Goal: Task Accomplishment & Management: Manage account settings

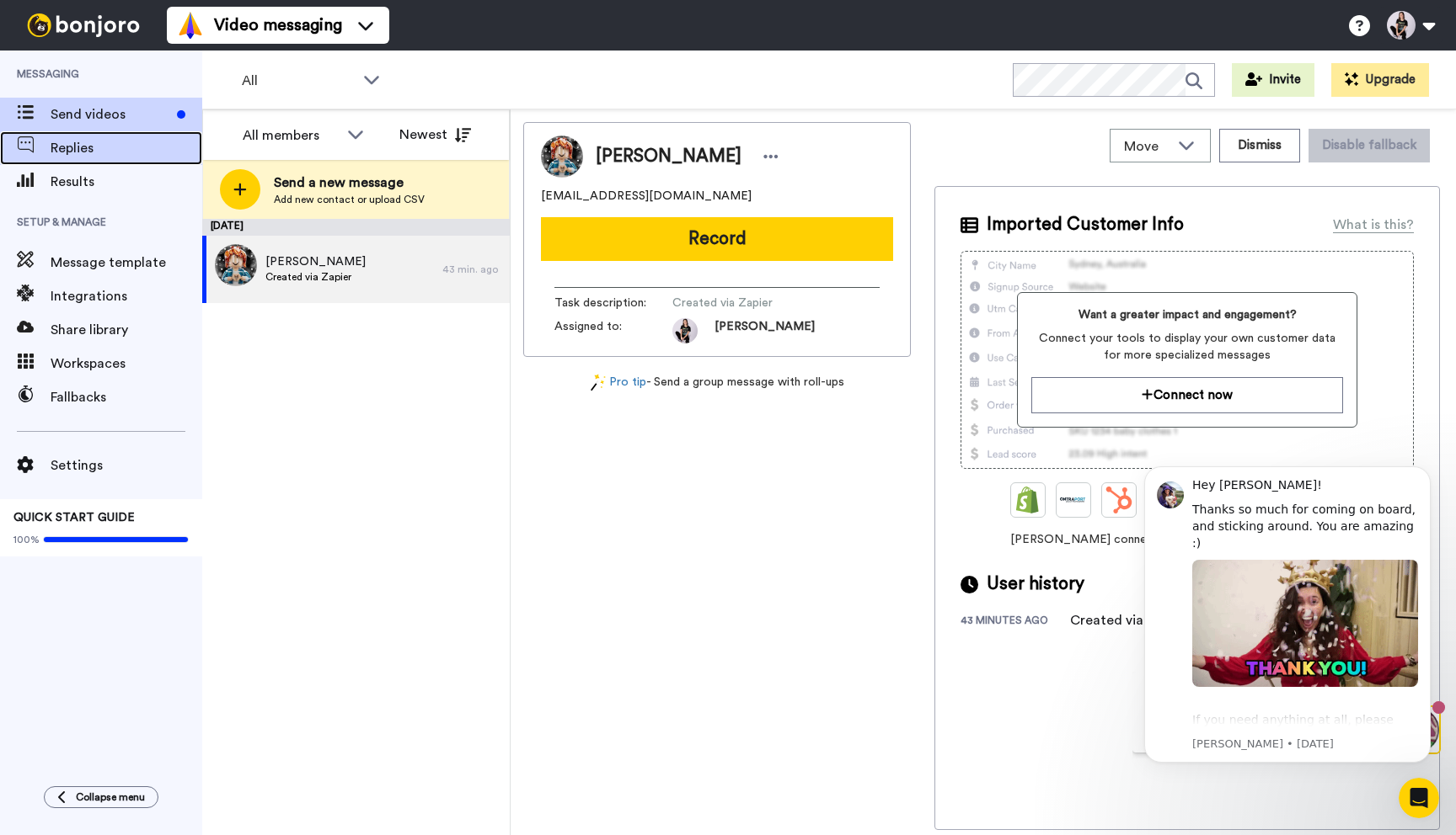
click at [97, 160] on div "Replies" at bounding box center [101, 147] width 202 height 33
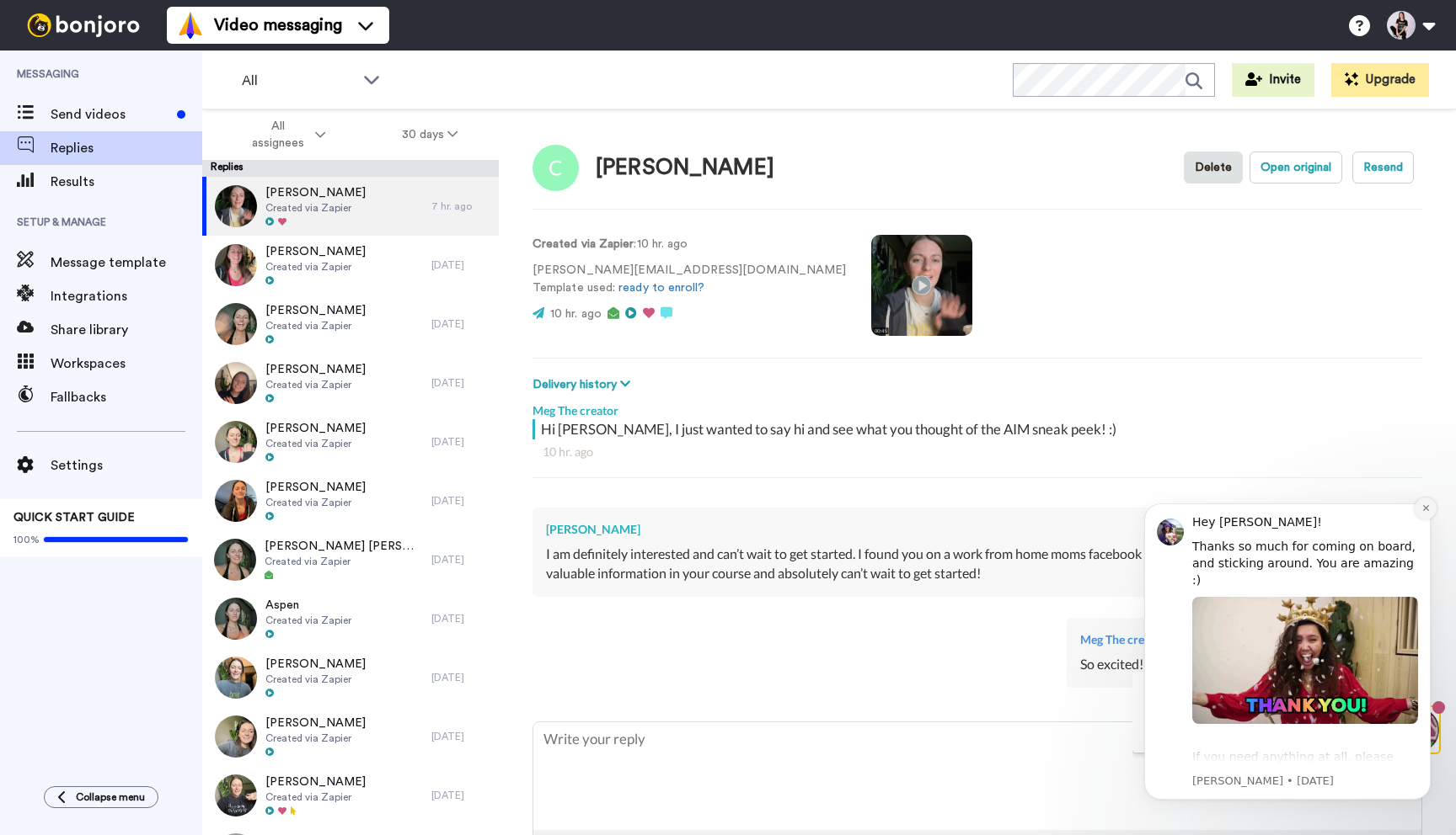
click at [1423, 509] on icon "Dismiss notification" at bounding box center [1425, 508] width 6 height 6
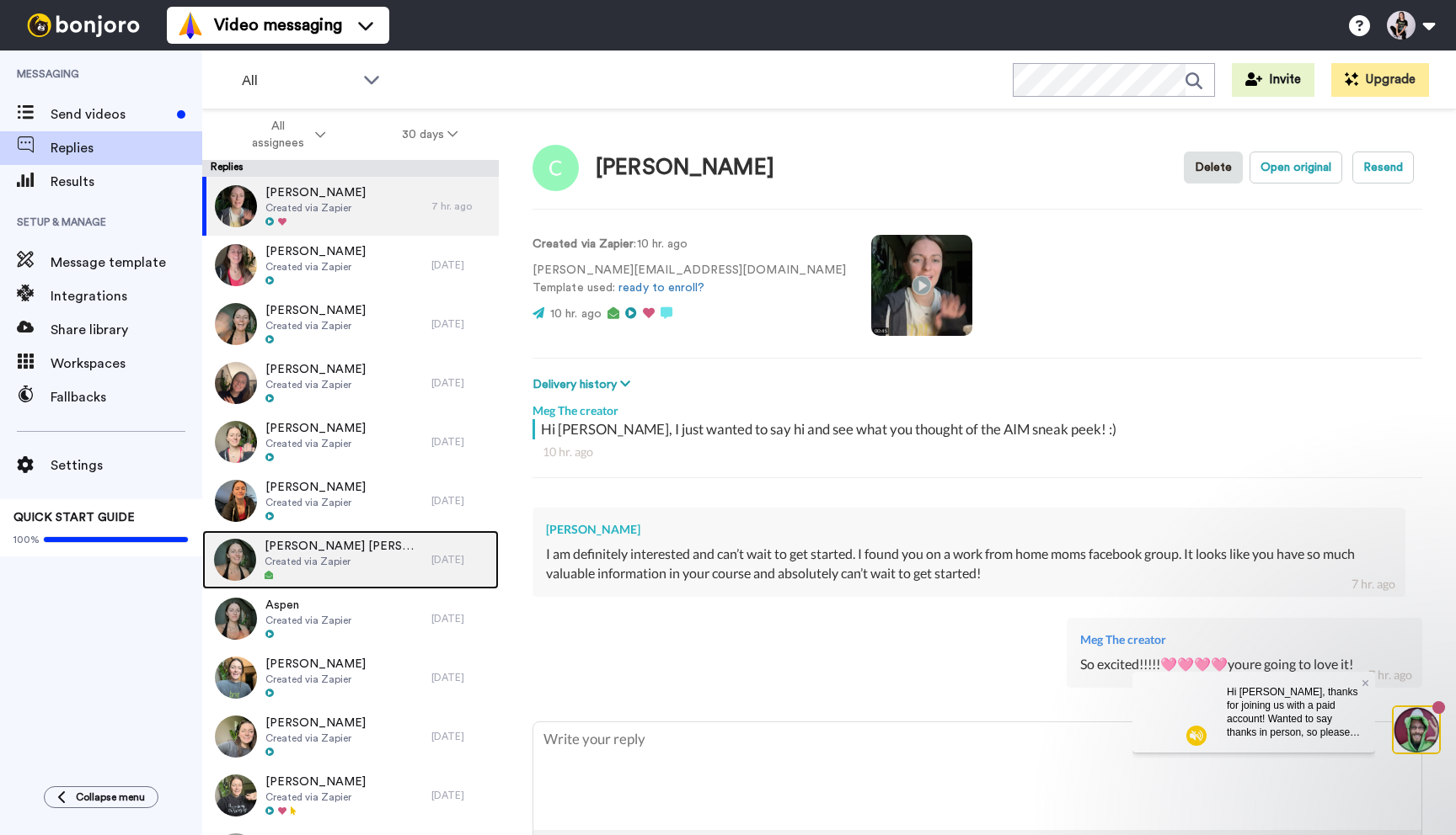
click at [248, 560] on img at bounding box center [235, 560] width 42 height 42
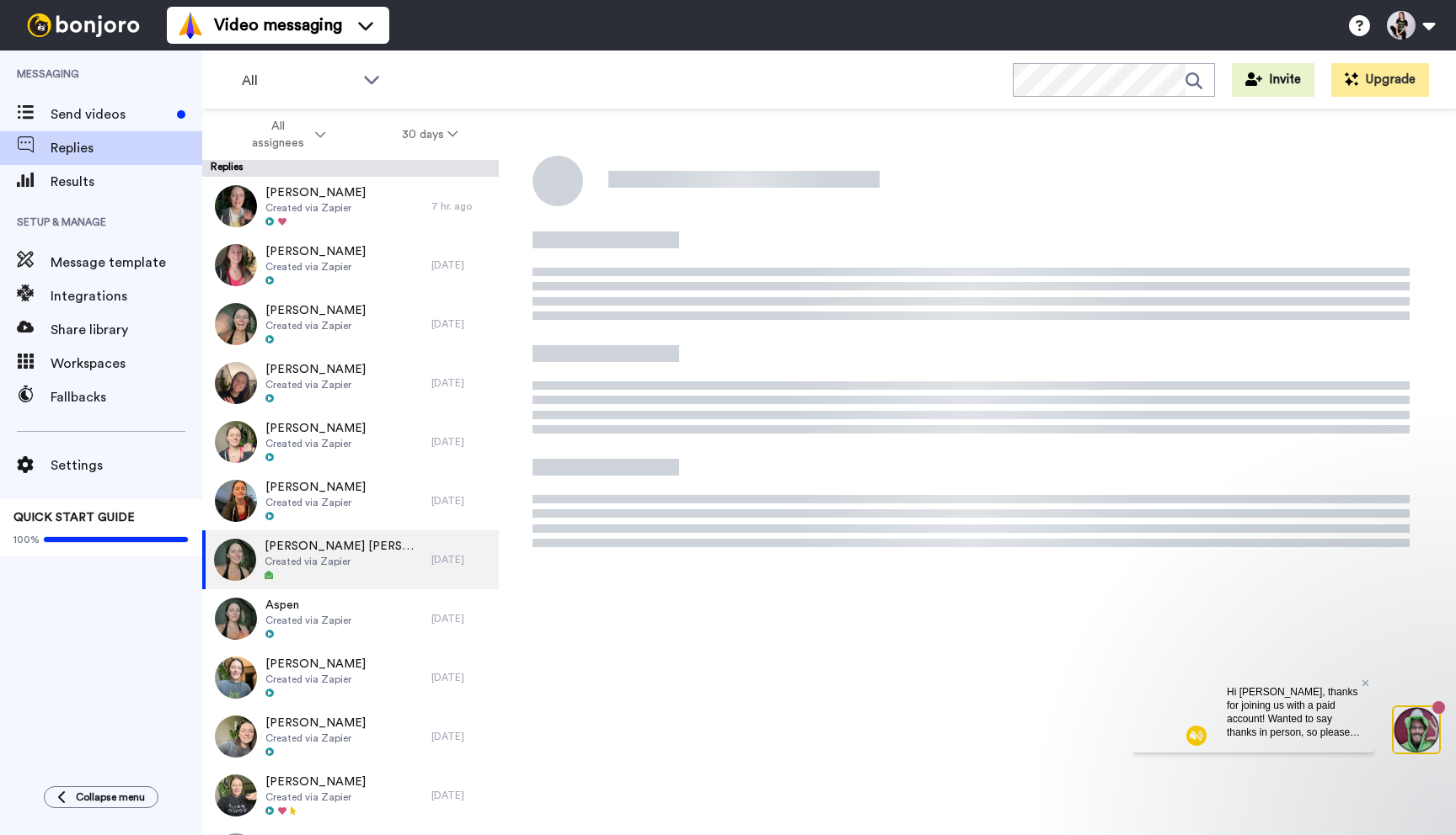
type textarea "x"
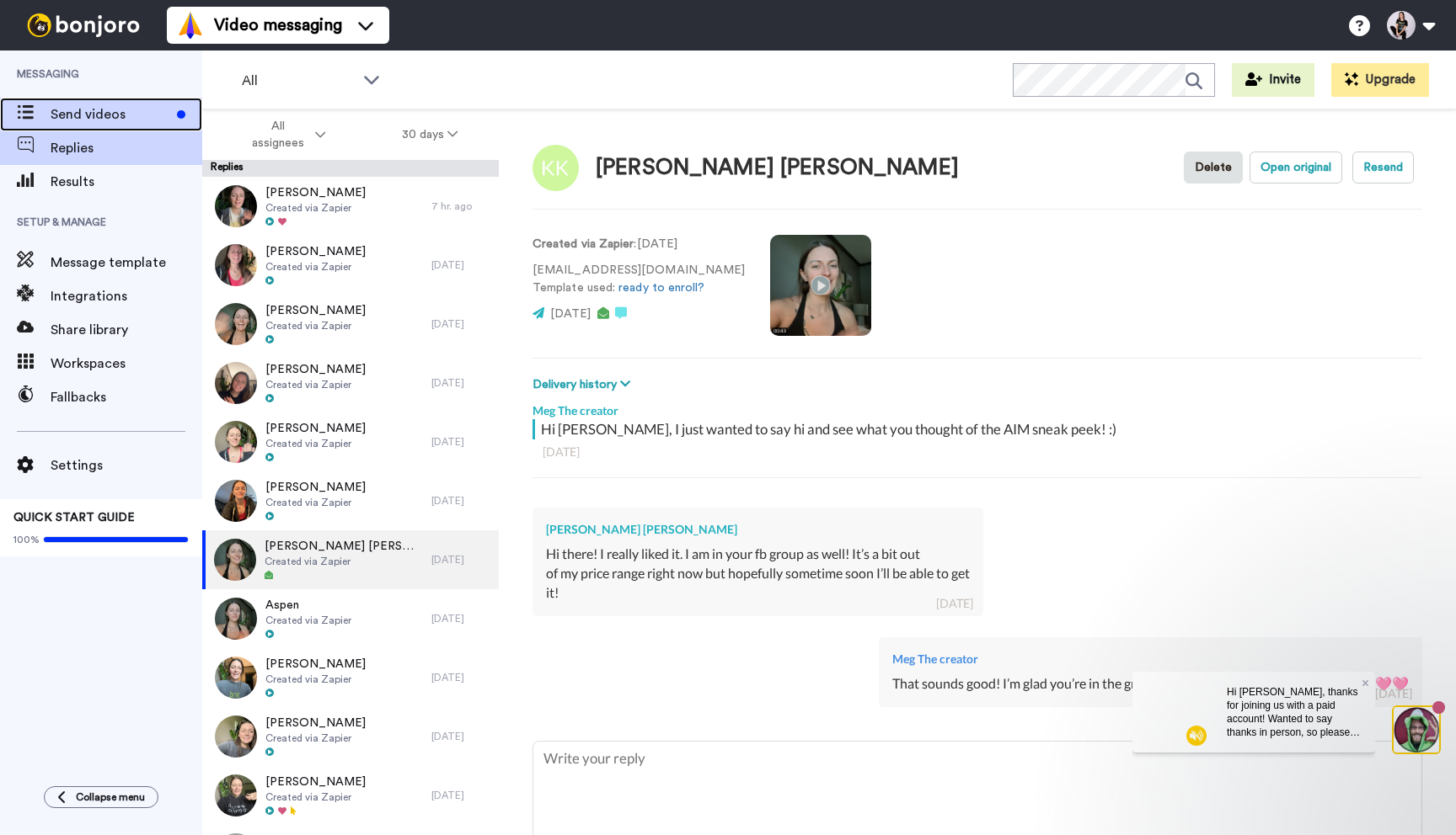
click at [130, 118] on span "Send videos" at bounding box center [110, 114] width 120 height 20
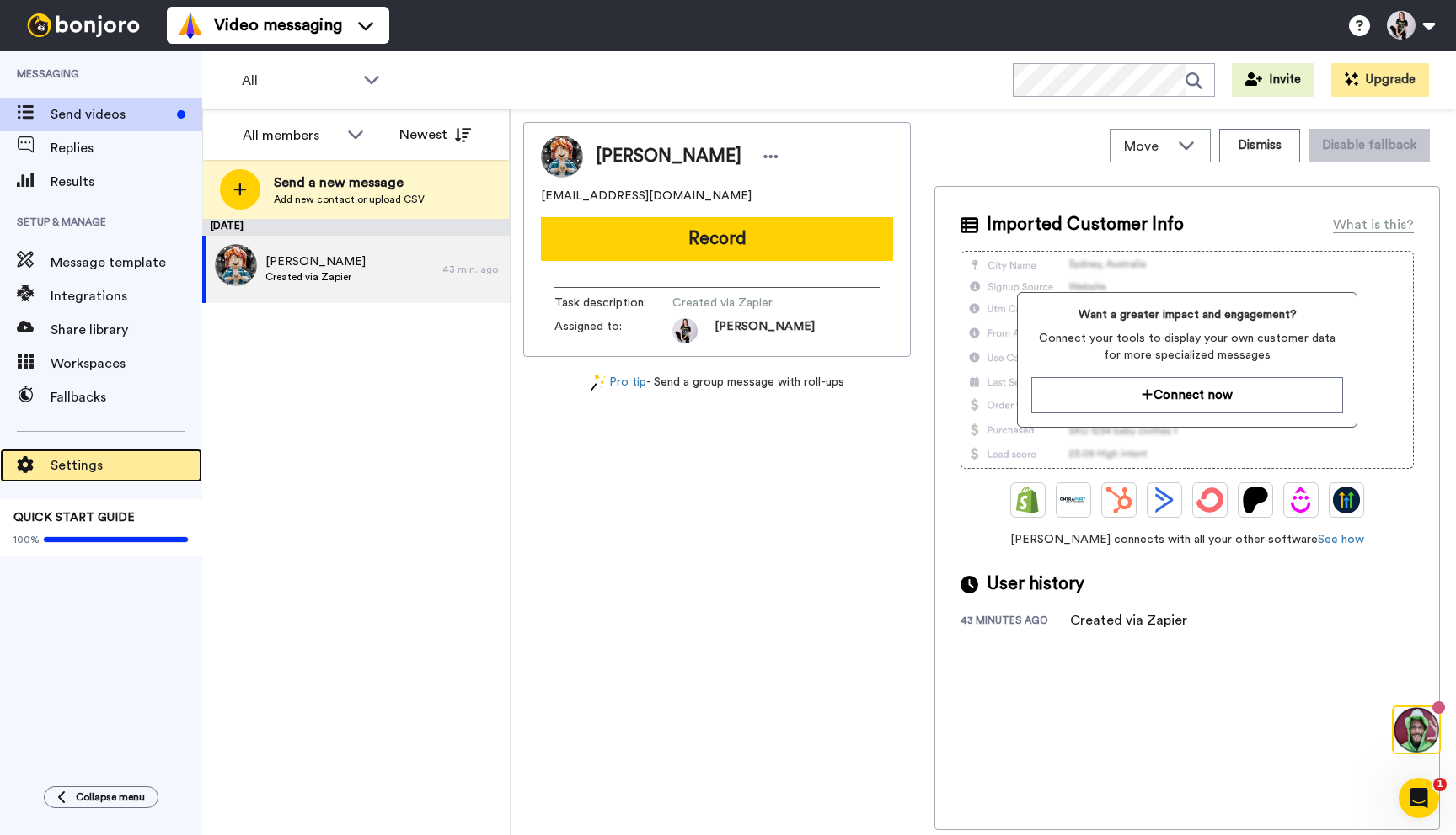
click at [105, 469] on span "Settings" at bounding box center [126, 465] width 152 height 20
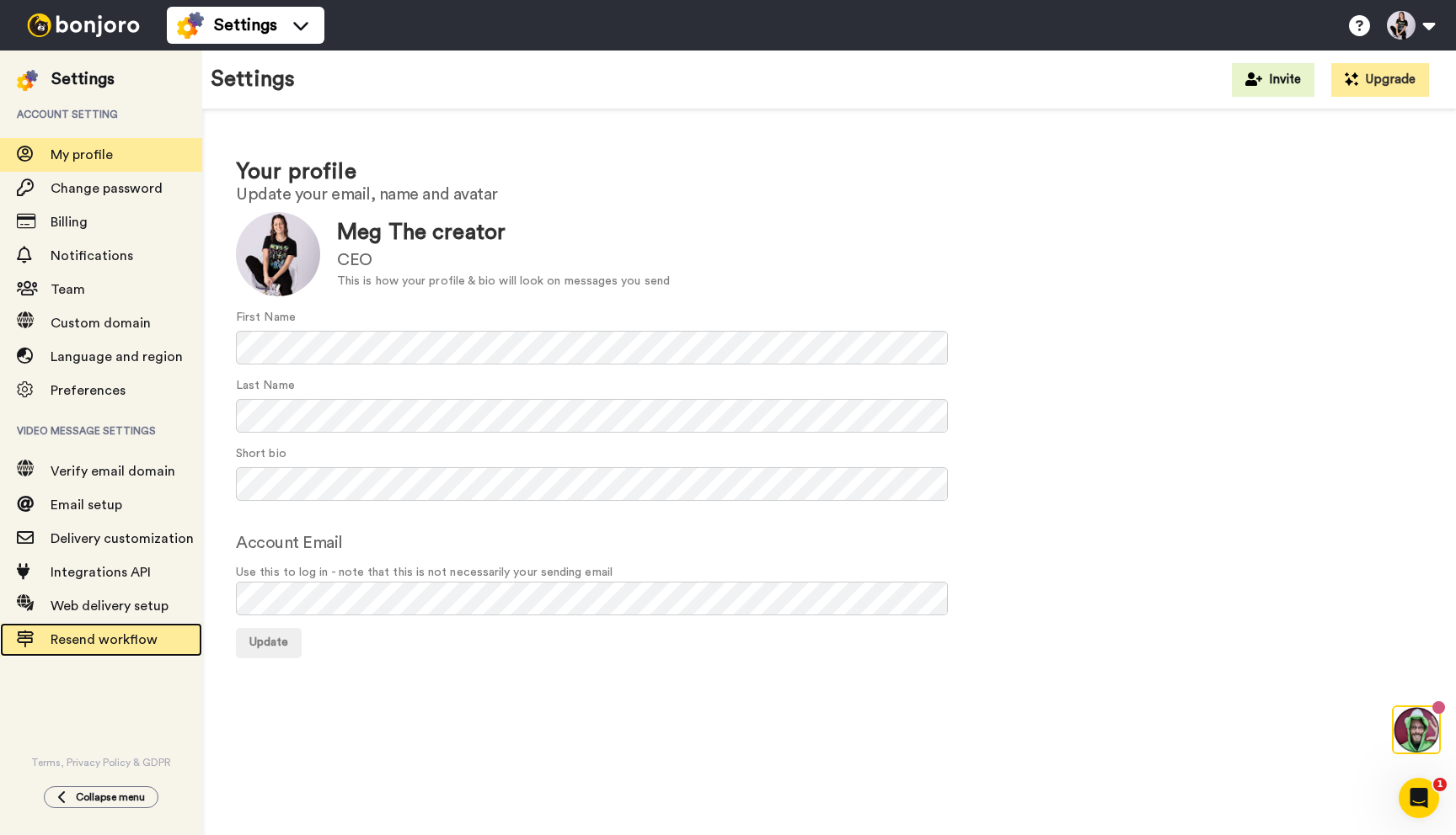
click at [78, 645] on span "Resend workflow" at bounding box center [104, 640] width 107 height 13
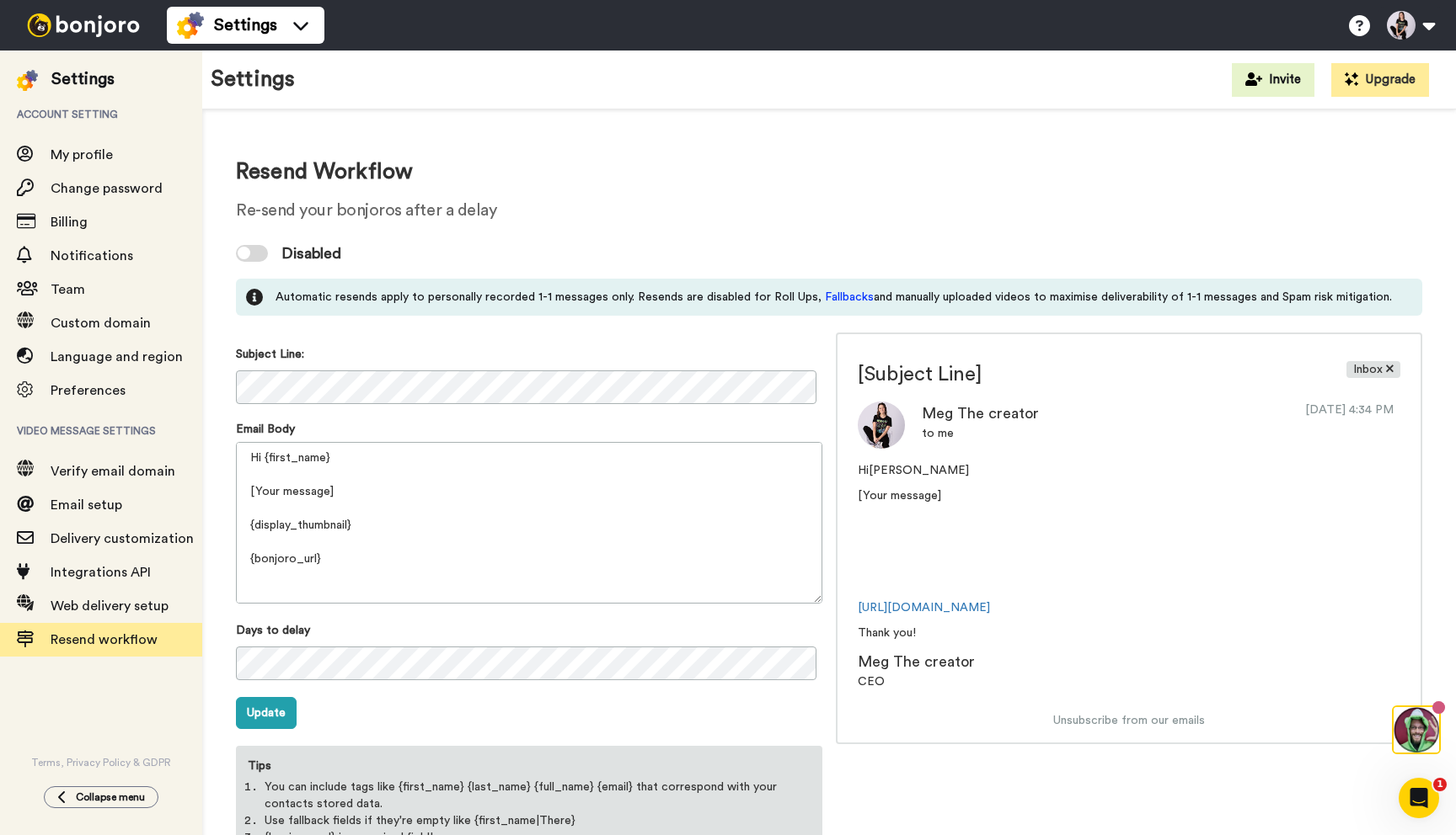
click at [251, 255] on div at bounding box center [252, 254] width 32 height 17
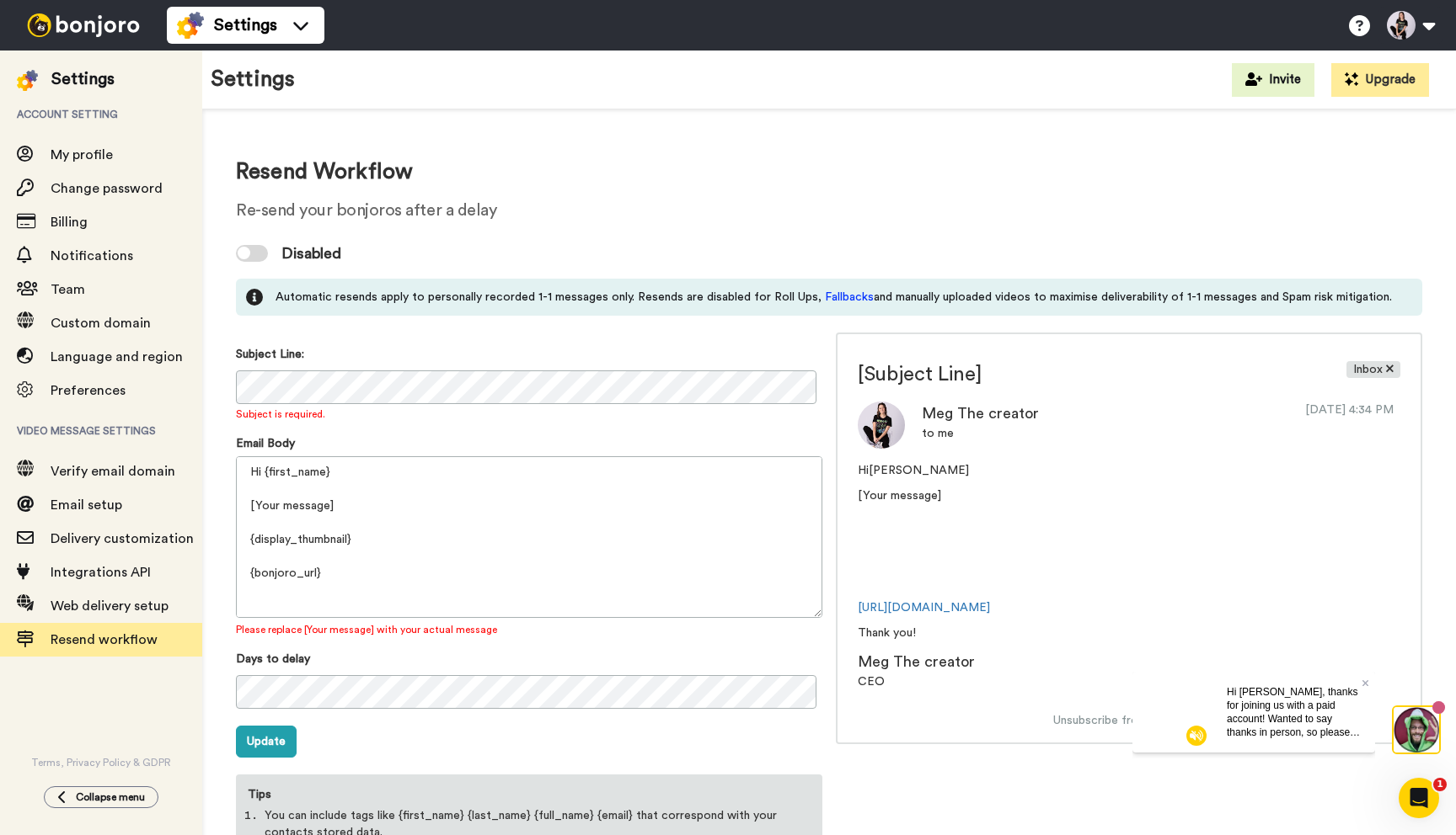
click at [251, 255] on div at bounding box center [252, 254] width 32 height 17
click at [1361, 679] on icon at bounding box center [1364, 682] width 7 height 7
click at [944, 577] on video at bounding box center [930, 550] width 147 height 74
click at [85, 85] on div "Settings" at bounding box center [83, 79] width 63 height 24
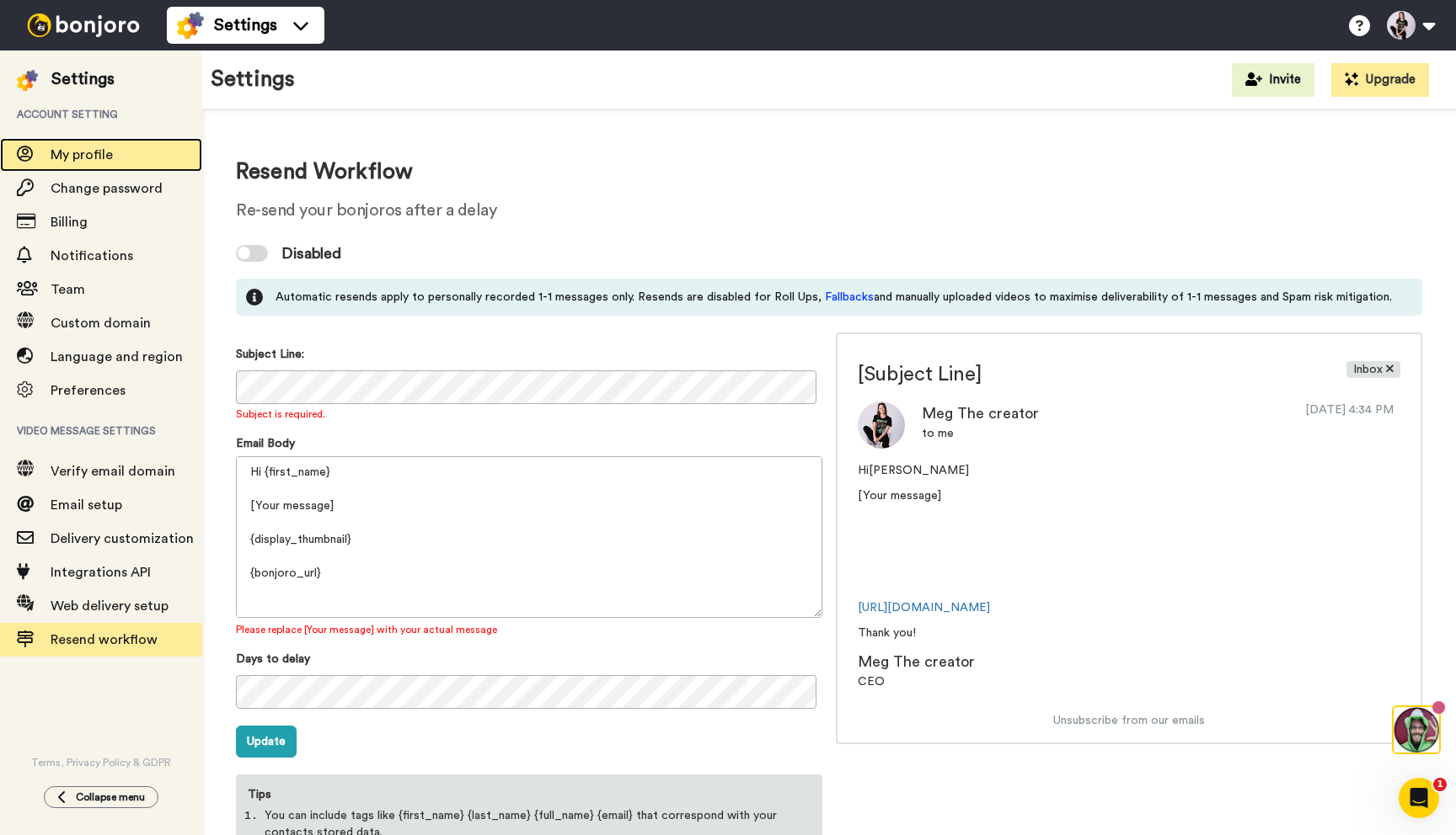
click at [100, 151] on span "My profile" at bounding box center [82, 155] width 63 height 13
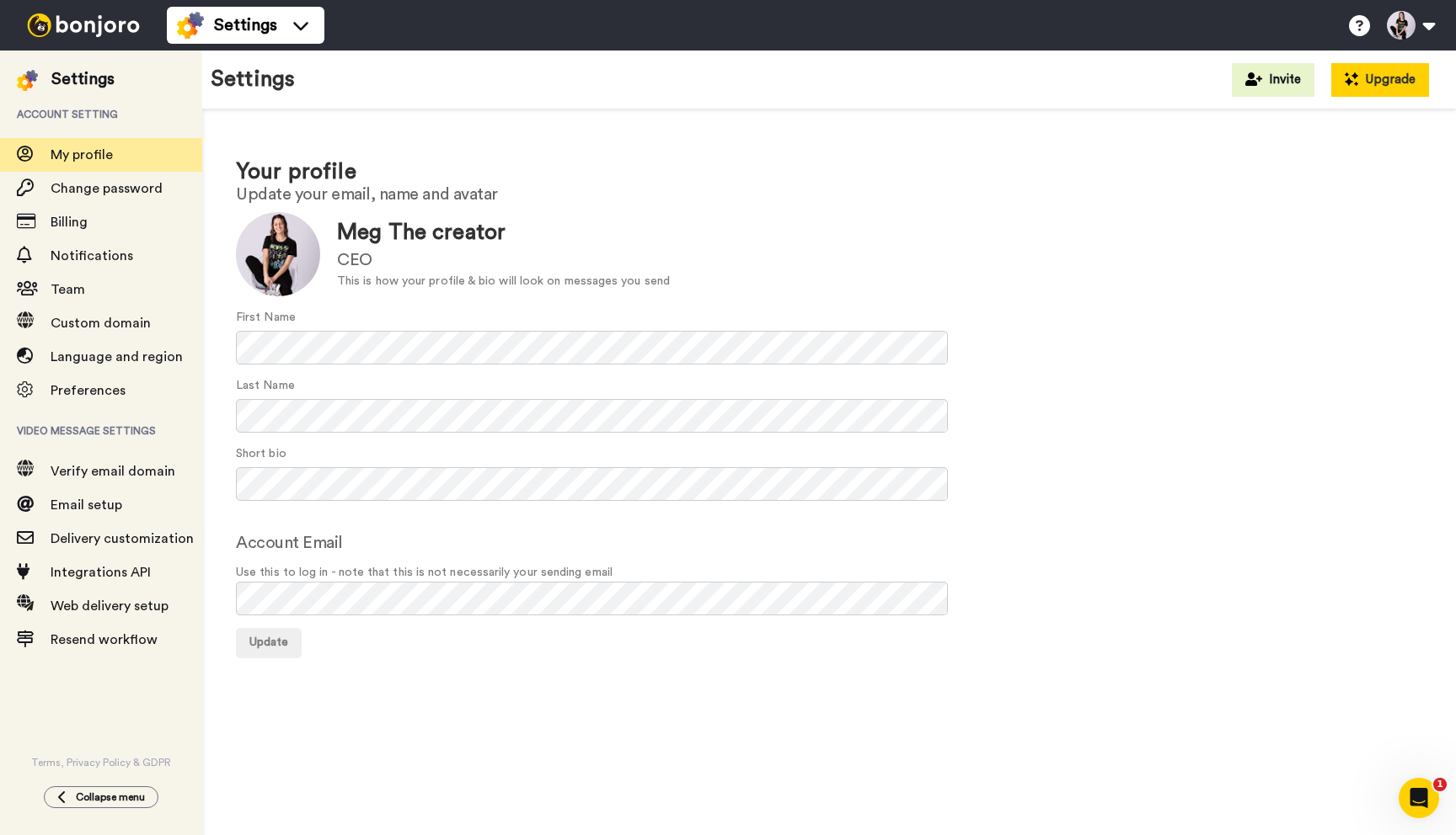
click at [1376, 79] on button "Upgrade" at bounding box center [1380, 79] width 98 height 33
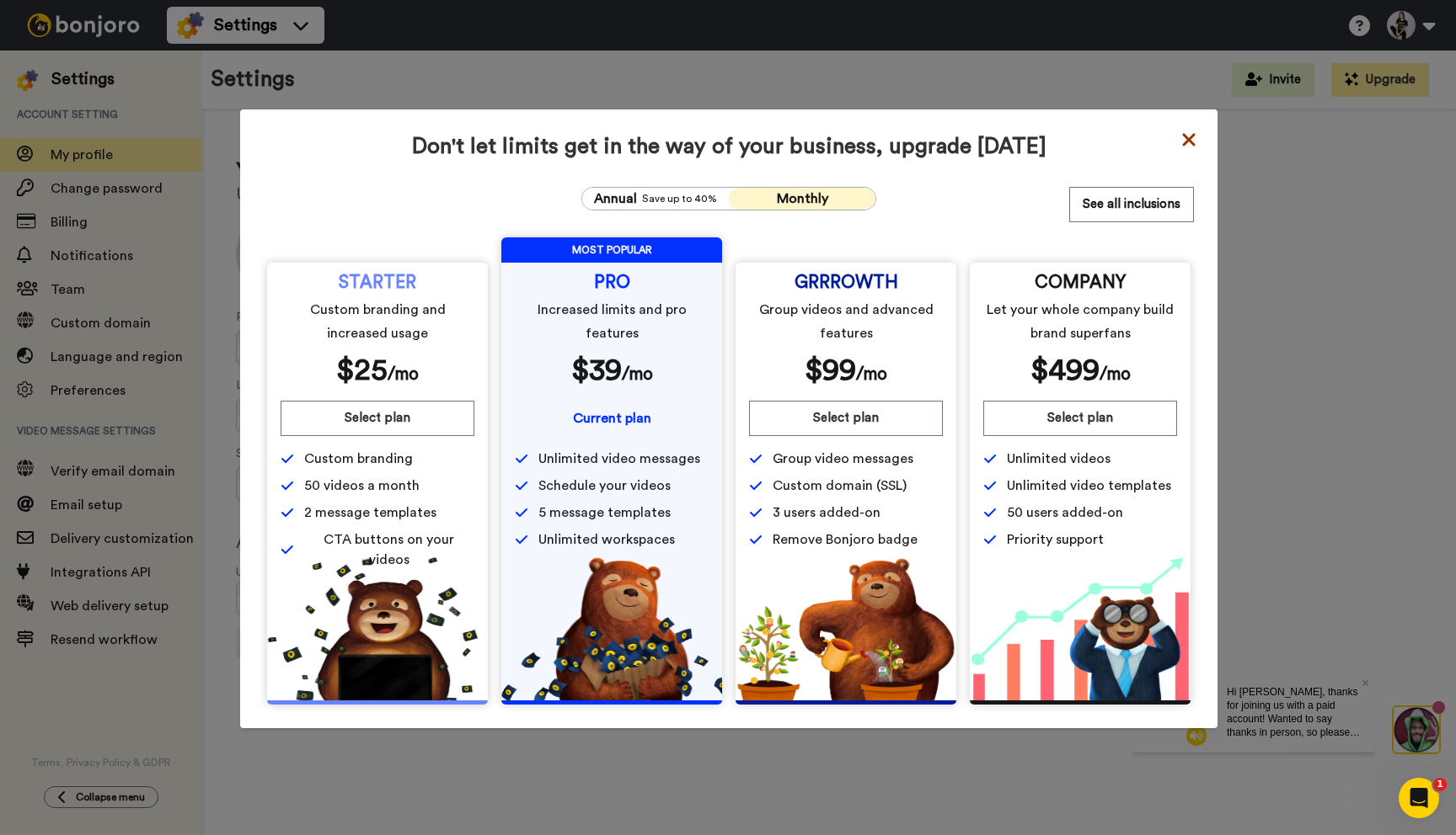
click at [1182, 130] on icon at bounding box center [1189, 140] width 17 height 20
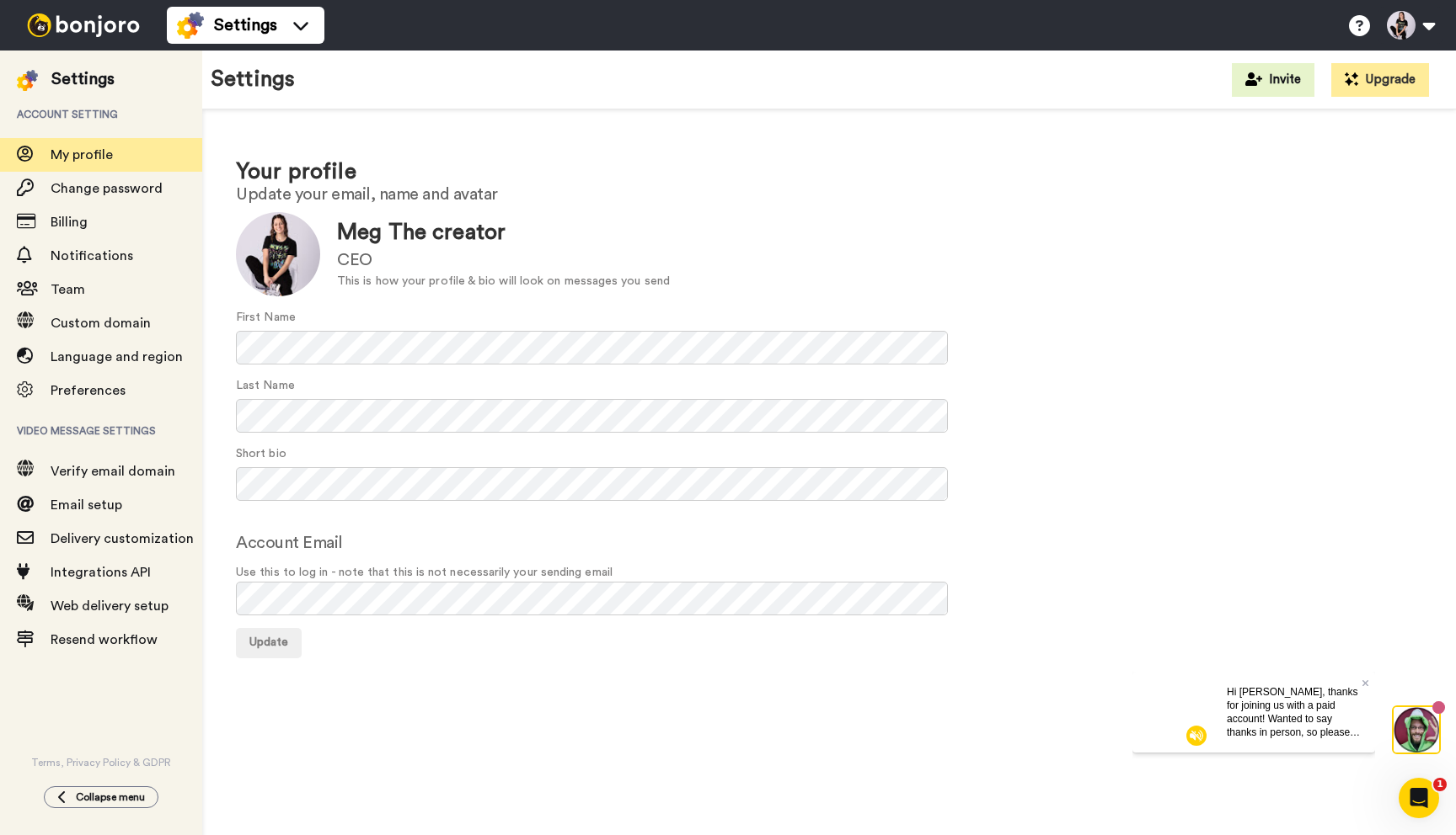
click at [362, 666] on div "Your profile Update your email, name and avatar Update [PERSON_NAME] The creato…" at bounding box center [829, 407] width 1254 height 596
click at [294, 637] on button "Update" at bounding box center [268, 643] width 66 height 30
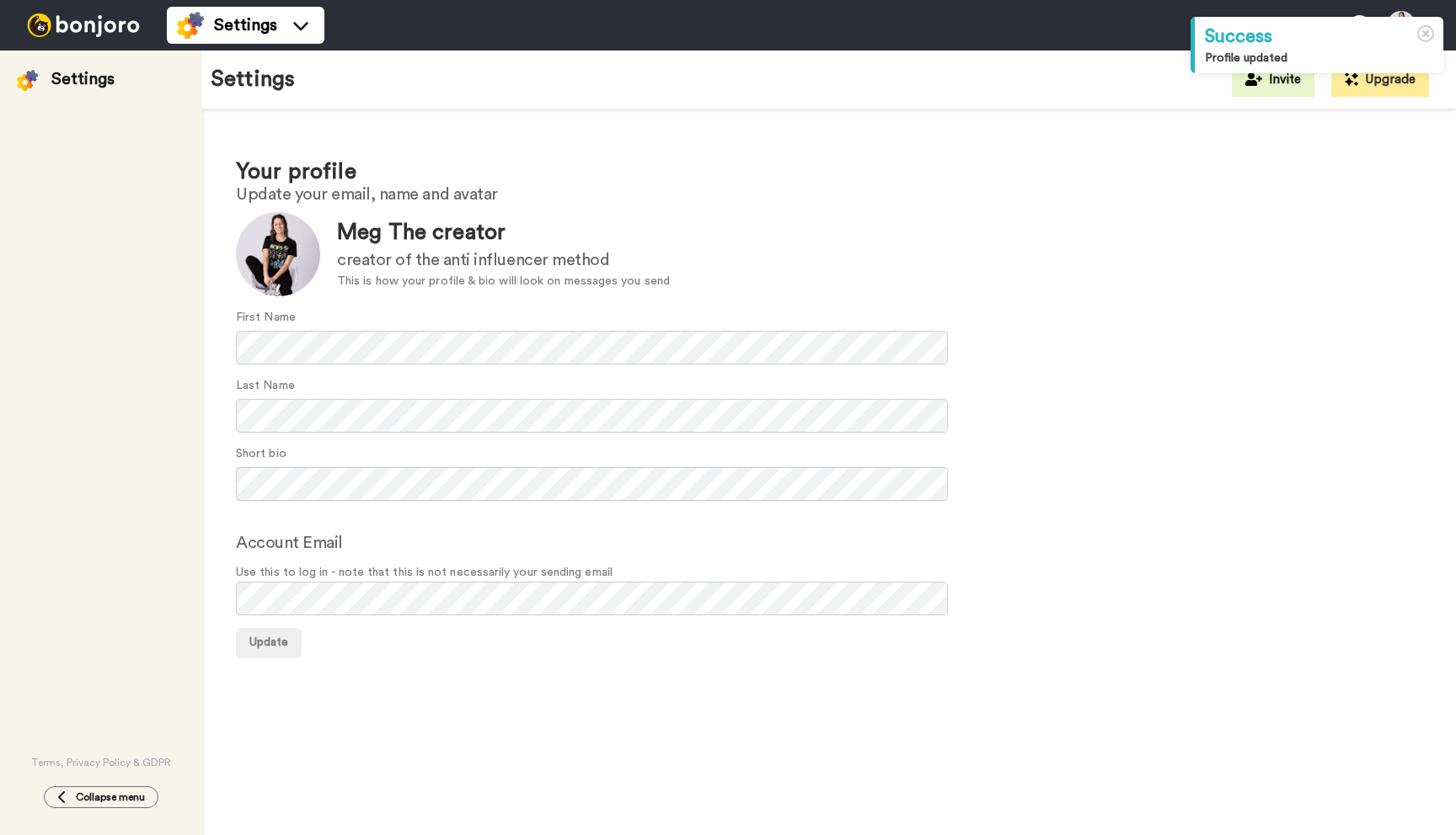
click at [117, 509] on div "Terms, Privacy Policy & GDPR" at bounding box center [101, 430] width 202 height 678
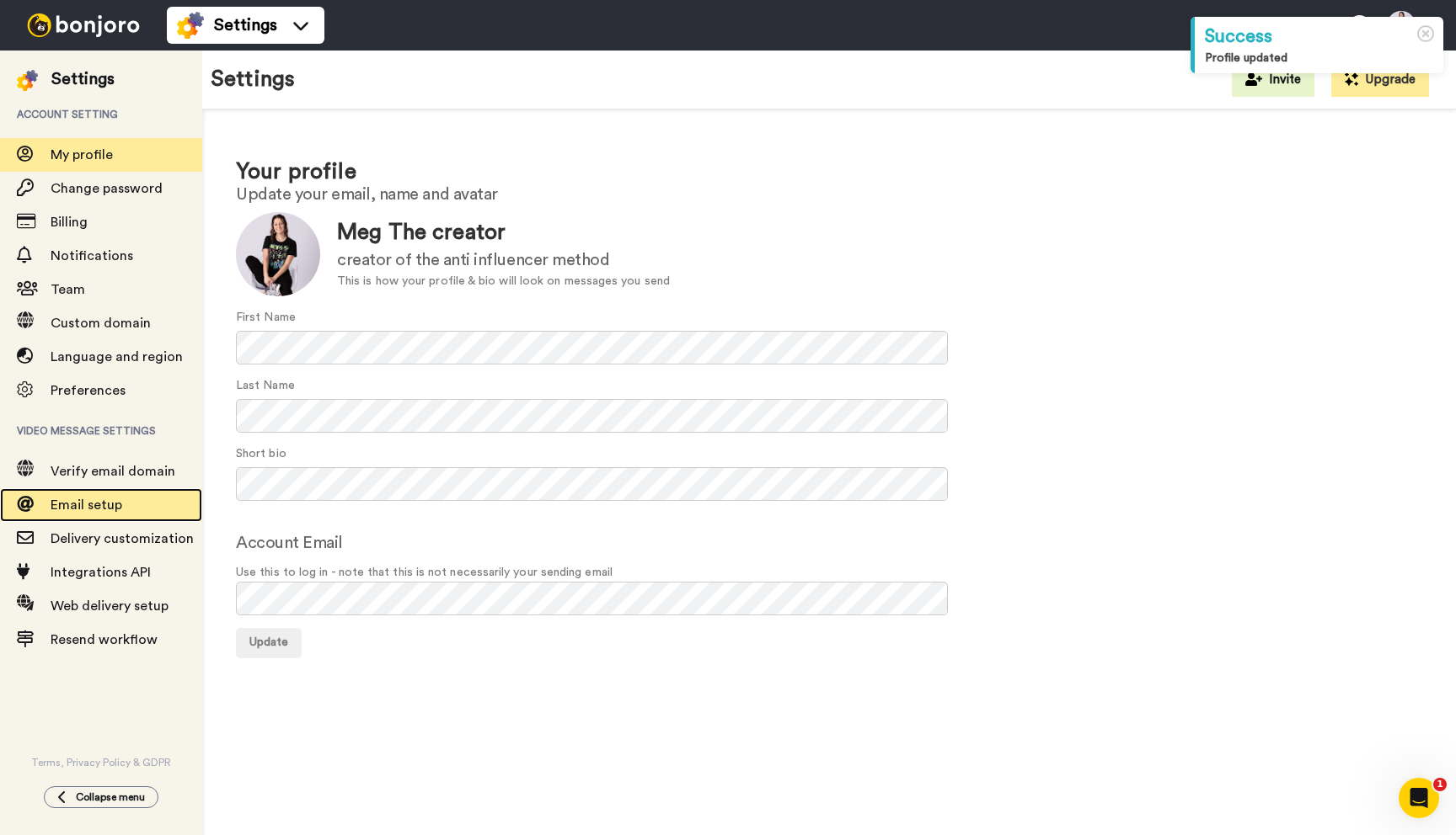
click at [102, 519] on div "Email setup" at bounding box center [101, 504] width 202 height 33
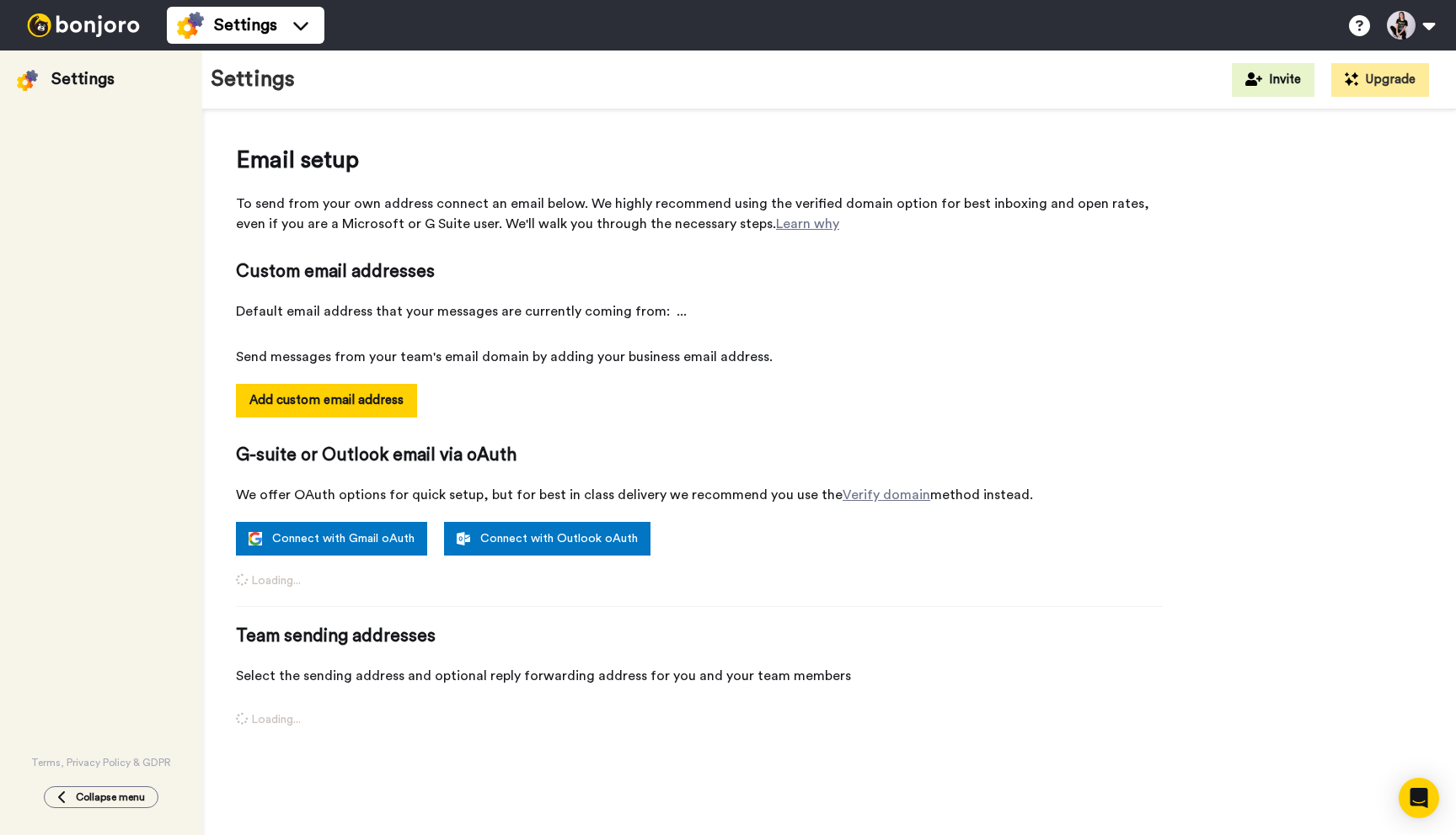
select select "163219"
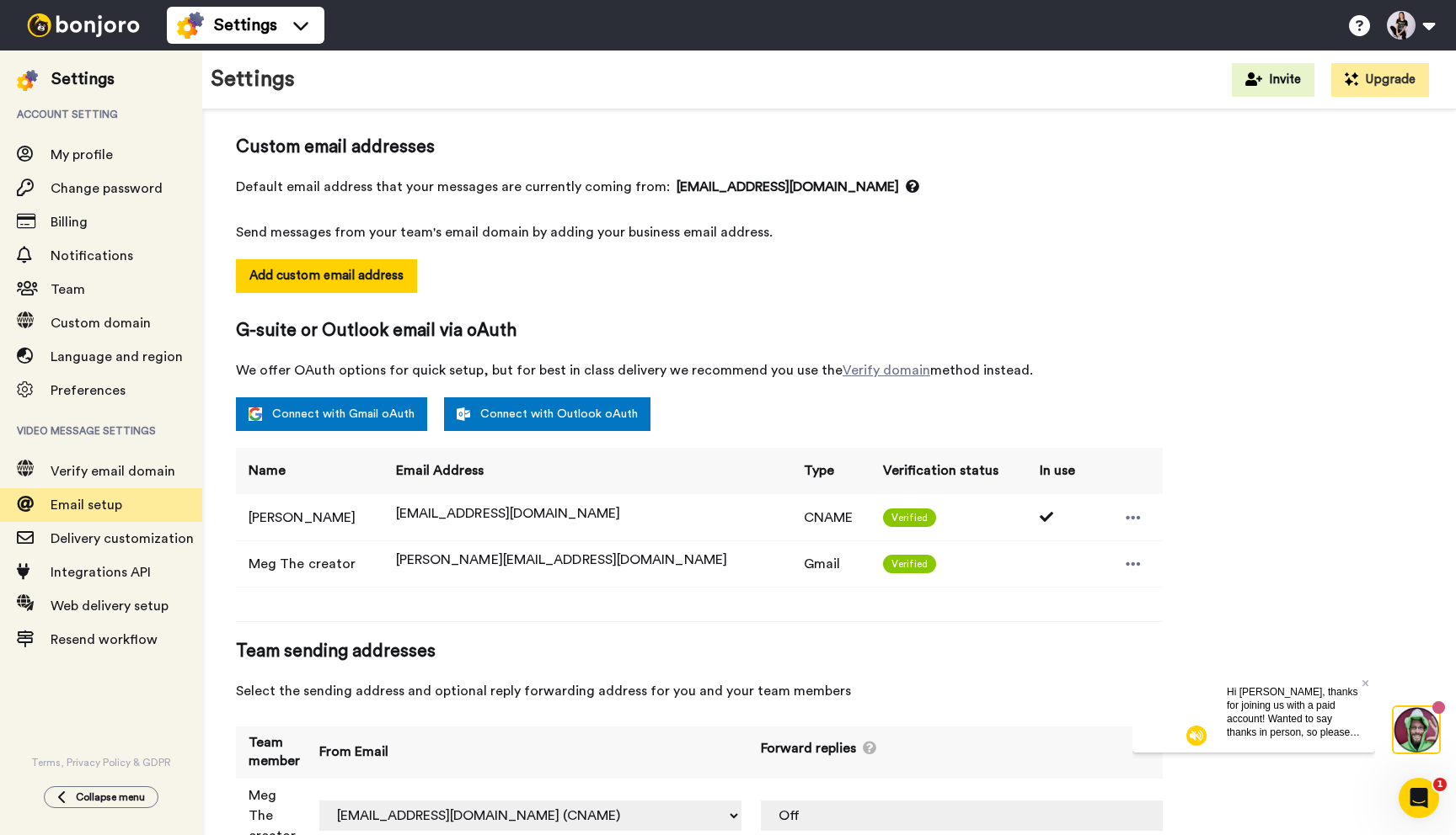
scroll to position [151, 0]
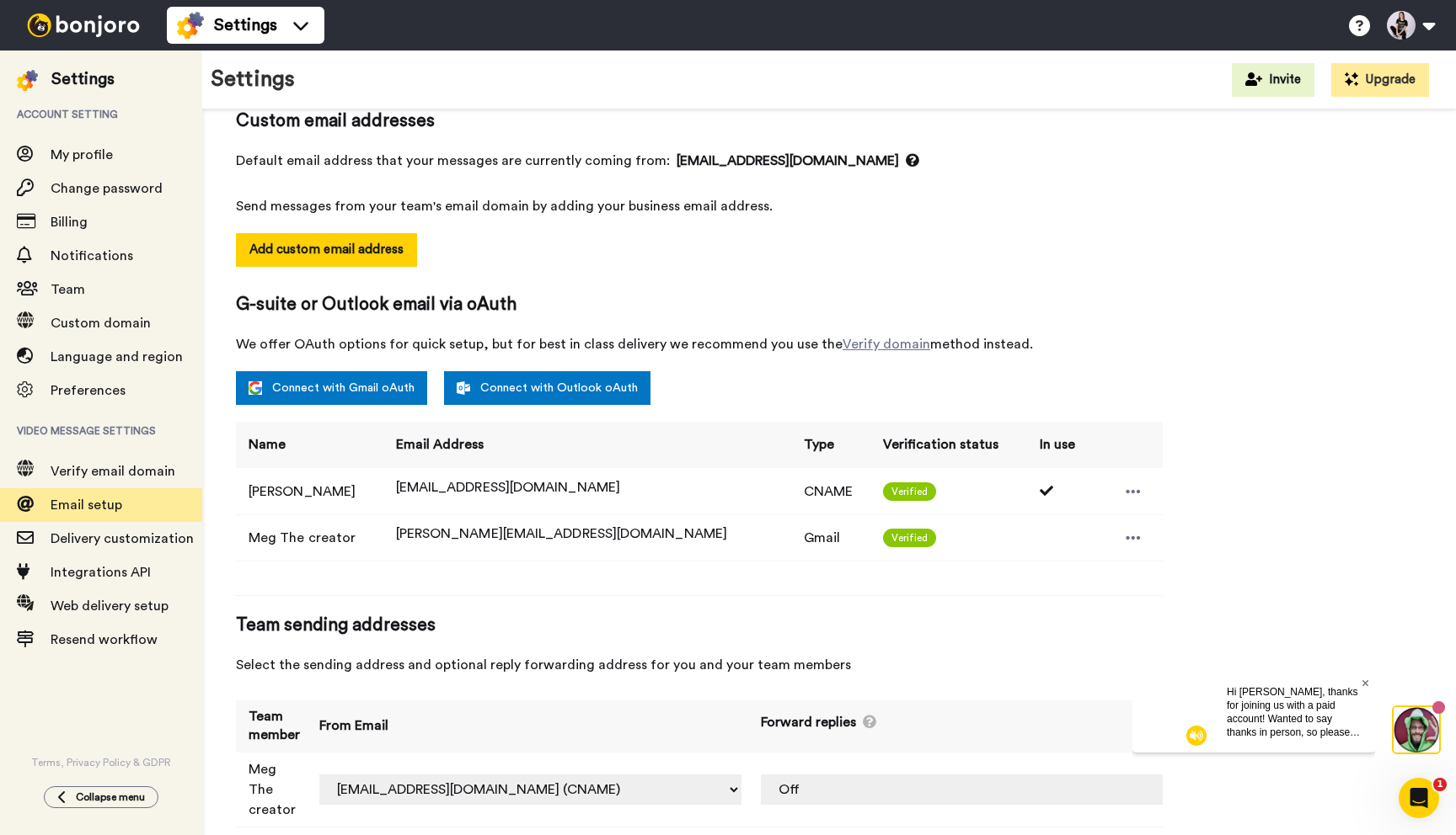
click at [1366, 682] on icon at bounding box center [1364, 682] width 7 height 7
click at [1121, 526] on div at bounding box center [1133, 538] width 26 height 26
click at [1044, 599] on div "Email setup To send from your own address connect an email below. We highly rec…" at bounding box center [699, 418] width 927 height 852
click at [1027, 522] on td at bounding box center [1059, 538] width 64 height 47
click at [1125, 487] on icon at bounding box center [1133, 492] width 15 height 17
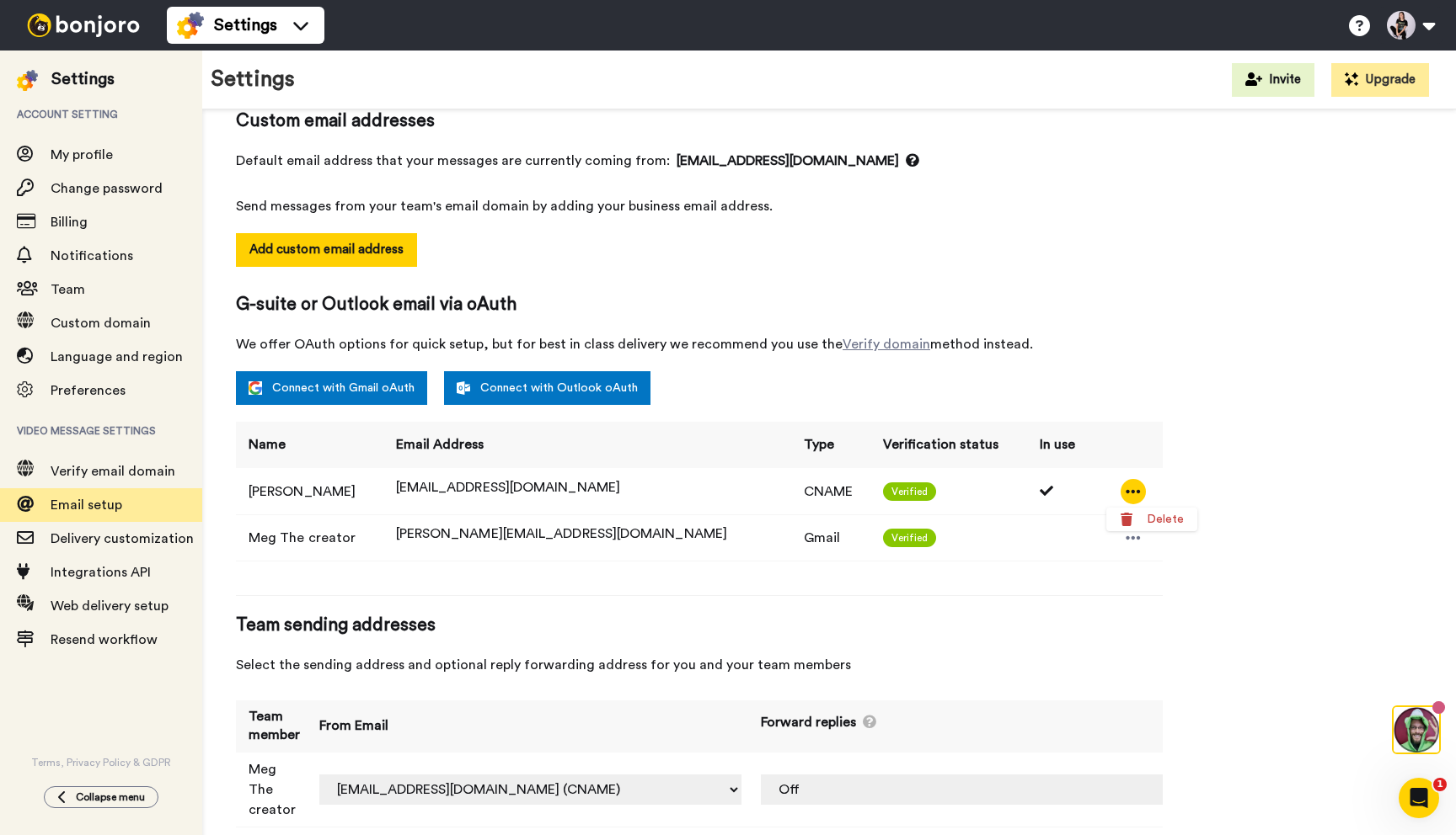
click at [1282, 385] on div "Email setup To send from your own address connect an email below. We highly rec…" at bounding box center [829, 418] width 1186 height 852
click at [154, 541] on span "Delivery customization" at bounding box center [122, 539] width 144 height 13
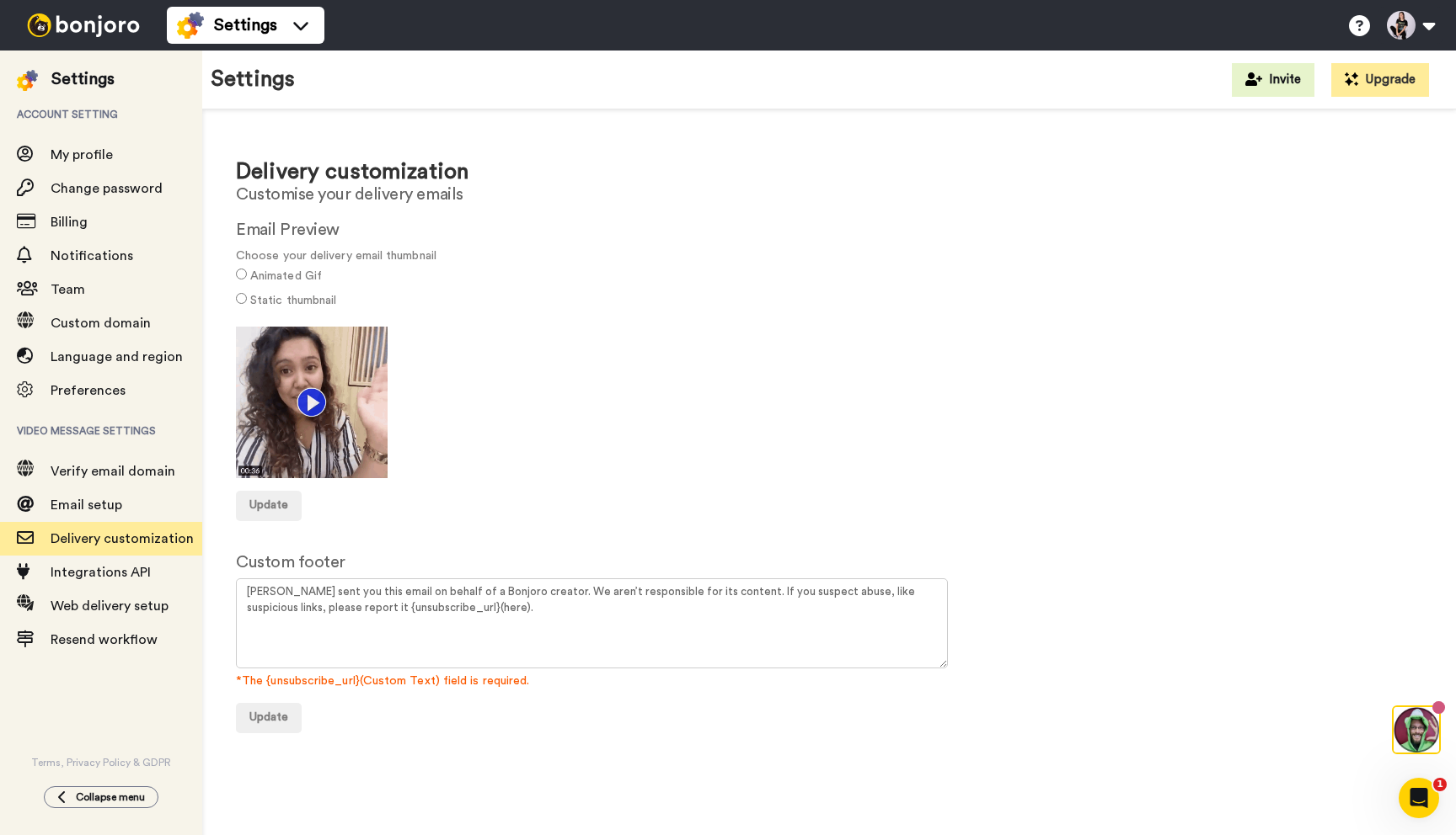
click at [250, 295] on label "Static thumbnail" at bounding box center [293, 301] width 86 height 18
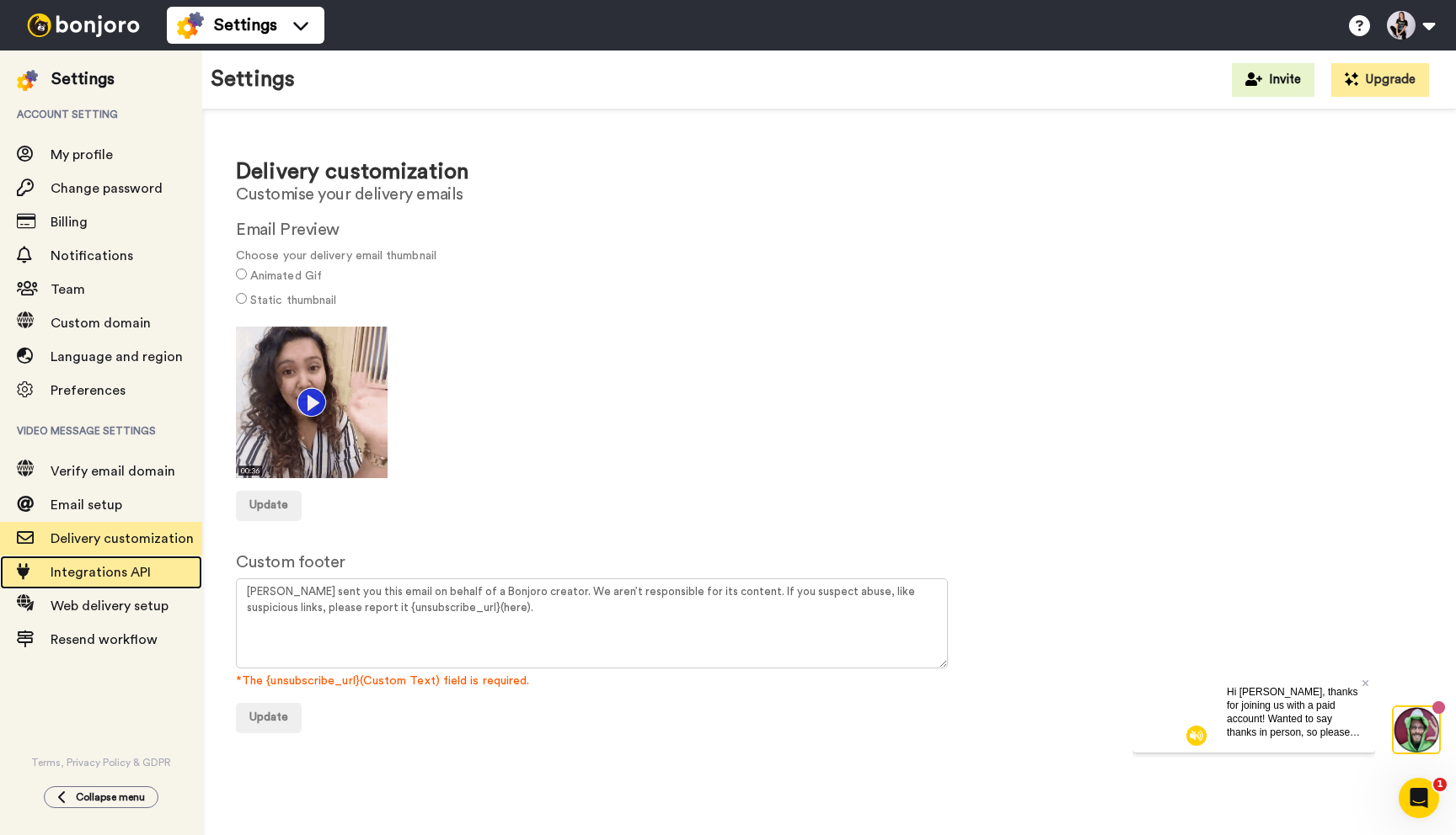
click at [91, 567] on span "Integrations API" at bounding box center [100, 573] width 100 height 13
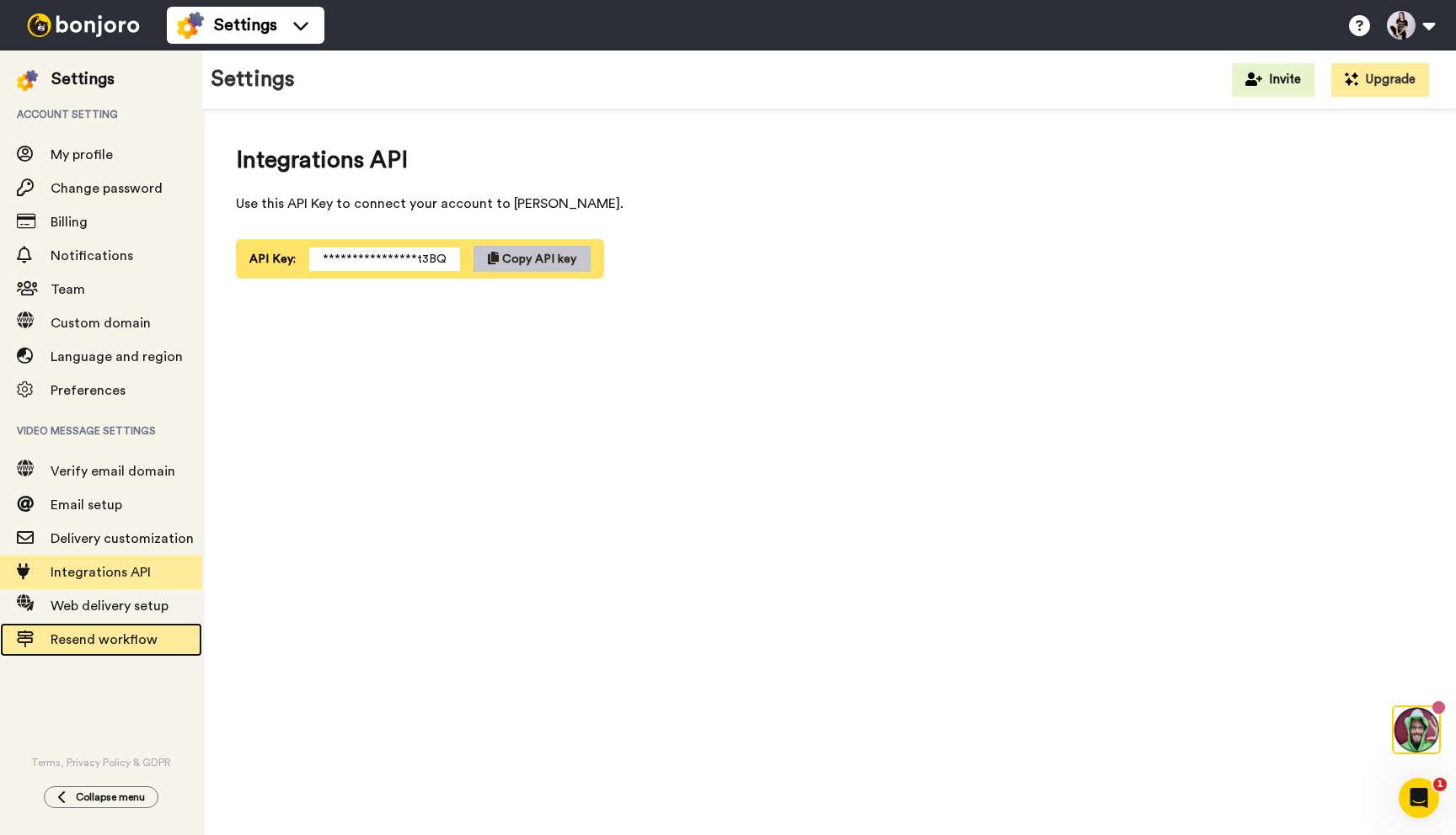
click at [110, 623] on div "Resend workflow" at bounding box center [101, 639] width 202 height 33
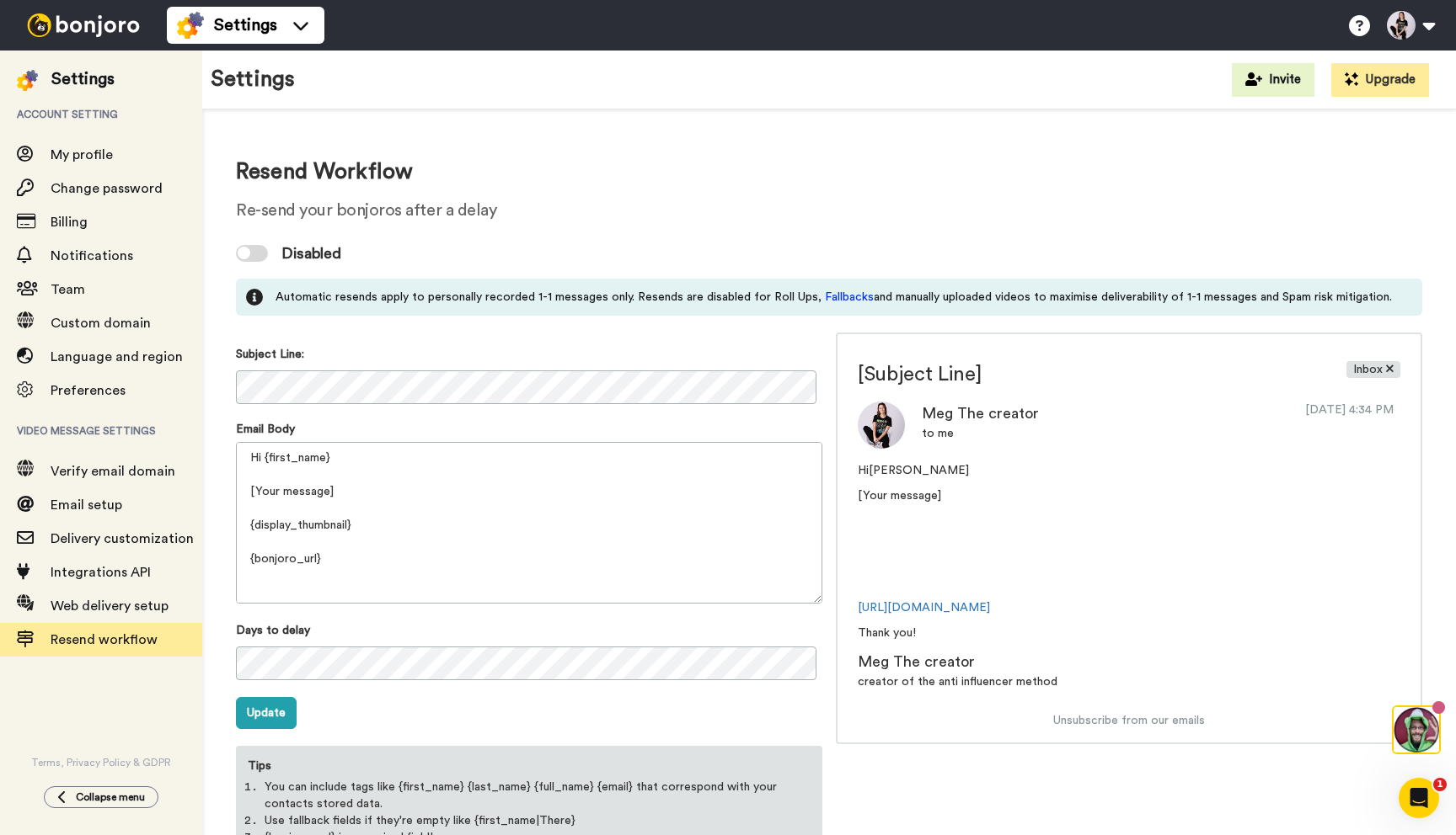
click at [264, 267] on div "Disabled" at bounding box center [829, 253] width 1186 height 50
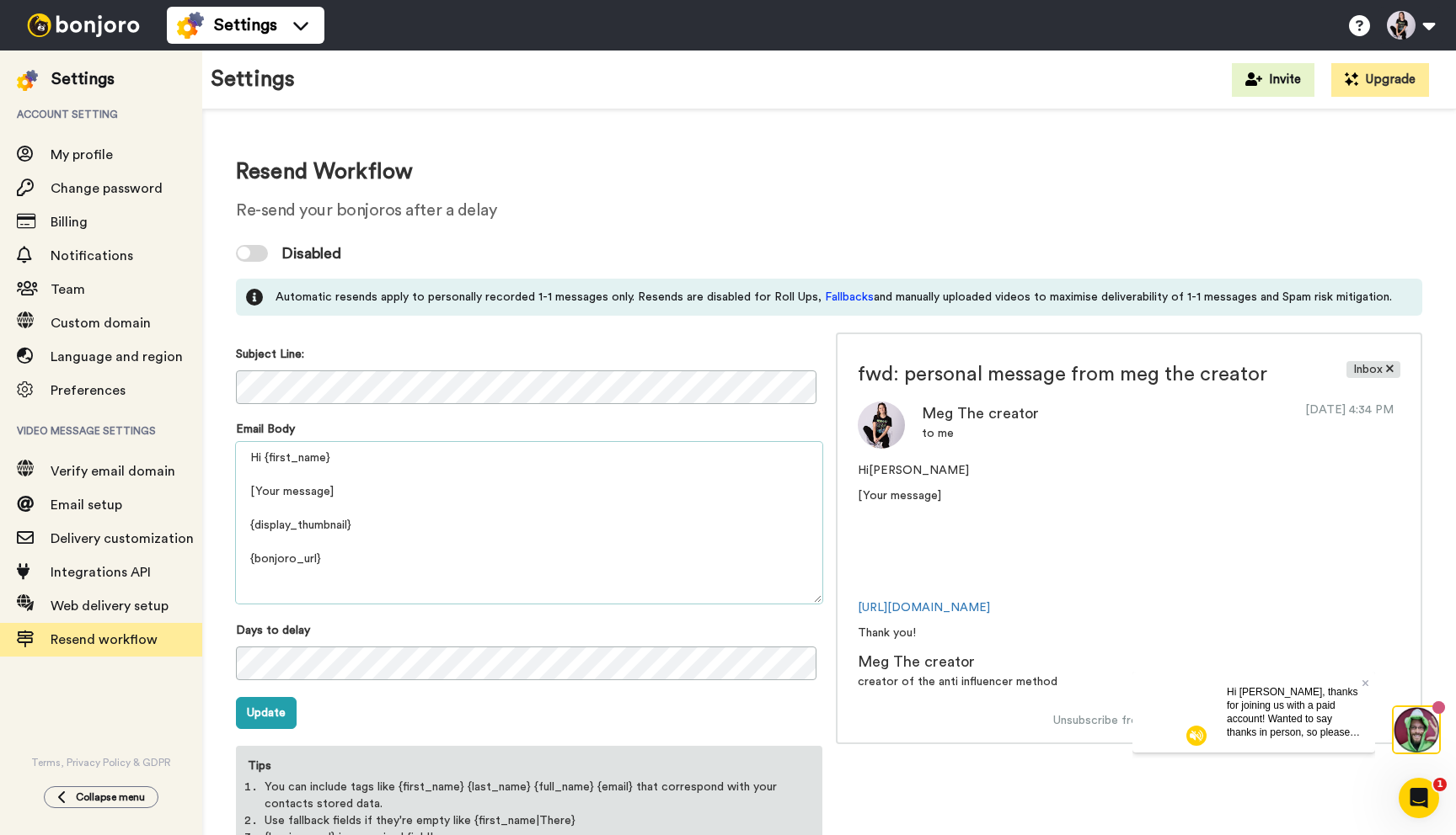
drag, startPoint x: 346, startPoint y: 490, endPoint x: 239, endPoint y: 490, distance: 107.0
click at [239, 490] on textarea "Hi {first_name} [Your message] {display_thumbnail} {bonjoro_url} Thank you! {pr…" at bounding box center [528, 522] width 586 height 161
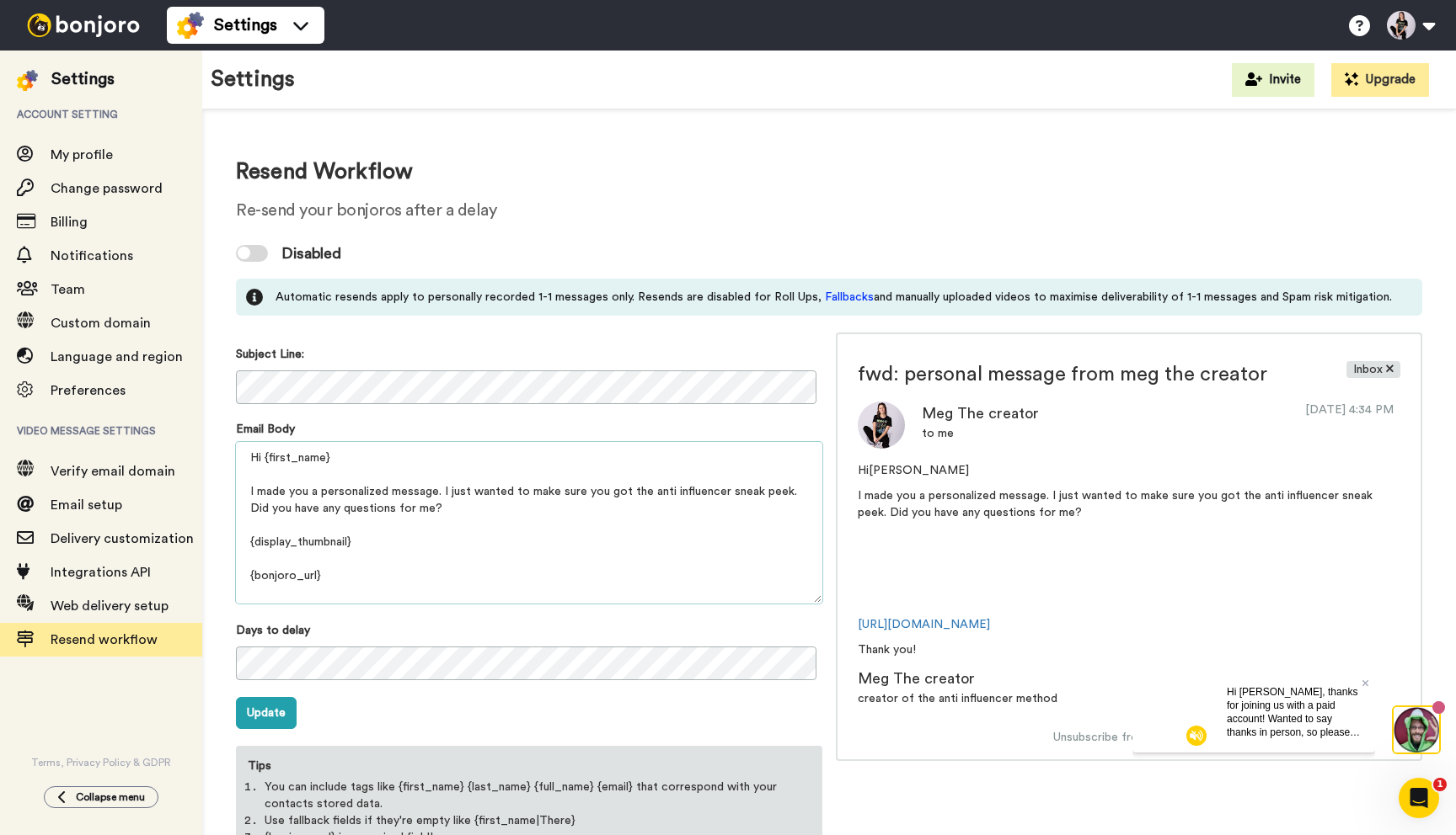
drag, startPoint x: 335, startPoint y: 573, endPoint x: 213, endPoint y: 573, distance: 122.0
click at [213, 573] on div "Resend Workflow Re-send your bonjoros after a delay Disabled Automatic resends …" at bounding box center [829, 515] width 1254 height 811
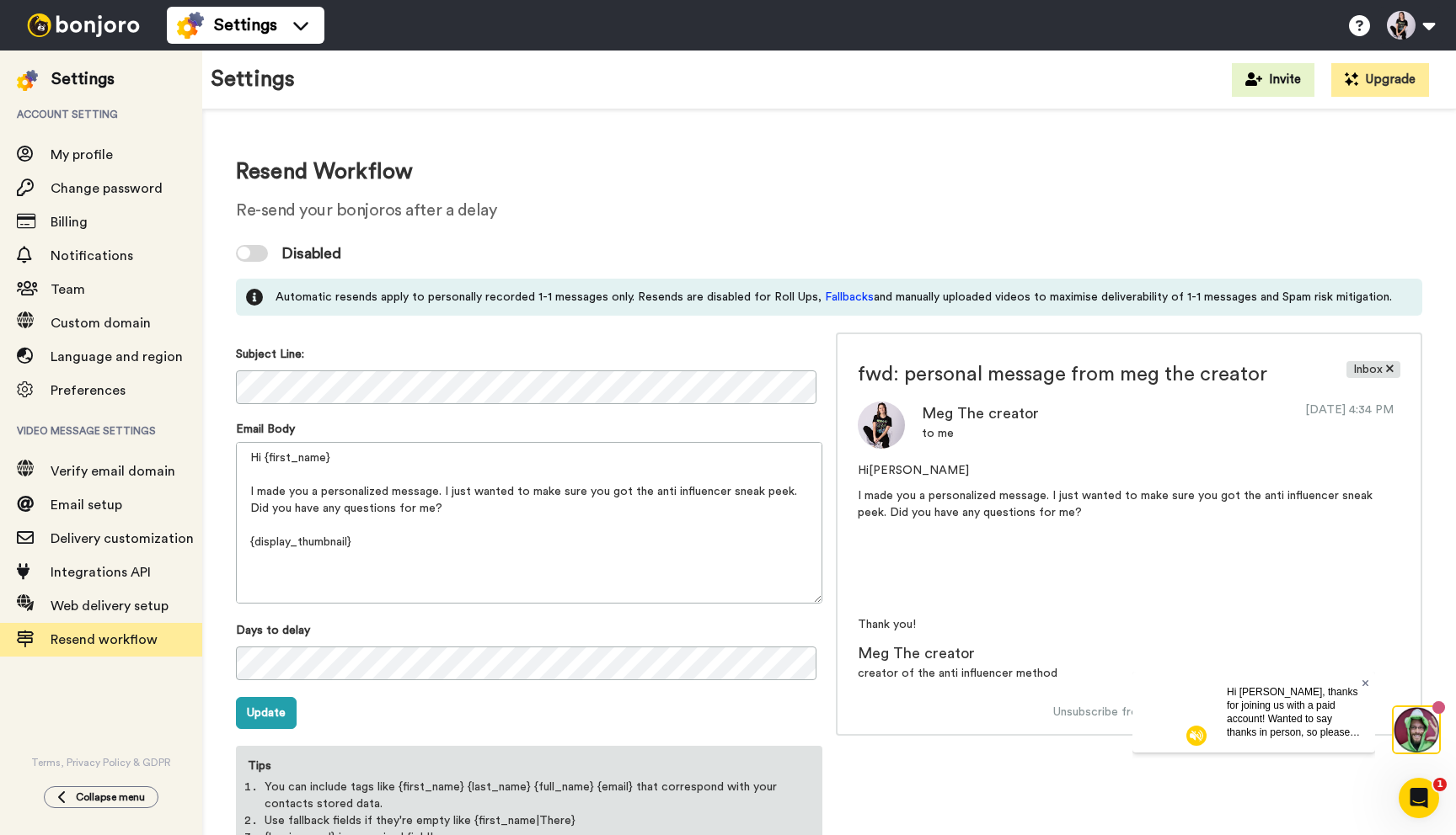
click at [1365, 682] on icon at bounding box center [1364, 682] width 7 height 7
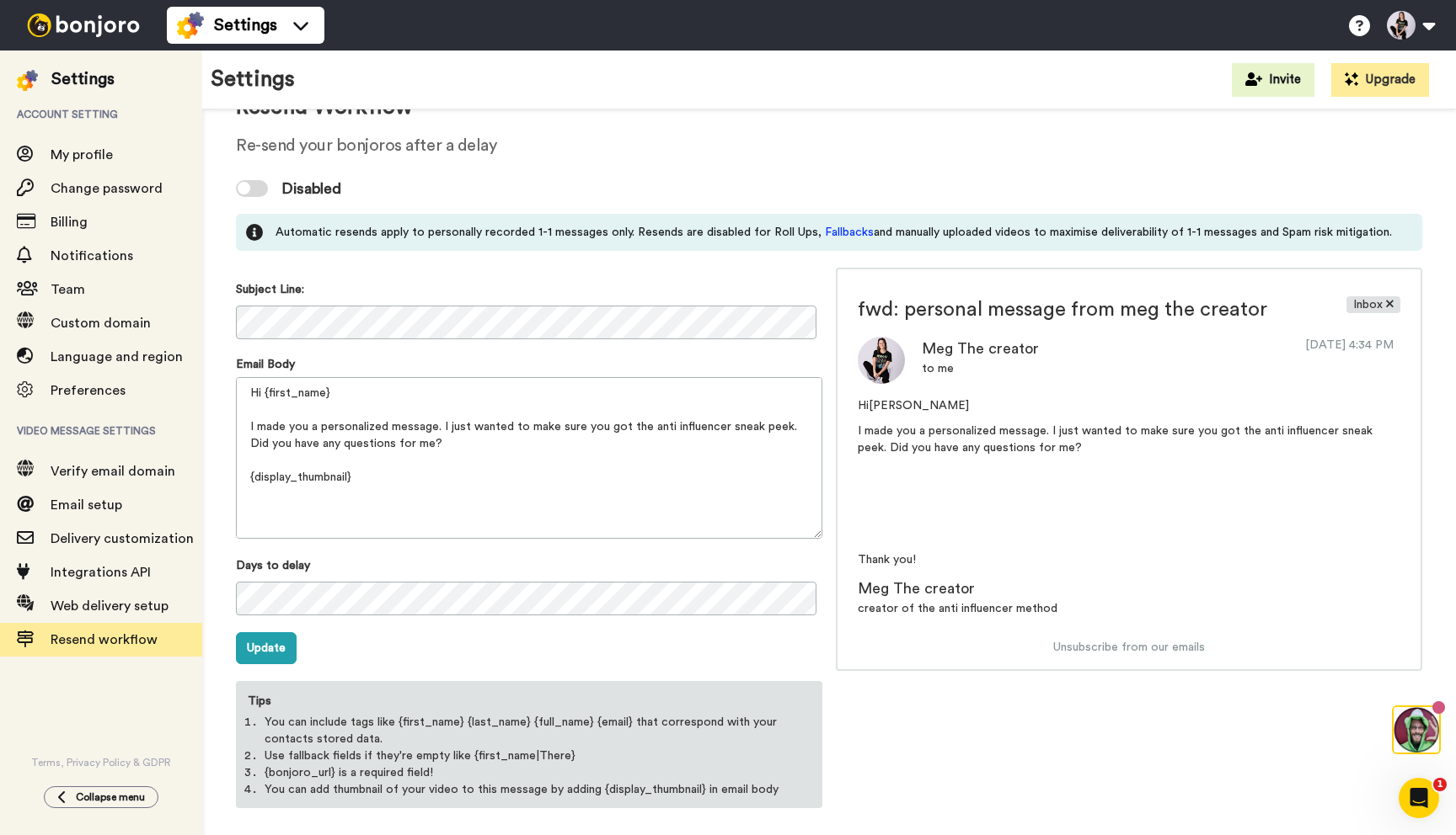
scroll to position [73, 0]
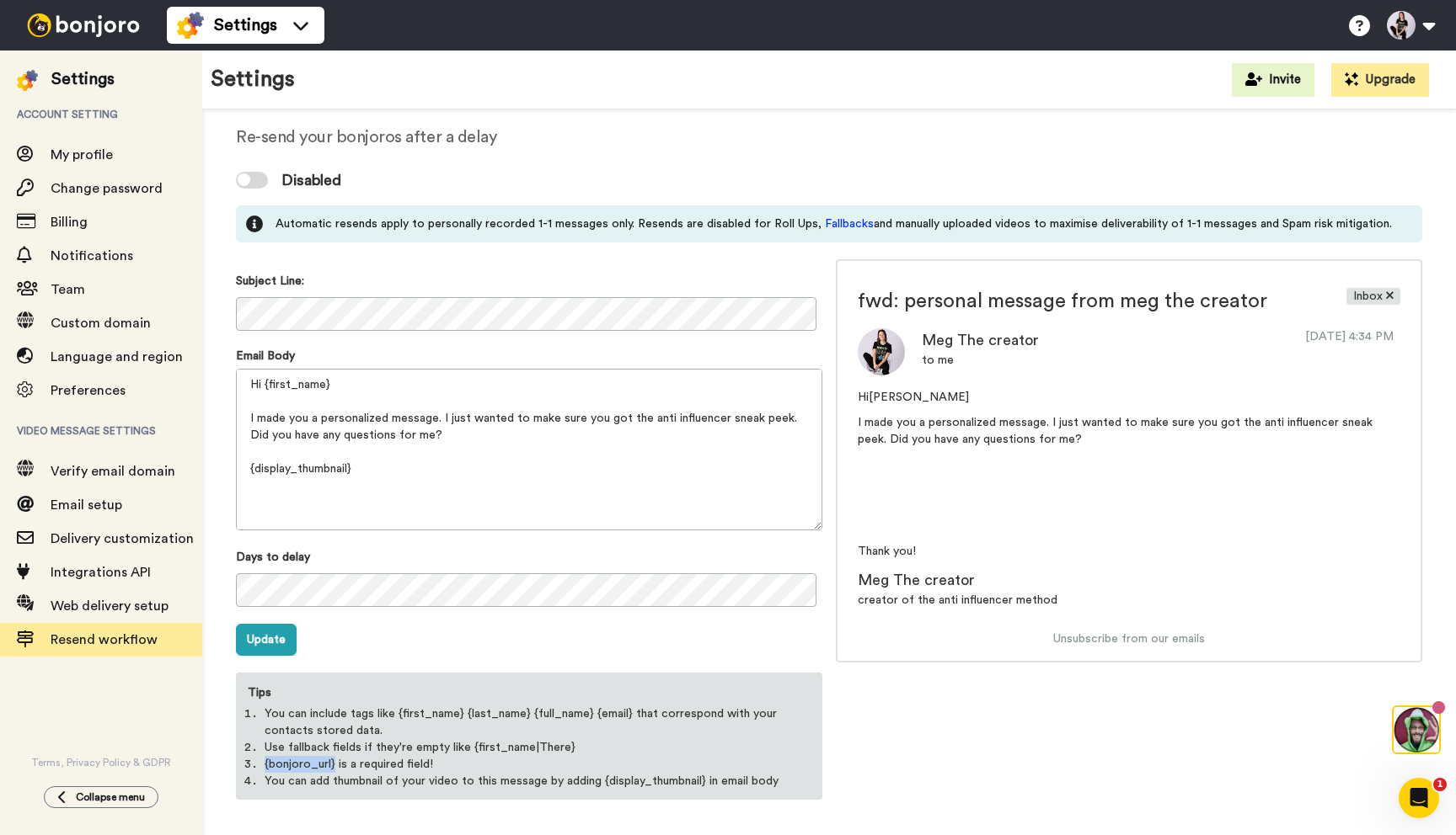
drag, startPoint x: 332, startPoint y: 763, endPoint x: 242, endPoint y: 760, distance: 90.0
click at [242, 760] on ol "You can include tags like {first_name} {last_name} {full_name} {email} that cor…" at bounding box center [528, 748] width 583 height 85
copy li "{bonjoro_url}"
click at [285, 503] on textarea "Hi {first_name} I made you a personalized message. I just wanted to make sure y…" at bounding box center [528, 449] width 586 height 161
paste textarea "{bonjoro_url}"
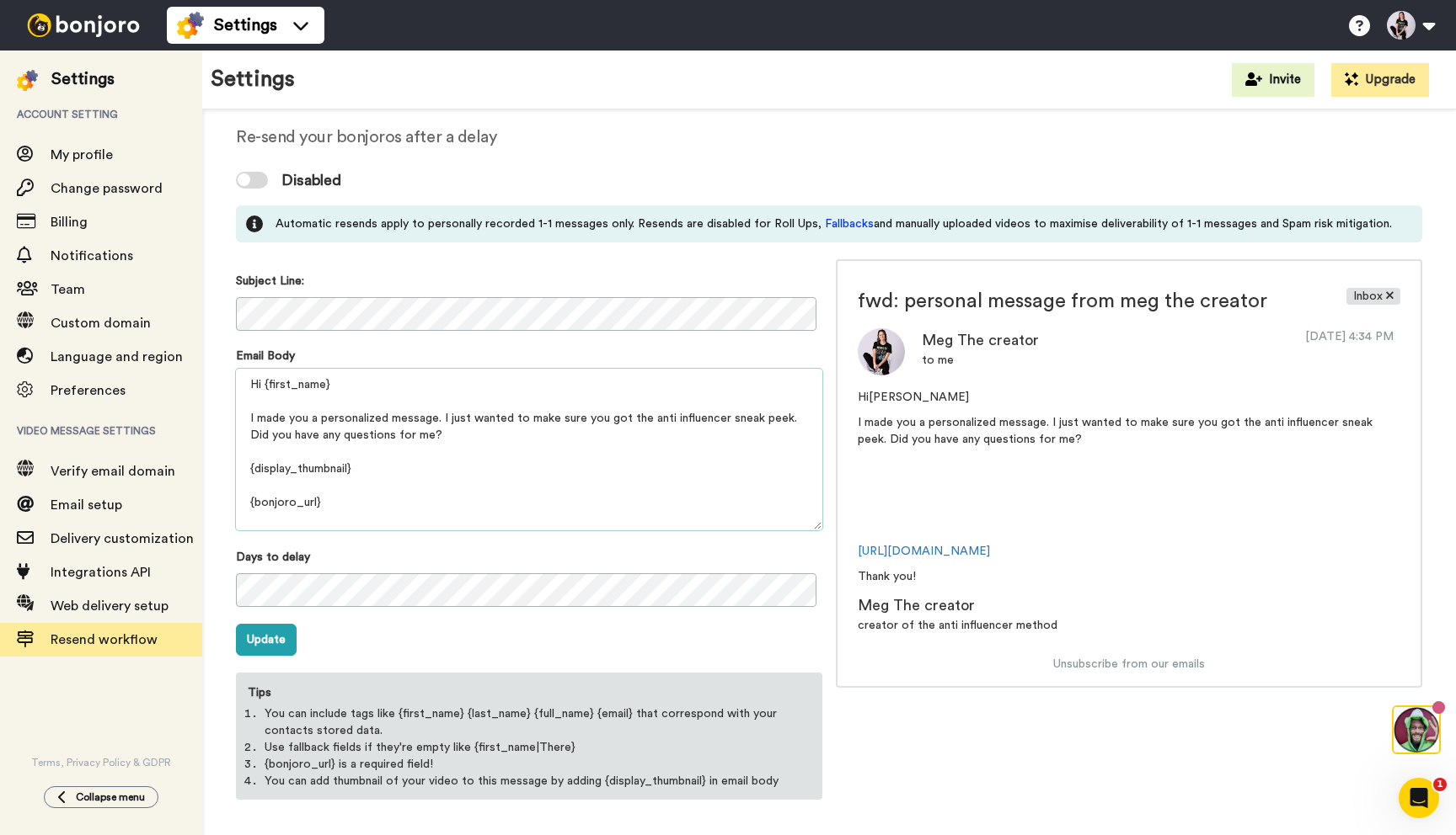
click at [259, 501] on textarea "Hi {first_name} I made you a personalized message. I just wanted to make sure y…" at bounding box center [528, 449] width 586 height 161
type textarea "Hi {first_name} I made you a personalized message. I just wanted to make sure y…"
click at [278, 644] on button "Update" at bounding box center [266, 640] width 61 height 32
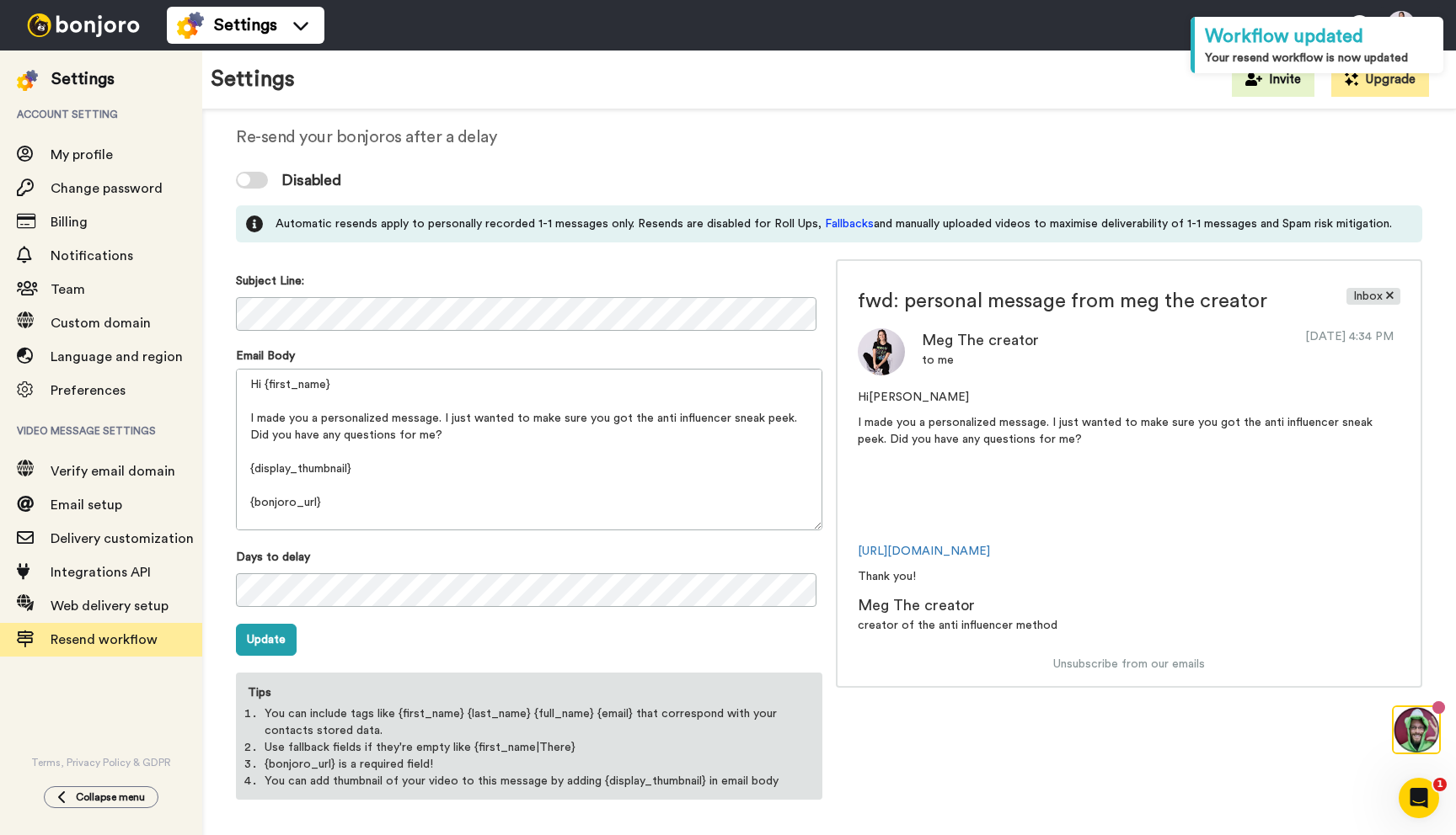
click at [262, 171] on div "Disabled" at bounding box center [829, 180] width 1186 height 50
click at [262, 180] on div at bounding box center [252, 180] width 32 height 17
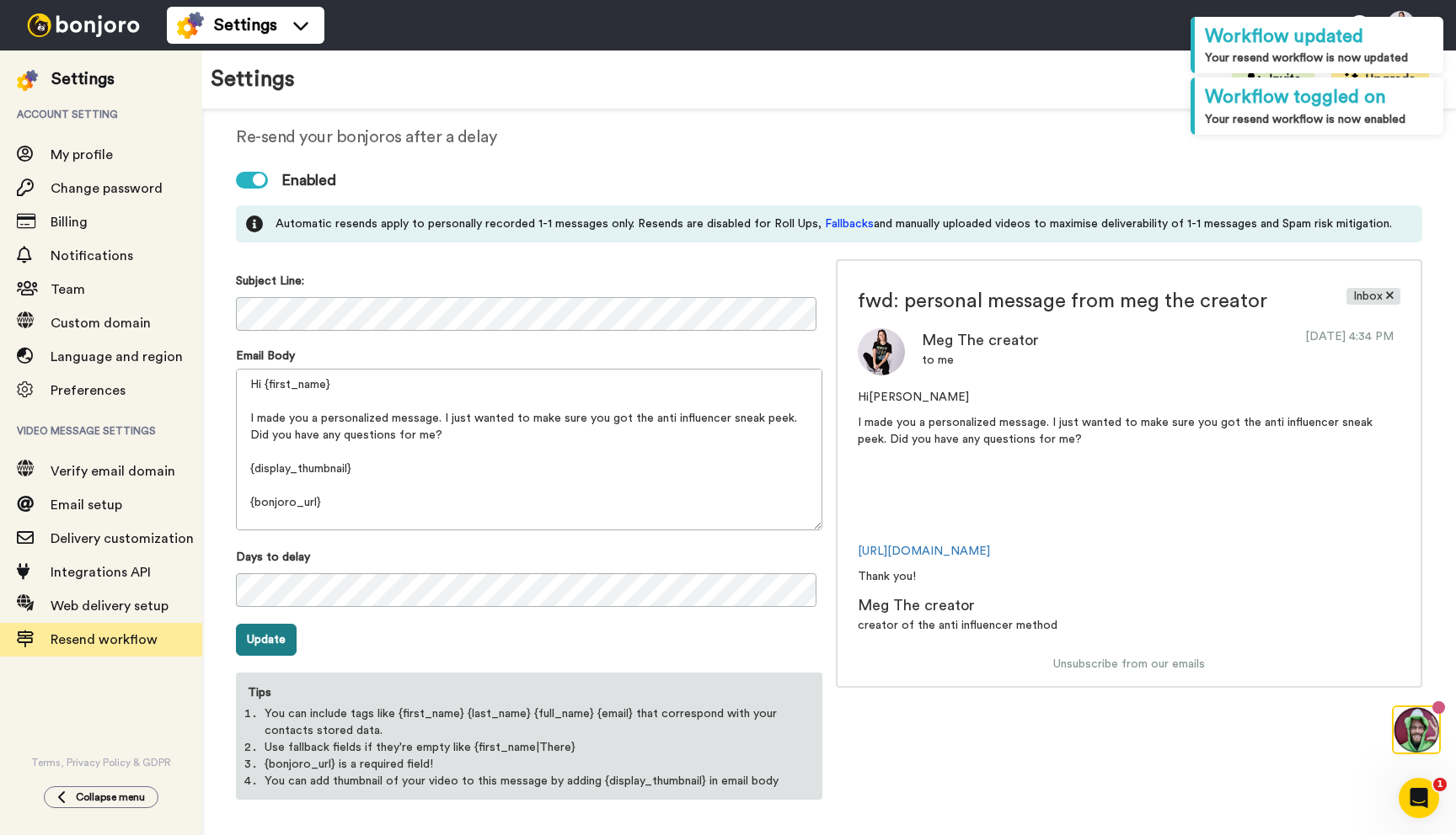
click at [260, 628] on button "Update" at bounding box center [266, 640] width 61 height 32
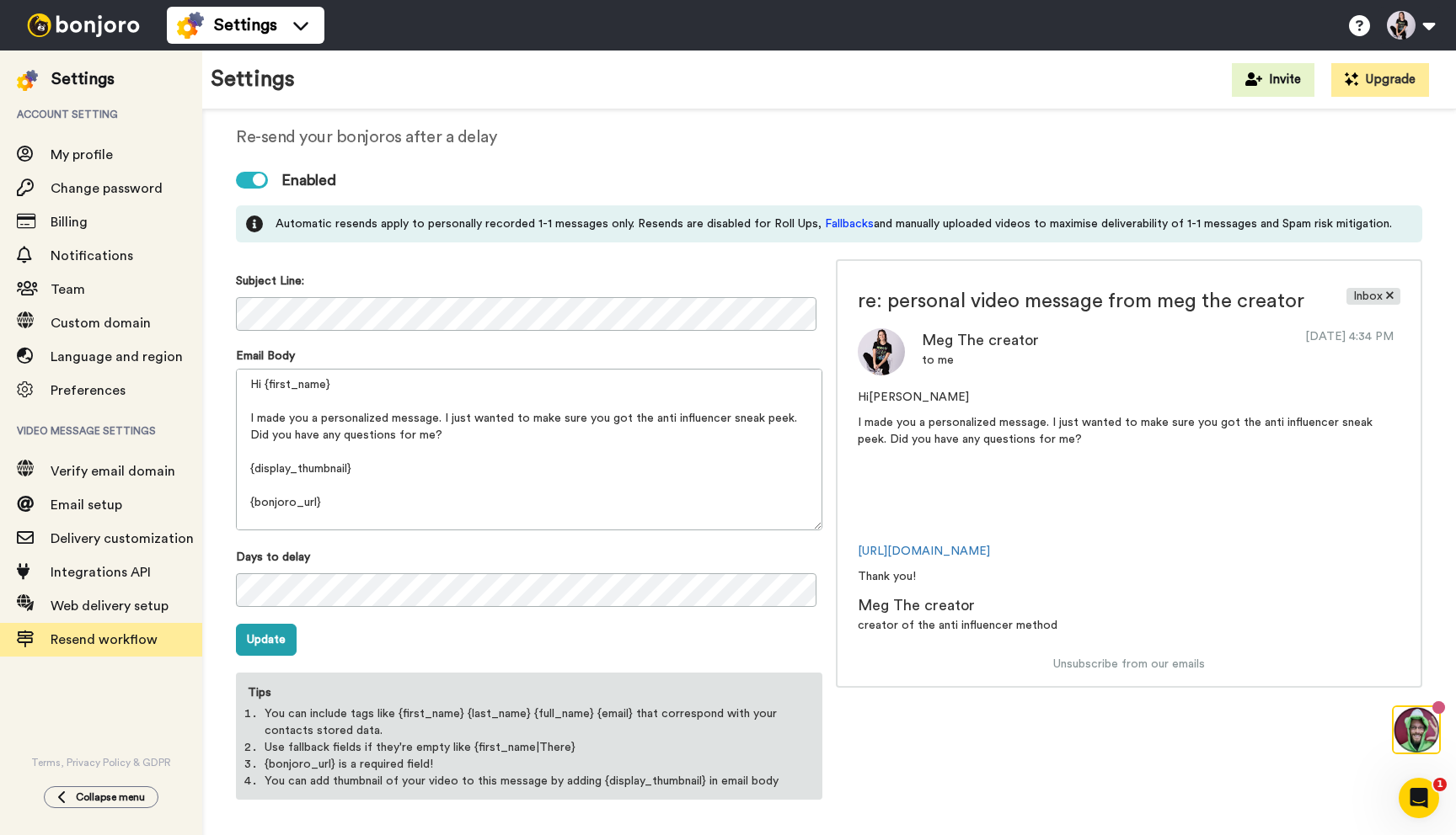
click at [393, 292] on div "Subject Line:" at bounding box center [528, 303] width 586 height 62
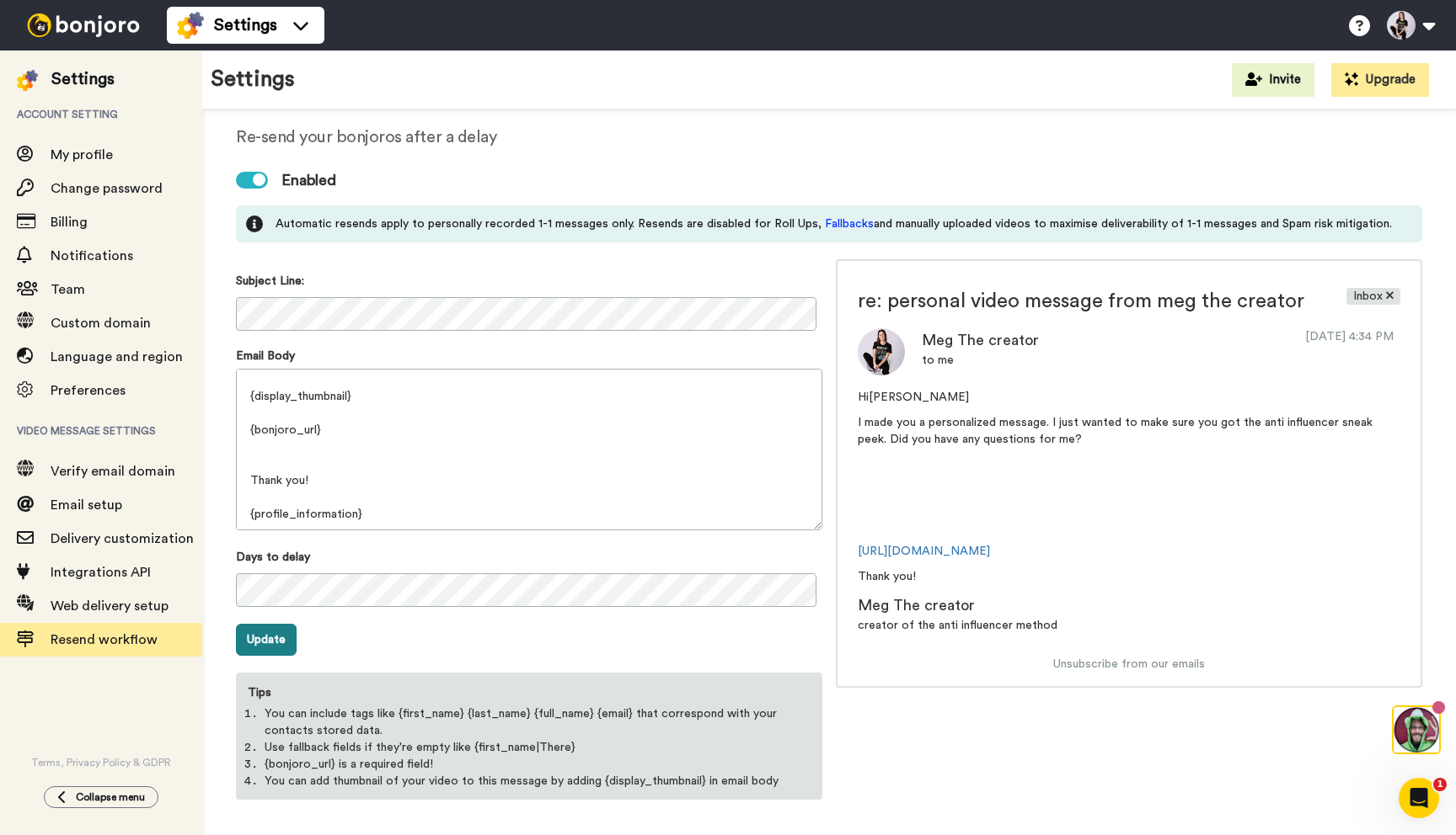
click at [273, 643] on button "Update" at bounding box center [266, 640] width 61 height 32
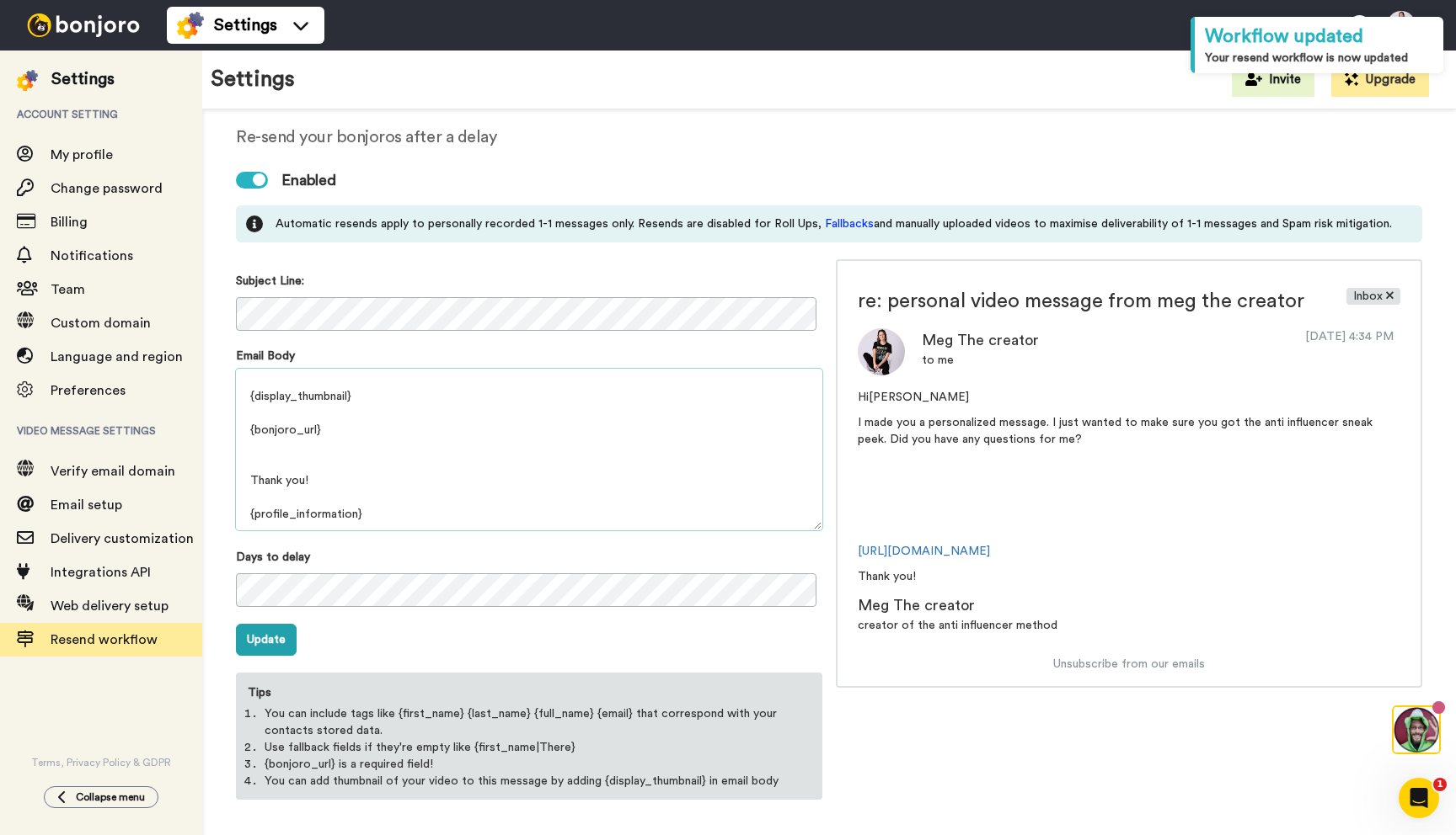
click at [354, 440] on textarea "Hi {first_name} I made you a personalized message. I just wanted to make sure y…" at bounding box center [528, 449] width 586 height 161
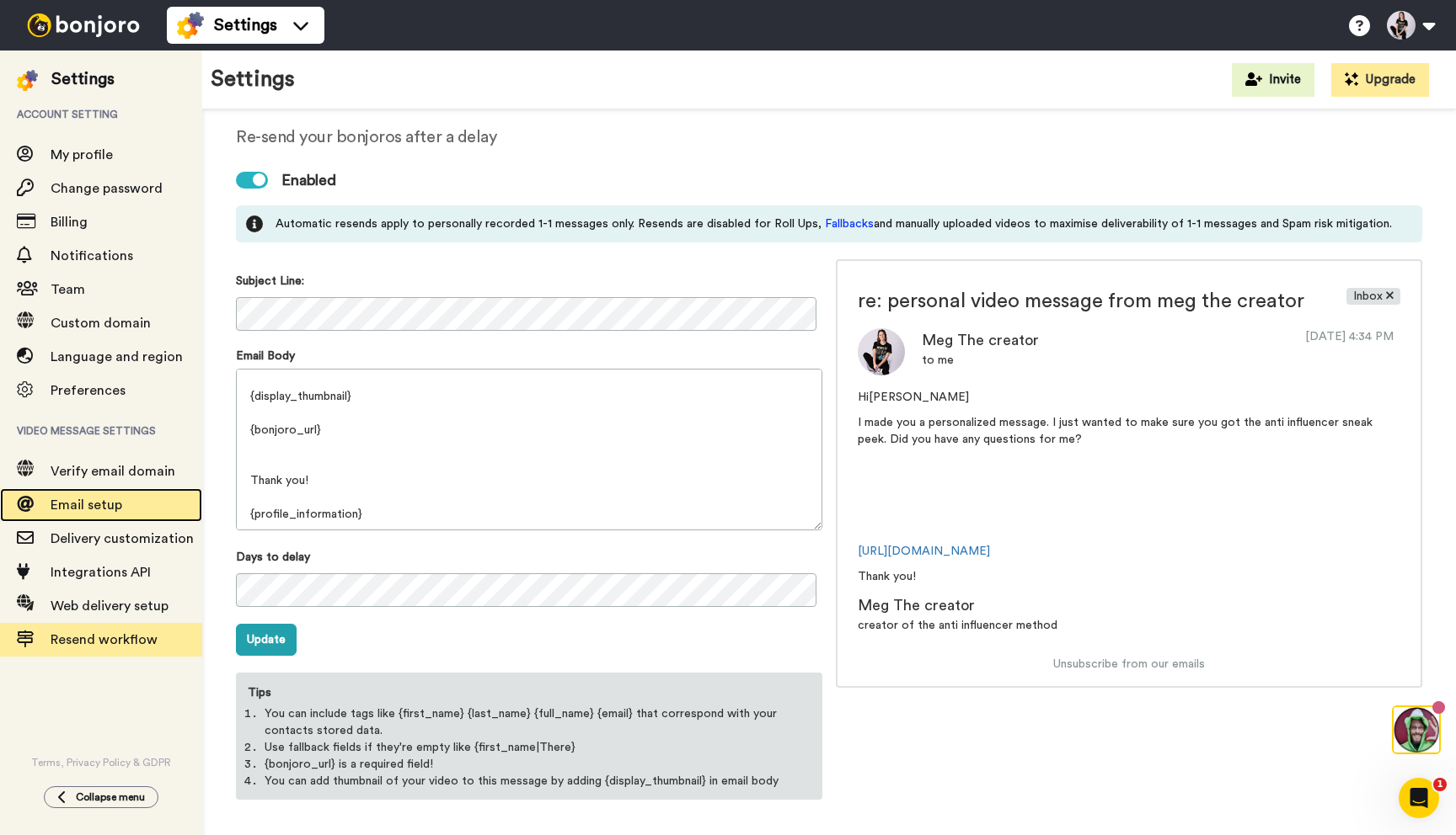
click at [111, 508] on span "Email setup" at bounding box center [86, 505] width 71 height 13
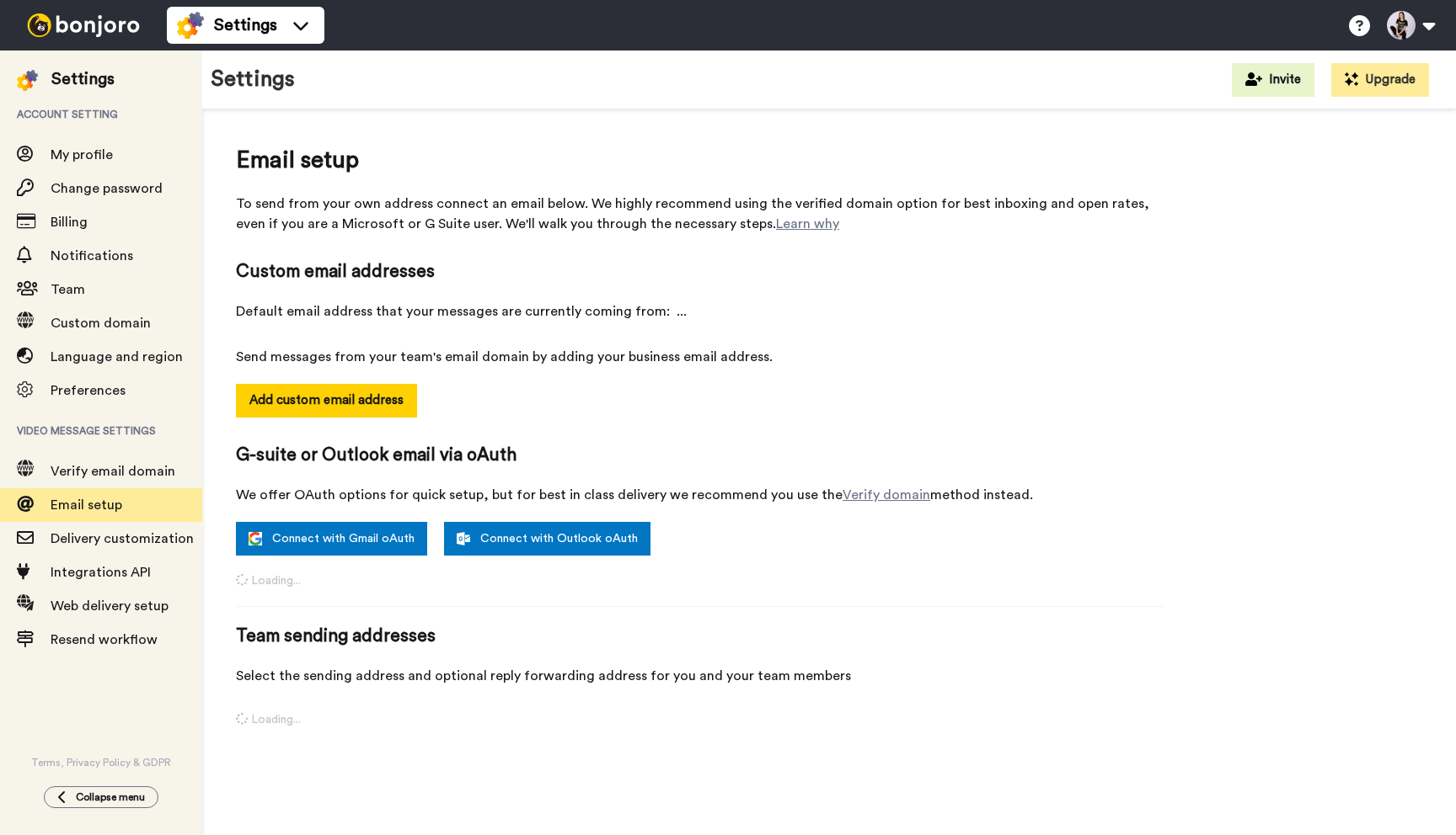
select select "163219"
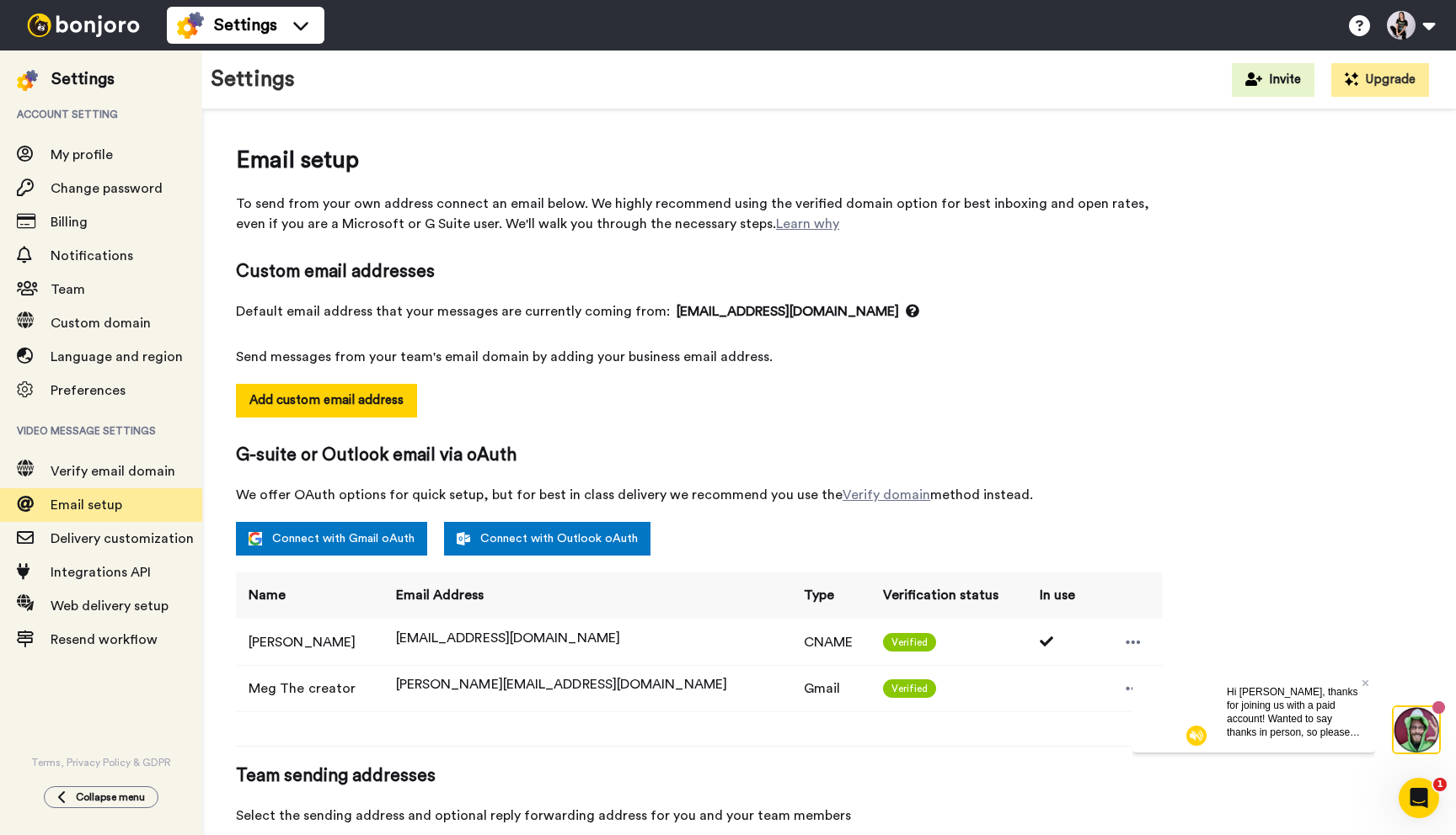
click at [906, 308] on icon at bounding box center [912, 311] width 13 height 13
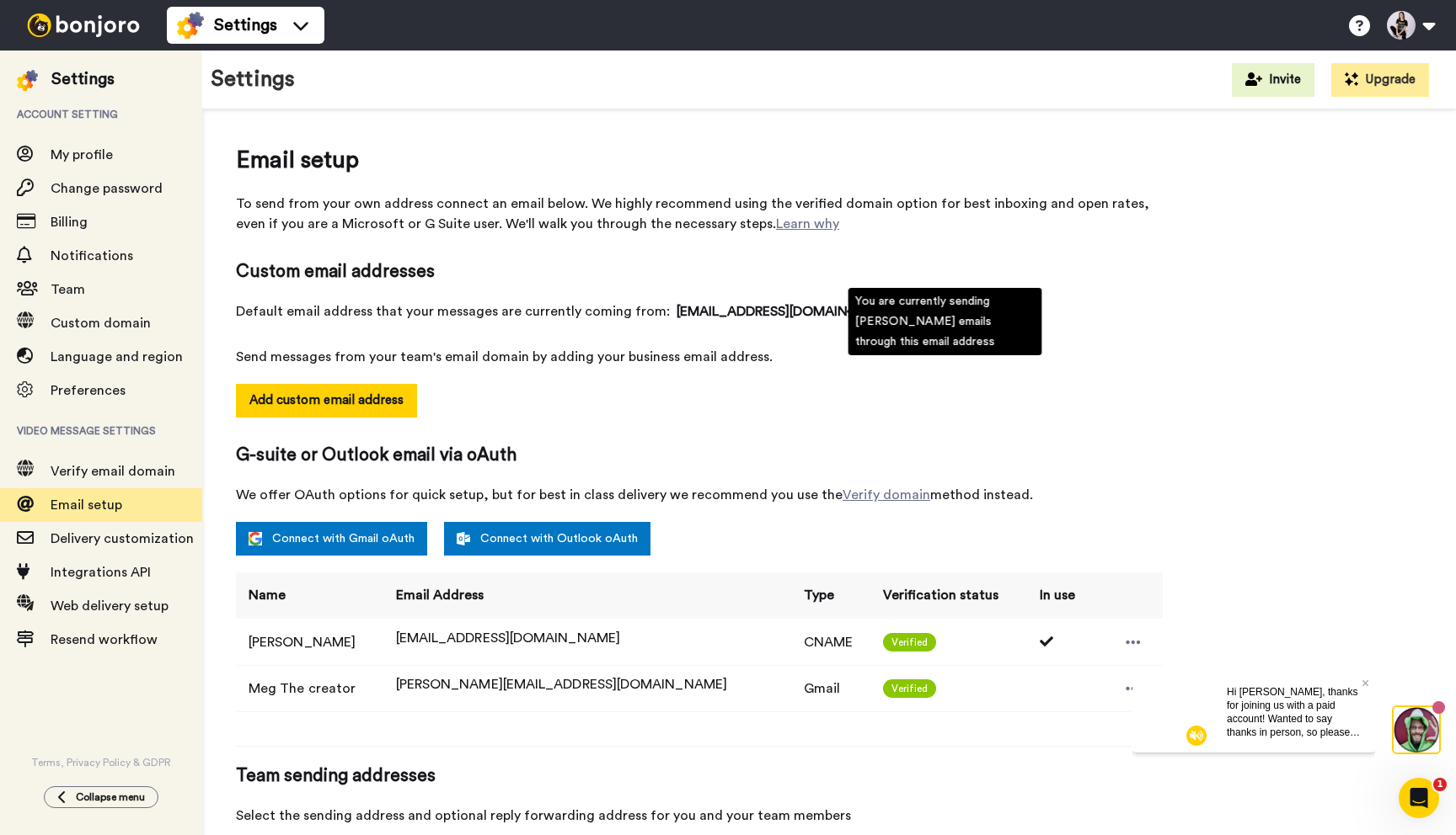
click at [906, 308] on icon at bounding box center [912, 311] width 13 height 13
click at [814, 315] on span "hello@megthecreator.com" at bounding box center [797, 311] width 242 height 20
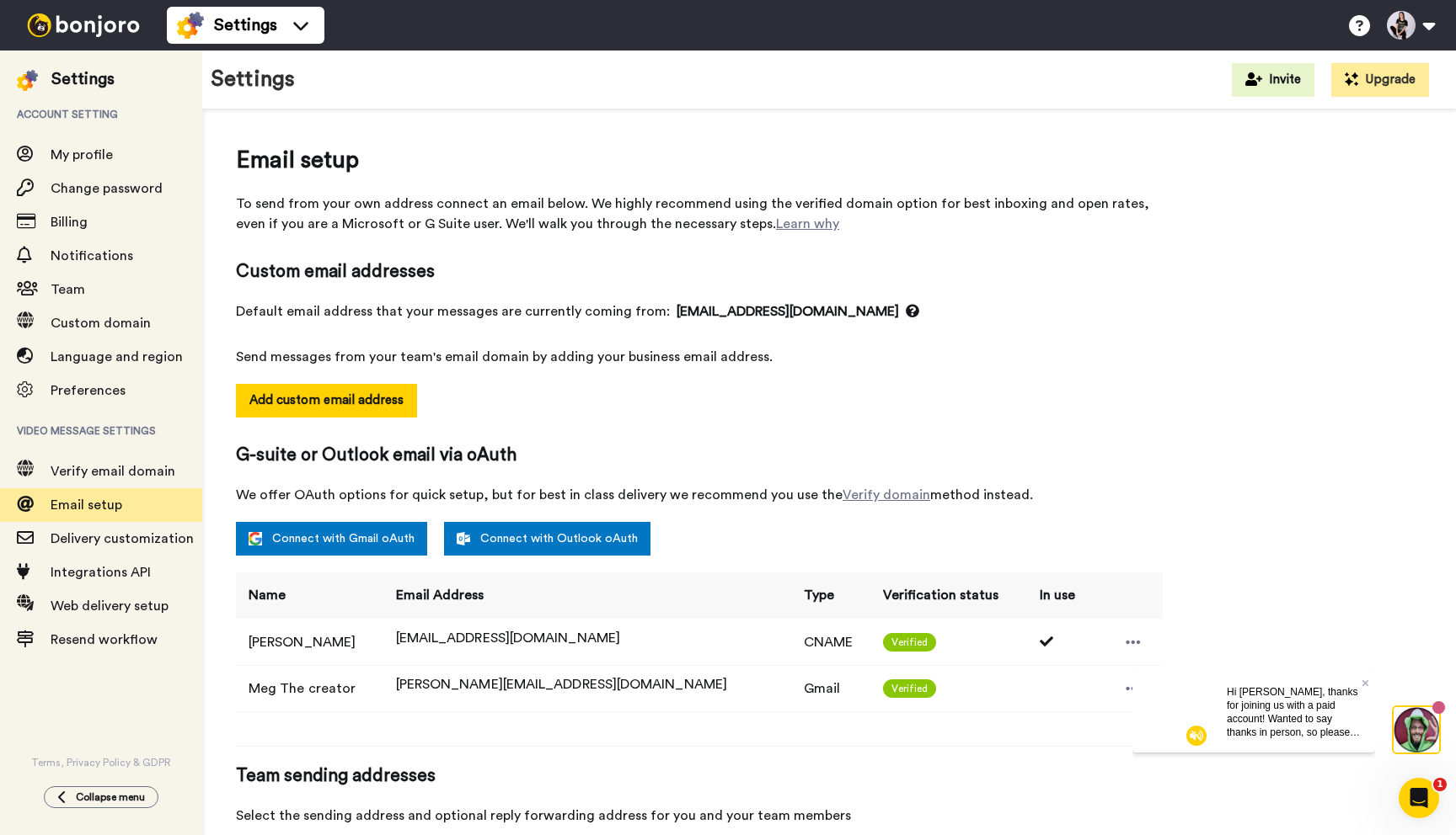
scroll to position [151, 0]
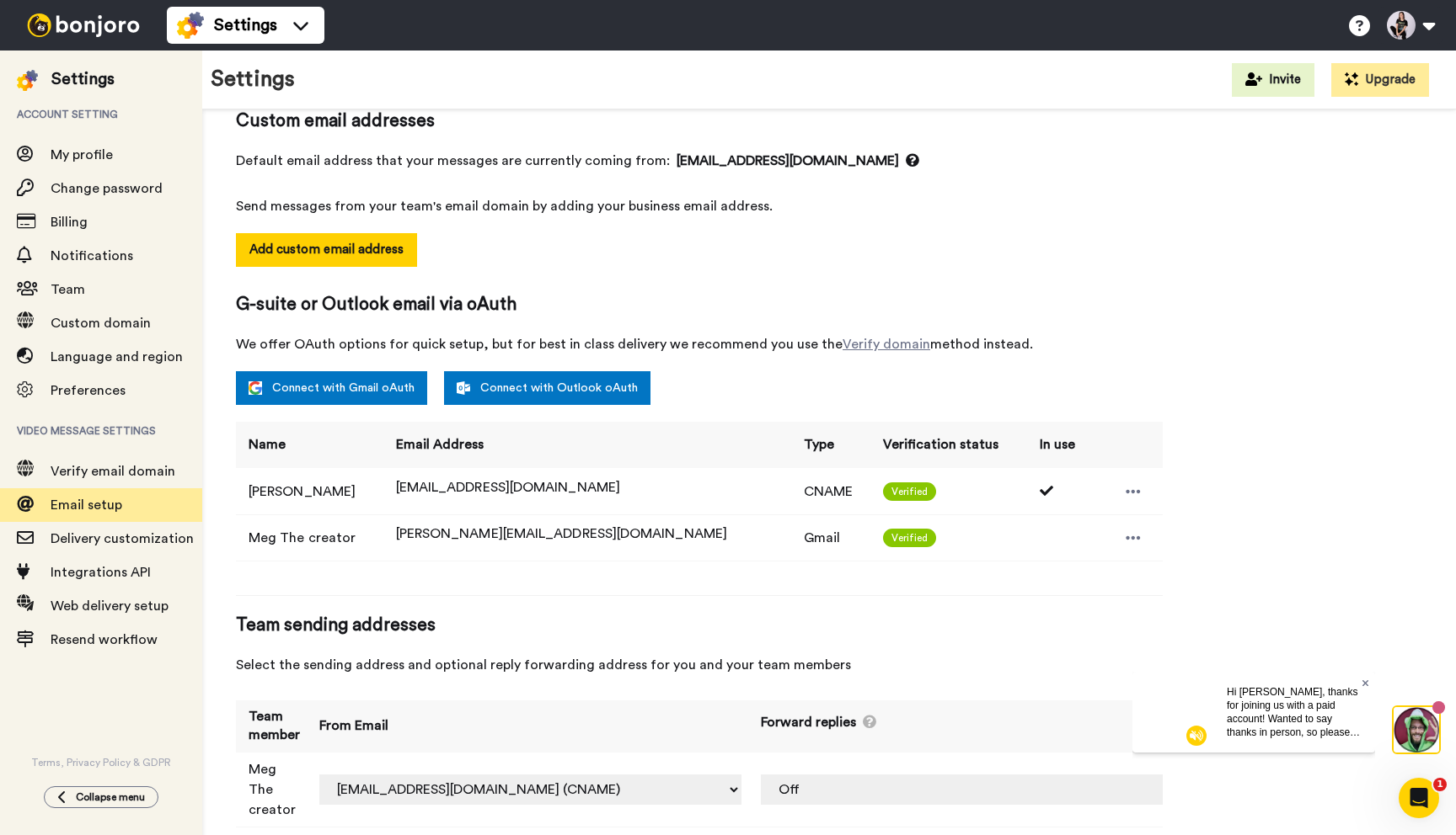
click at [1364, 678] on icon at bounding box center [1365, 683] width 7 height 10
click at [1428, 797] on icon "Open Intercom Messenger" at bounding box center [1419, 798] width 28 height 28
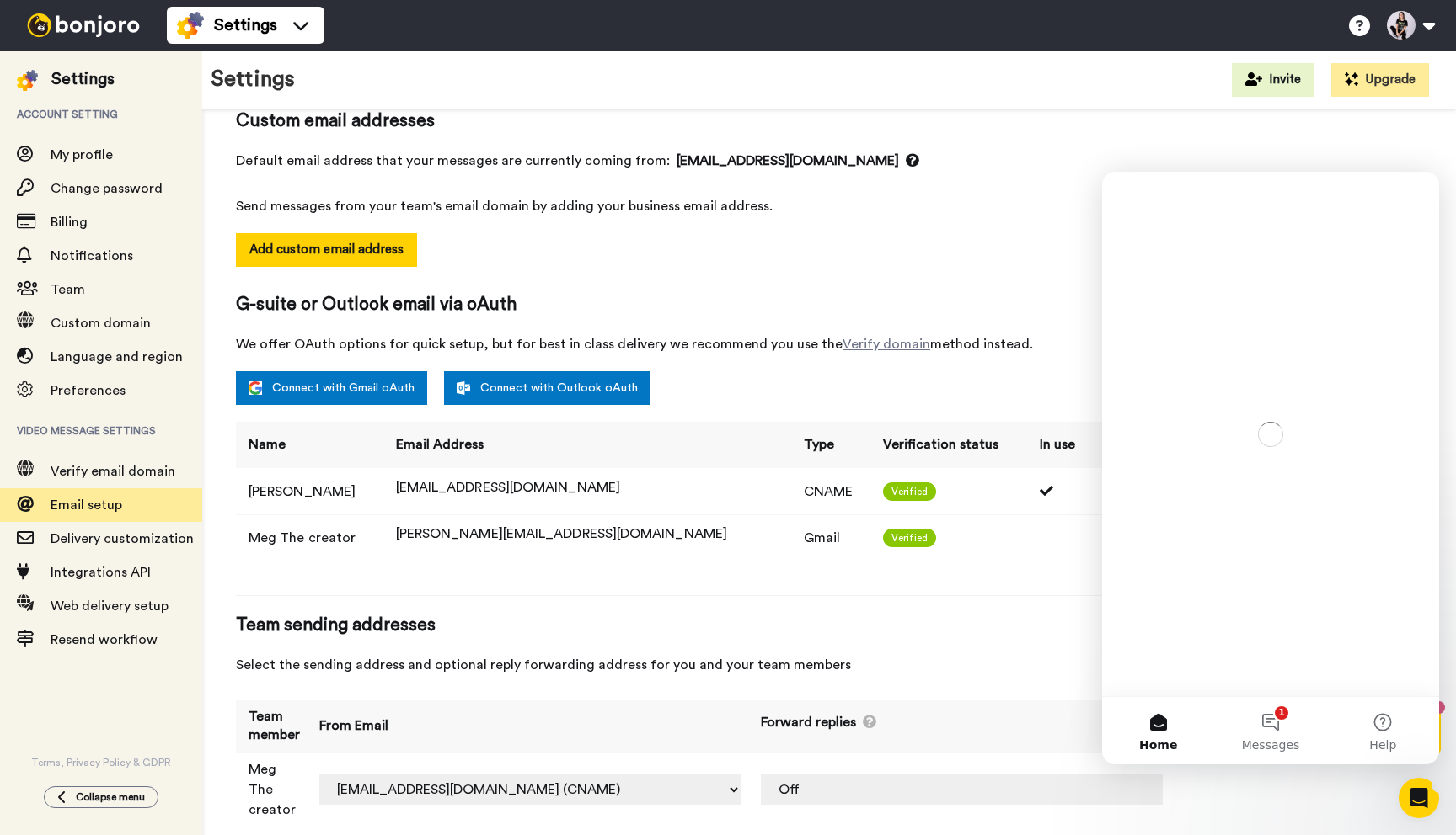
scroll to position [0, 0]
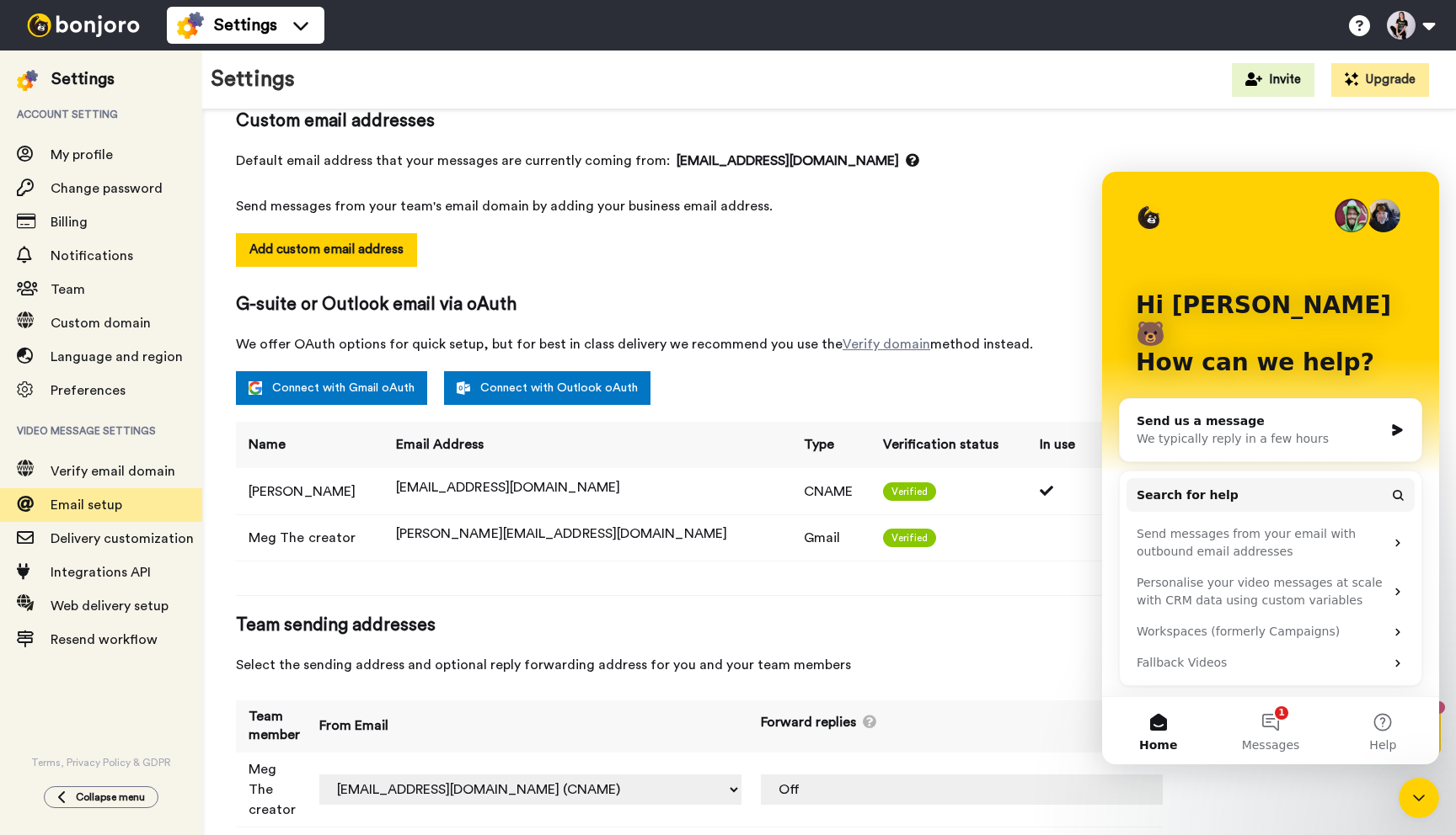
click at [1037, 204] on span "Send messages from your team's email domain by adding your business email addre…" at bounding box center [699, 206] width 927 height 20
click at [595, 284] on div "Add custom email address" at bounding box center [699, 263] width 927 height 59
click at [993, 563] on div "Name Email Address Type Verification status In use Megan Spencer hello@megthecr…" at bounding box center [699, 500] width 927 height 157
click at [993, 551] on td "Verified" at bounding box center [948, 538] width 157 height 47
click at [78, 84] on div "Settings" at bounding box center [83, 79] width 63 height 24
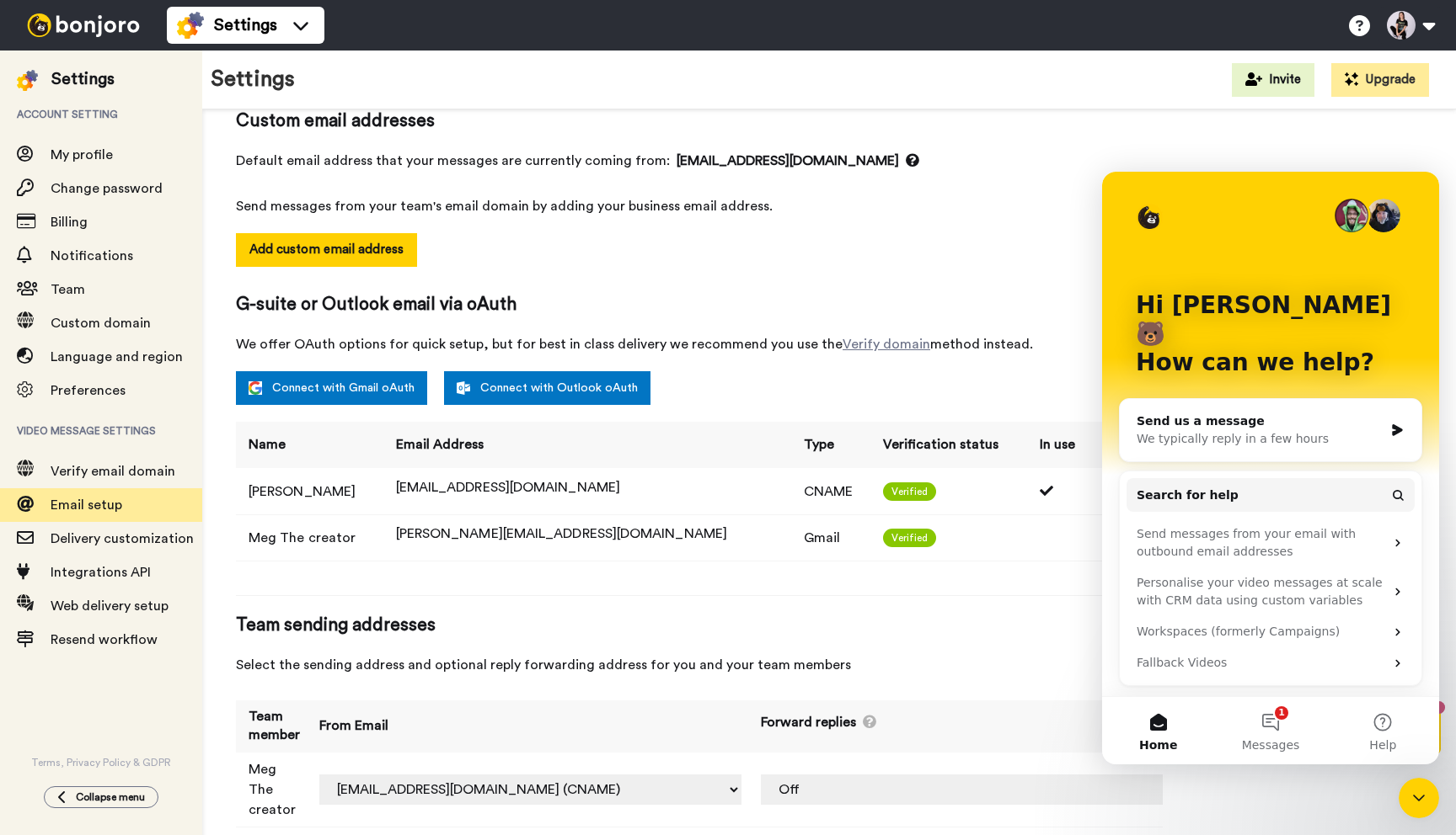
click at [67, 27] on img at bounding box center [83, 25] width 126 height 24
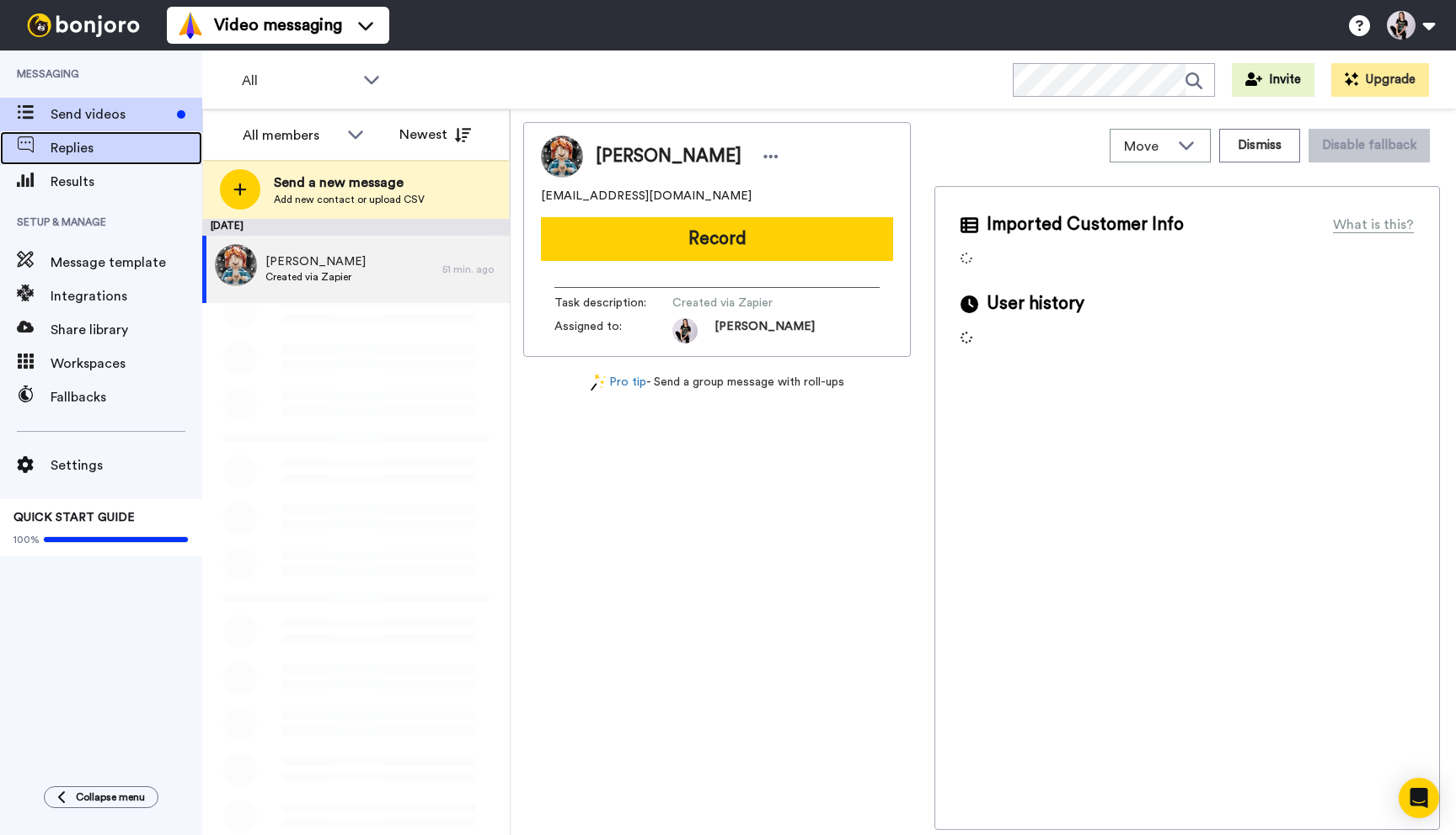
click at [76, 148] on span "Replies" at bounding box center [126, 147] width 152 height 20
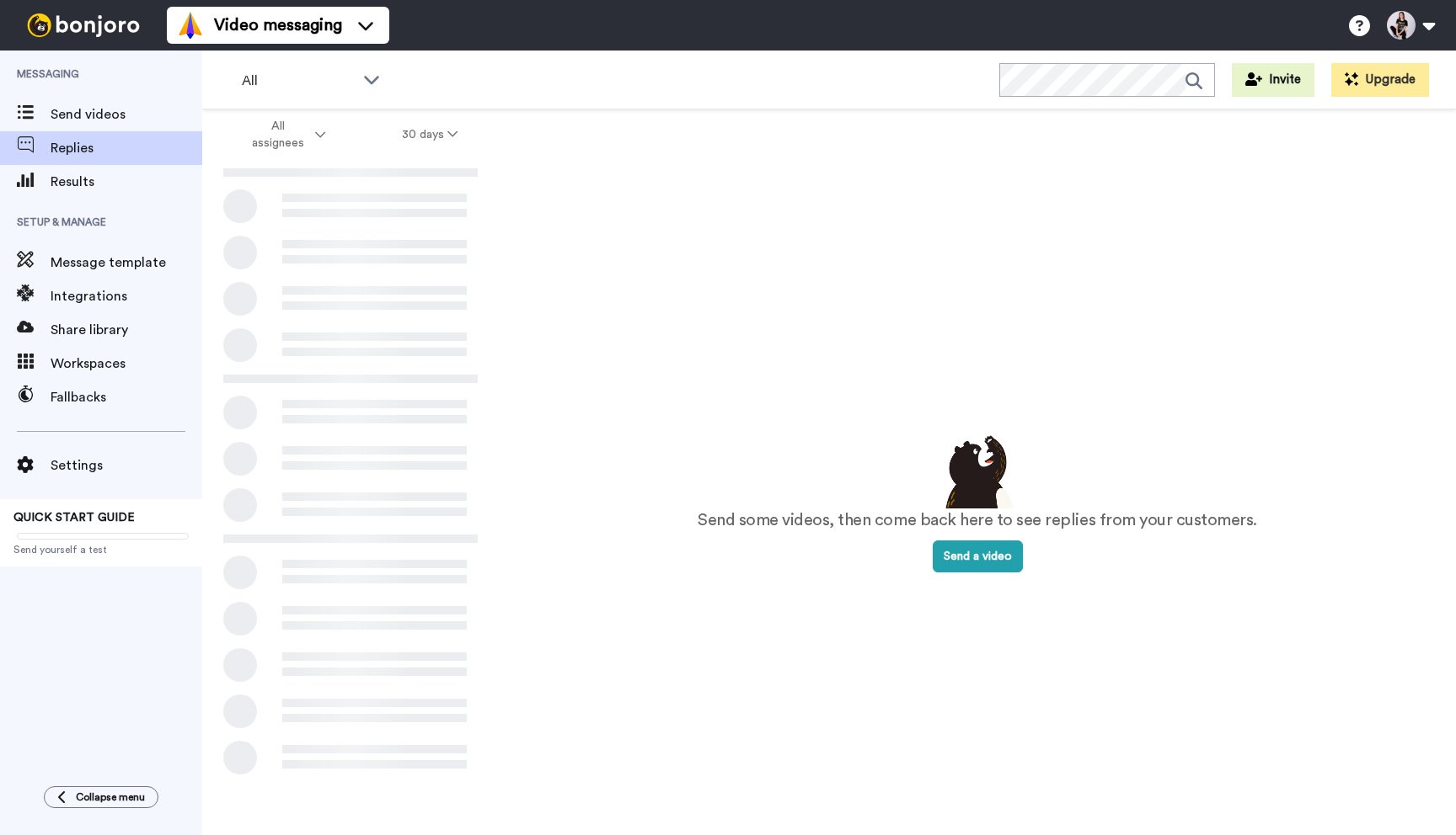
click at [82, 186] on span "Results" at bounding box center [126, 181] width 152 height 20
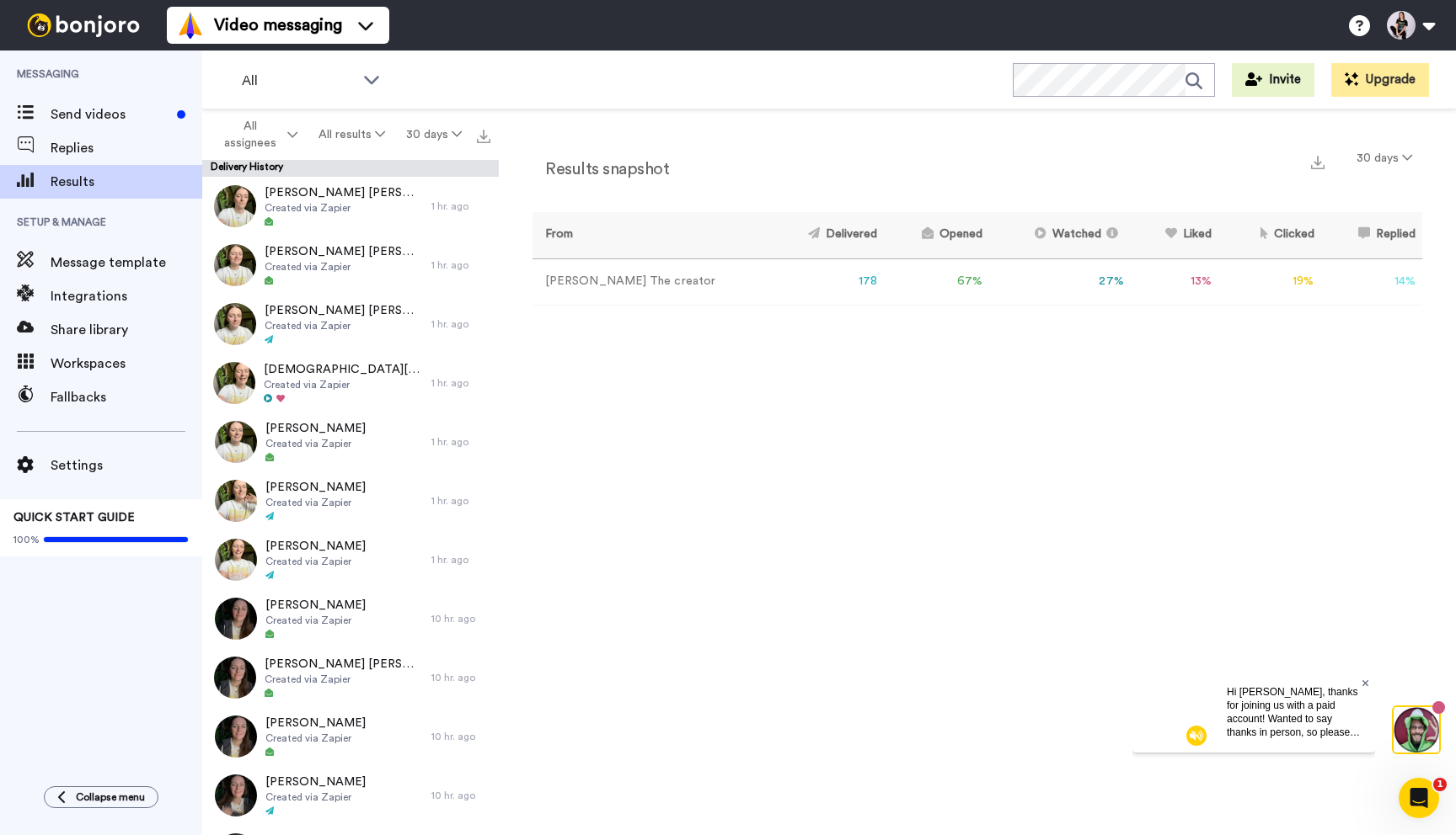
click at [1367, 679] on icon at bounding box center [1365, 683] width 7 height 10
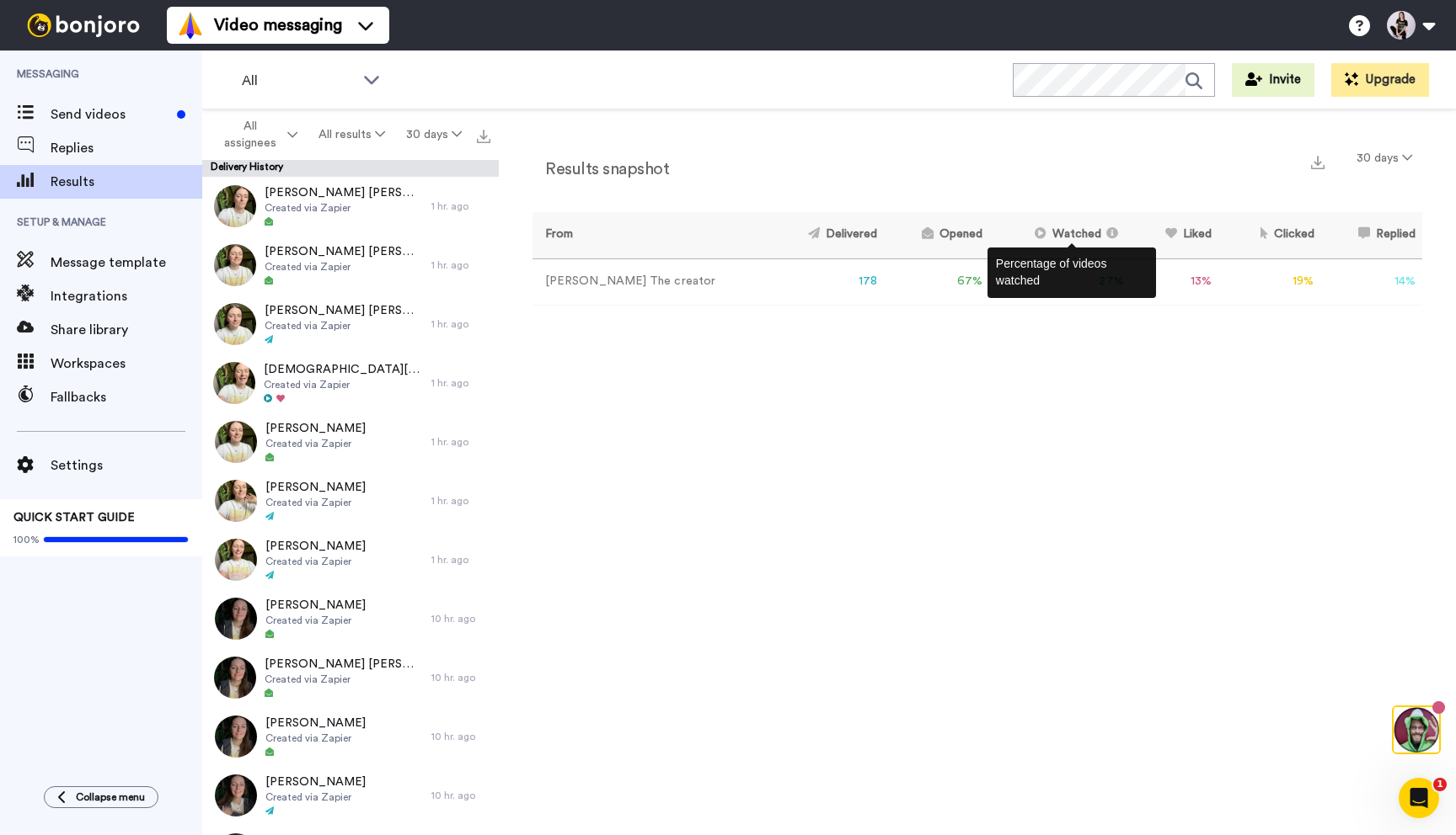
click at [1102, 235] on icon at bounding box center [1110, 233] width 17 height 11
click at [1029, 234] on icon at bounding box center [1038, 233] width 17 height 11
click at [1366, 163] on button "30 days" at bounding box center [1385, 159] width 76 height 30
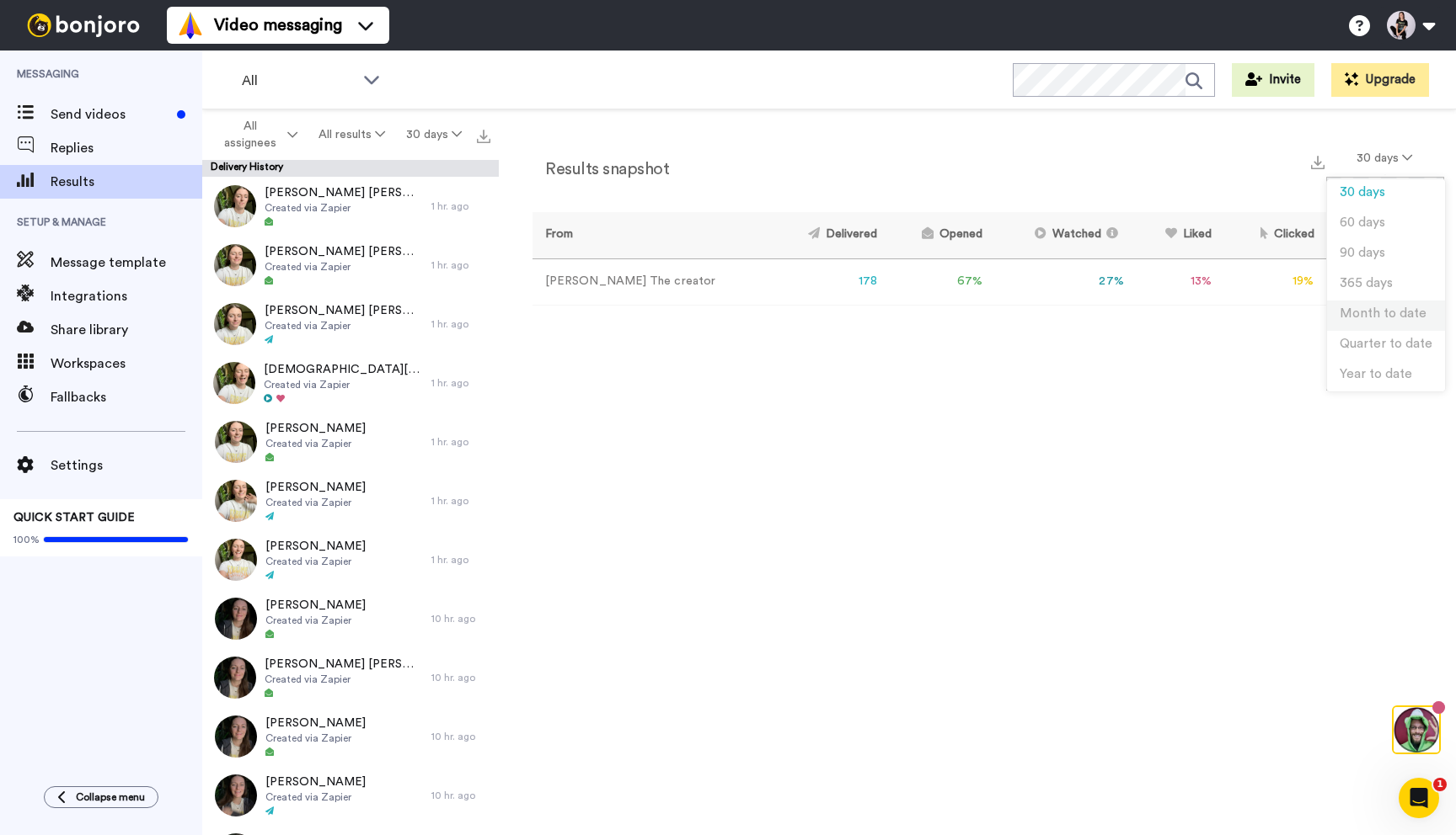
click at [1368, 310] on span "Month to date" at bounding box center [1382, 313] width 86 height 12
click at [1413, 152] on button "MTD" at bounding box center [1391, 159] width 63 height 30
click at [1398, 186] on li "30 days" at bounding box center [1393, 195] width 118 height 30
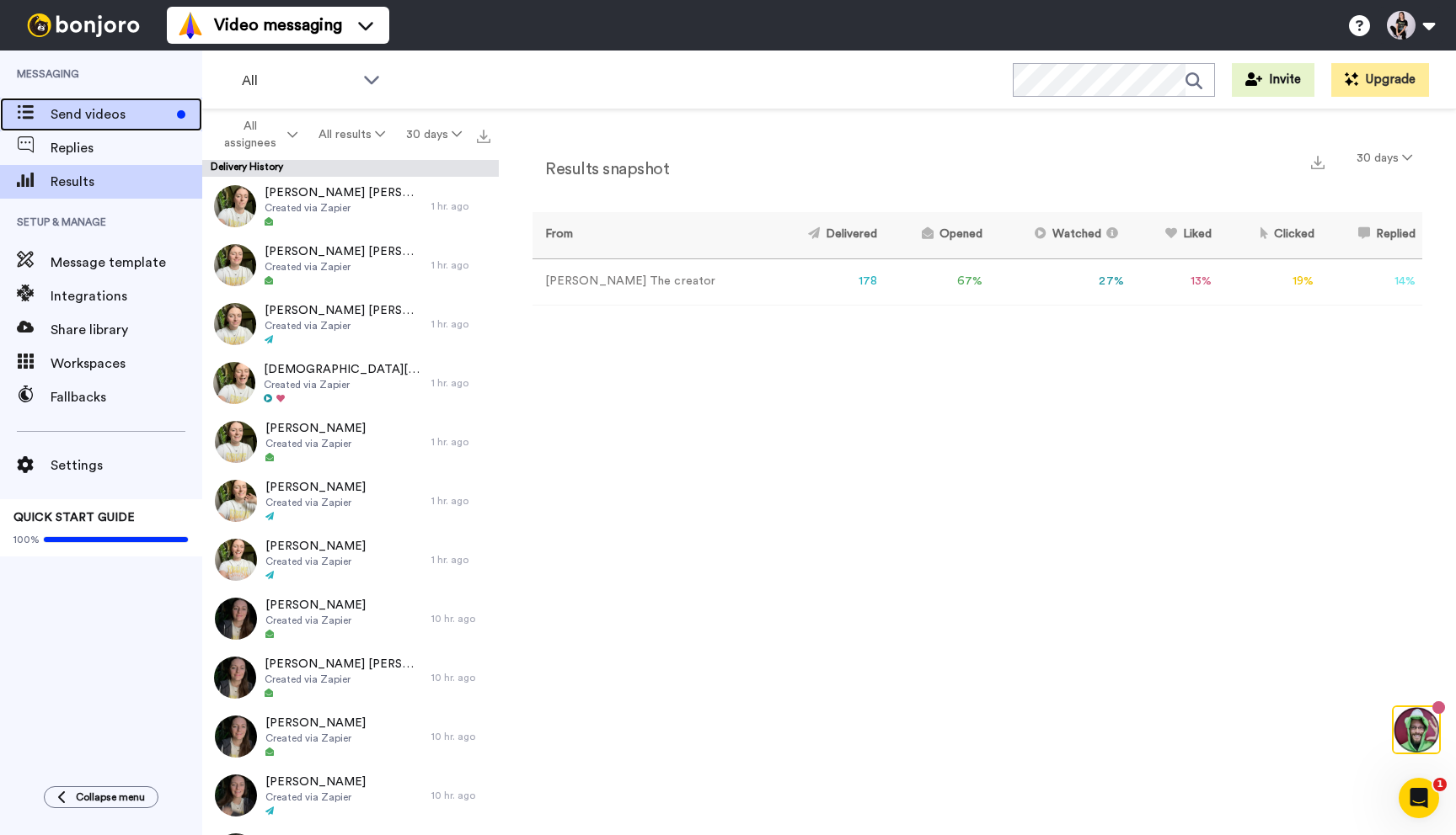
click at [85, 107] on span "Send videos" at bounding box center [110, 114] width 120 height 20
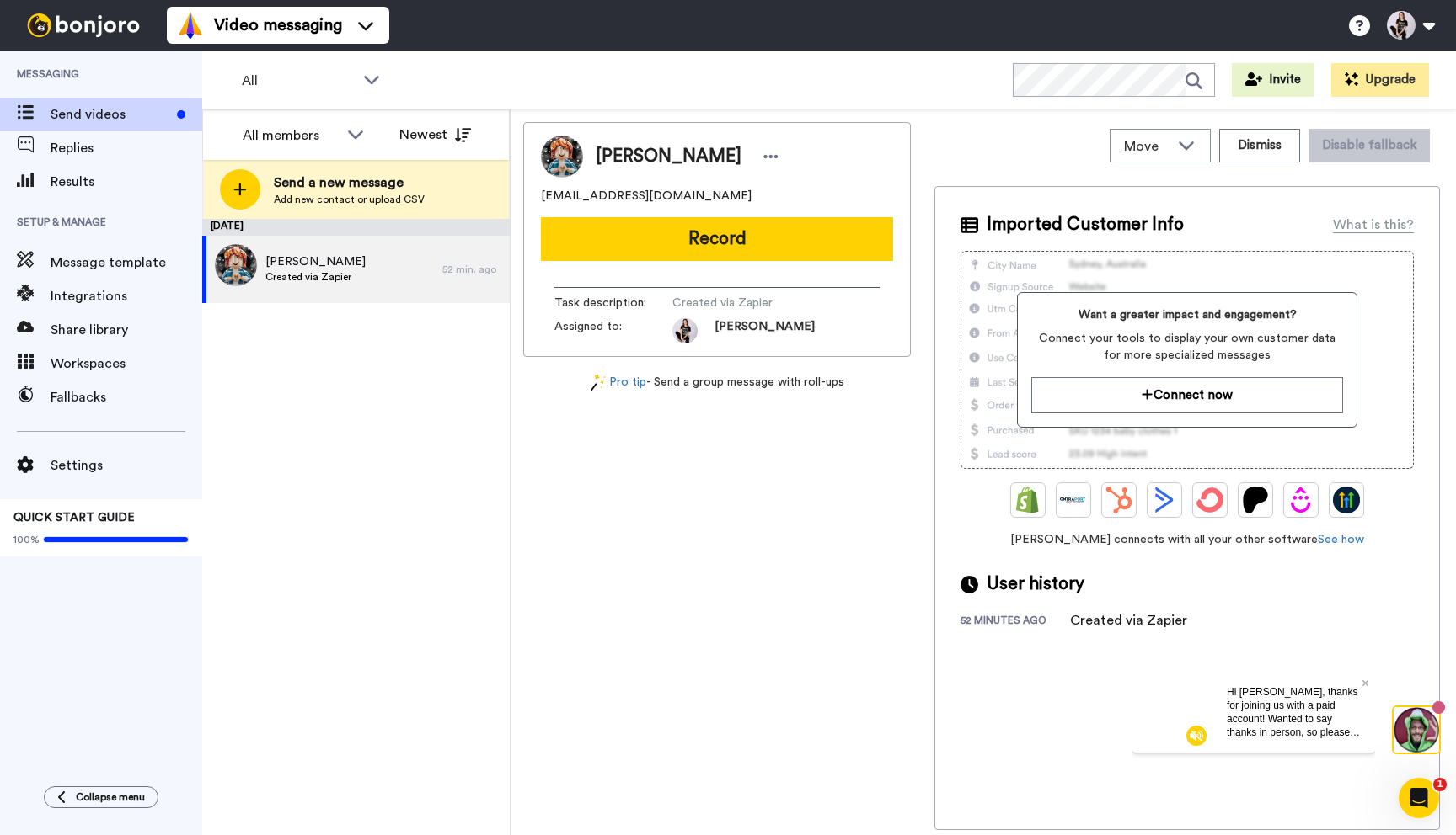
click at [1427, 801] on icon "Open Intercom Messenger" at bounding box center [1419, 798] width 28 height 28
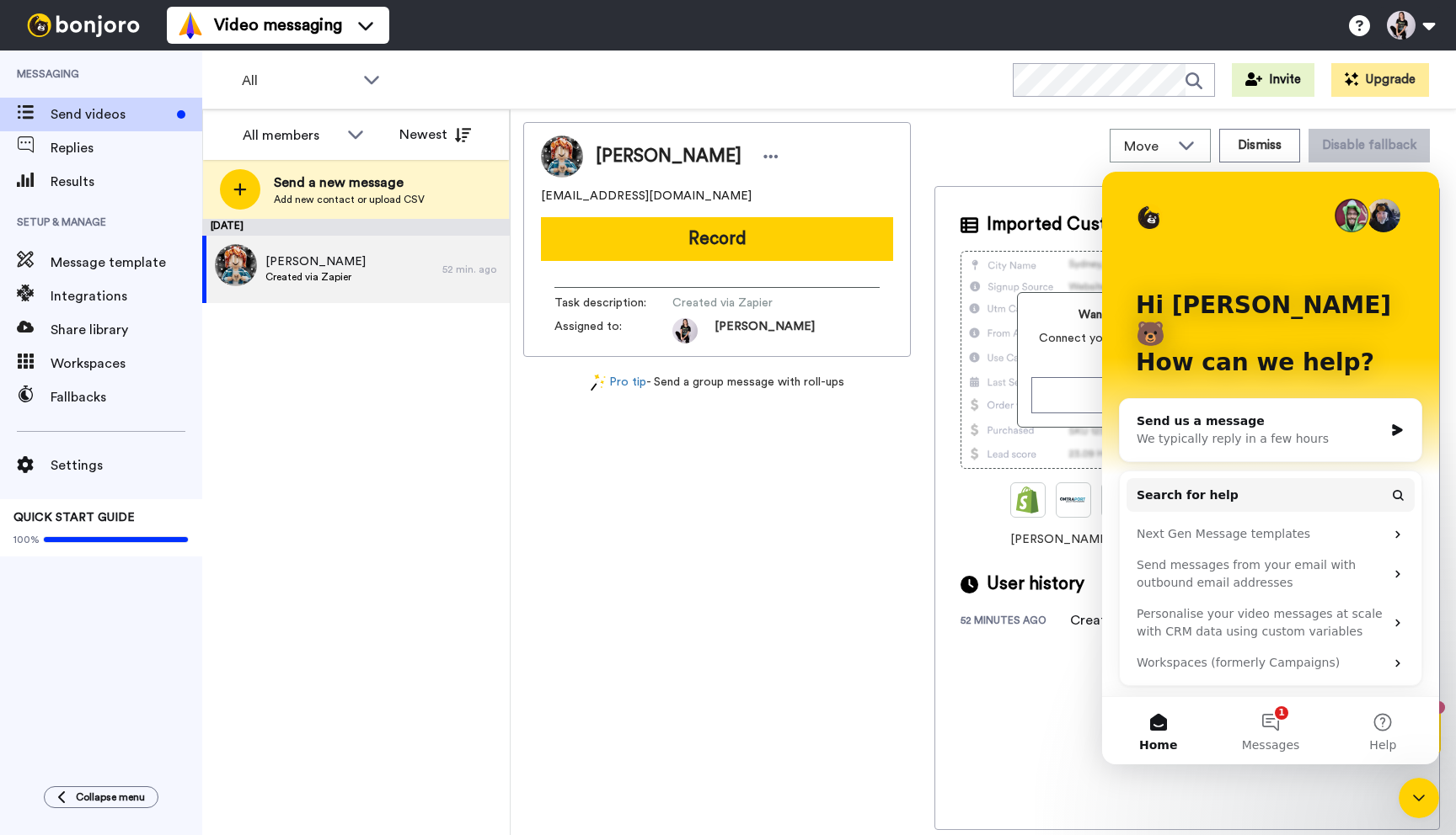
click at [1121, 50] on div "All WORKSPACES View all All Default Task List + Add a new workspace Invite Upgr…" at bounding box center [829, 80] width 1254 height 59
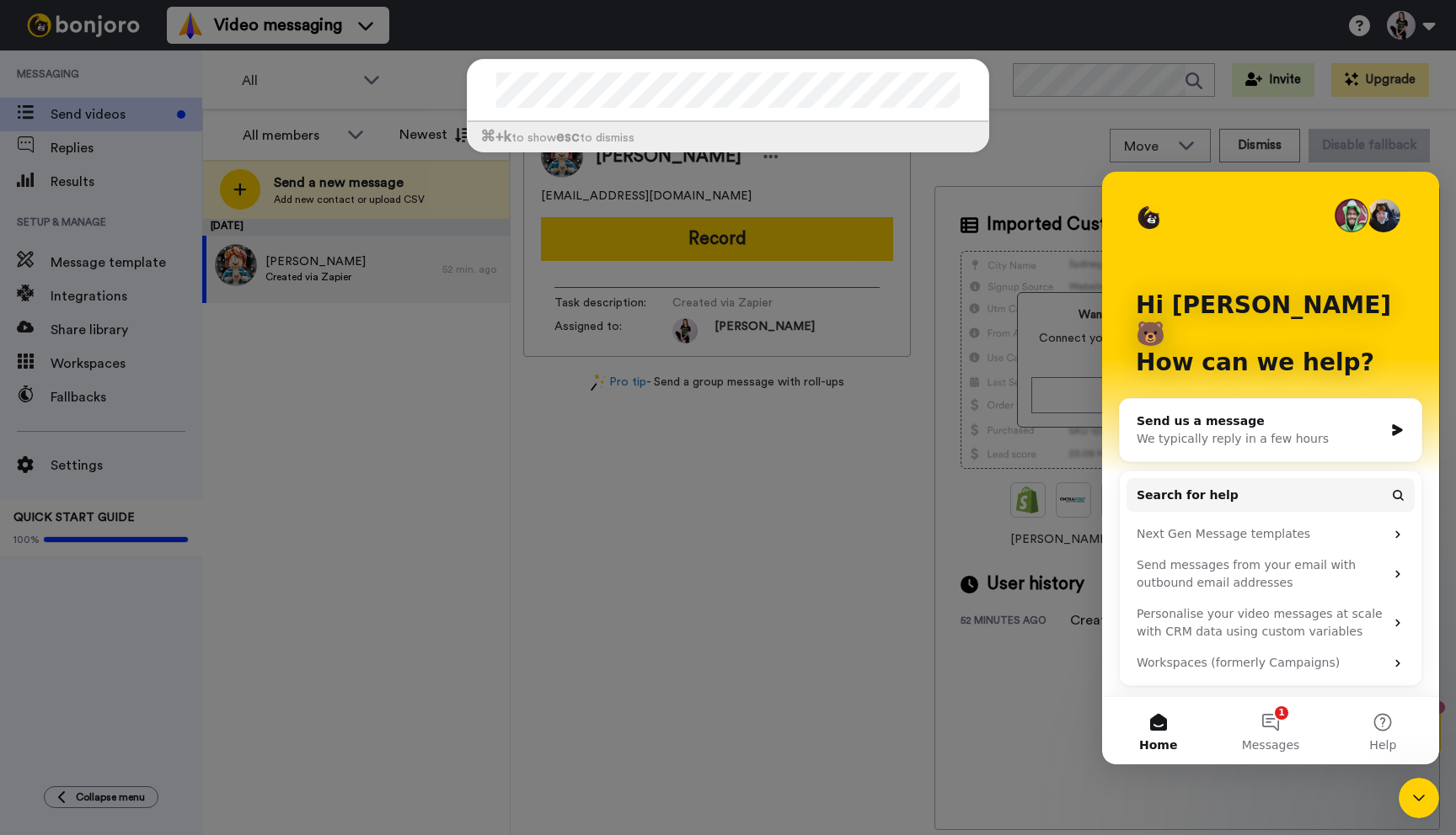
click at [1209, 229] on div "Intercom messenger" at bounding box center [1271, 215] width 270 height 33
click at [1412, 797] on icon "Close Intercom Messenger" at bounding box center [1418, 798] width 20 height 20
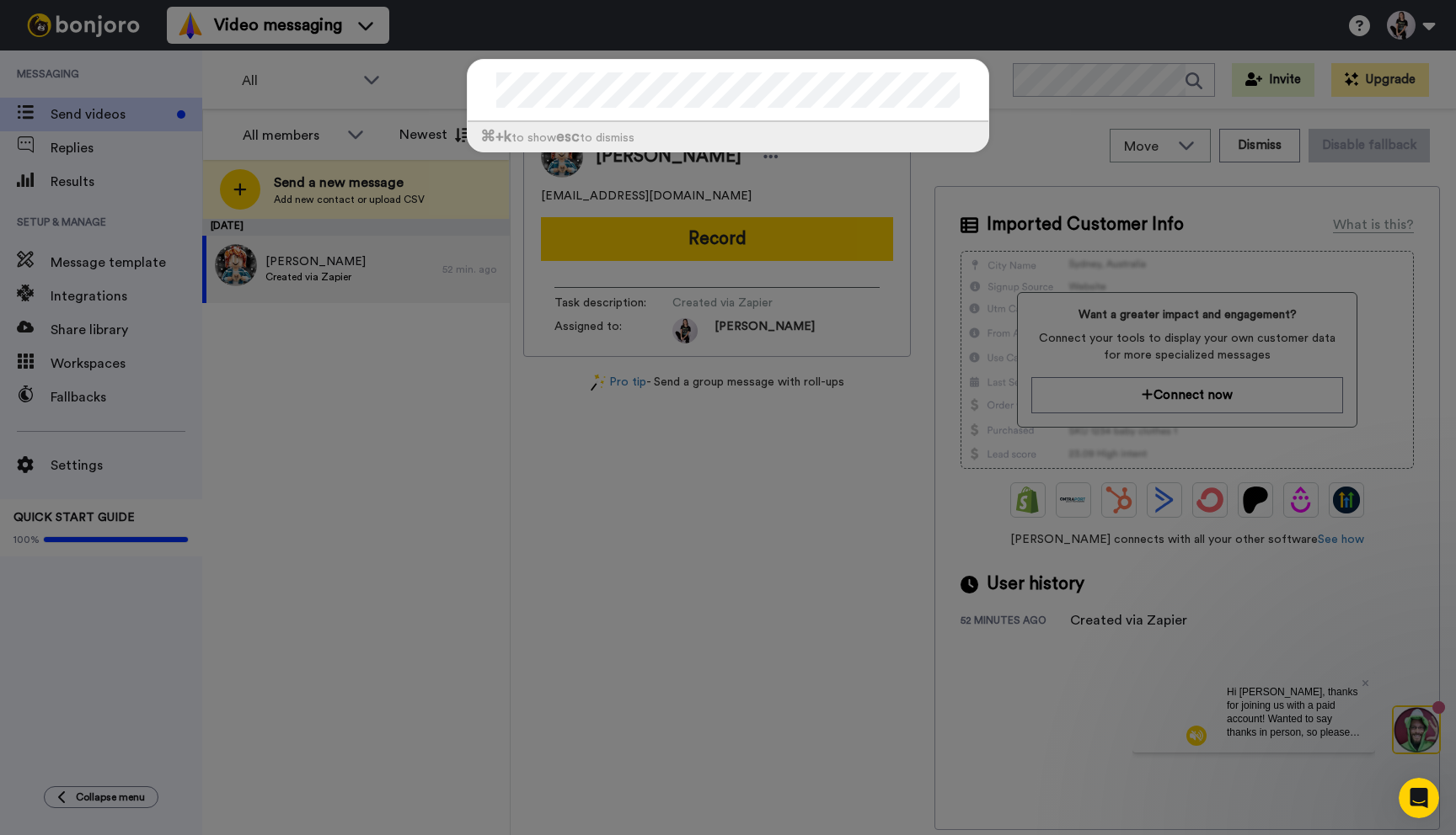
click at [509, 132] on div "⌘ +k to show esc to dismiss" at bounding box center [728, 137] width 521 height 29
click at [98, 130] on div "⌘ +k to show esc to dismiss" at bounding box center [728, 417] width 1456 height 835
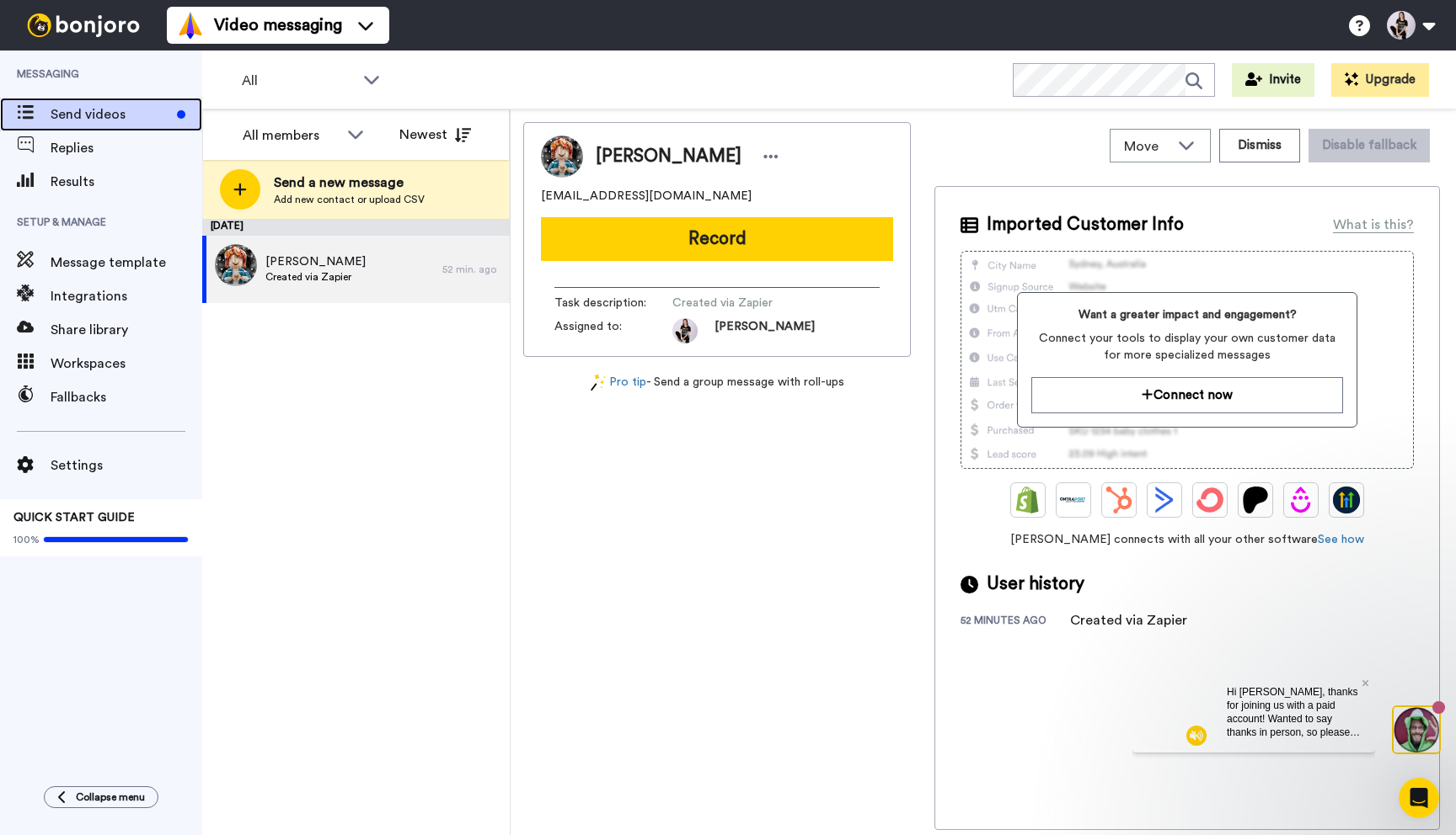
click at [89, 115] on span "Send videos" at bounding box center [110, 114] width 120 height 20
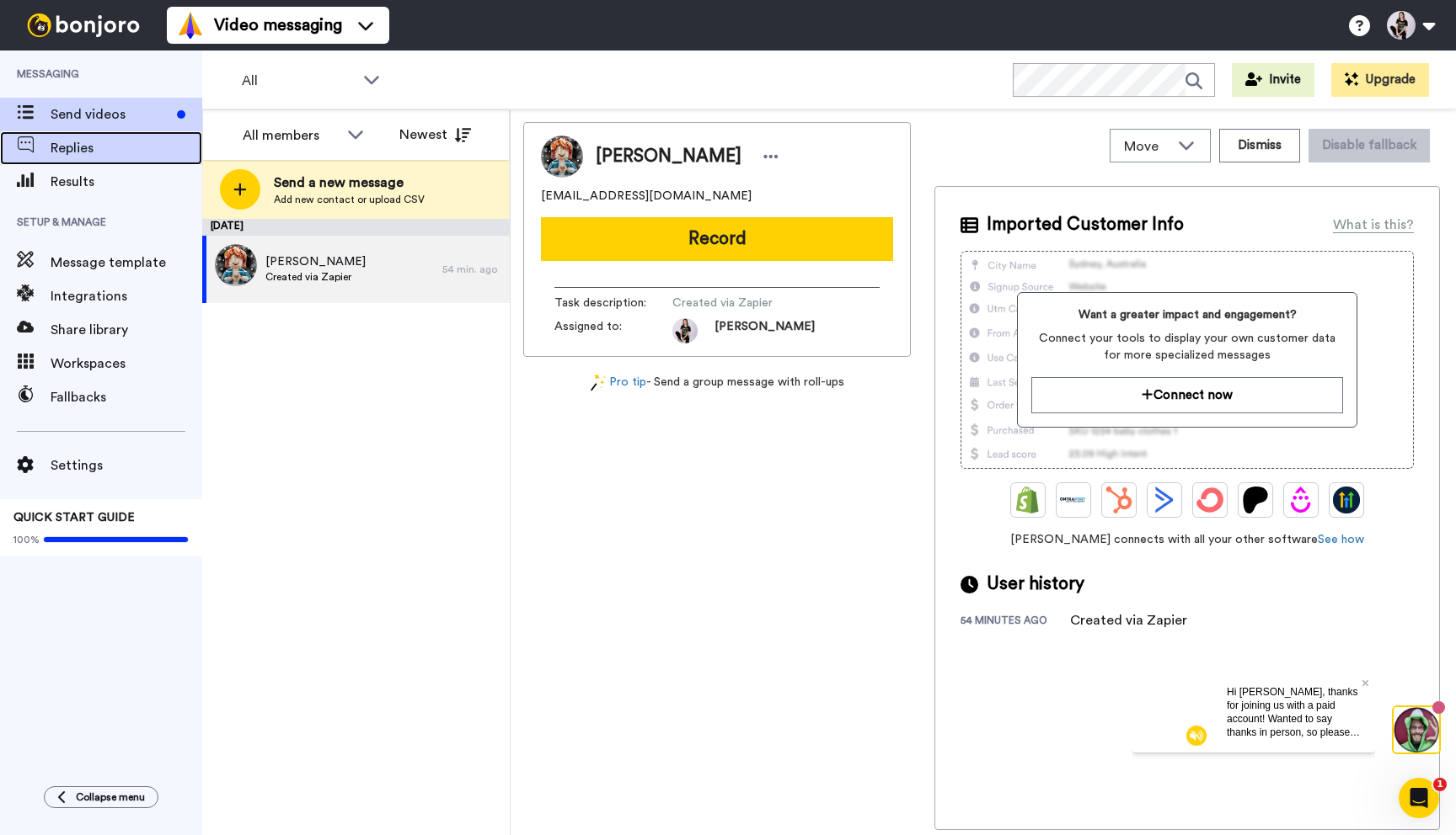
click at [97, 136] on div "Replies" at bounding box center [101, 147] width 202 height 33
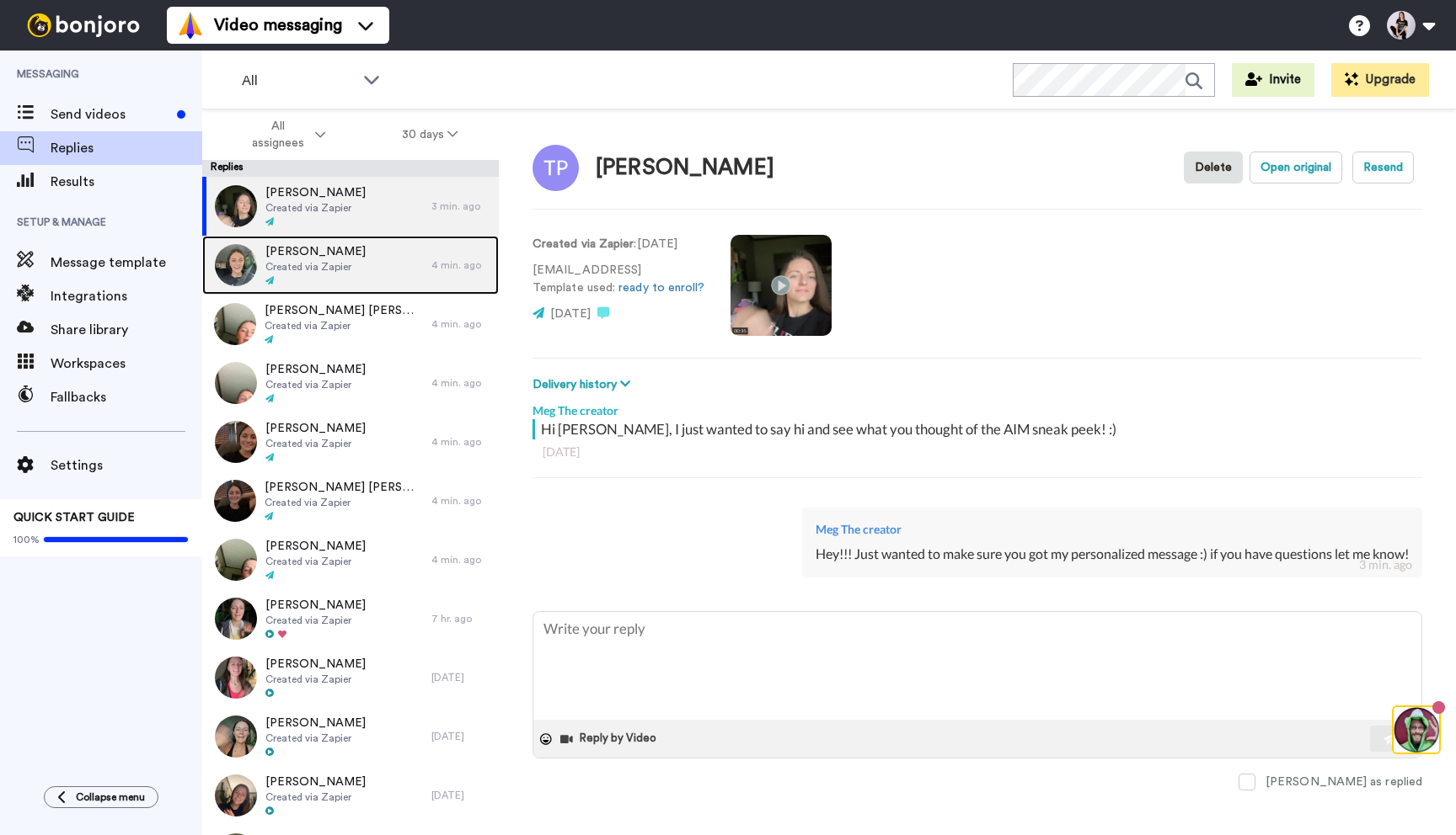
click at [360, 262] on div "[PERSON_NAME] Created via Zapier" at bounding box center [316, 265] width 229 height 59
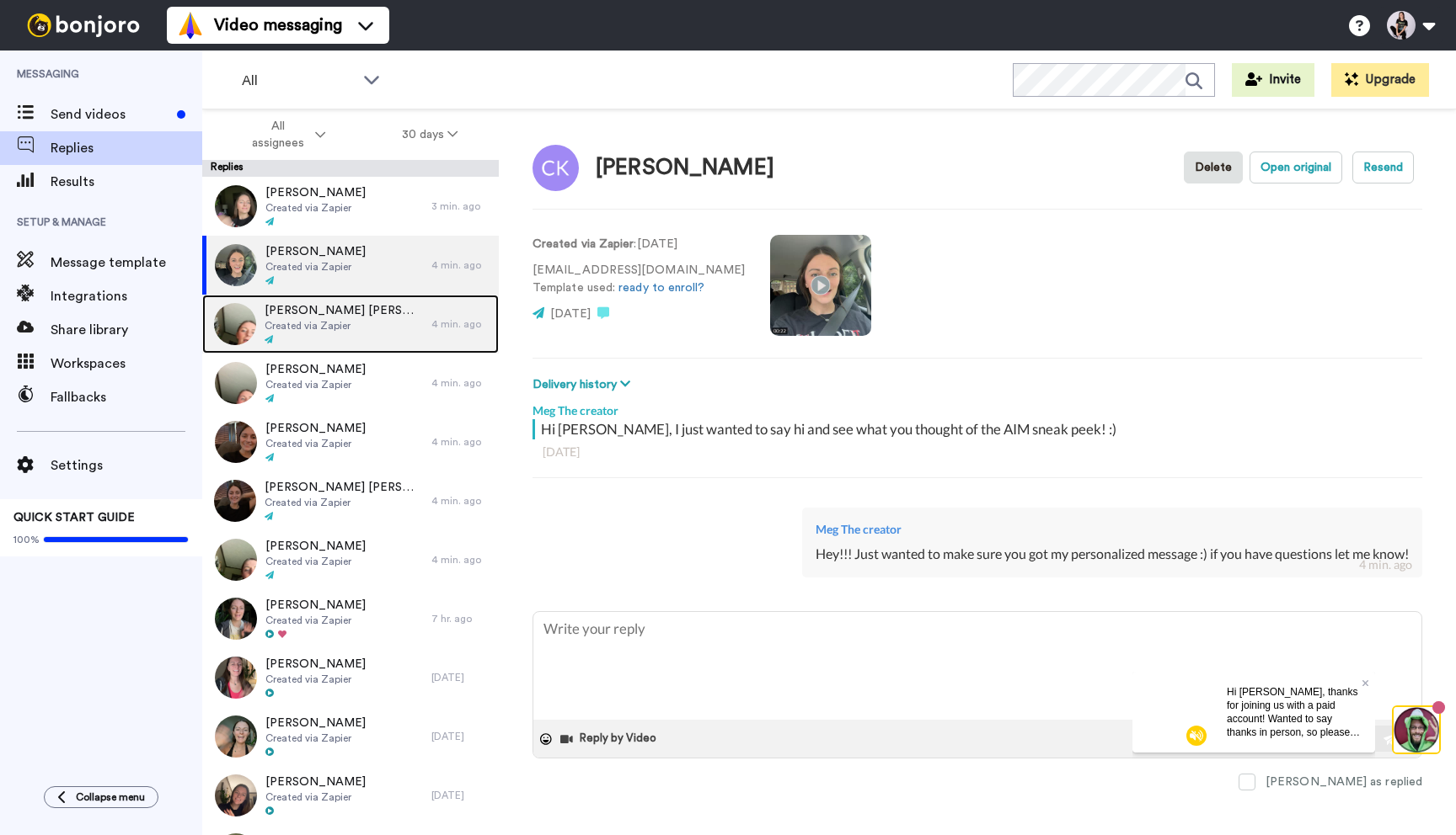
click at [355, 320] on div "Linda Linda Created via Zapier" at bounding box center [316, 324] width 229 height 59
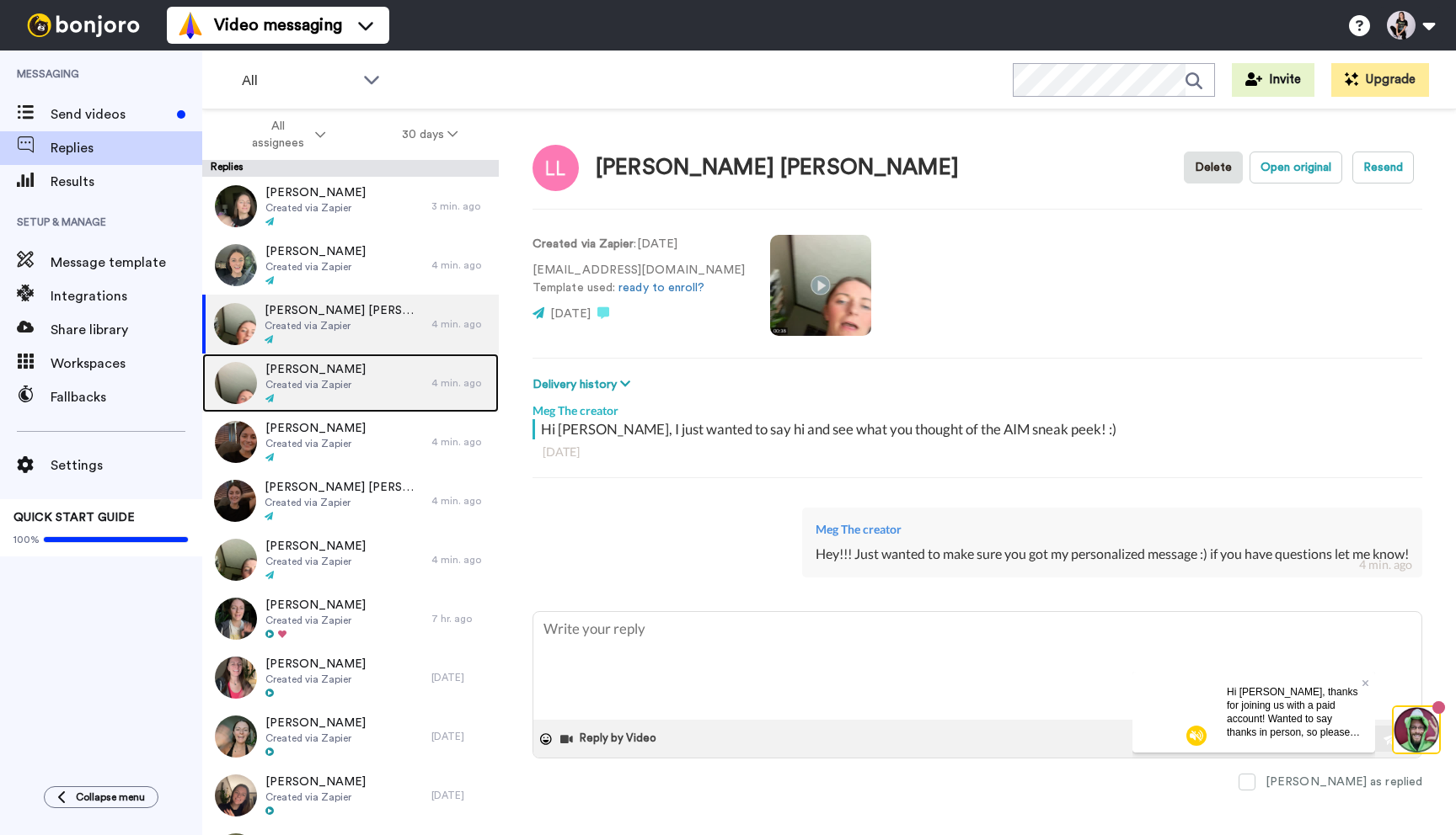
click at [351, 392] on div "Todd Todd Created via Zapier" at bounding box center [316, 383] width 229 height 59
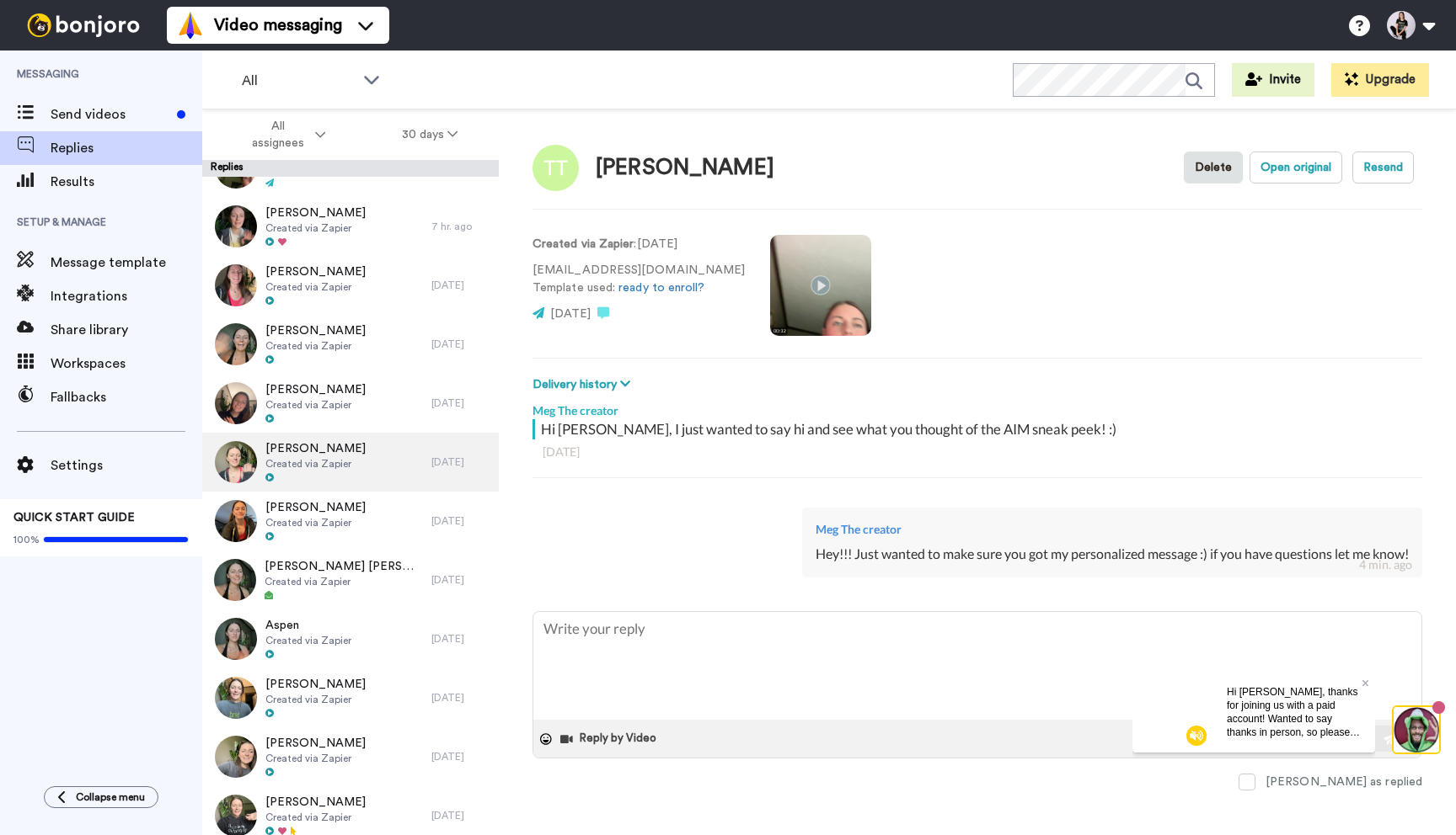
scroll to position [394, 0]
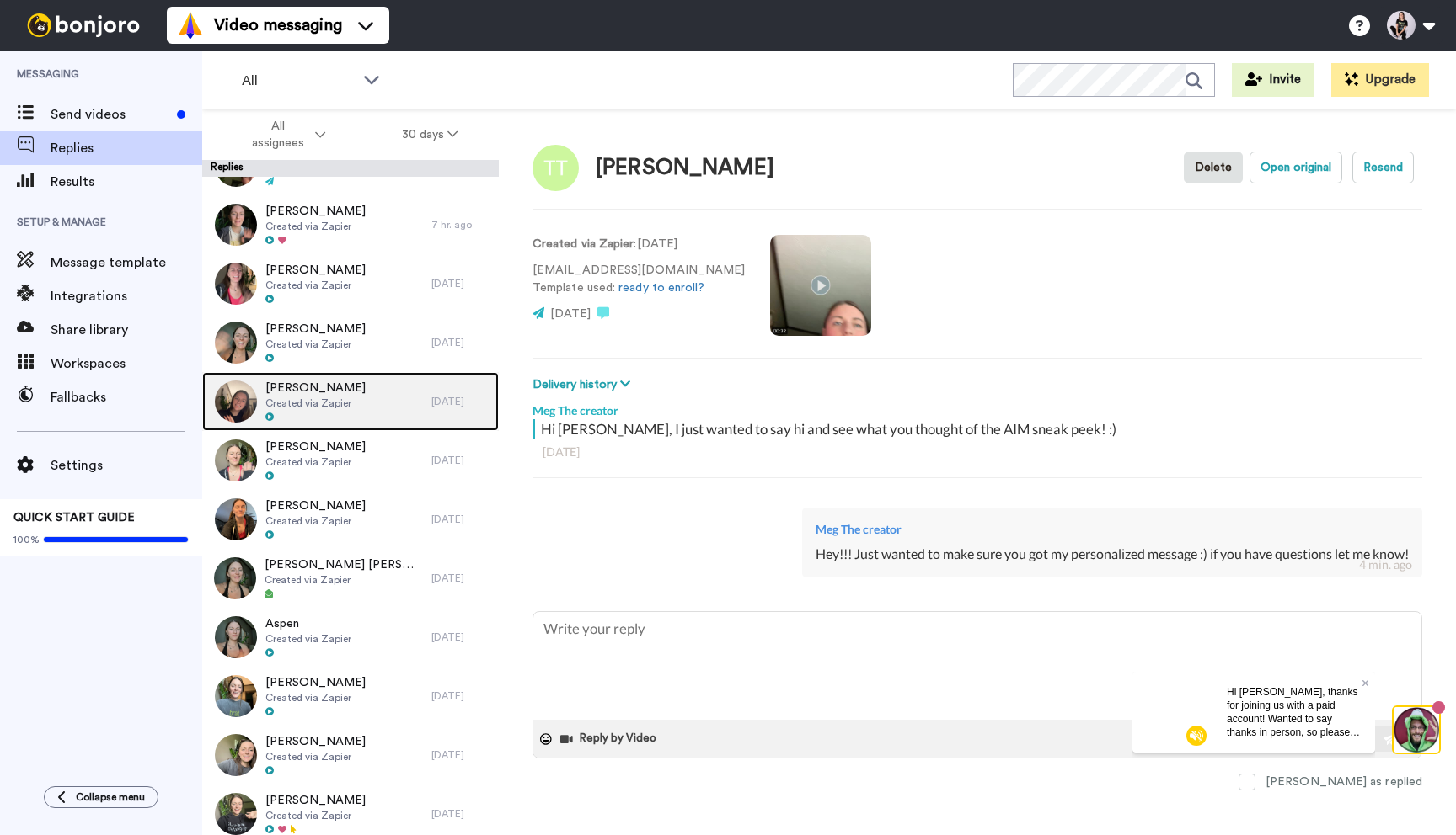
click at [352, 404] on div "K Johnson Created via Zapier" at bounding box center [316, 402] width 229 height 59
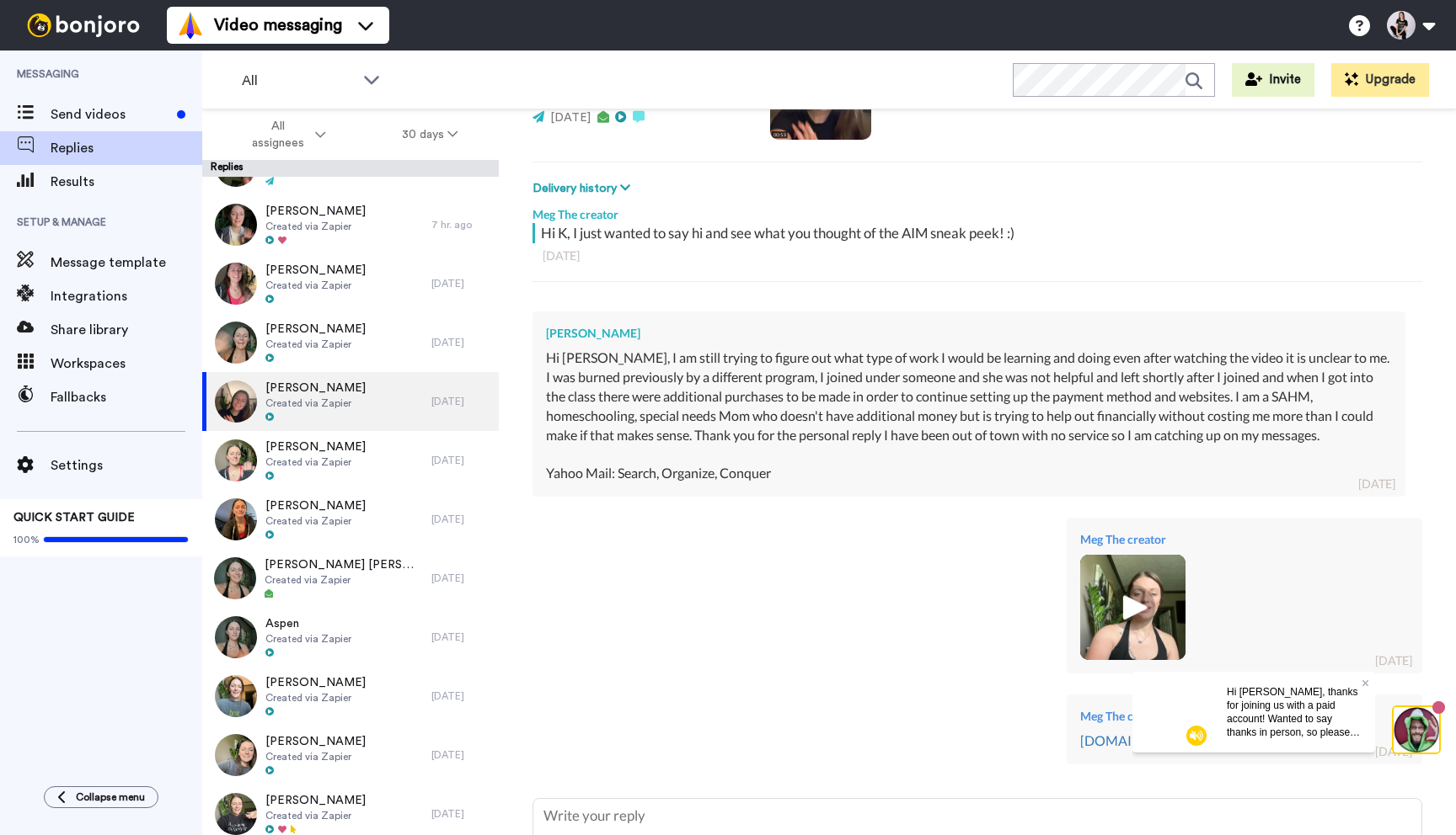
scroll to position [338, 0]
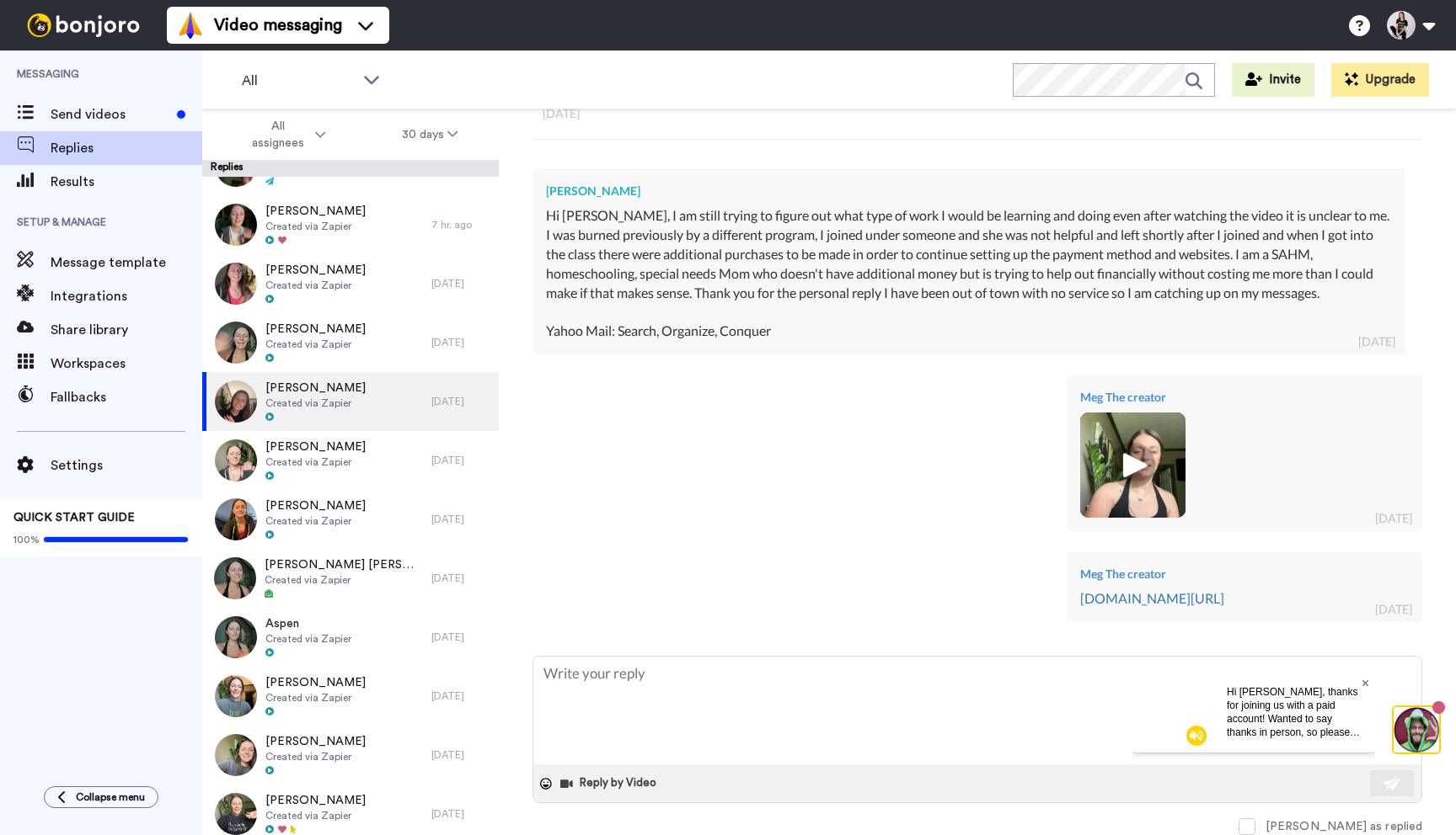
click at [1365, 683] on icon at bounding box center [1364, 682] width 7 height 7
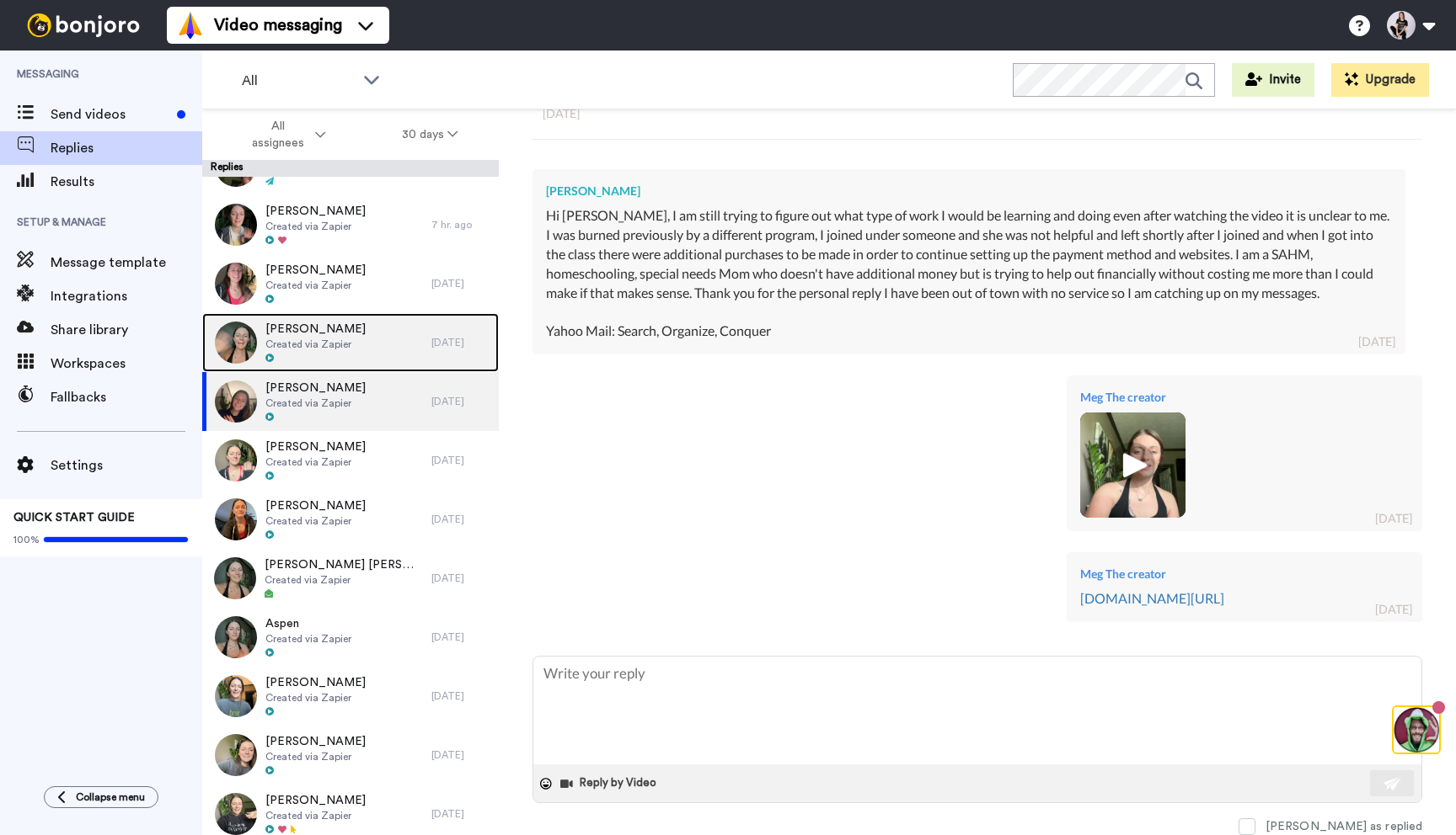
click at [346, 343] on span "Created via Zapier" at bounding box center [315, 344] width 100 height 13
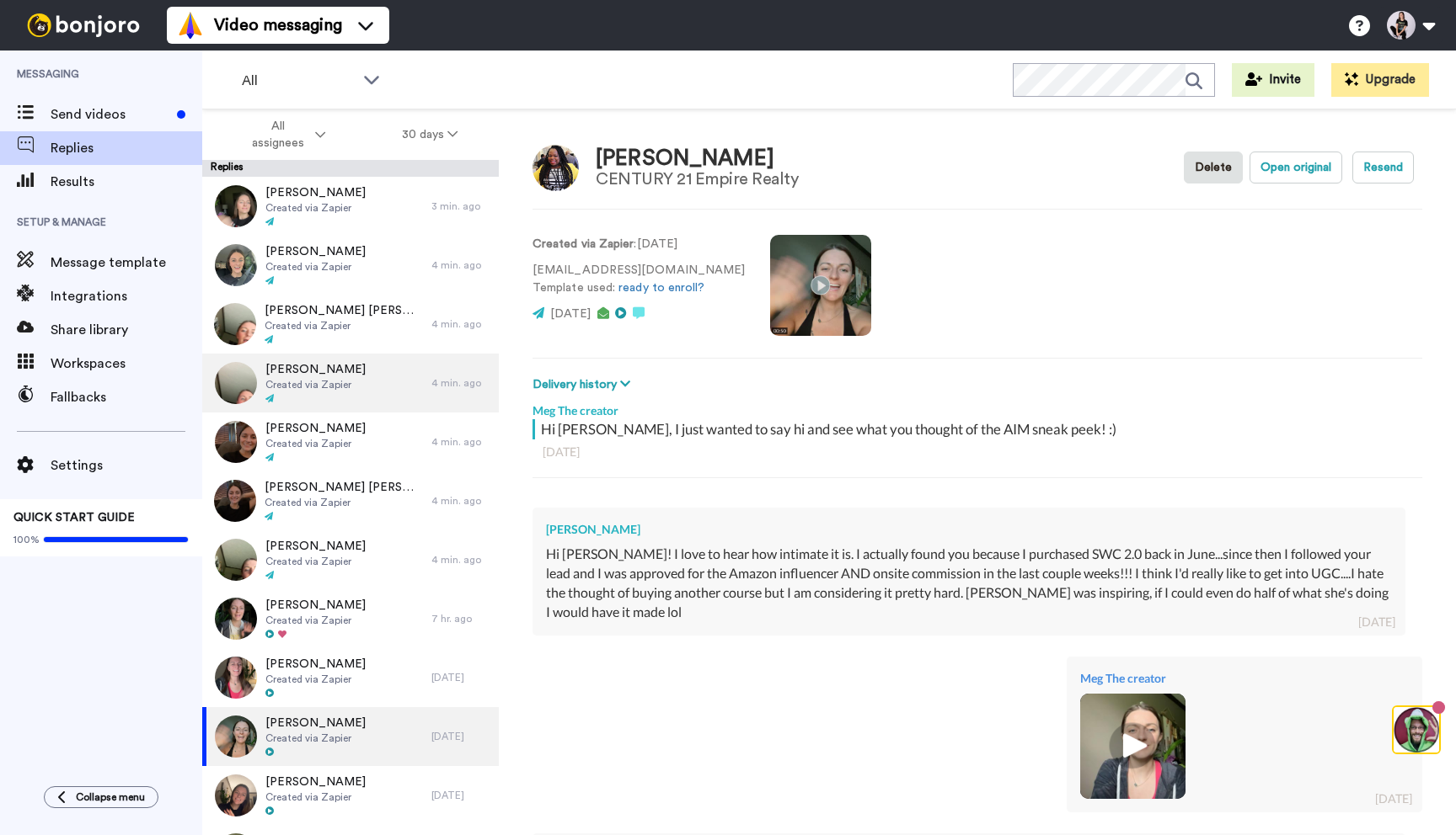
type textarea "x"
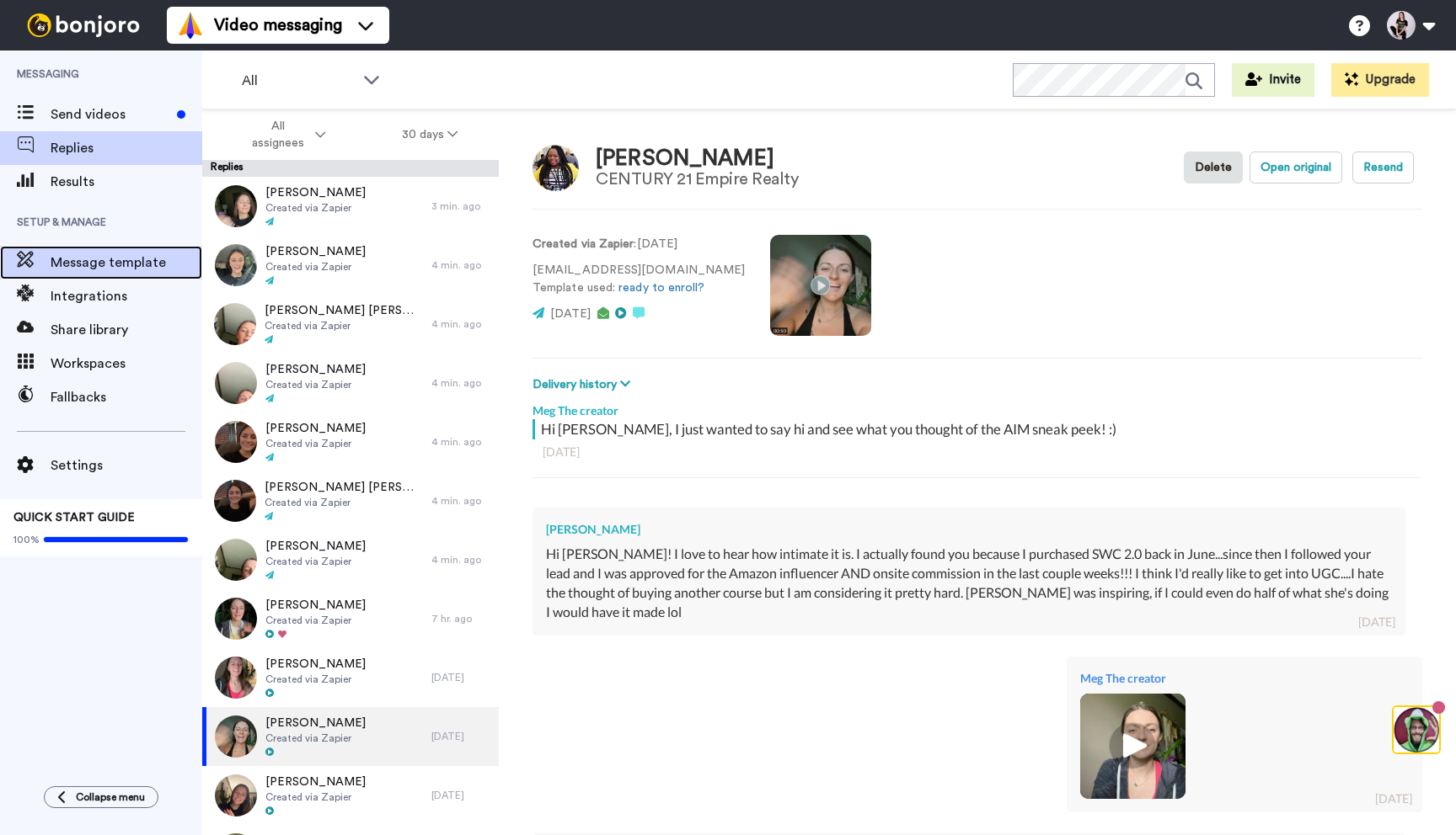
click at [125, 268] on span "Message template" at bounding box center [126, 262] width 152 height 20
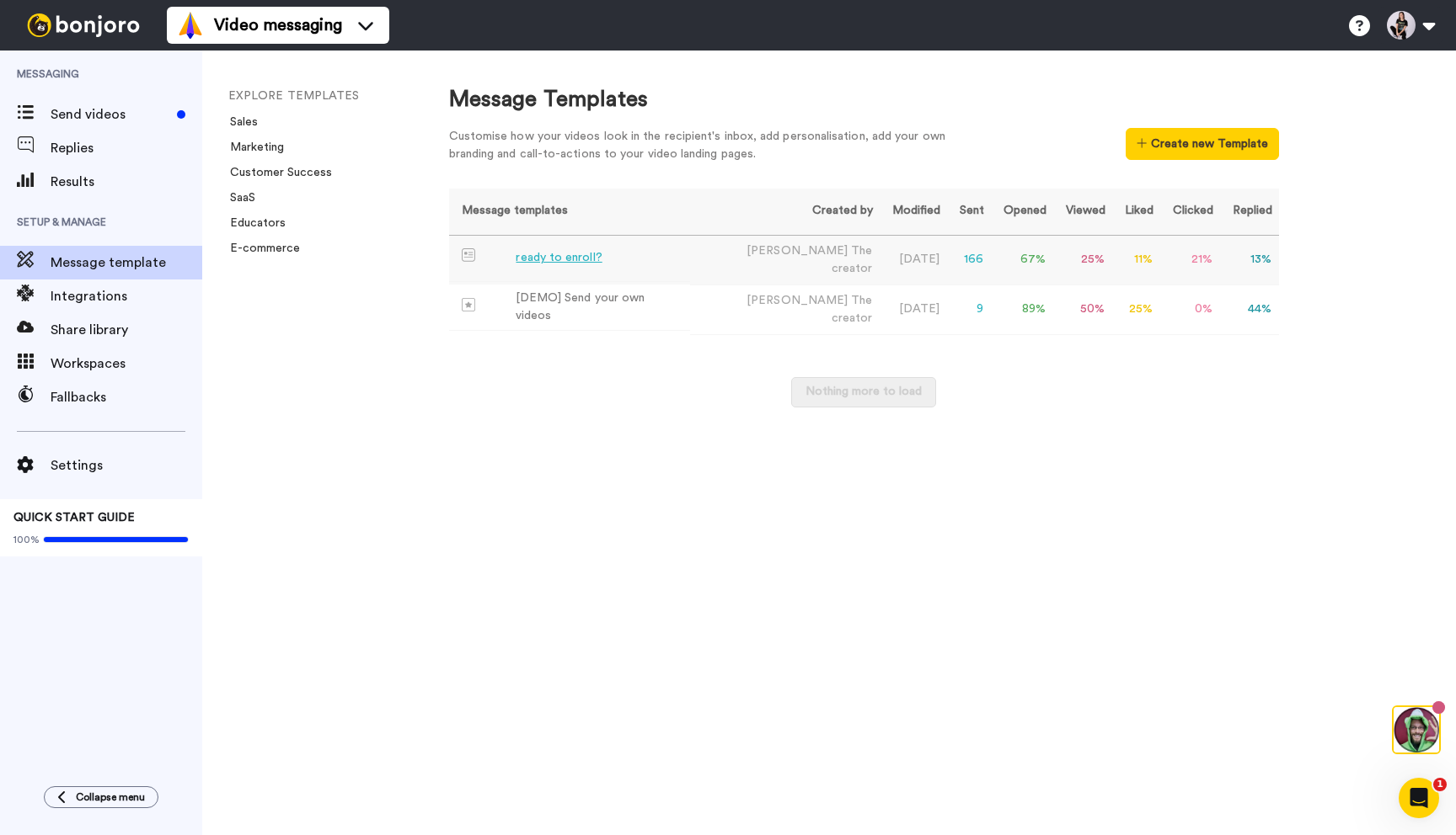
click at [634, 258] on td "ready to enroll?" at bounding box center [569, 258] width 241 height 47
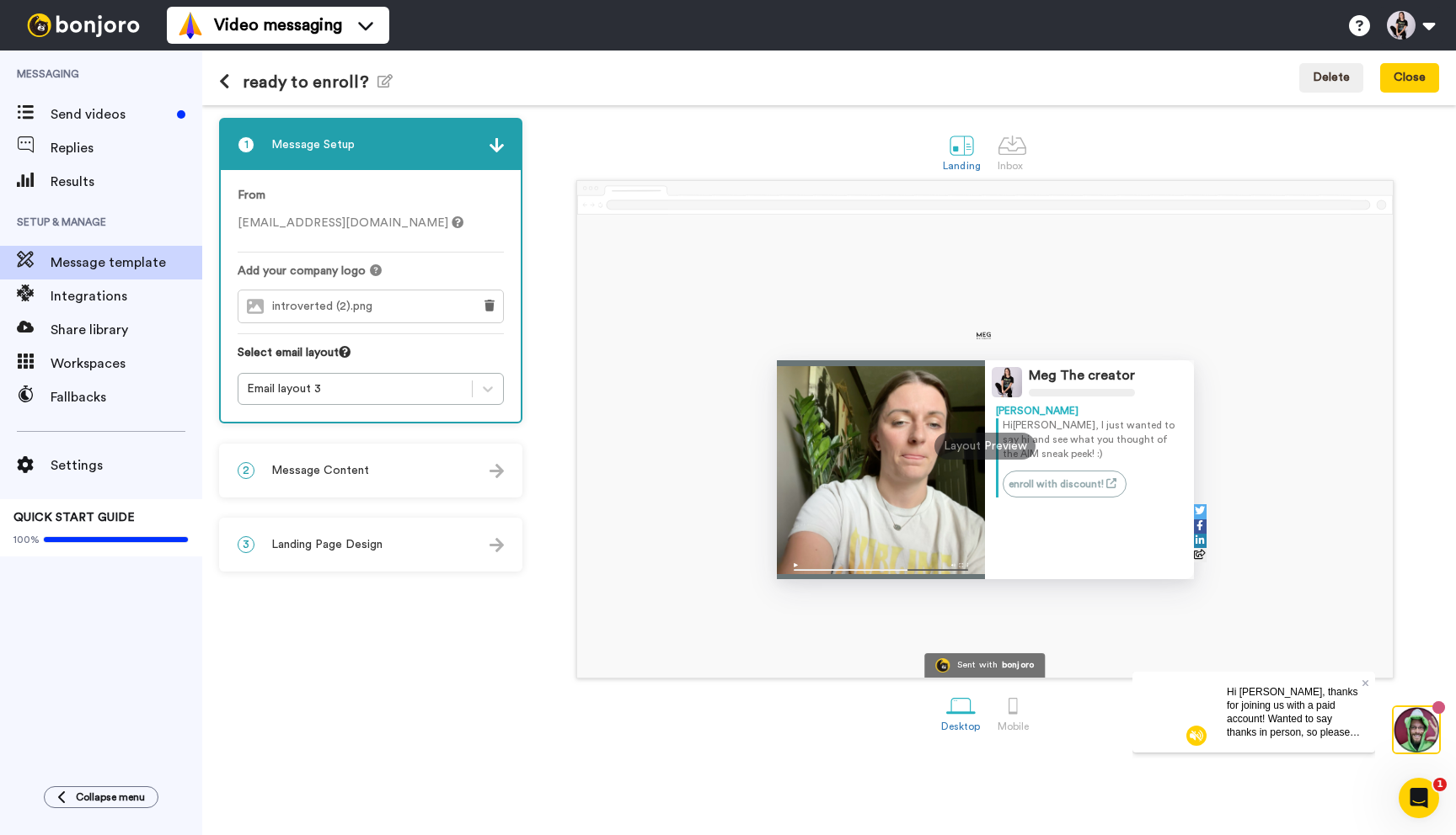
click at [345, 462] on div "2 Message Content" at bounding box center [371, 470] width 300 height 50
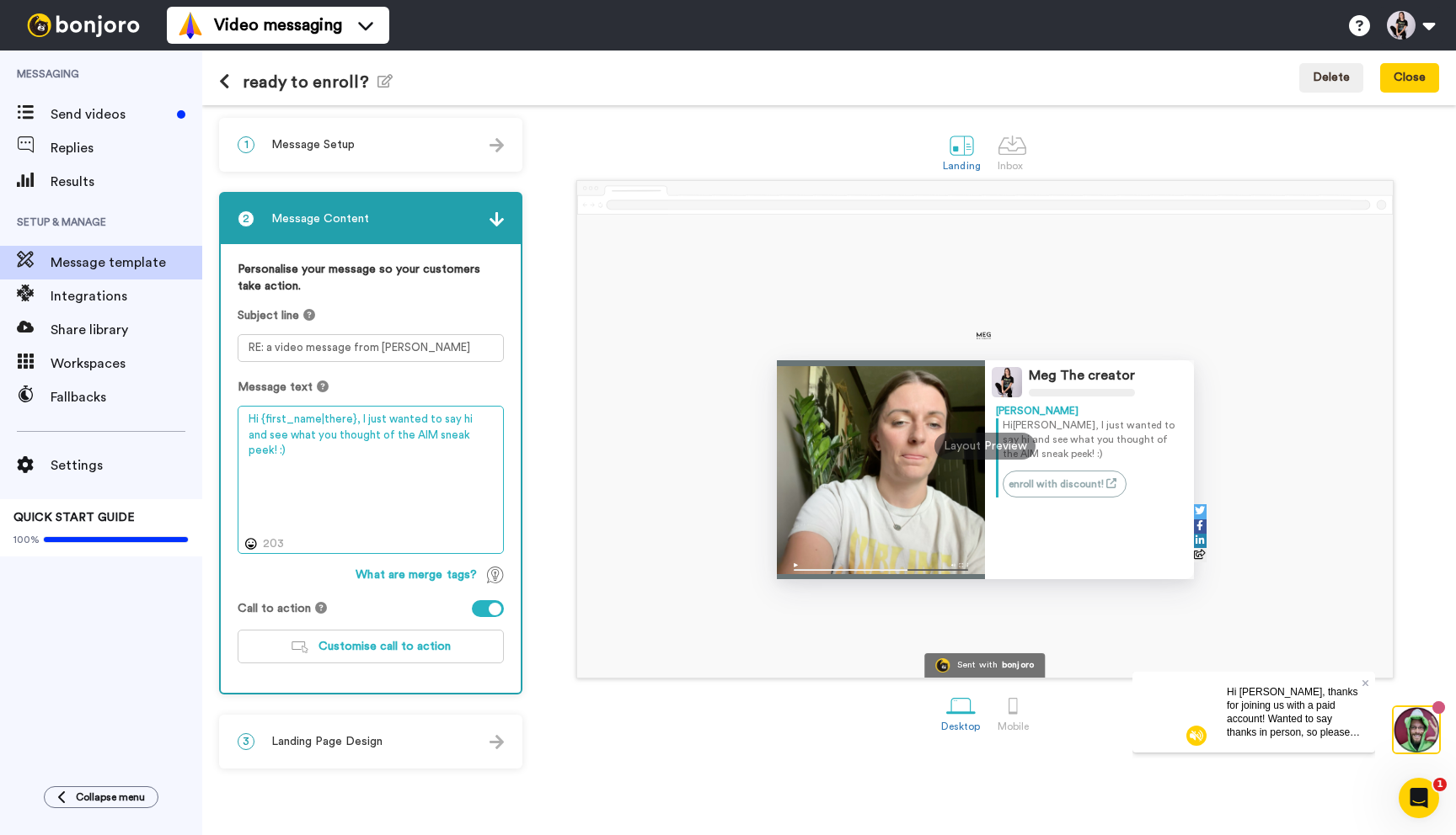
click at [486, 437] on textarea "Hi {first_name|there}, I just wanted to say hi and see what you thought of the …" at bounding box center [371, 480] width 266 height 148
type textarea "Hi {first_name|there}, I just wanted to say hi and see what you thought of the …"
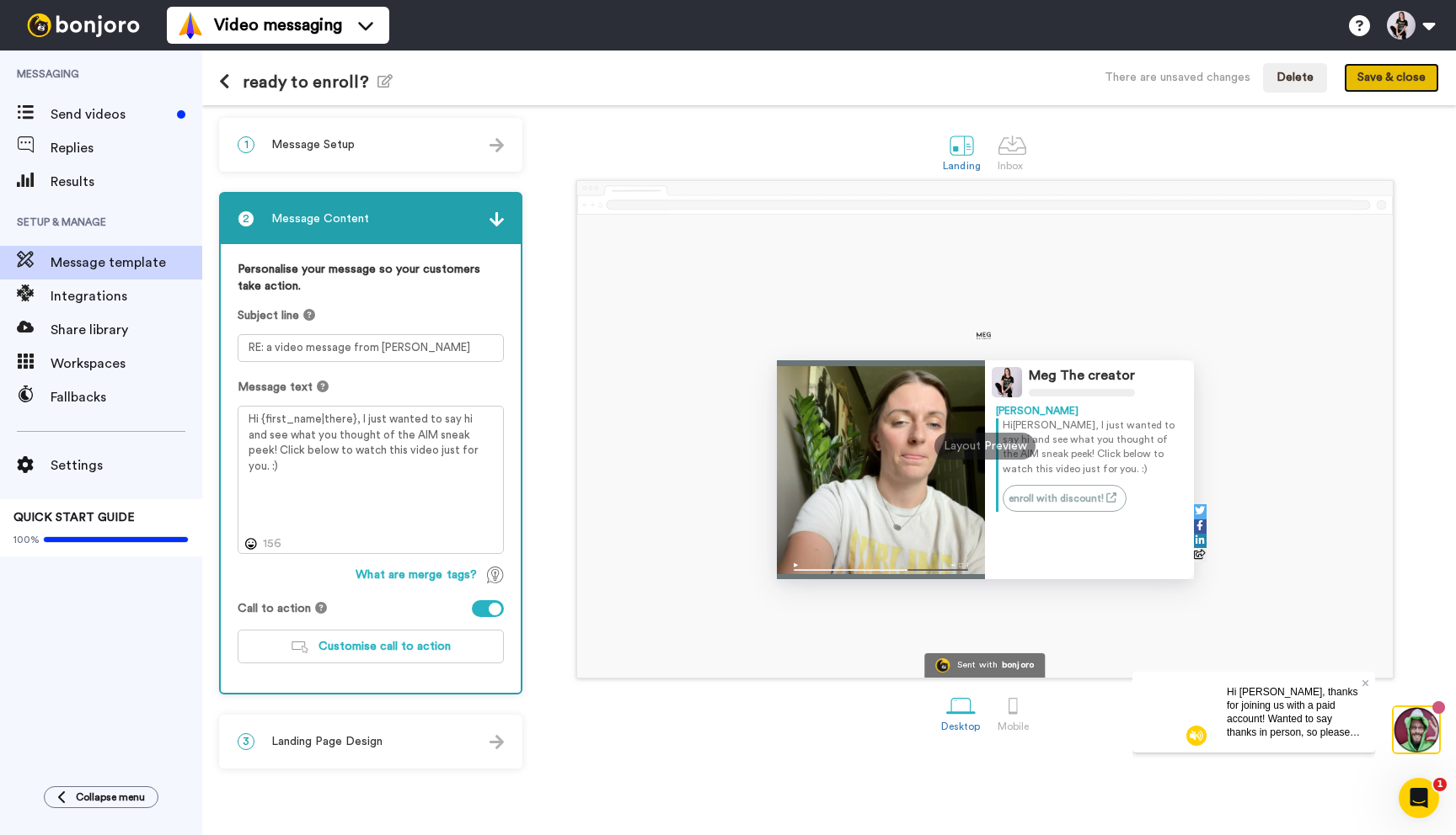
click at [1389, 80] on button "Save & close" at bounding box center [1391, 78] width 95 height 30
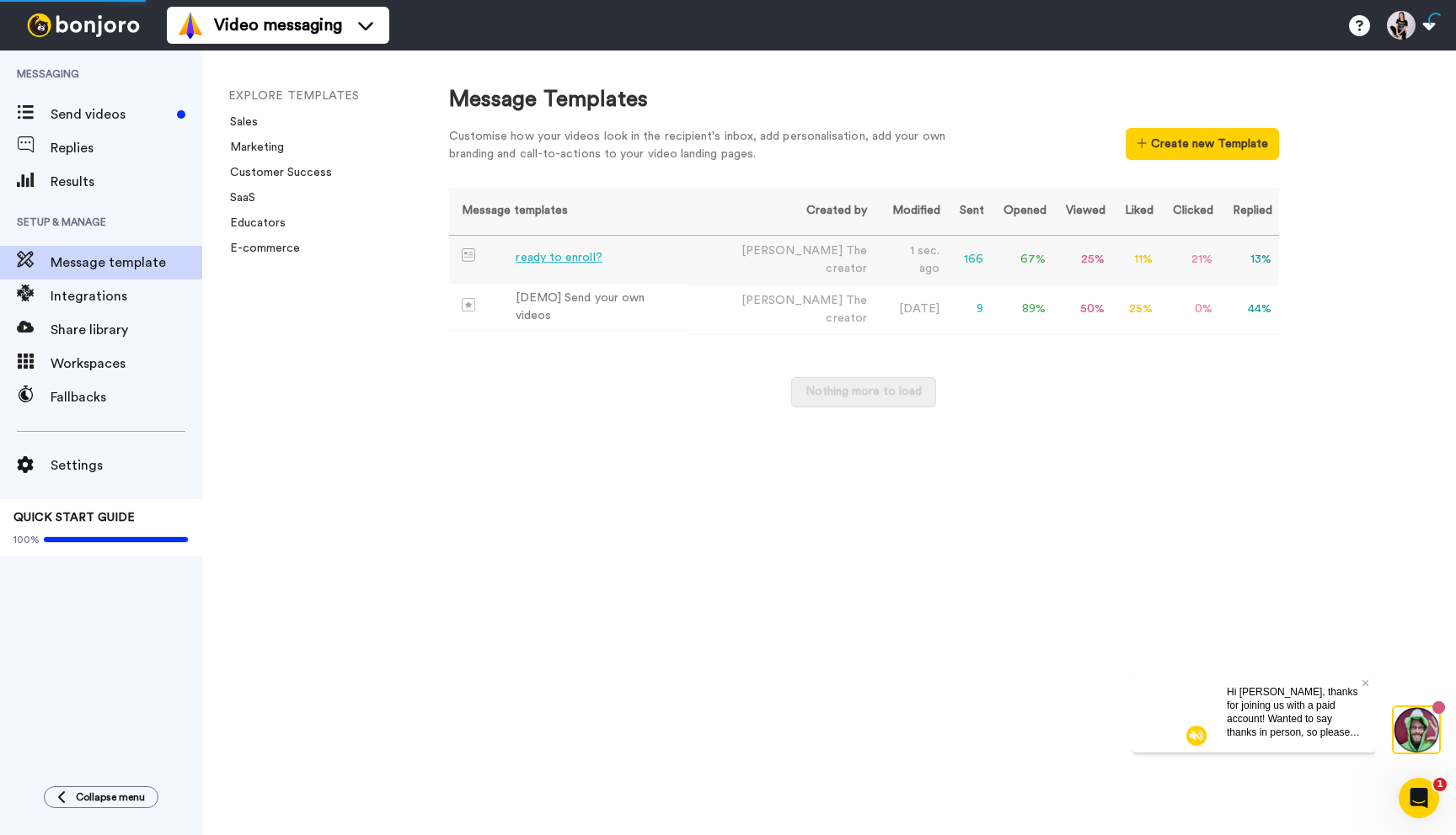
click at [574, 255] on div "ready to enroll?" at bounding box center [558, 257] width 86 height 18
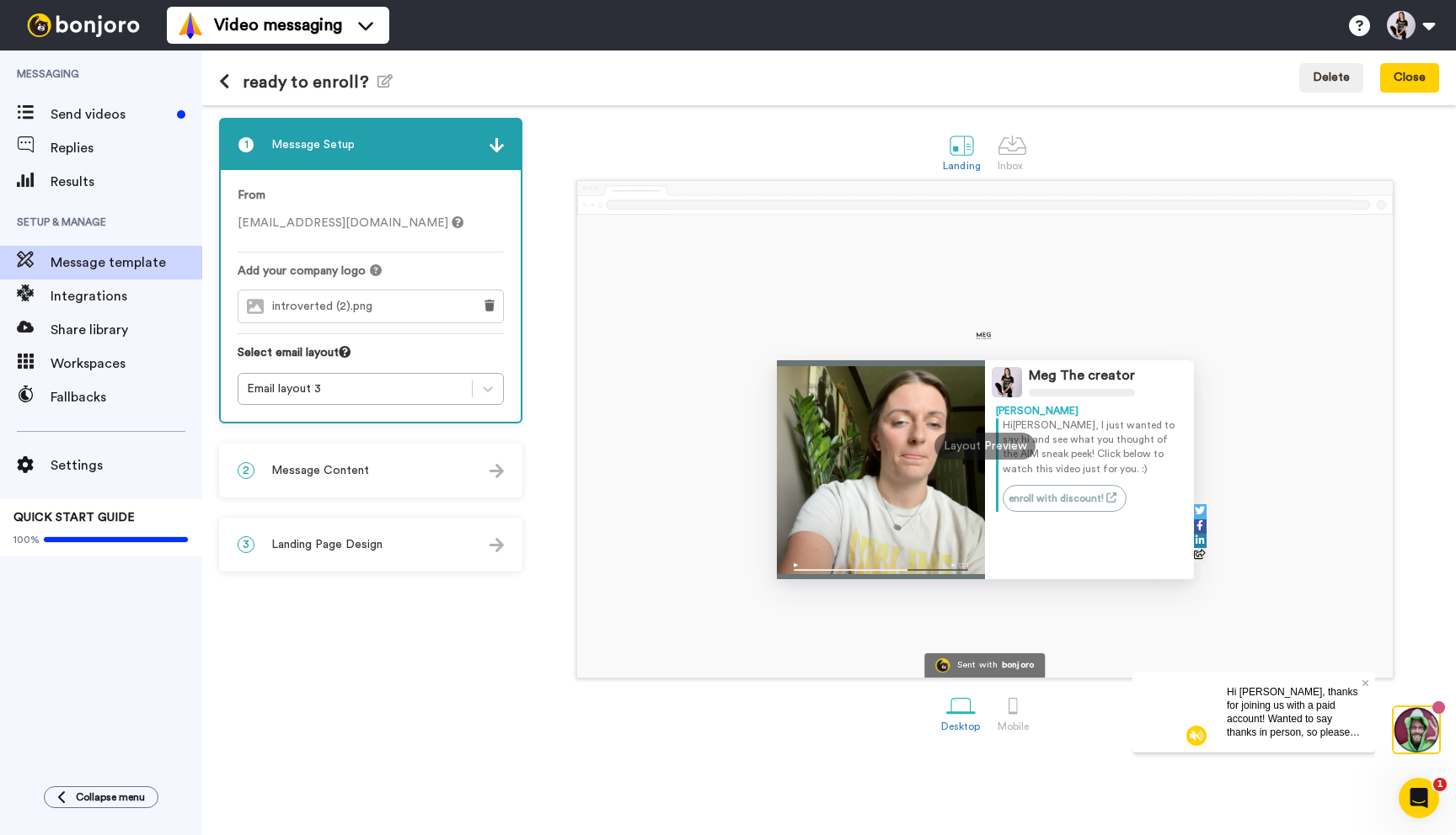
click at [378, 543] on span "Landing Page Design" at bounding box center [326, 545] width 111 height 17
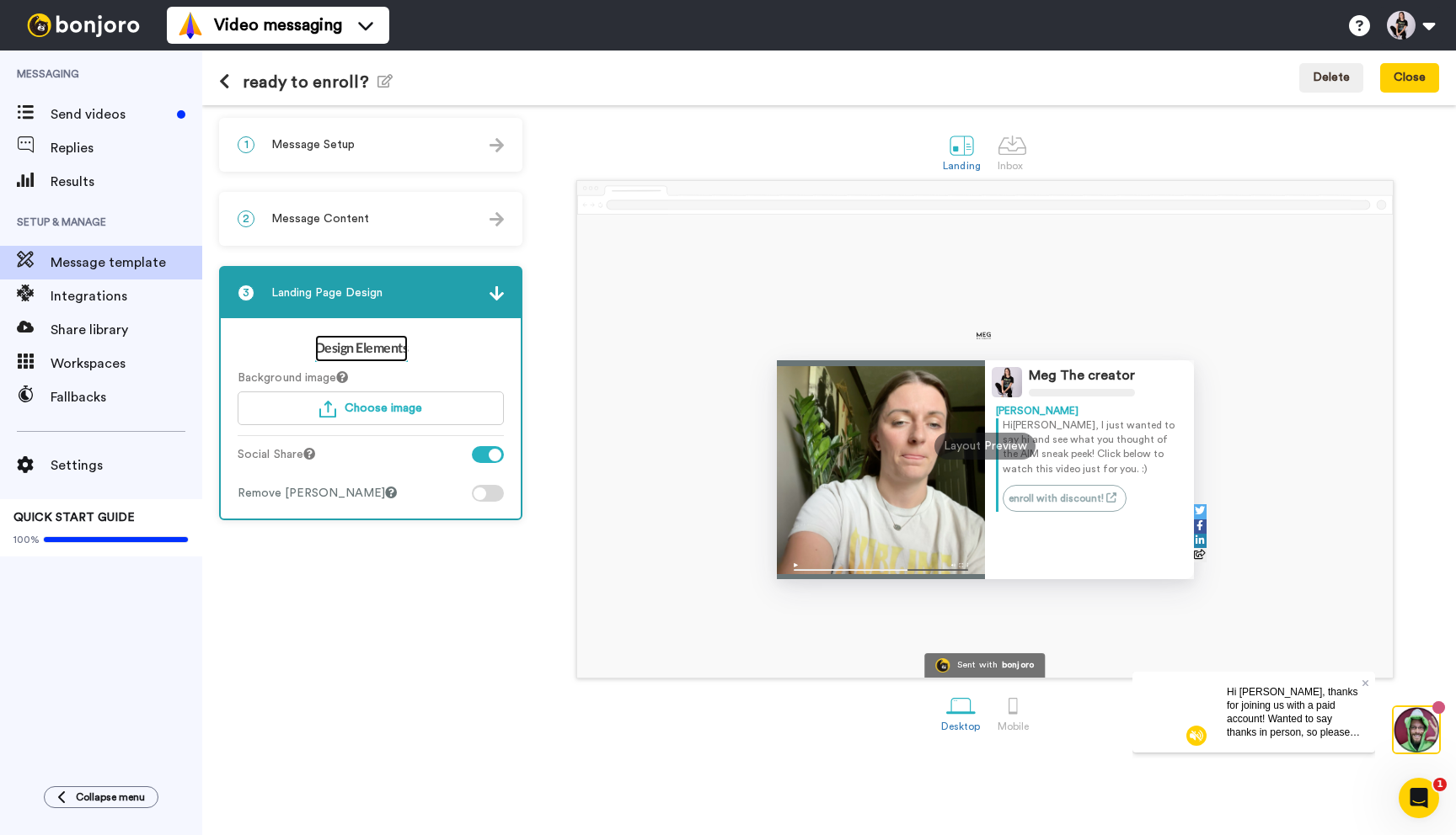
click at [370, 351] on link "Design Elements" at bounding box center [362, 349] width 93 height 27
click at [374, 221] on div "2 Message Content" at bounding box center [371, 218] width 300 height 50
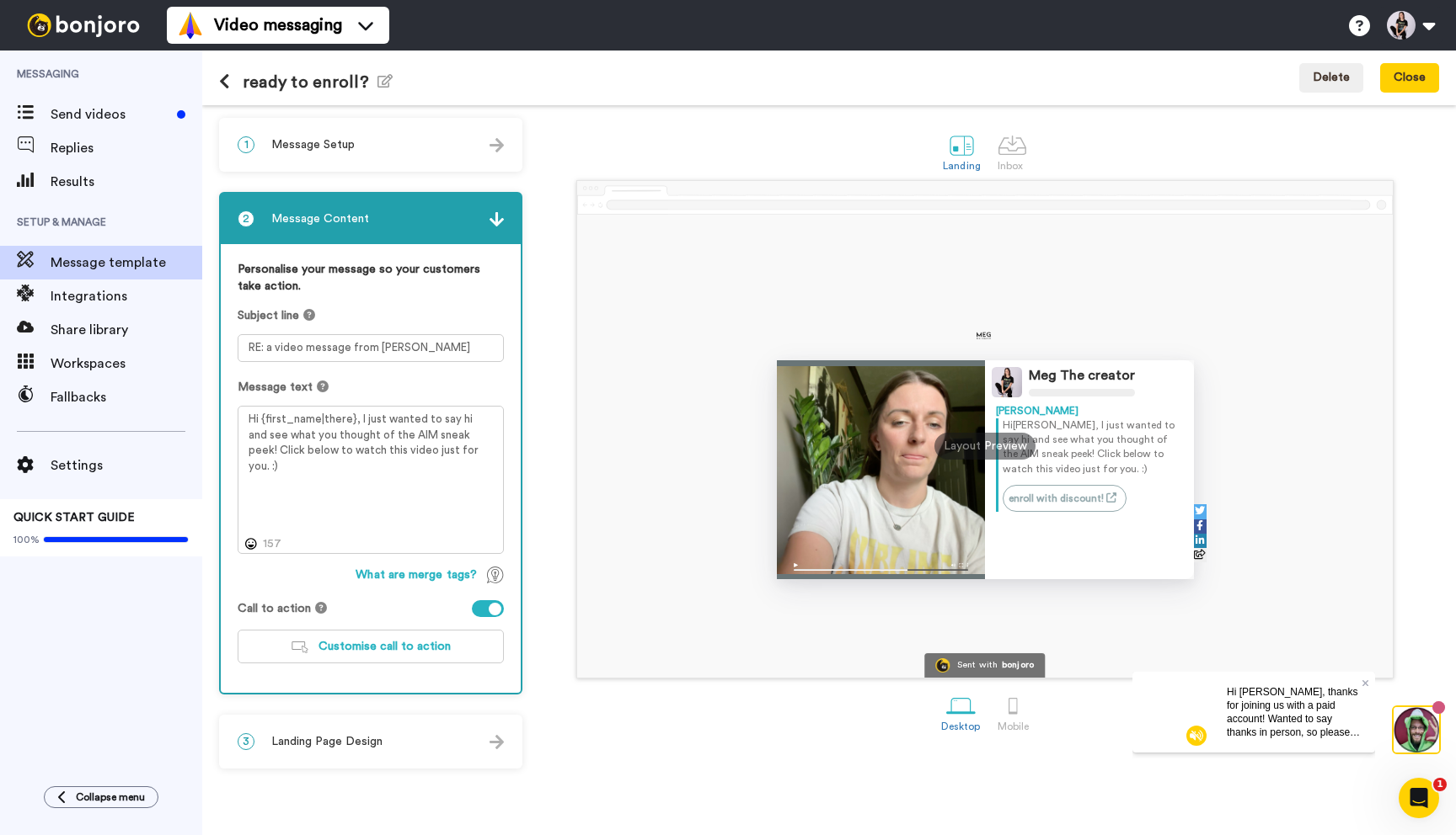
click at [350, 156] on div "1 Message Setup" at bounding box center [371, 144] width 300 height 50
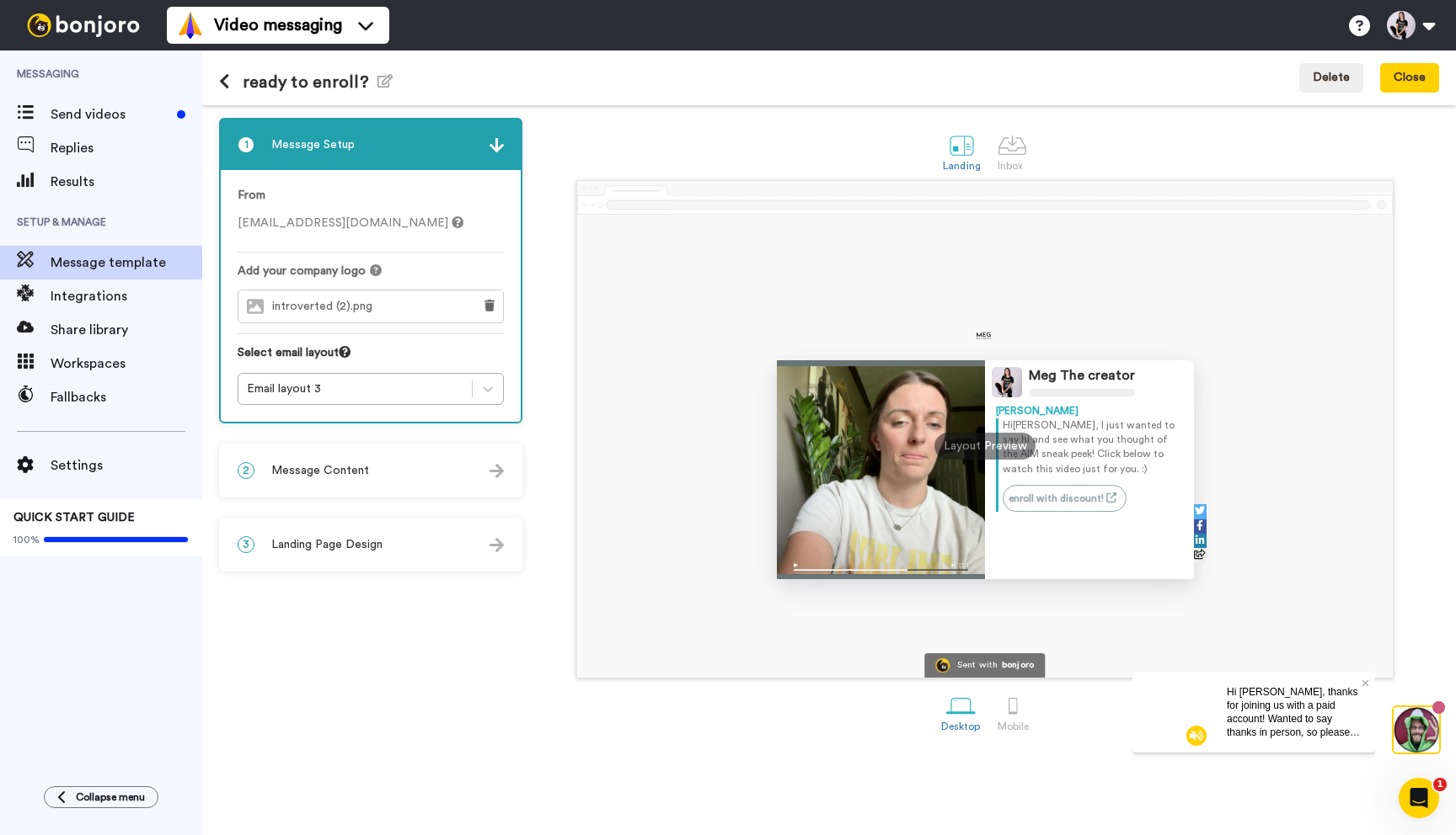
click at [364, 552] on span "Landing Page Design" at bounding box center [326, 545] width 111 height 17
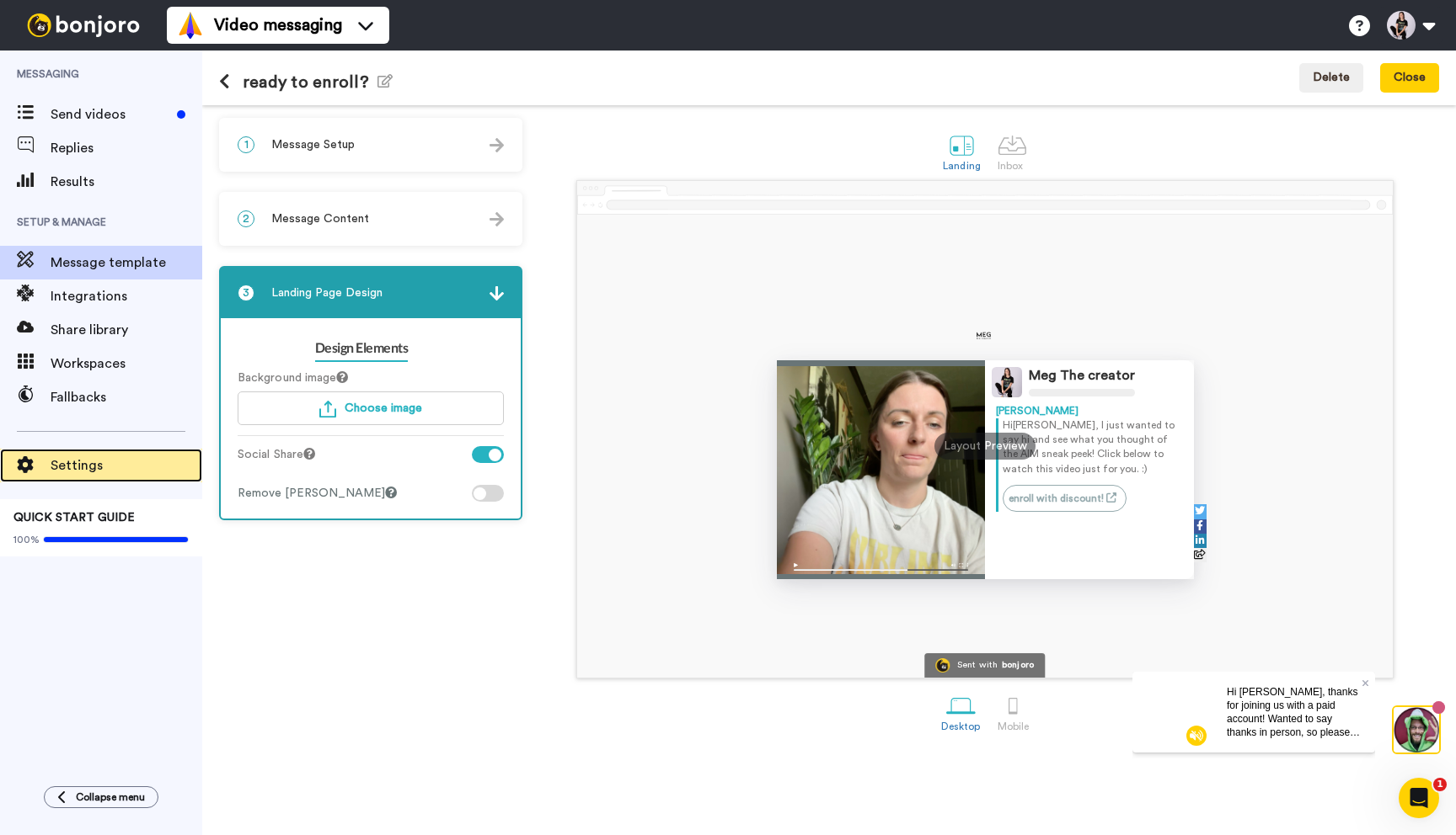
click at [84, 475] on span "Settings" at bounding box center [126, 465] width 152 height 20
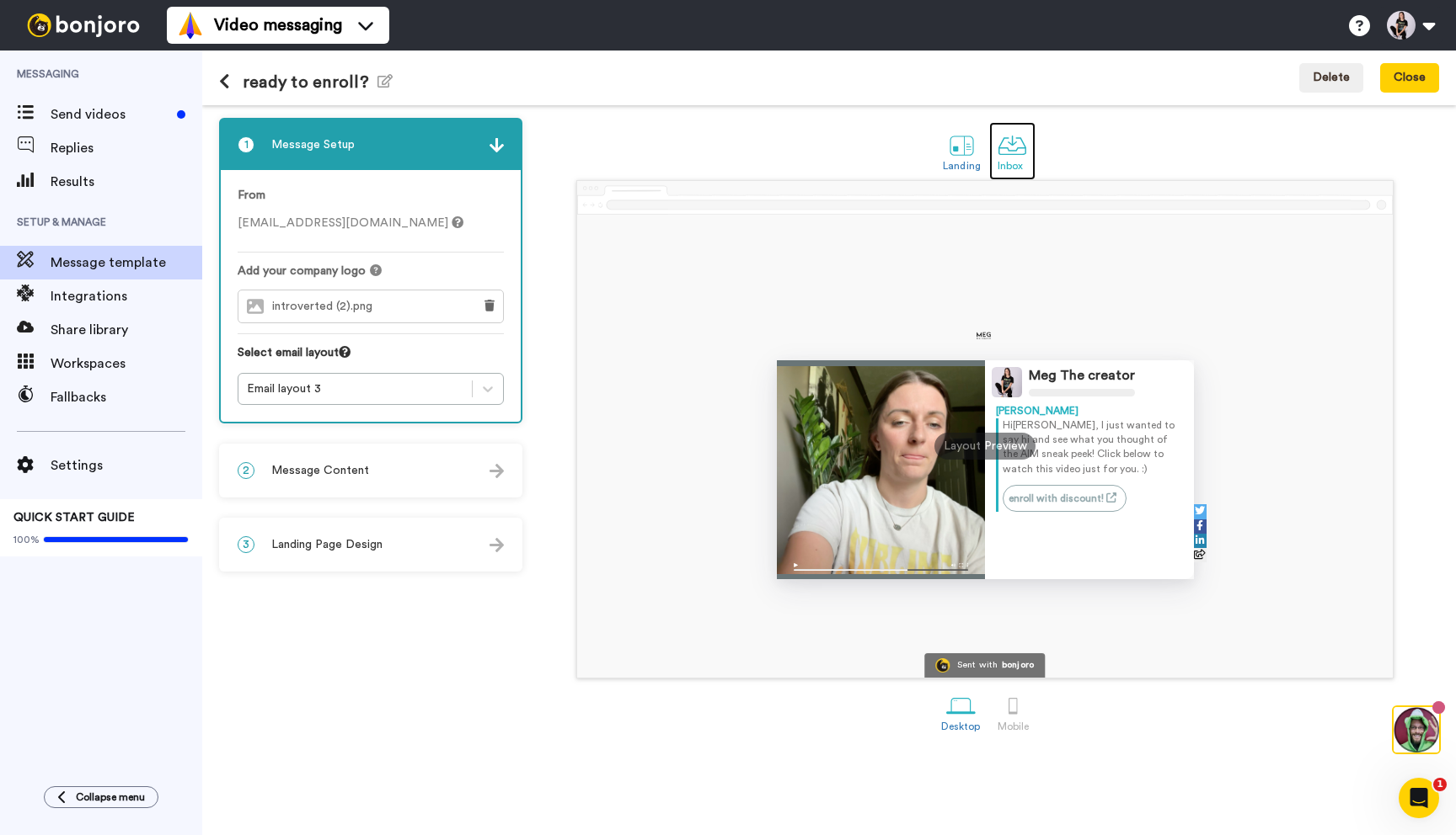
click at [1026, 153] on link "Inbox" at bounding box center [1012, 151] width 47 height 58
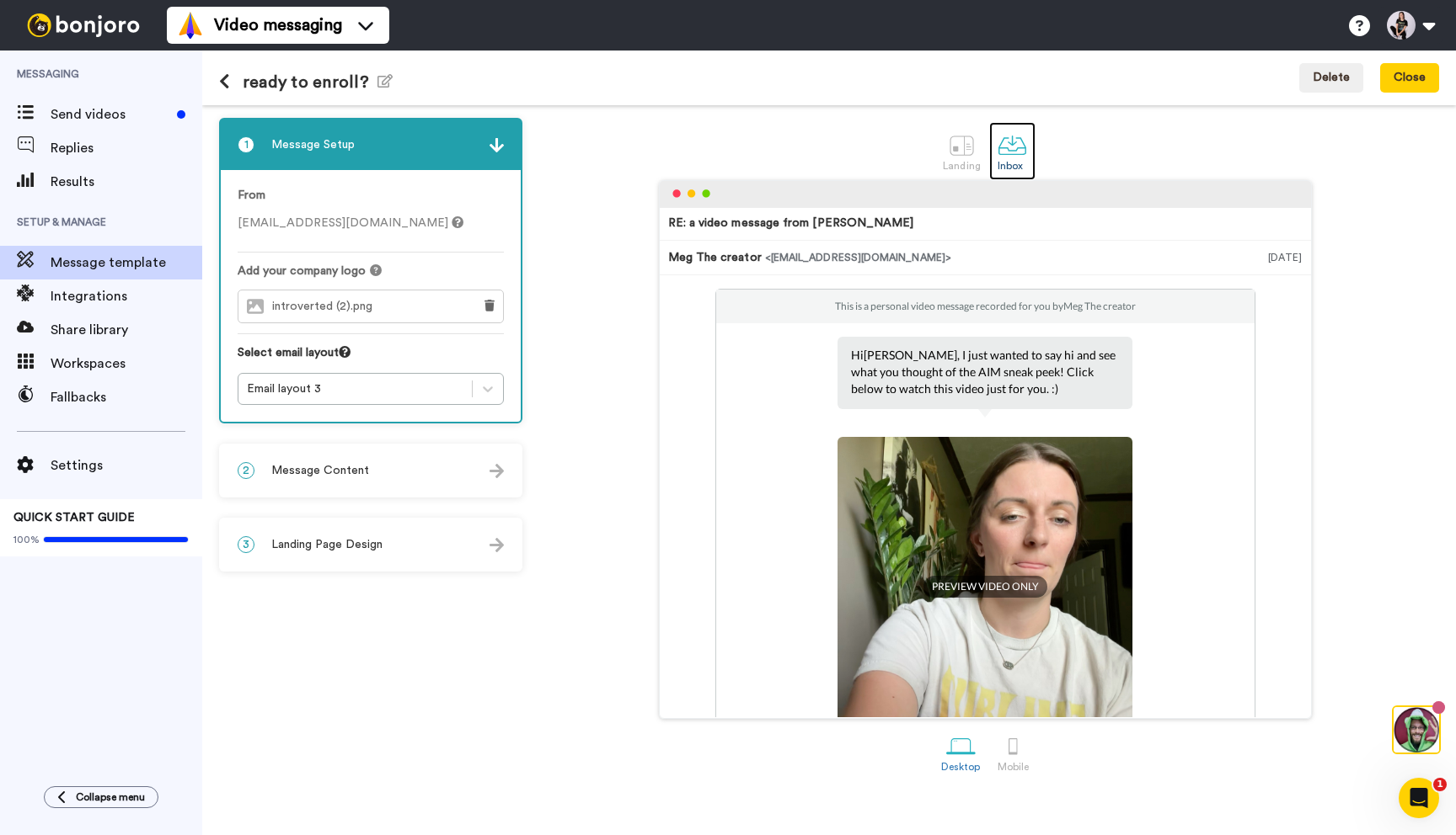
scroll to position [216, 0]
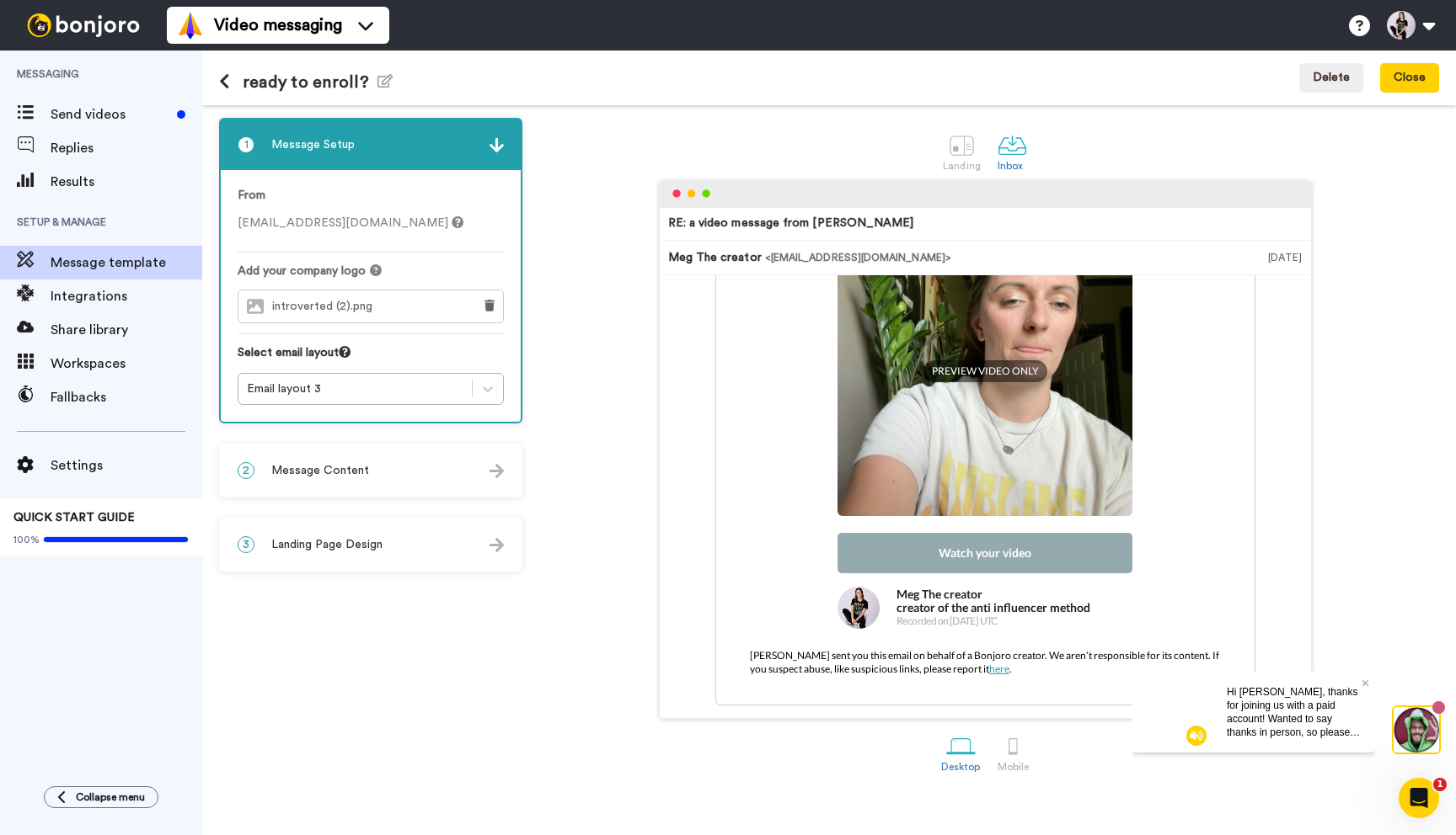
click at [1033, 663] on p "[PERSON_NAME] sent you this email on behalf of a Bonjoro creator. We aren’t res…" at bounding box center [985, 662] width 538 height 67
click at [1021, 652] on p "Bonjoro sent you this email on behalf of a Bonjoro creator. We aren’t responsib…" at bounding box center [985, 662] width 538 height 67
click at [1361, 680] on div "Hi Meg, thanks for joining us with a paid account! Wanted to say thanks in pers…" at bounding box center [1293, 711] width 162 height 81
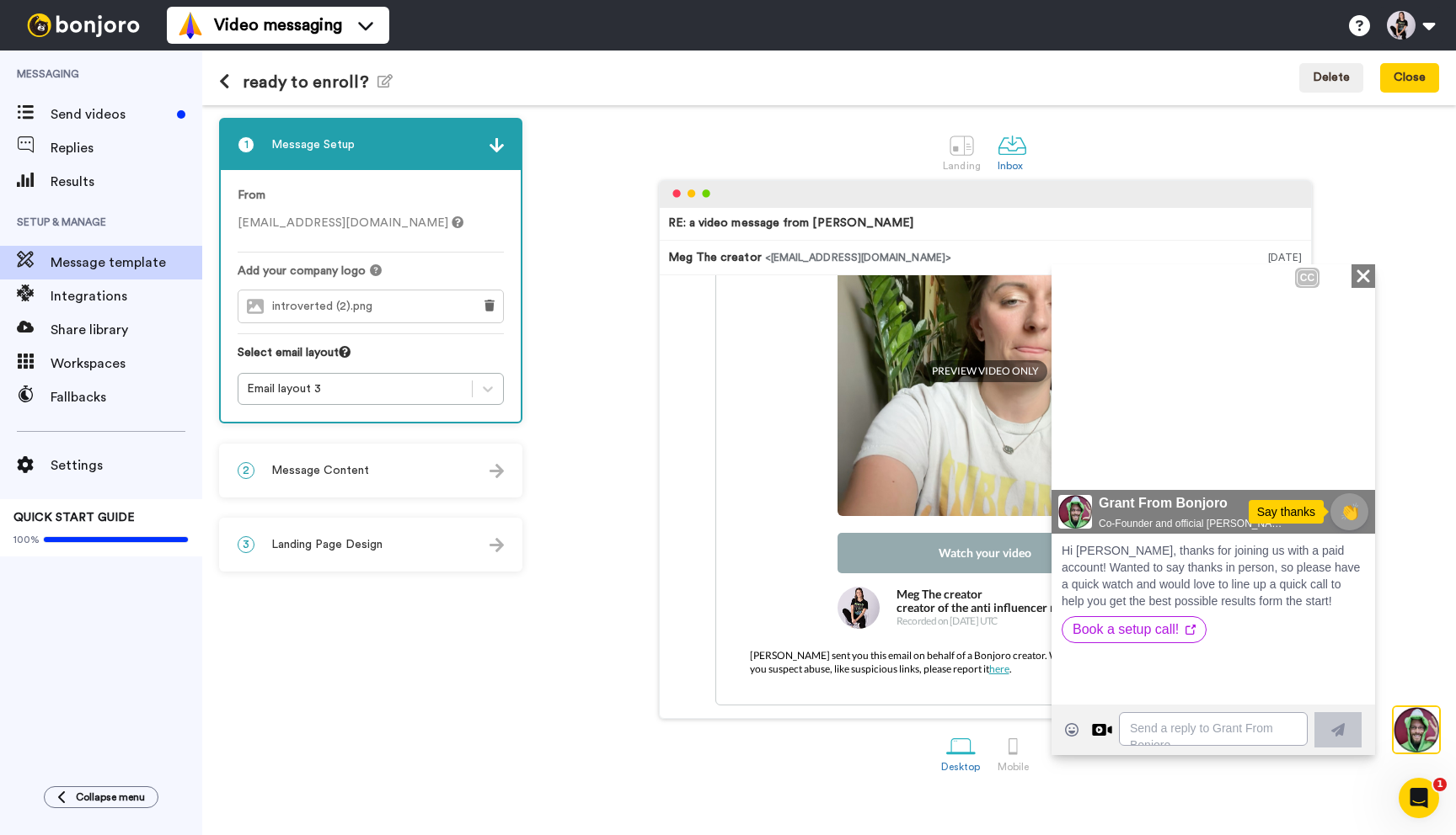
click at [1369, 277] on icon "Close" at bounding box center [1363, 275] width 17 height 20
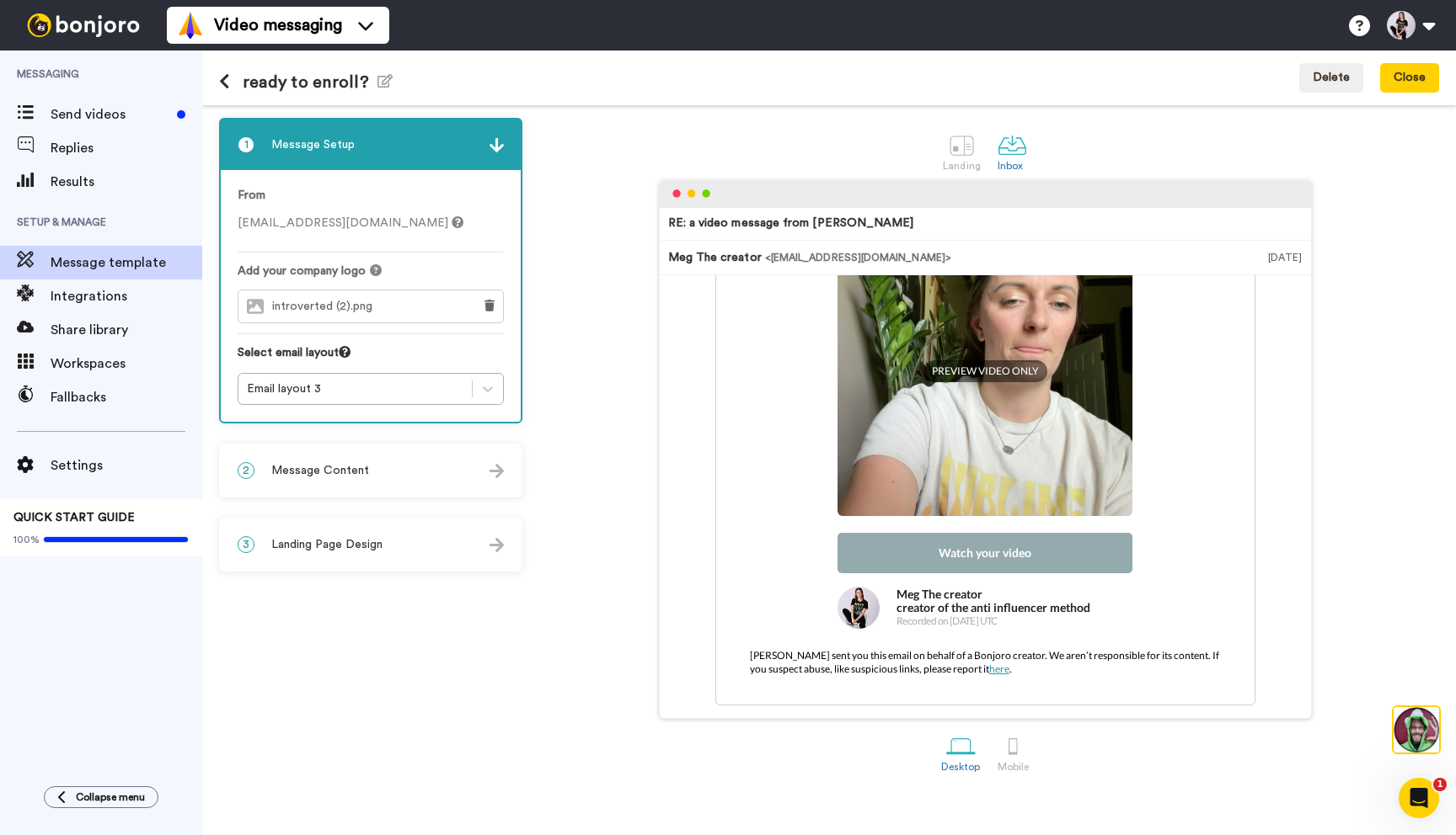
click at [336, 544] on span "Landing Page Design" at bounding box center [326, 545] width 111 height 17
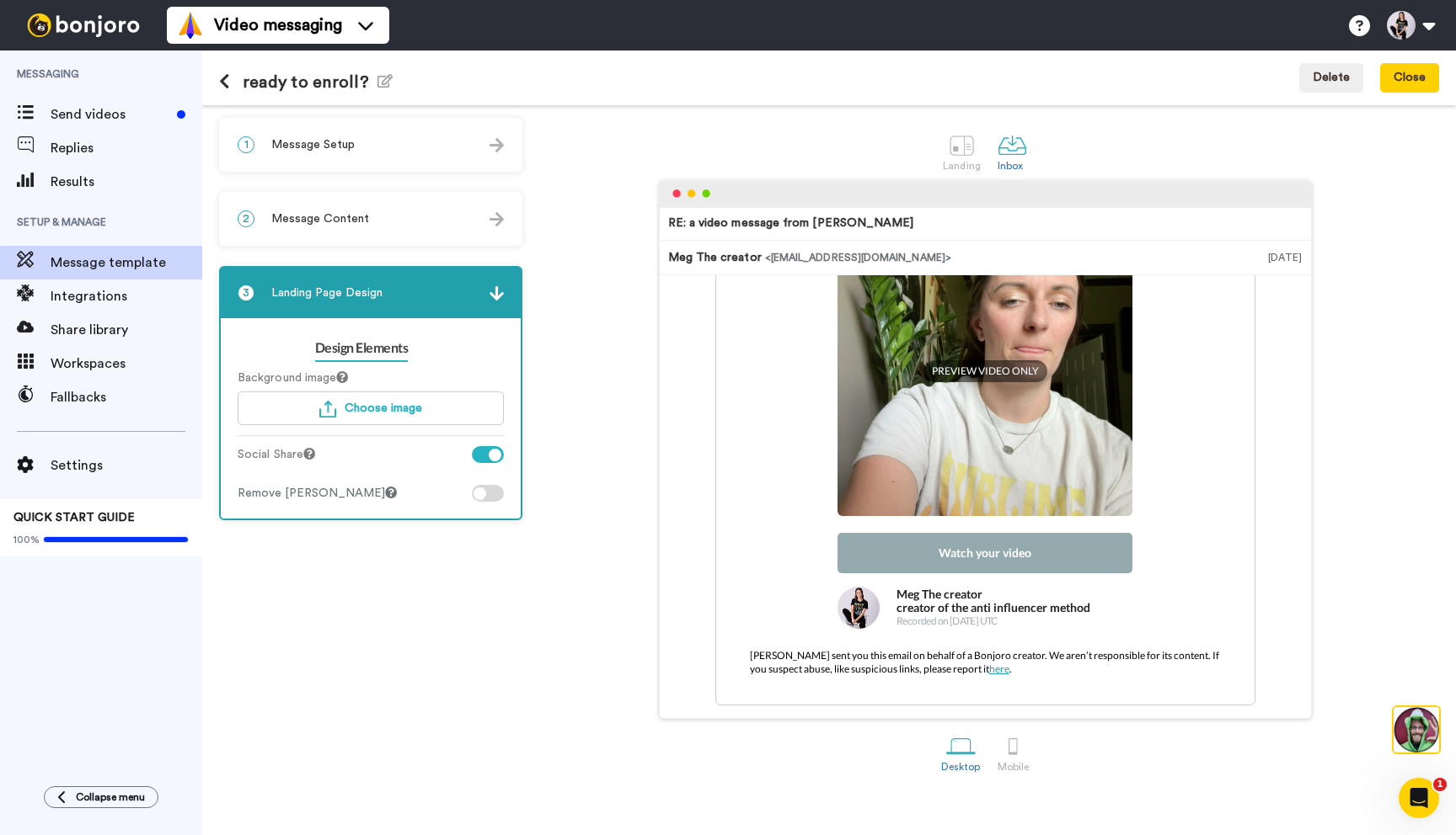
click at [356, 488] on div "Remove Bonjoro Badge" at bounding box center [317, 494] width 160 height 17
click at [385, 489] on icon at bounding box center [391, 492] width 11 height 11
click at [373, 342] on link "Design Elements" at bounding box center [362, 349] width 93 height 27
click at [382, 352] on link "Design Elements" at bounding box center [362, 349] width 93 height 27
click at [497, 294] on img at bounding box center [496, 293] width 14 height 14
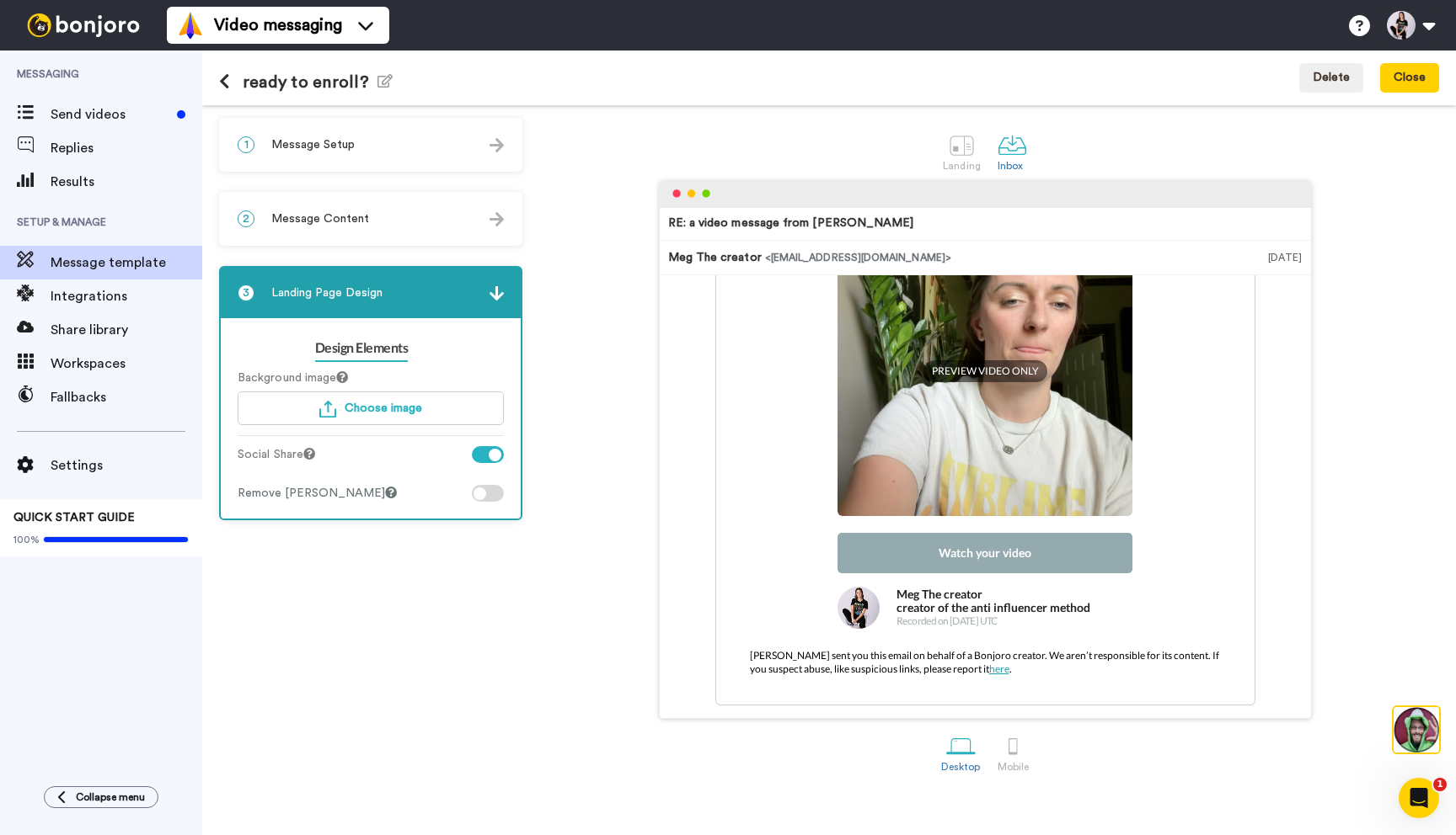
click at [360, 226] on span "Message Content" at bounding box center [319, 219] width 98 height 17
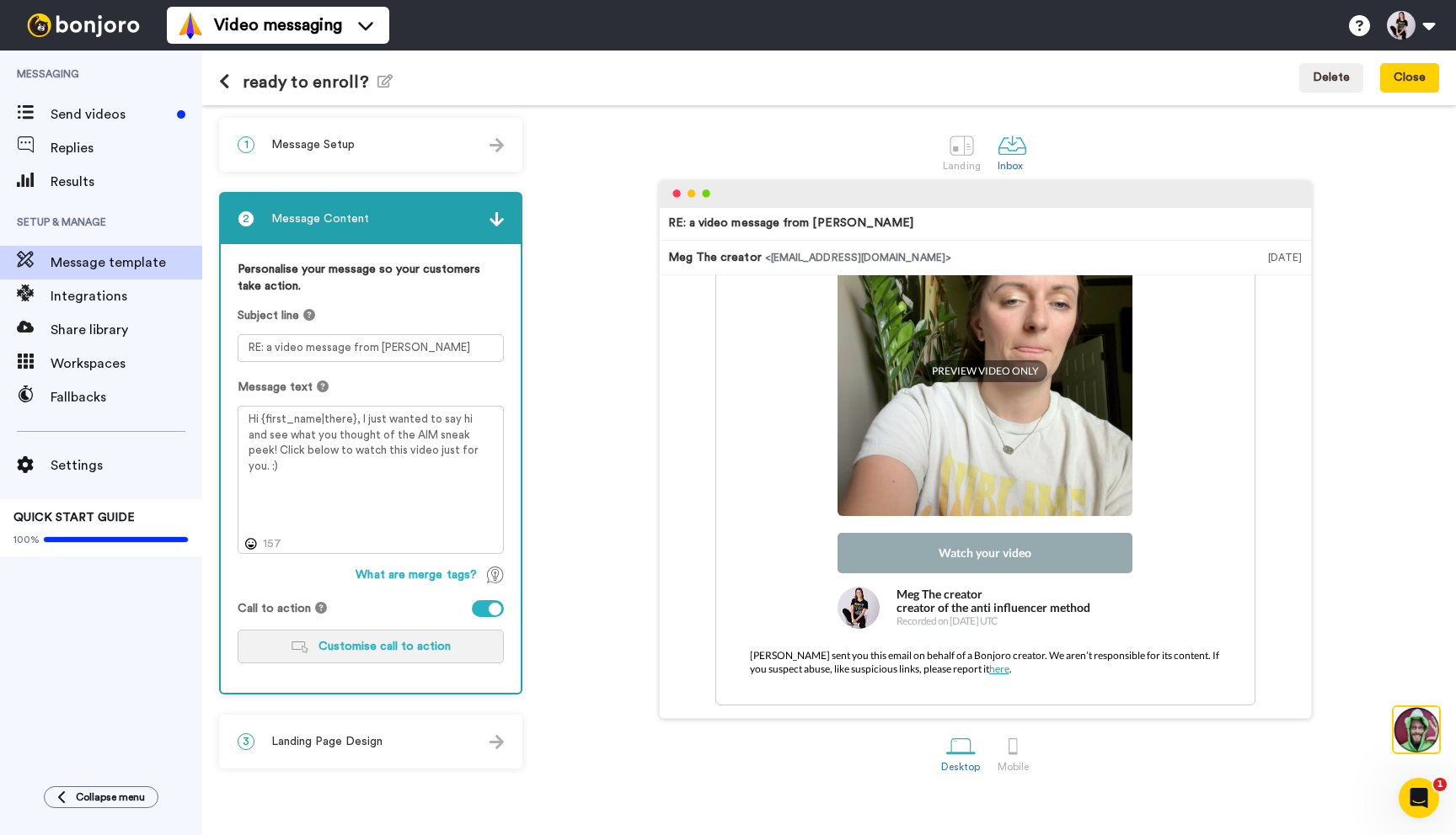
click at [398, 638] on button "Customise call to action" at bounding box center [371, 646] width 266 height 33
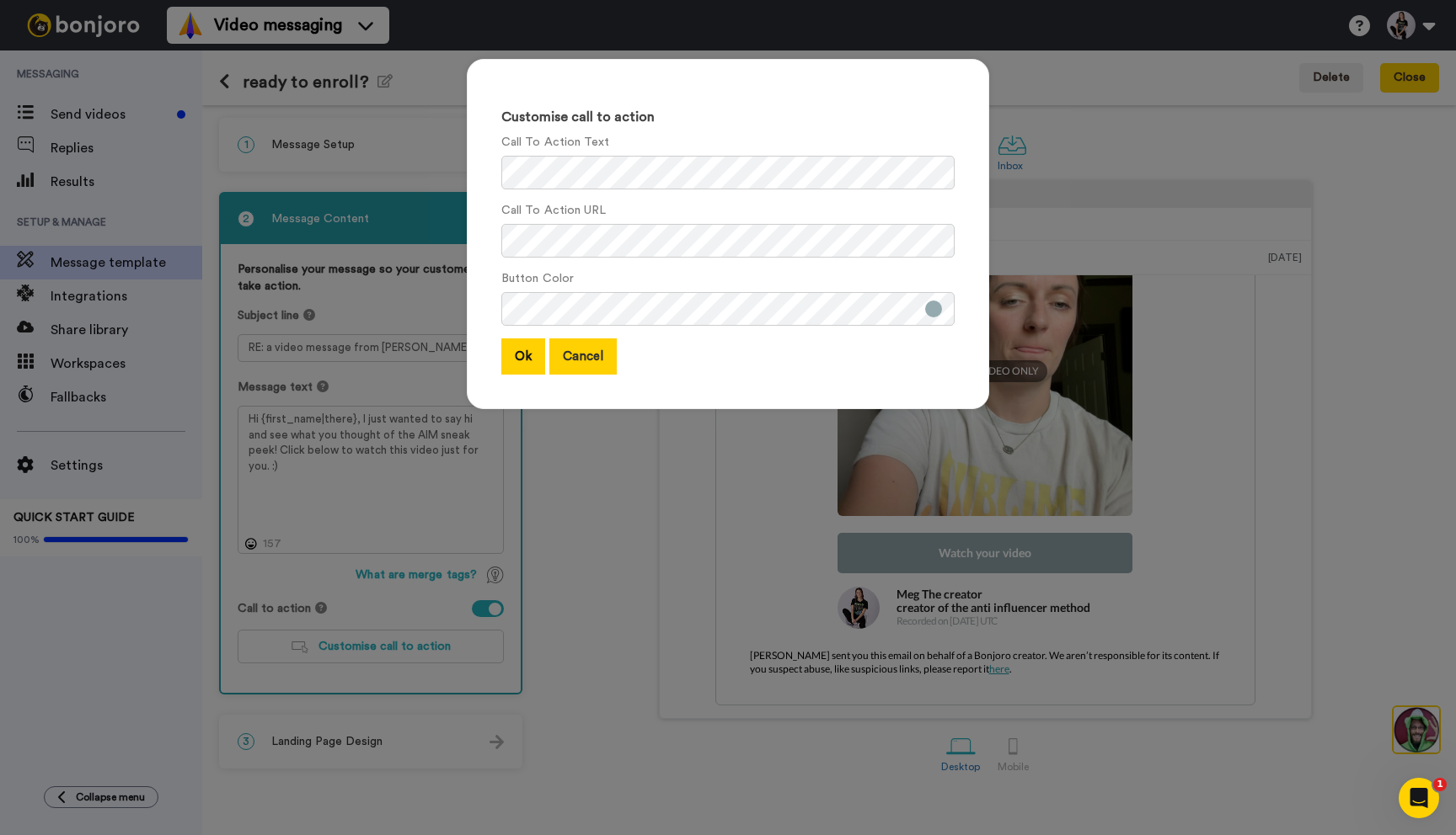
click at [574, 354] on button "Cancel" at bounding box center [583, 356] width 67 height 36
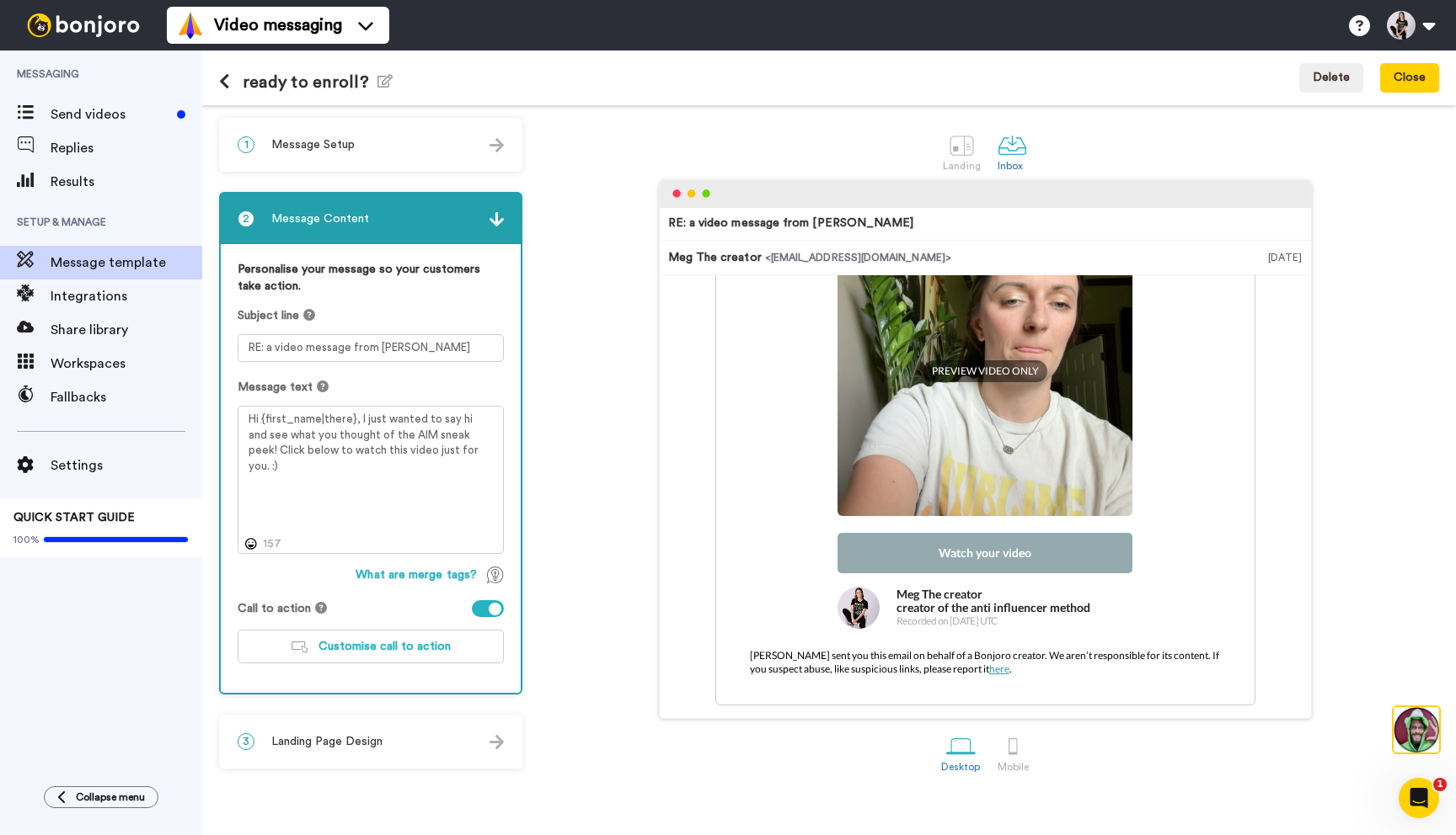
click at [337, 133] on div "1 Message Setup" at bounding box center [371, 144] width 300 height 50
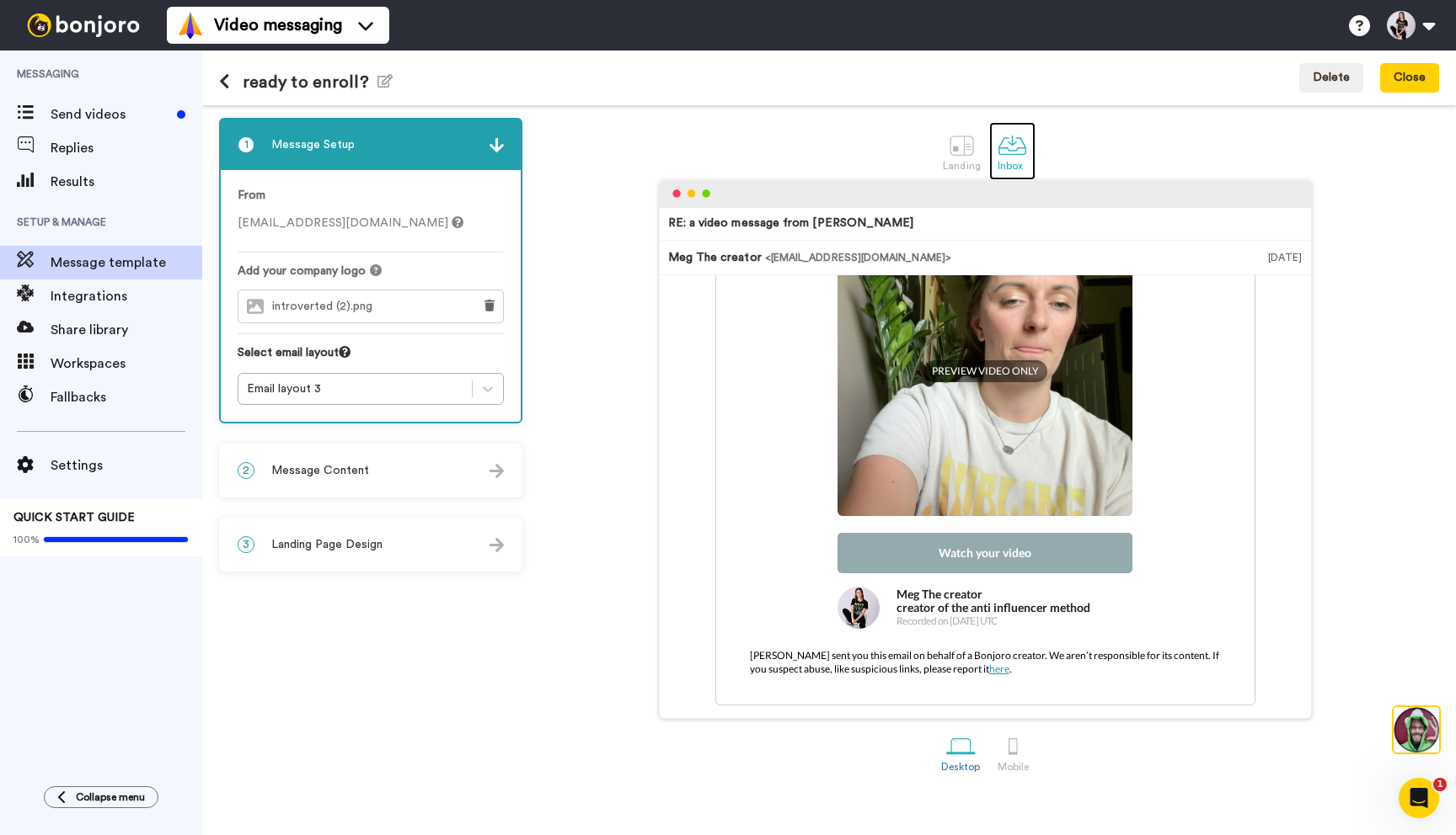
click at [1009, 146] on div at bounding box center [1012, 144] width 29 height 29
click at [968, 144] on div at bounding box center [961, 144] width 29 height 29
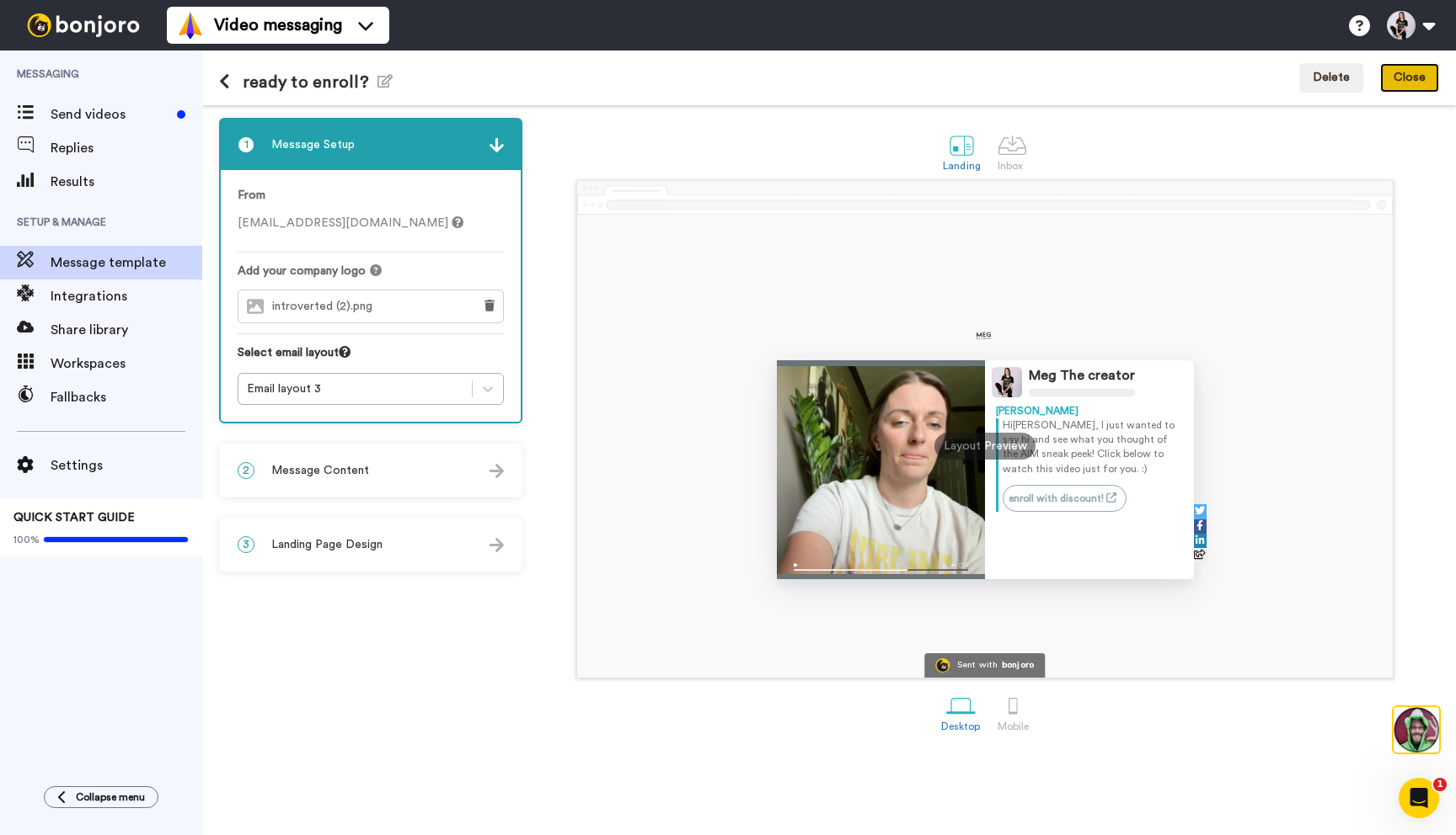
click at [1421, 77] on button "Close" at bounding box center [1409, 78] width 59 height 30
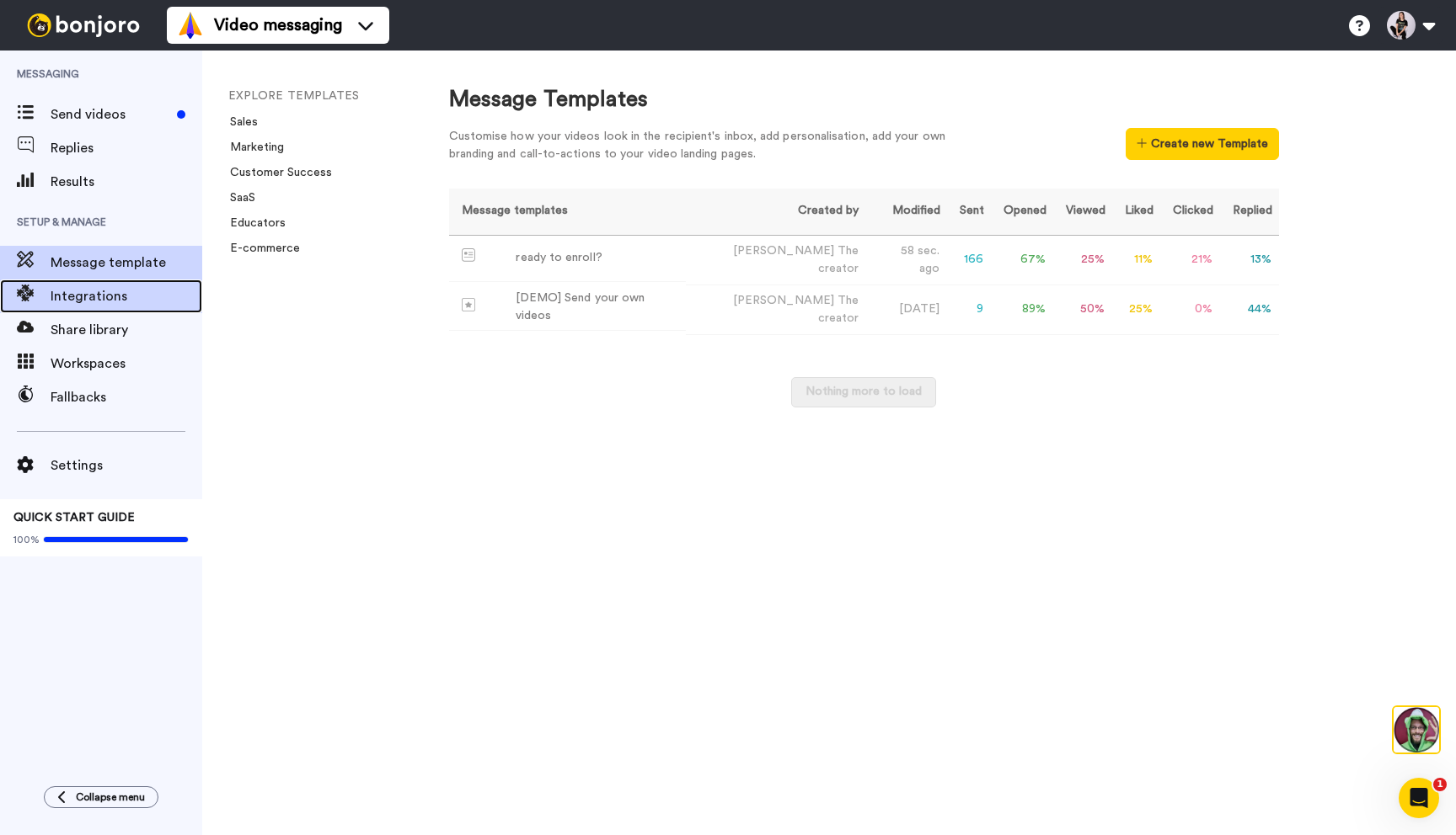
click at [92, 305] on span "Integrations" at bounding box center [126, 295] width 152 height 20
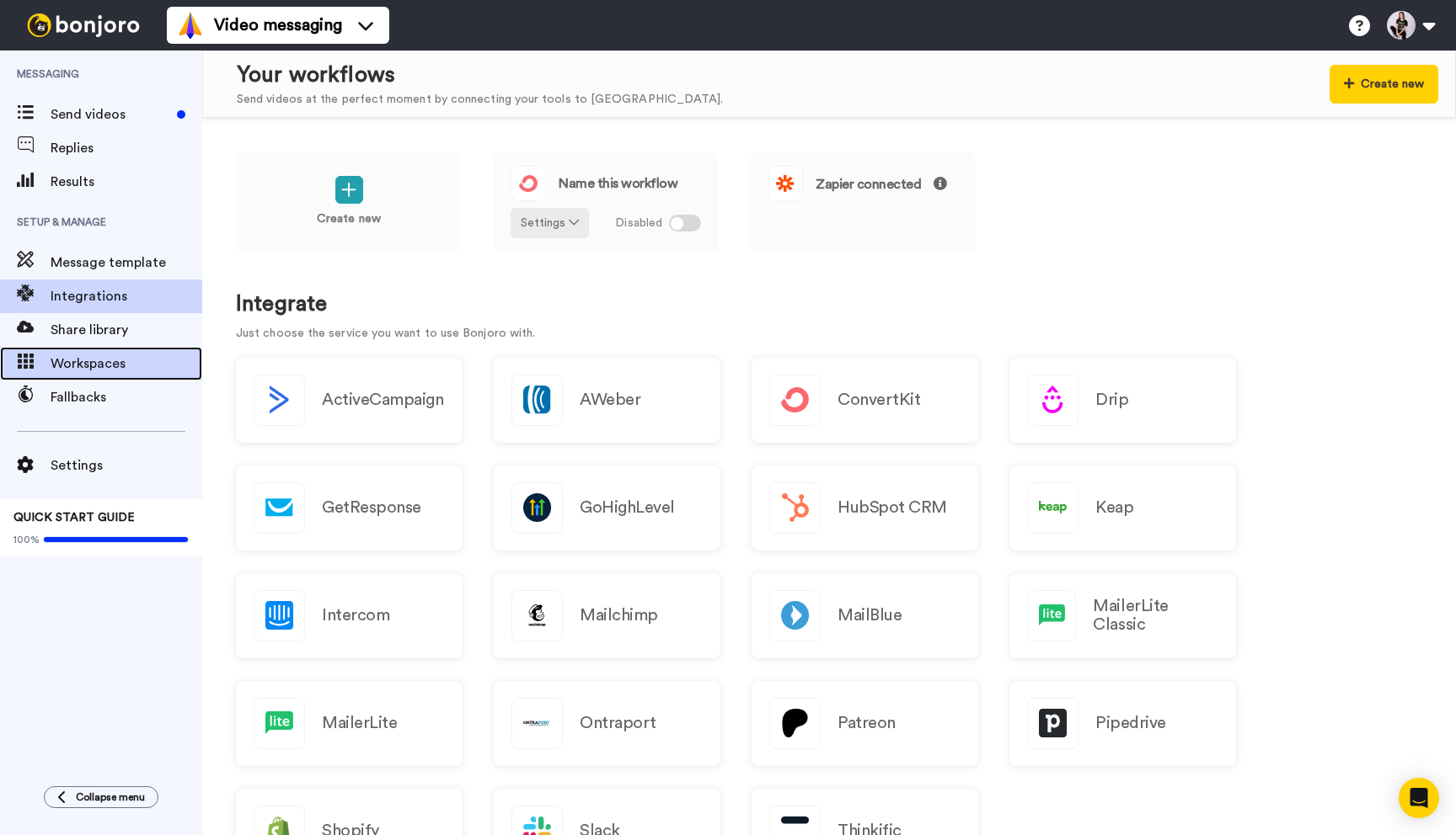
click at [95, 350] on div "Workspaces" at bounding box center [101, 363] width 202 height 33
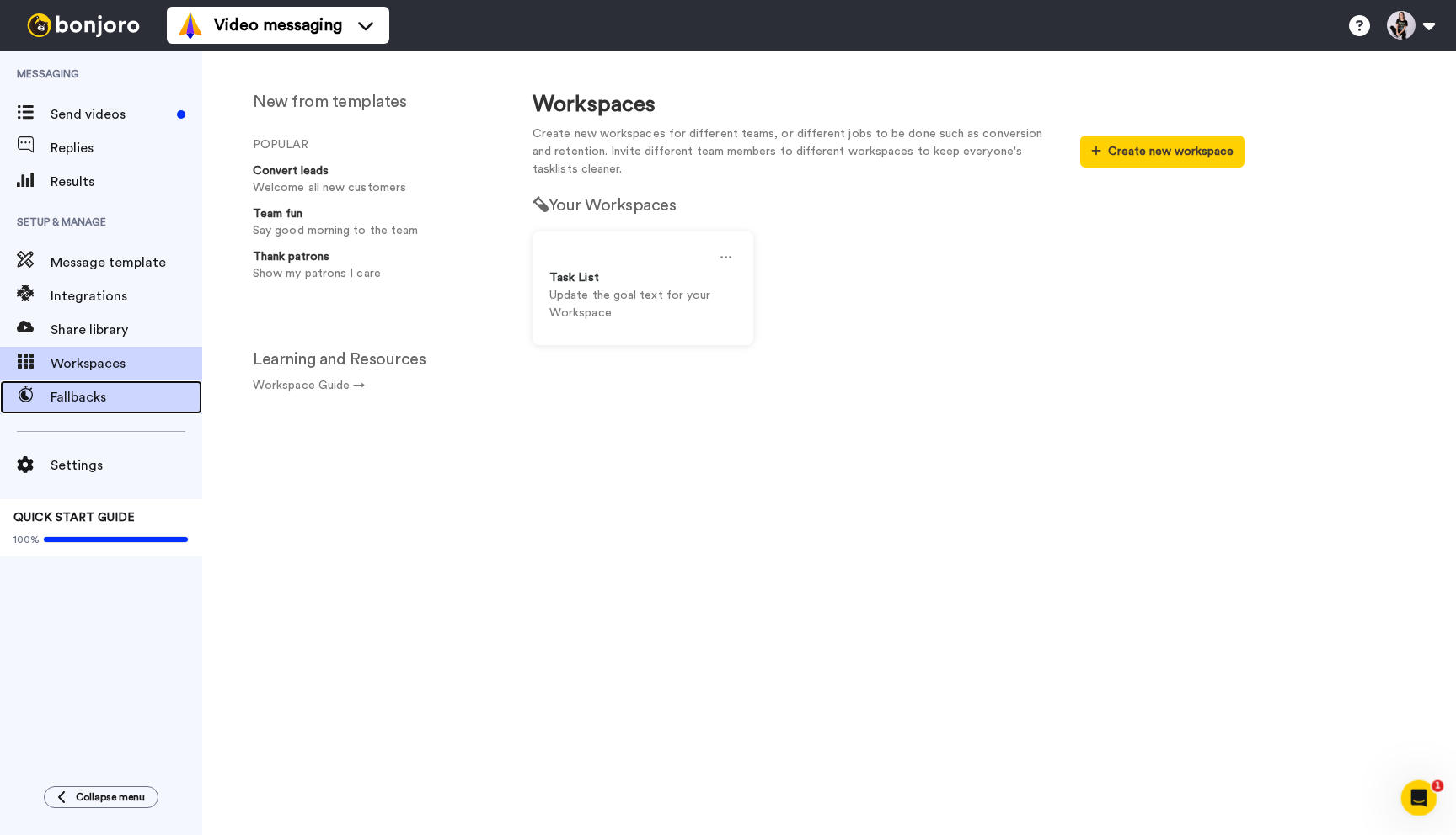
click at [97, 405] on span "Fallbacks" at bounding box center [126, 397] width 152 height 20
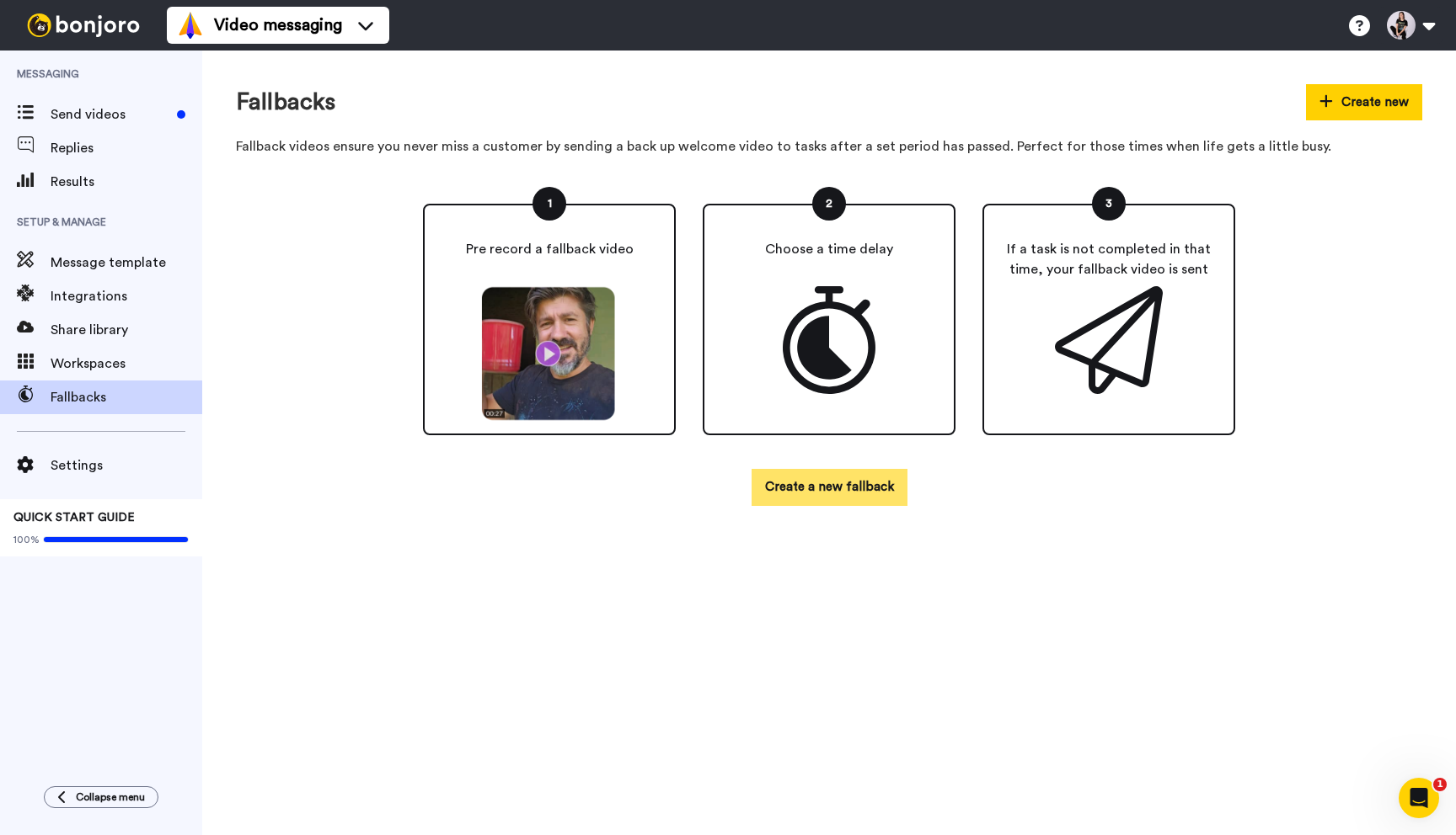
click at [798, 500] on button "Create a new fallback" at bounding box center [830, 487] width 156 height 36
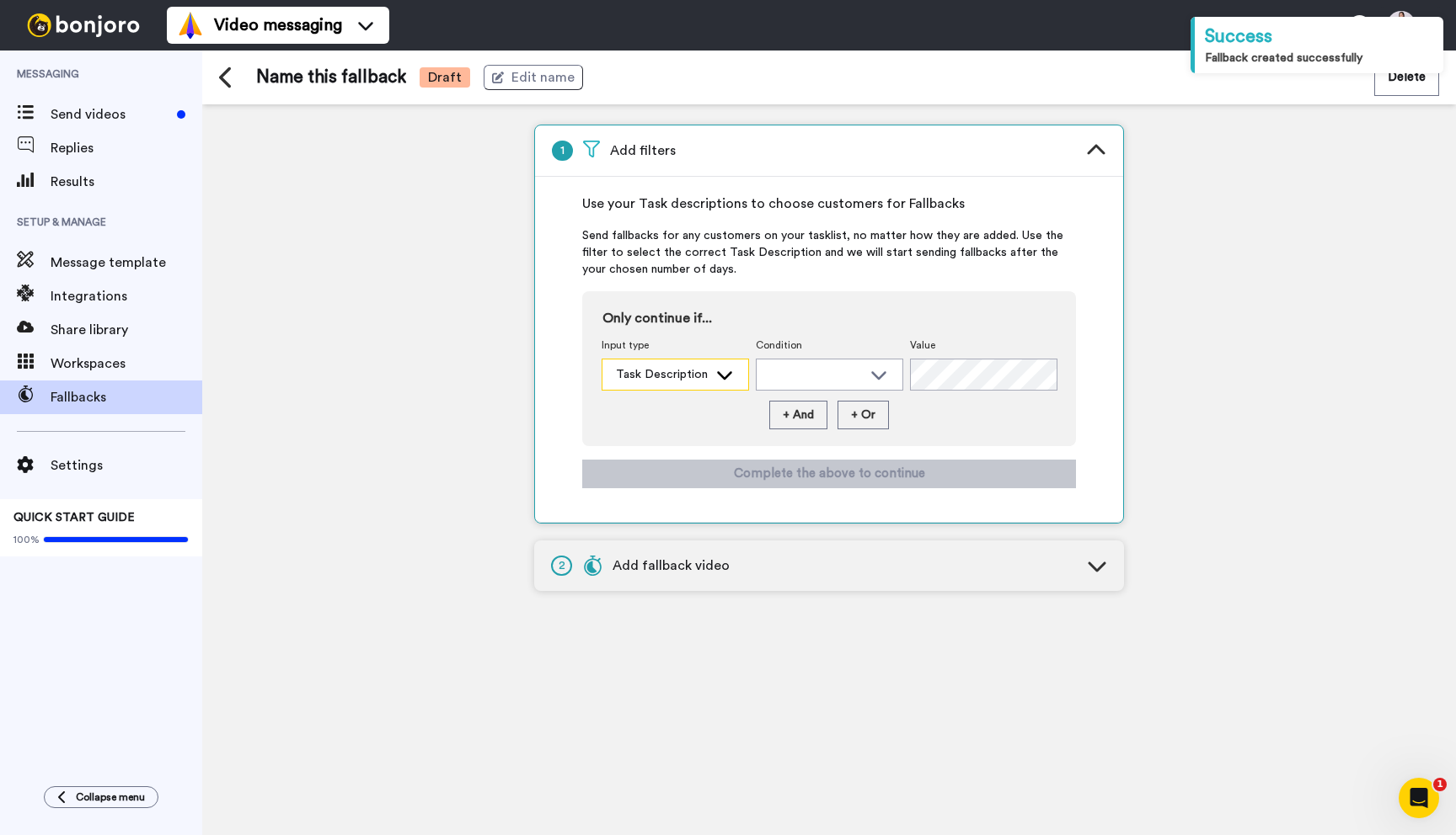
click at [674, 374] on div "Task Description" at bounding box center [661, 375] width 92 height 17
click at [675, 406] on span "Task Description" at bounding box center [658, 412] width 112 height 17
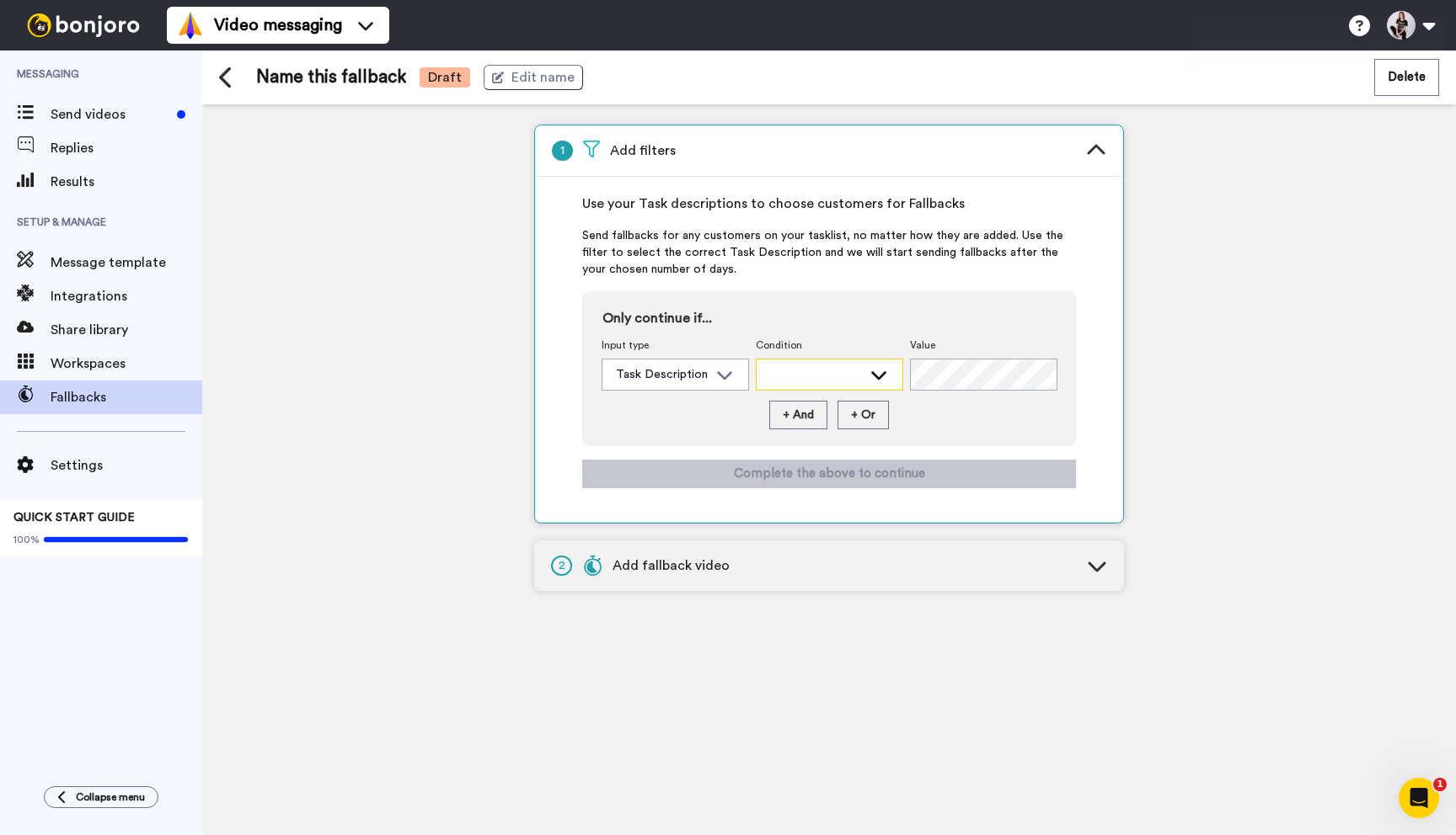
click at [760, 386] on div at bounding box center [829, 375] width 145 height 30
click at [831, 431] on li "Match" at bounding box center [829, 440] width 147 height 27
click at [967, 355] on div "Value" at bounding box center [983, 364] width 147 height 52
click at [58, 454] on div "Settings" at bounding box center [101, 465] width 202 height 33
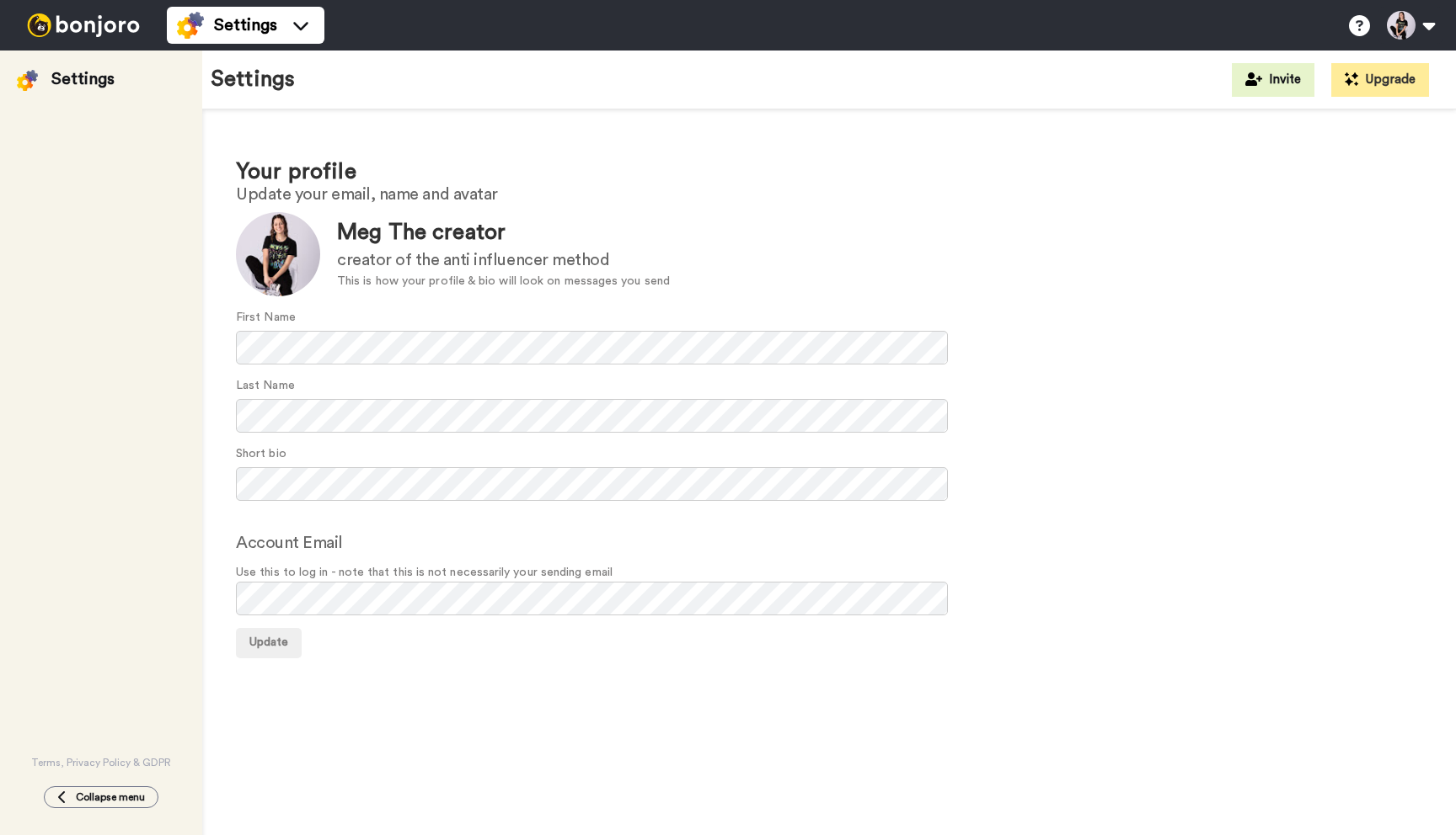
click at [58, 454] on div "Terms, Privacy Policy & GDPR" at bounding box center [101, 430] width 202 height 678
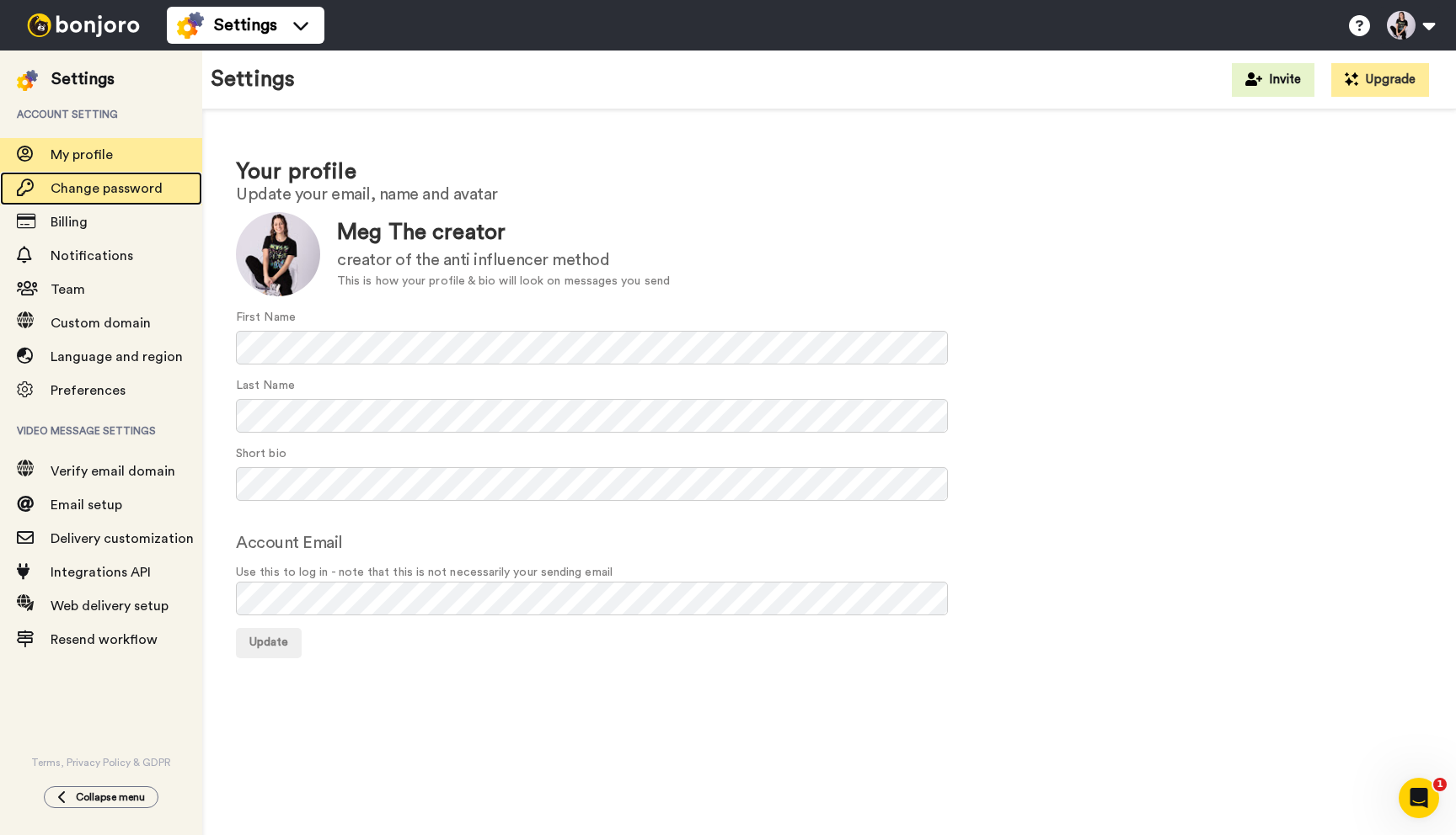
click at [117, 202] on div "Change password" at bounding box center [101, 188] width 202 height 33
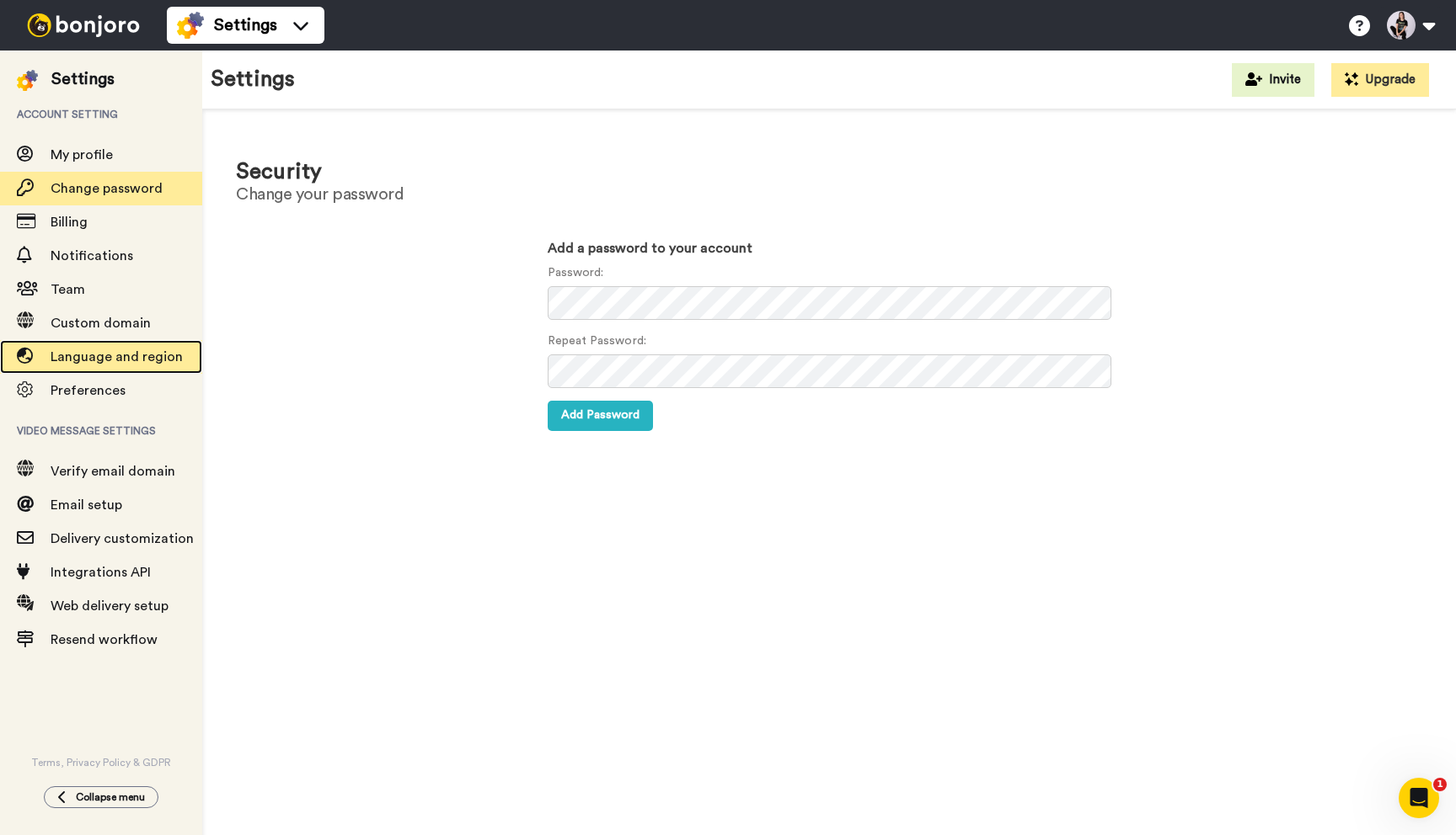
click at [118, 351] on span "Language and region" at bounding box center [116, 357] width 132 height 13
click at [105, 400] on span "Preferences" at bounding box center [126, 390] width 152 height 20
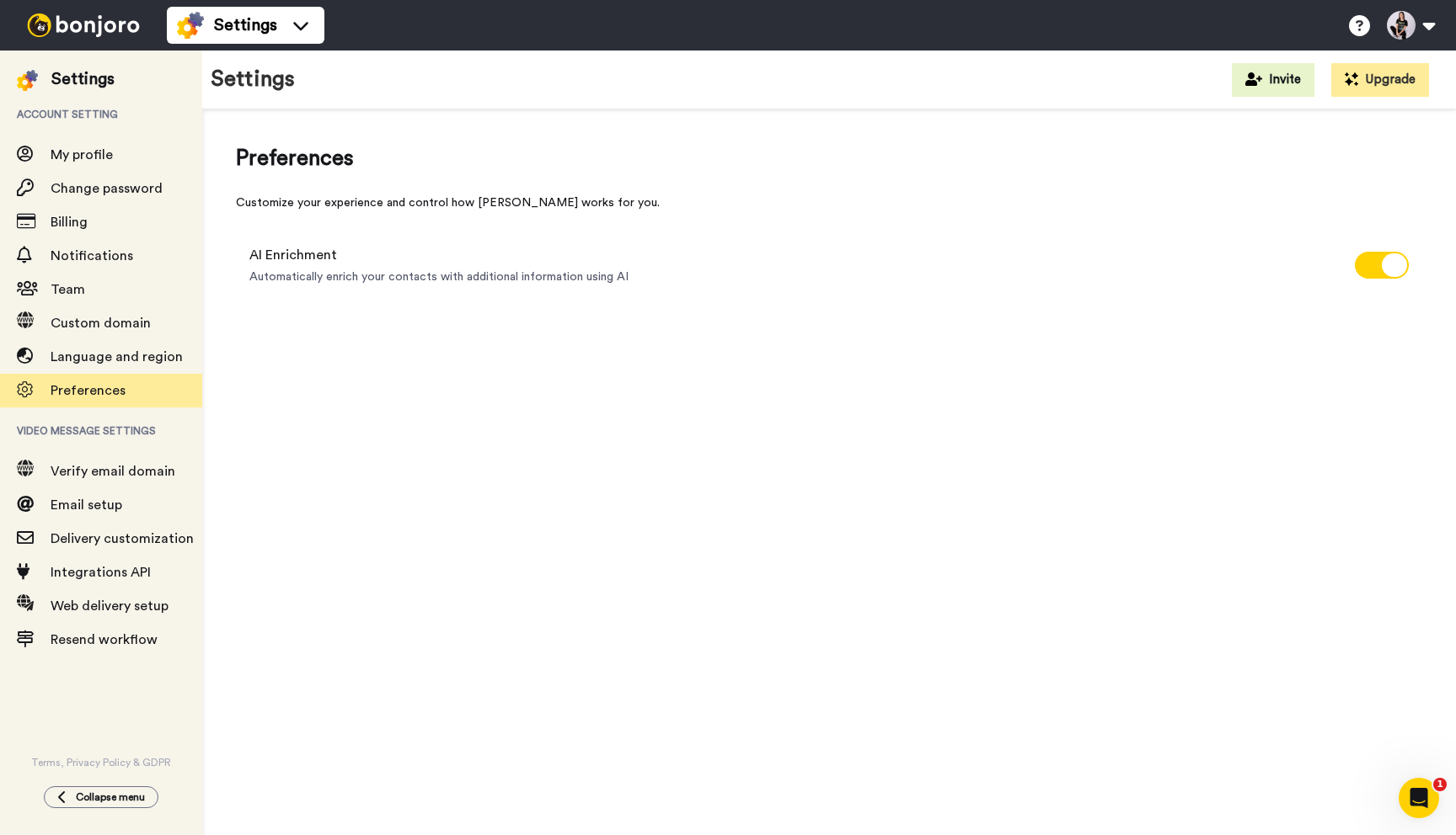
click at [105, 400] on span "Preferences" at bounding box center [126, 390] width 152 height 20
click at [110, 478] on span "Verify email domain" at bounding box center [112, 471] width 125 height 13
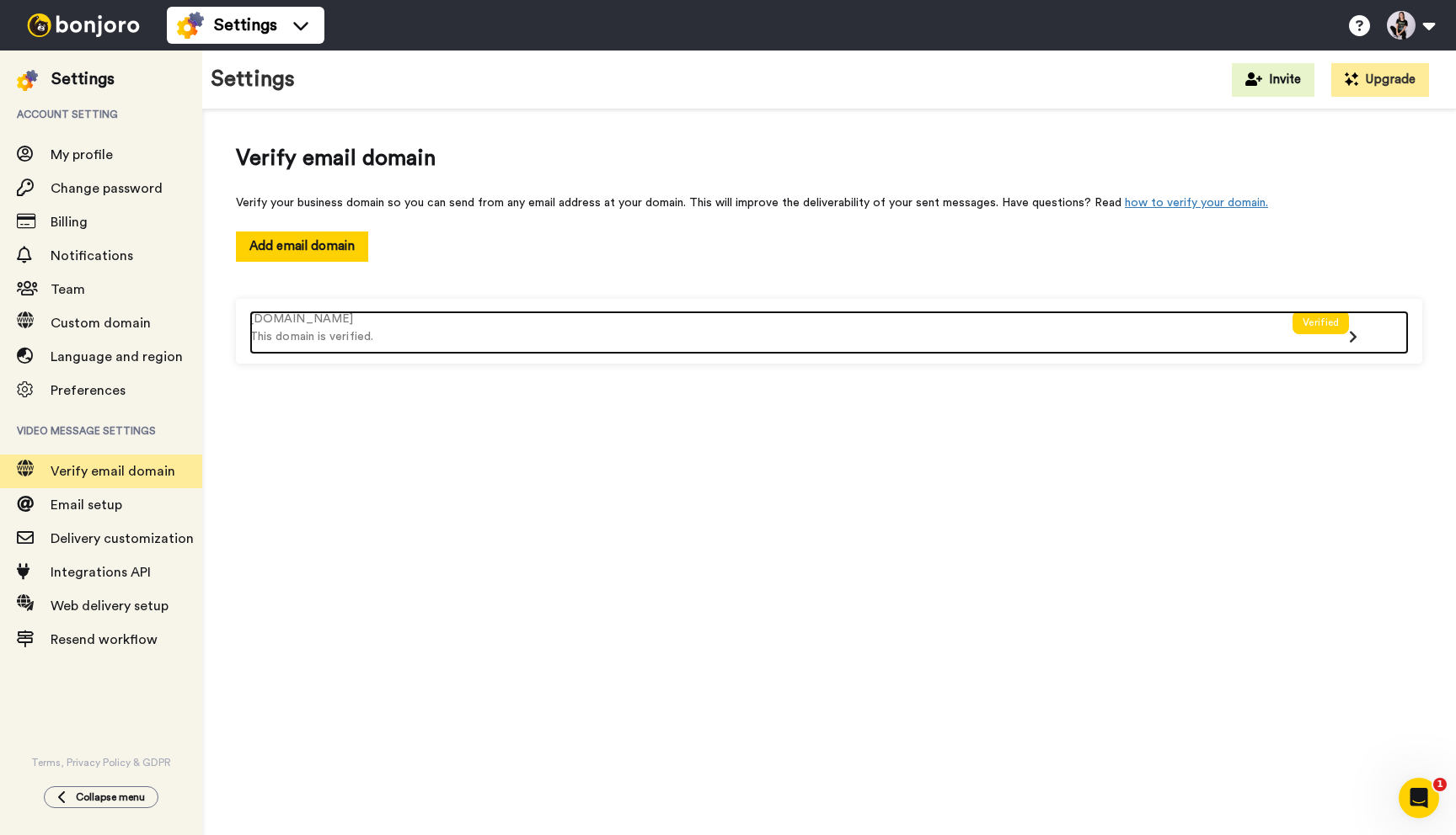
click at [1317, 327] on div "Verified" at bounding box center [1320, 322] width 56 height 24
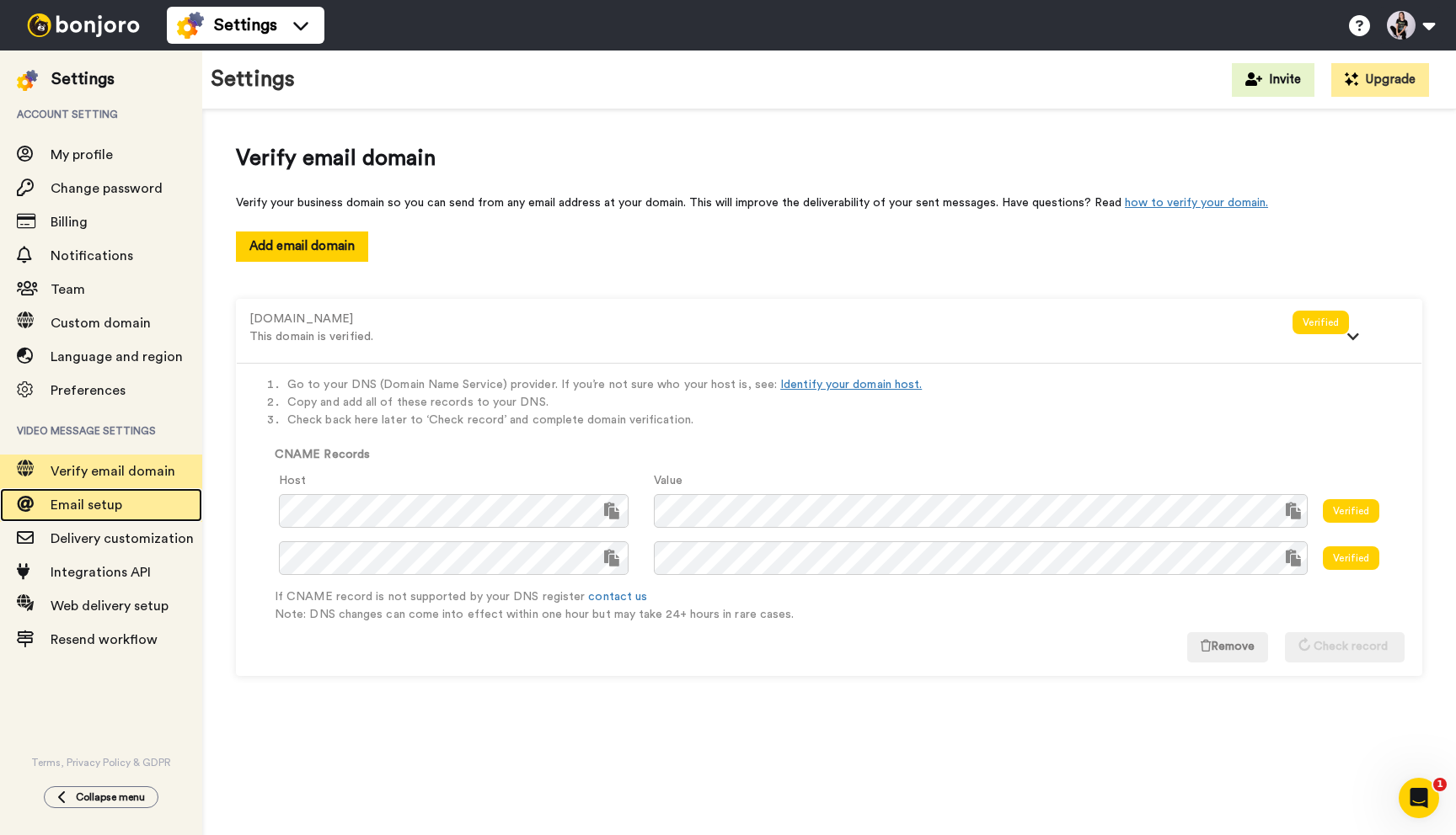
click at [138, 512] on span "Email setup" at bounding box center [126, 504] width 152 height 20
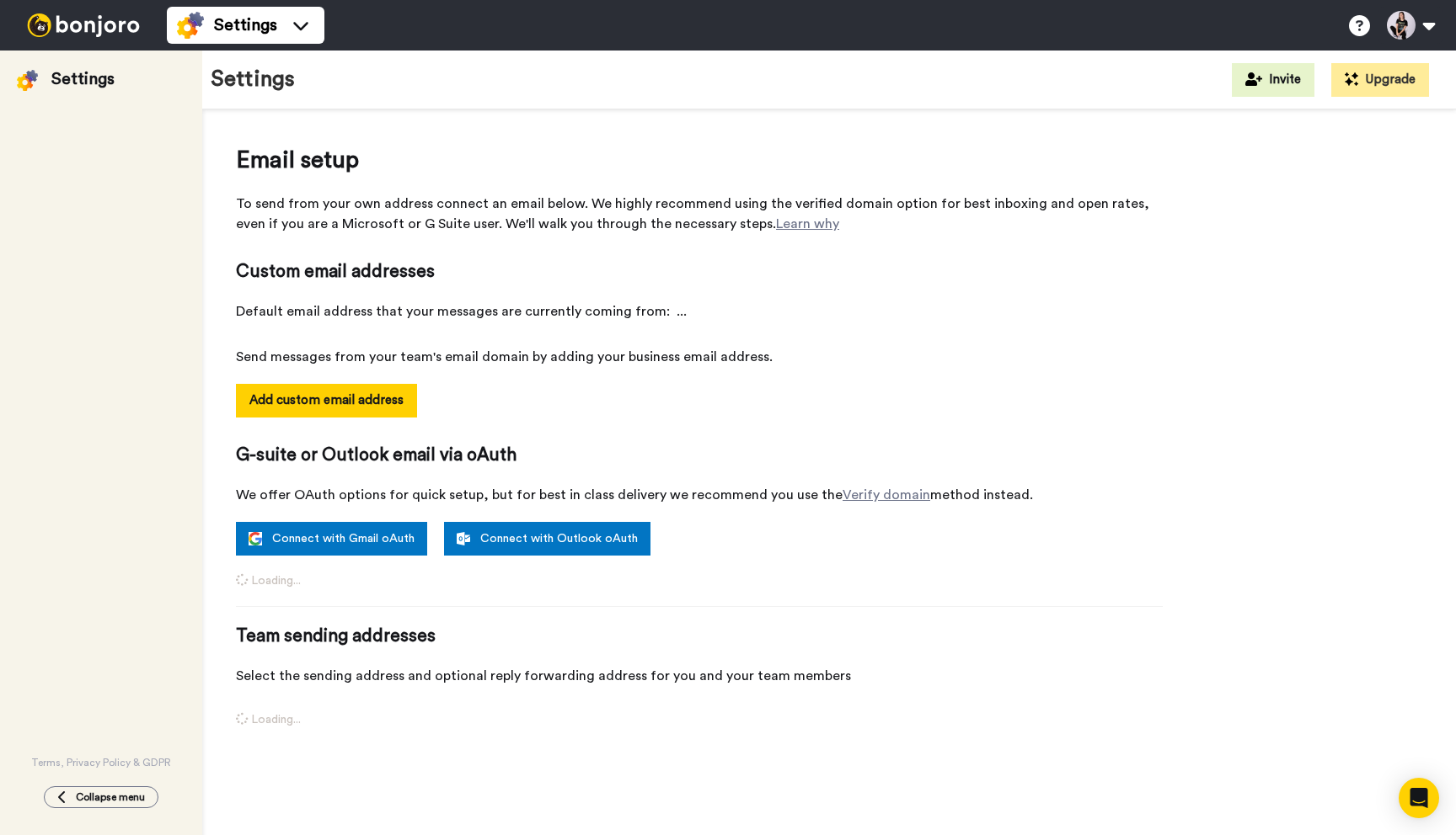
select select "163219"
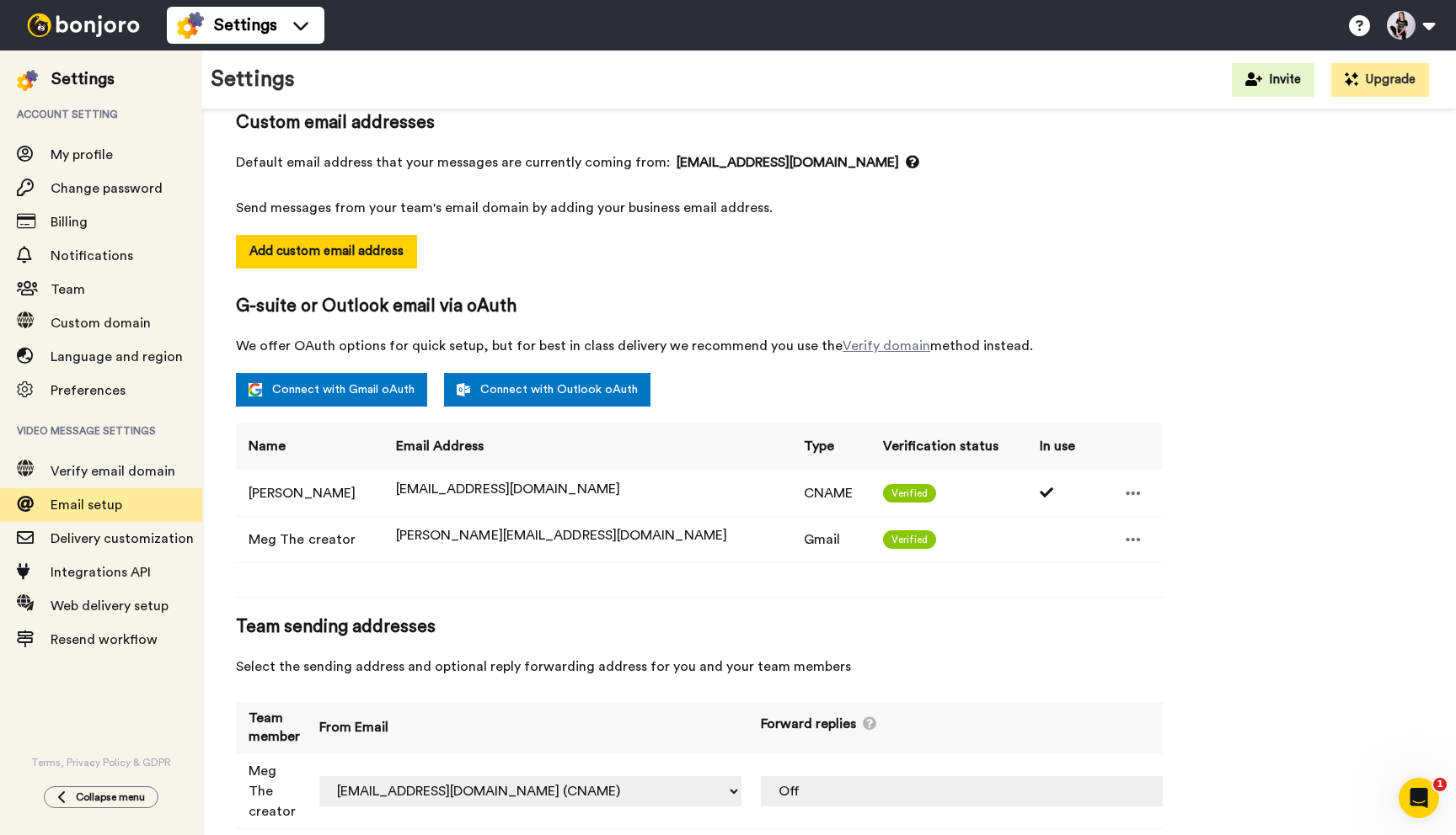
scroll to position [151, 0]
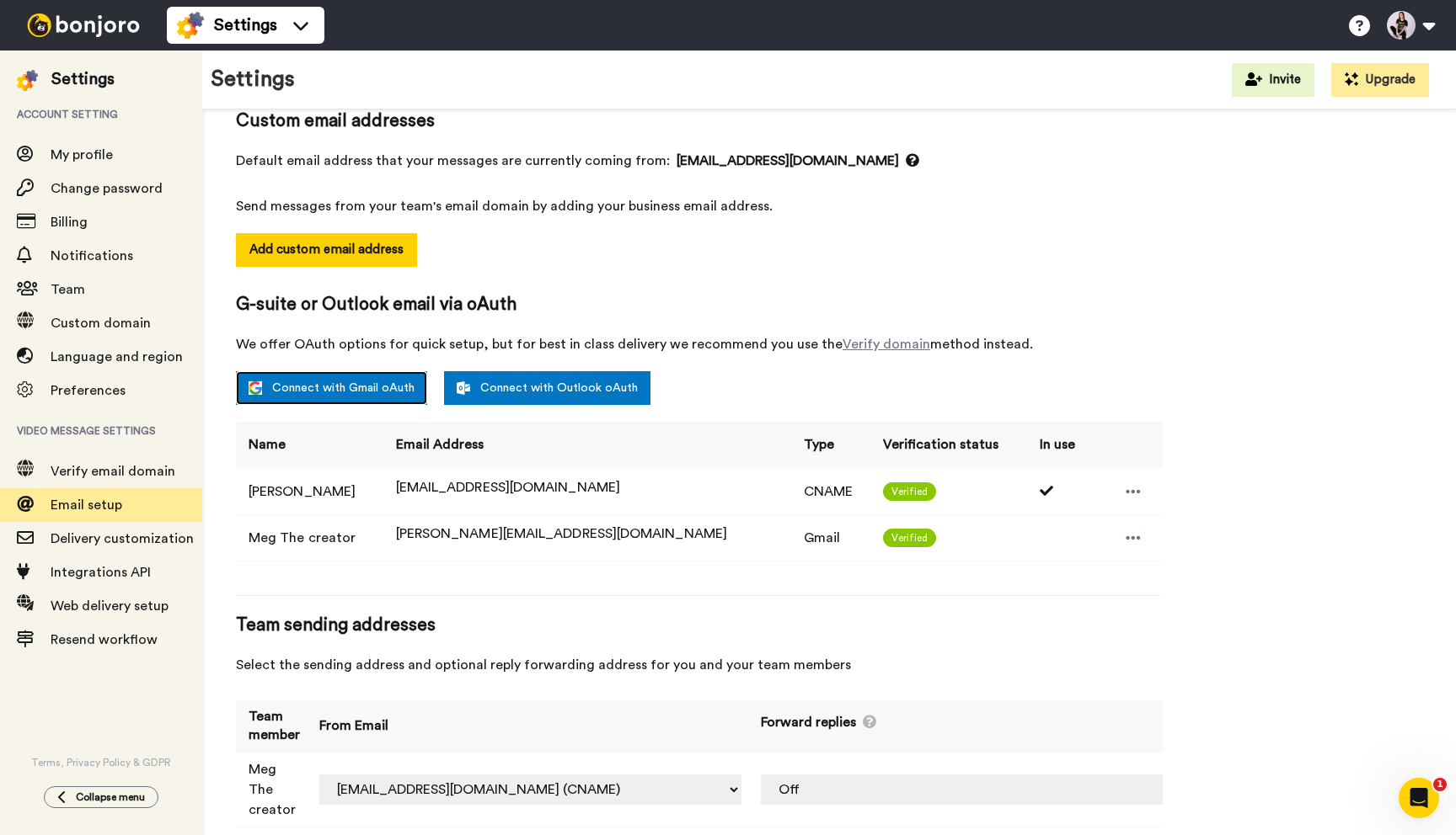
click at [364, 387] on link "Connect with Gmail oAuth" at bounding box center [331, 388] width 191 height 33
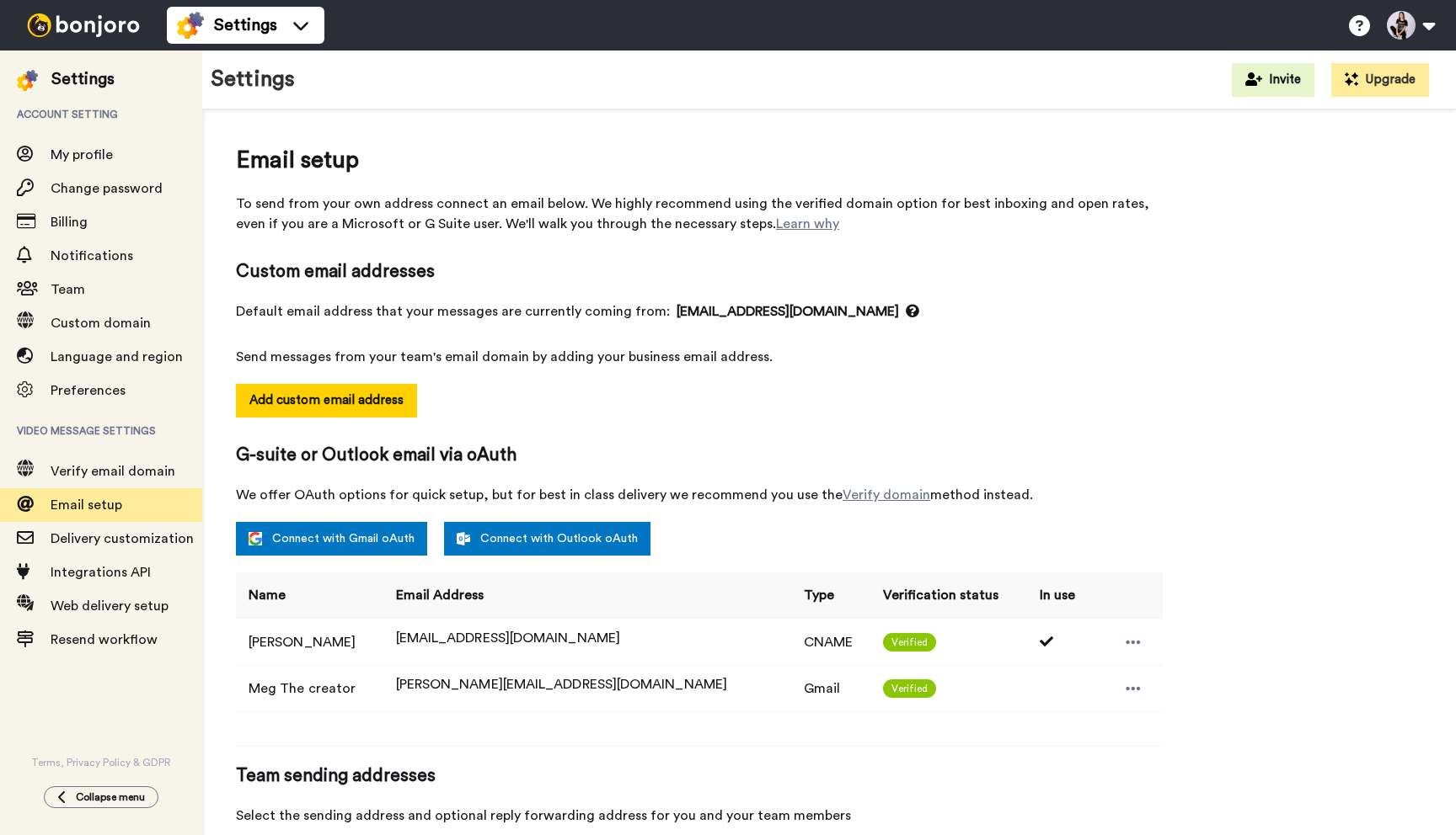
select select "163219"
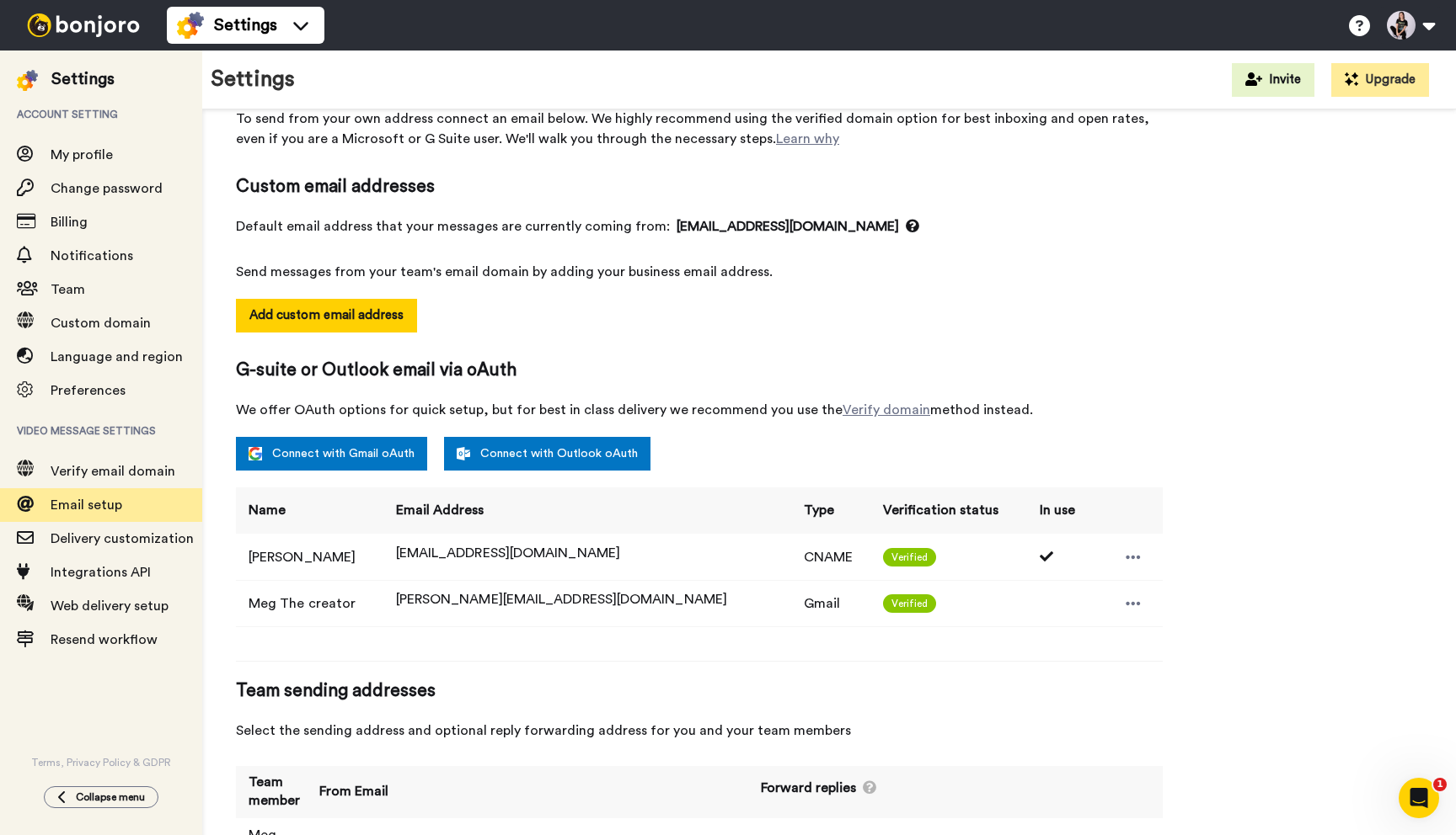
scroll to position [151, 0]
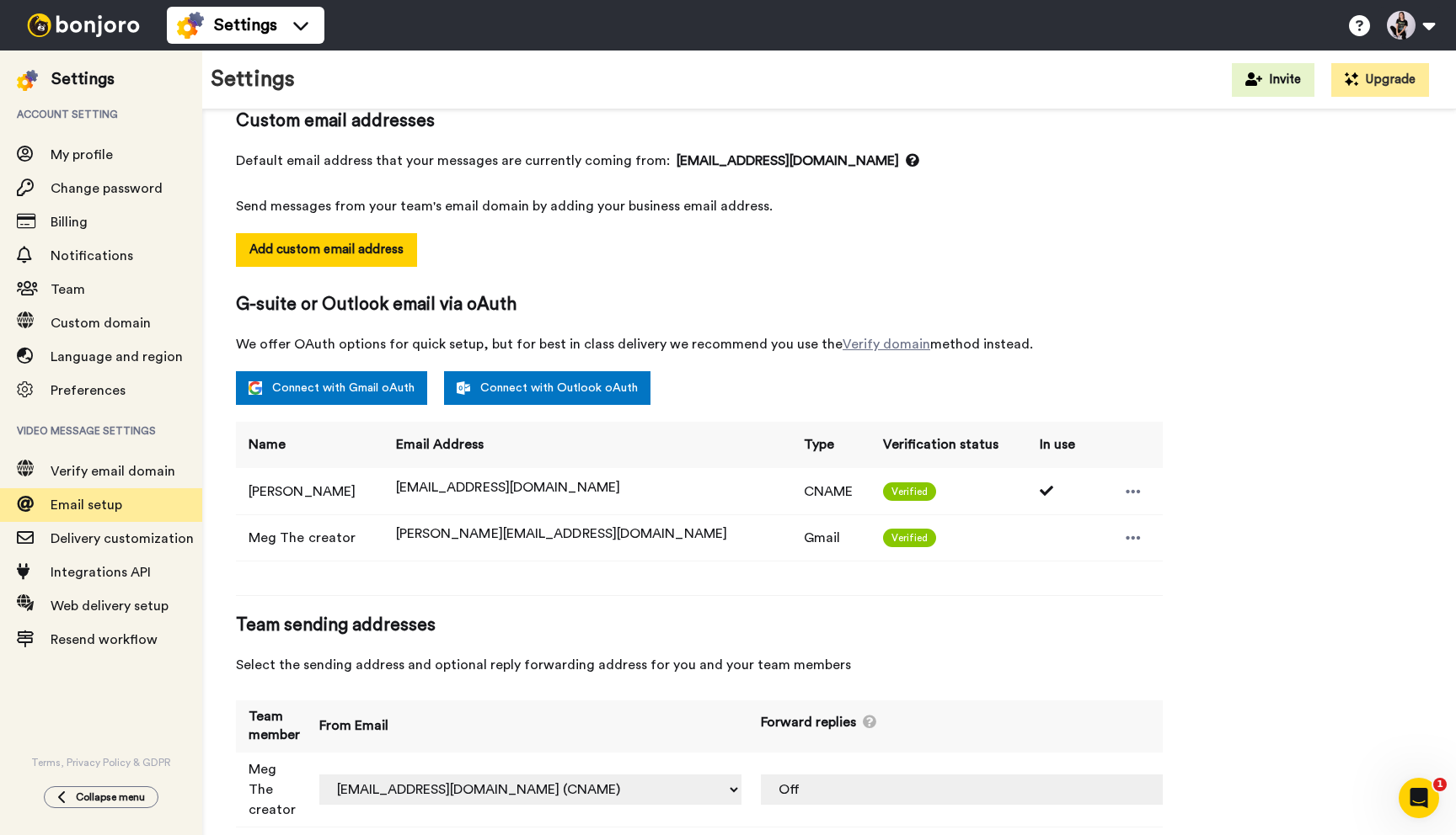
click at [1131, 493] on td at bounding box center [1126, 491] width 71 height 47
click at [145, 533] on span "Delivery customization" at bounding box center [122, 539] width 144 height 13
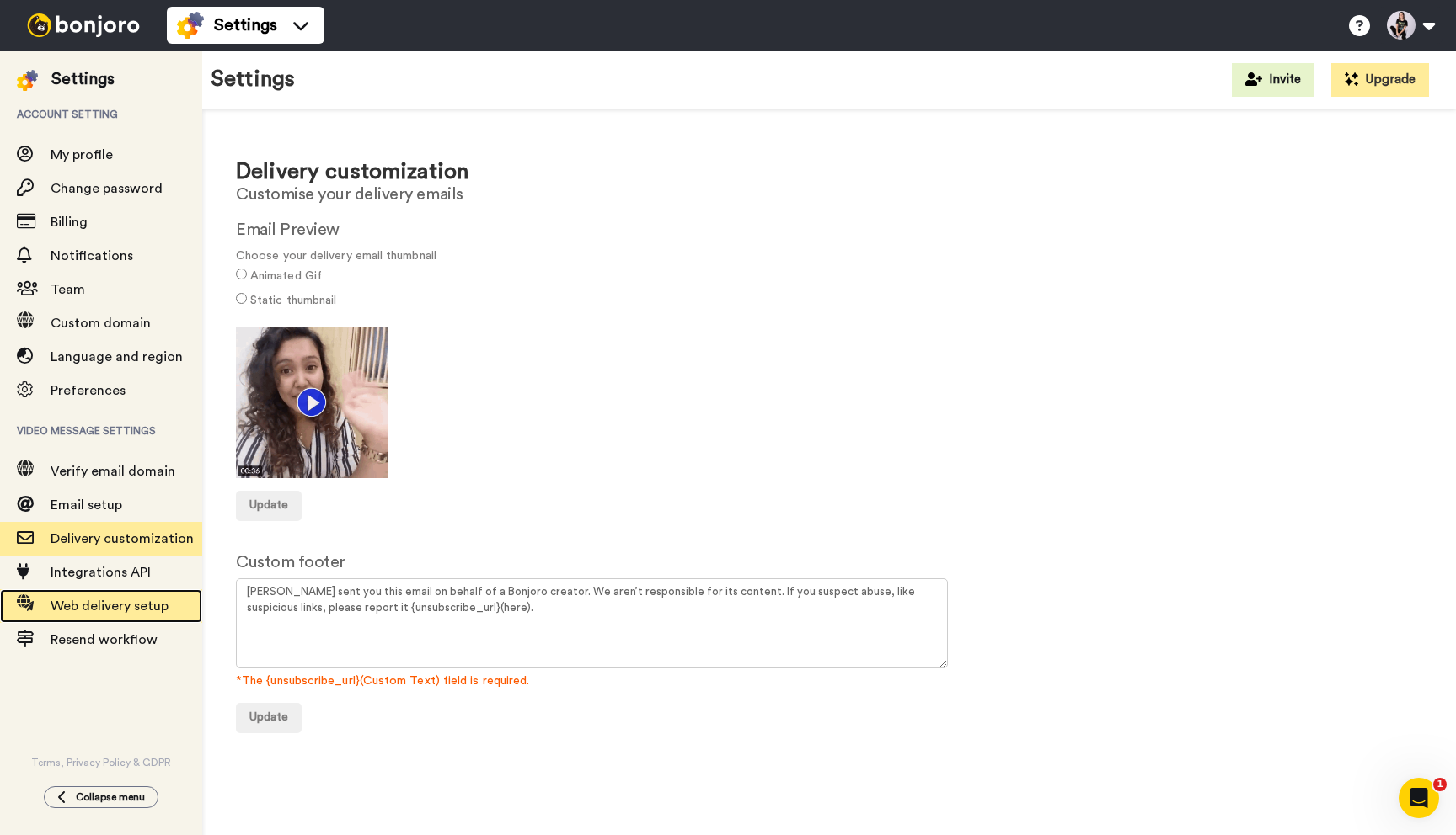
click at [130, 599] on span "Web delivery setup" at bounding box center [109, 606] width 118 height 13
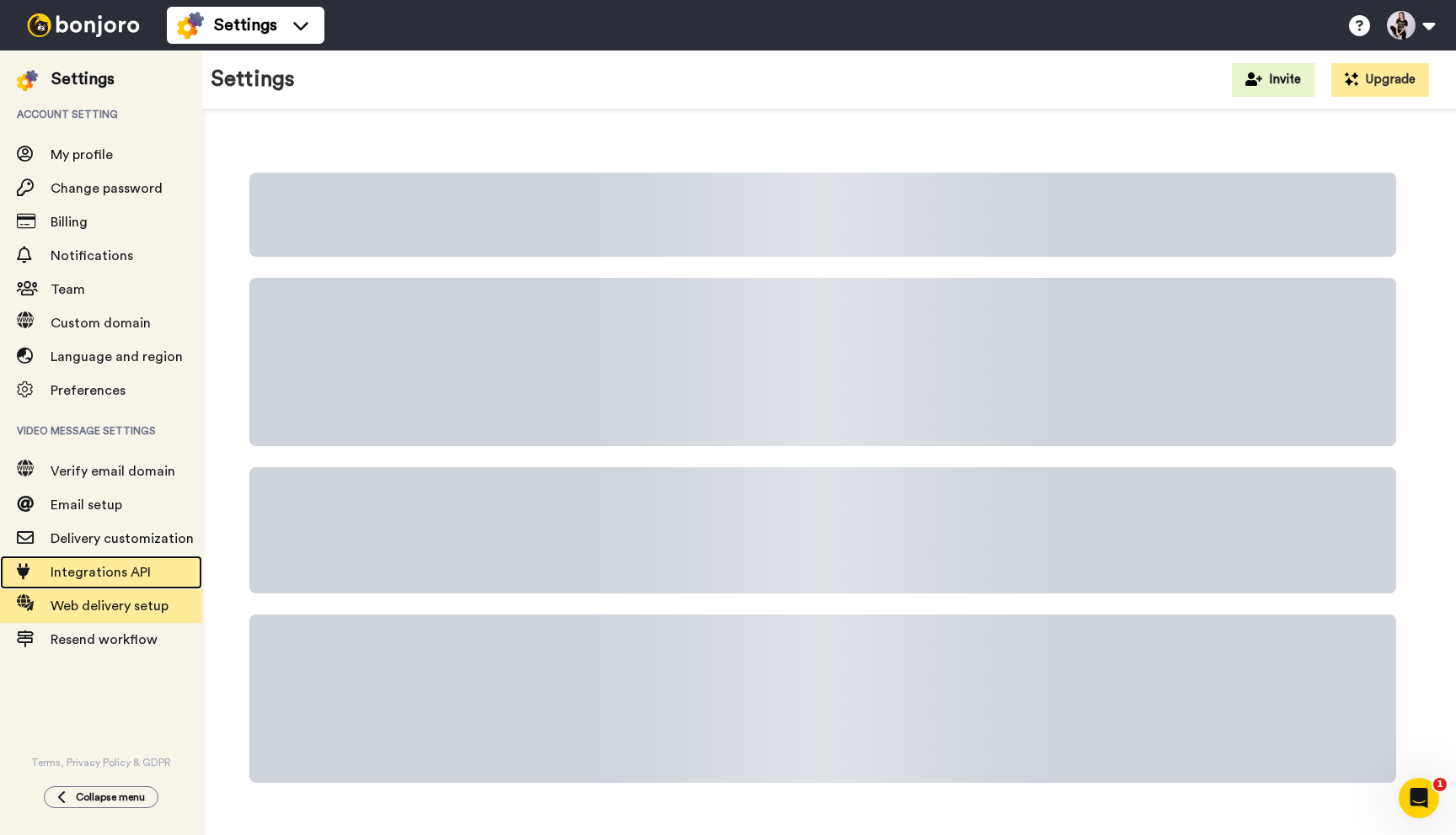
click at [94, 567] on span "Integrations API" at bounding box center [100, 573] width 100 height 13
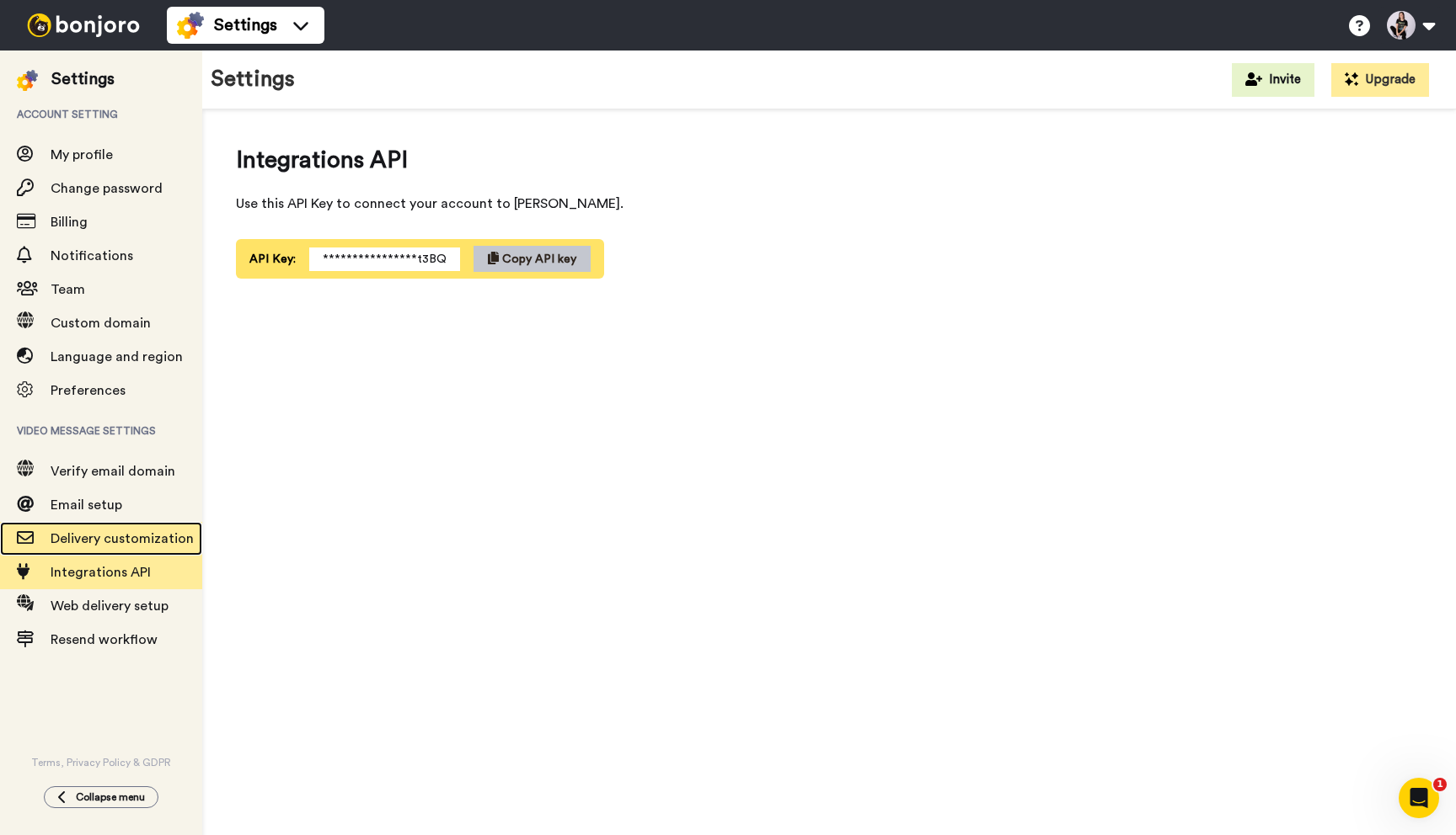
click at [107, 534] on span "Delivery customization" at bounding box center [122, 539] width 144 height 13
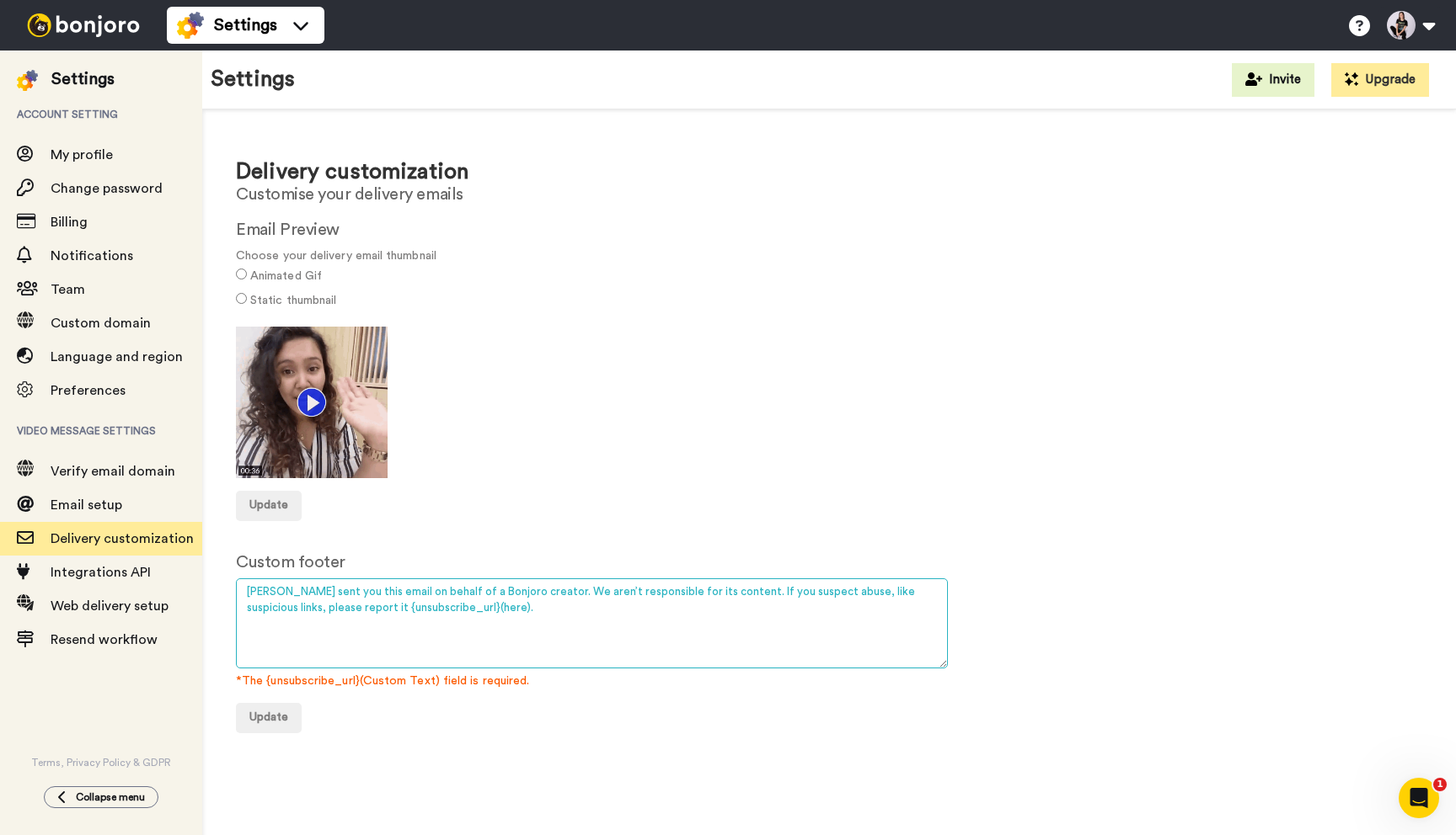
drag, startPoint x: 520, startPoint y: 611, endPoint x: 211, endPoint y: 595, distance: 309.4
click at [211, 595] on div "Delivery customization Customise your delivery emails Email Preview Choose your…" at bounding box center [829, 438] width 1254 height 657
click at [353, 623] on textarea "[PERSON_NAME] sent you this email on behalf of a Bonjoro creator. We aren’t res…" at bounding box center [591, 623] width 712 height 90
drag, startPoint x: 318, startPoint y: 606, endPoint x: 238, endPoint y: 591, distance: 81.4
click at [239, 591] on textarea "[PERSON_NAME] sent you this email on behalf of a Bonjoro creator. We aren’t res…" at bounding box center [591, 623] width 712 height 90
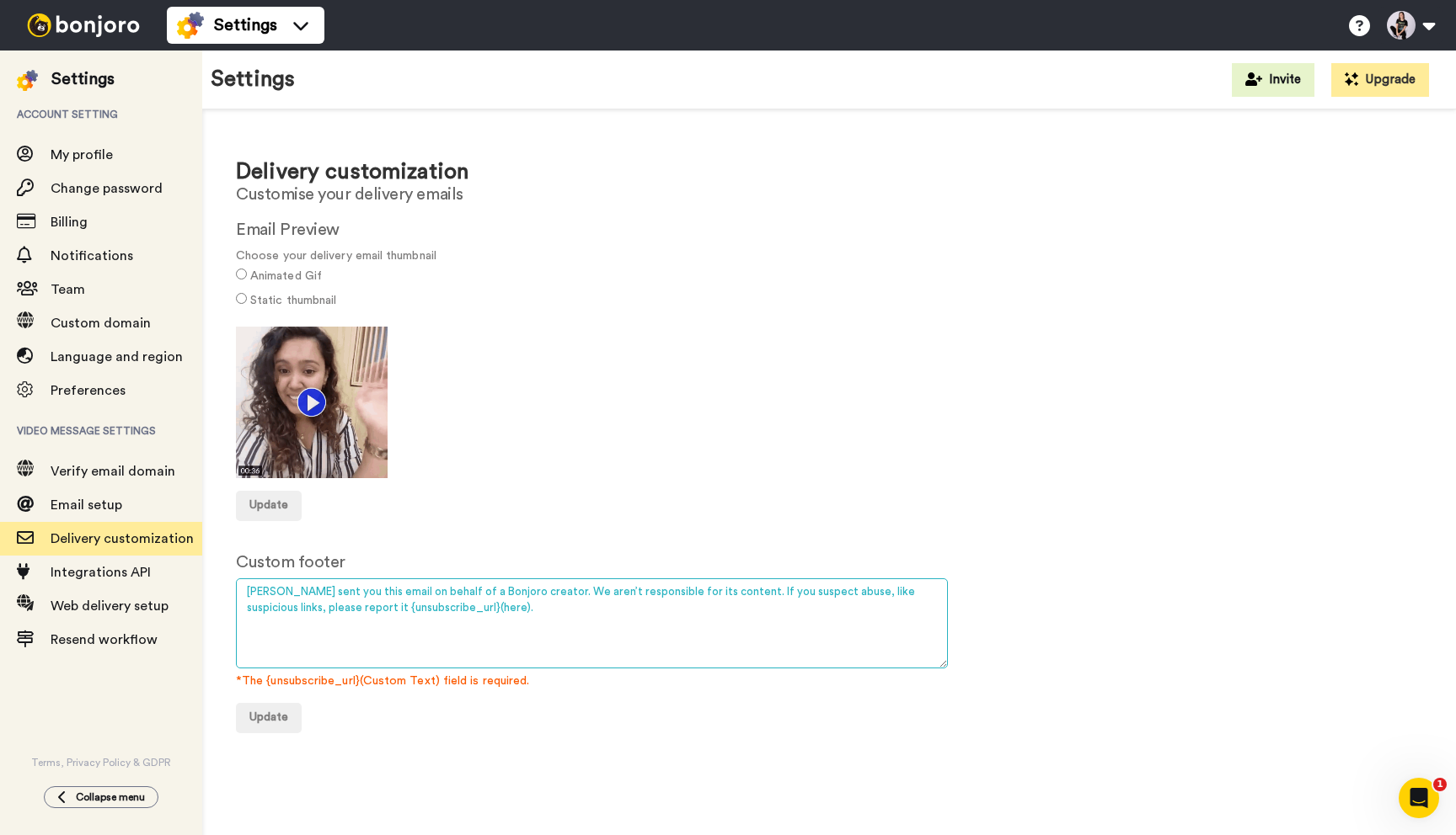
click at [279, 592] on textarea "[PERSON_NAME] sent you this email on behalf of a Bonjoro creator. We aren’t res…" at bounding box center [591, 623] width 712 height 90
click at [241, 586] on textarea "[PERSON_NAME] sent you this email on behalf of a Bonjoro creator. We aren’t res…" at bounding box center [591, 623] width 712 height 90
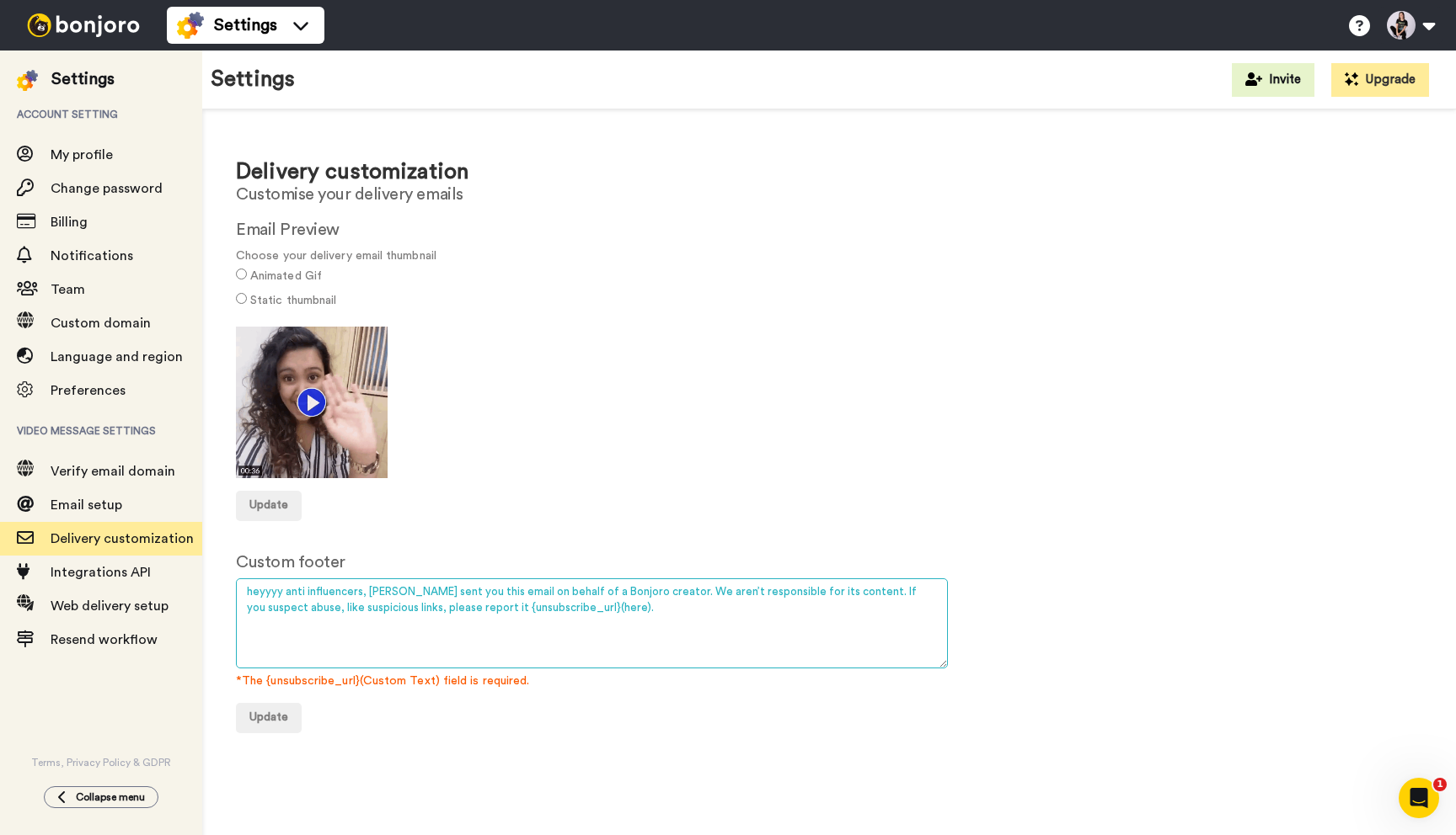
click at [526, 598] on textarea "[PERSON_NAME] sent you this email on behalf of a Bonjoro creator. We aren’t res…" at bounding box center [591, 623] width 712 height 90
drag, startPoint x: 645, startPoint y: 593, endPoint x: 610, endPoint y: 592, distance: 35.0
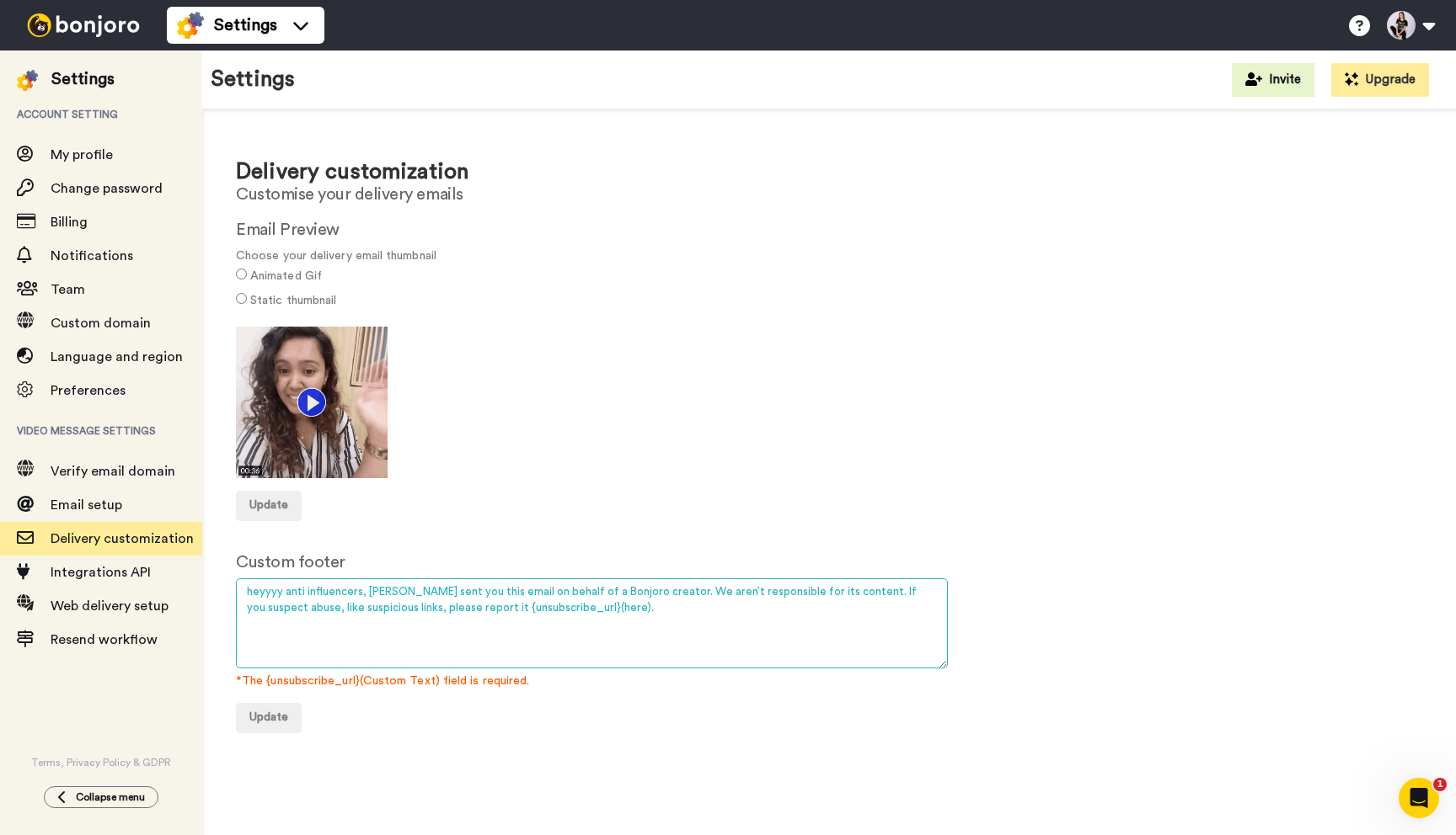
click at [610, 592] on textarea "[PERSON_NAME] sent you this email on behalf of a Bonjoro creator. We aren’t res…" at bounding box center [591, 623] width 712 height 90
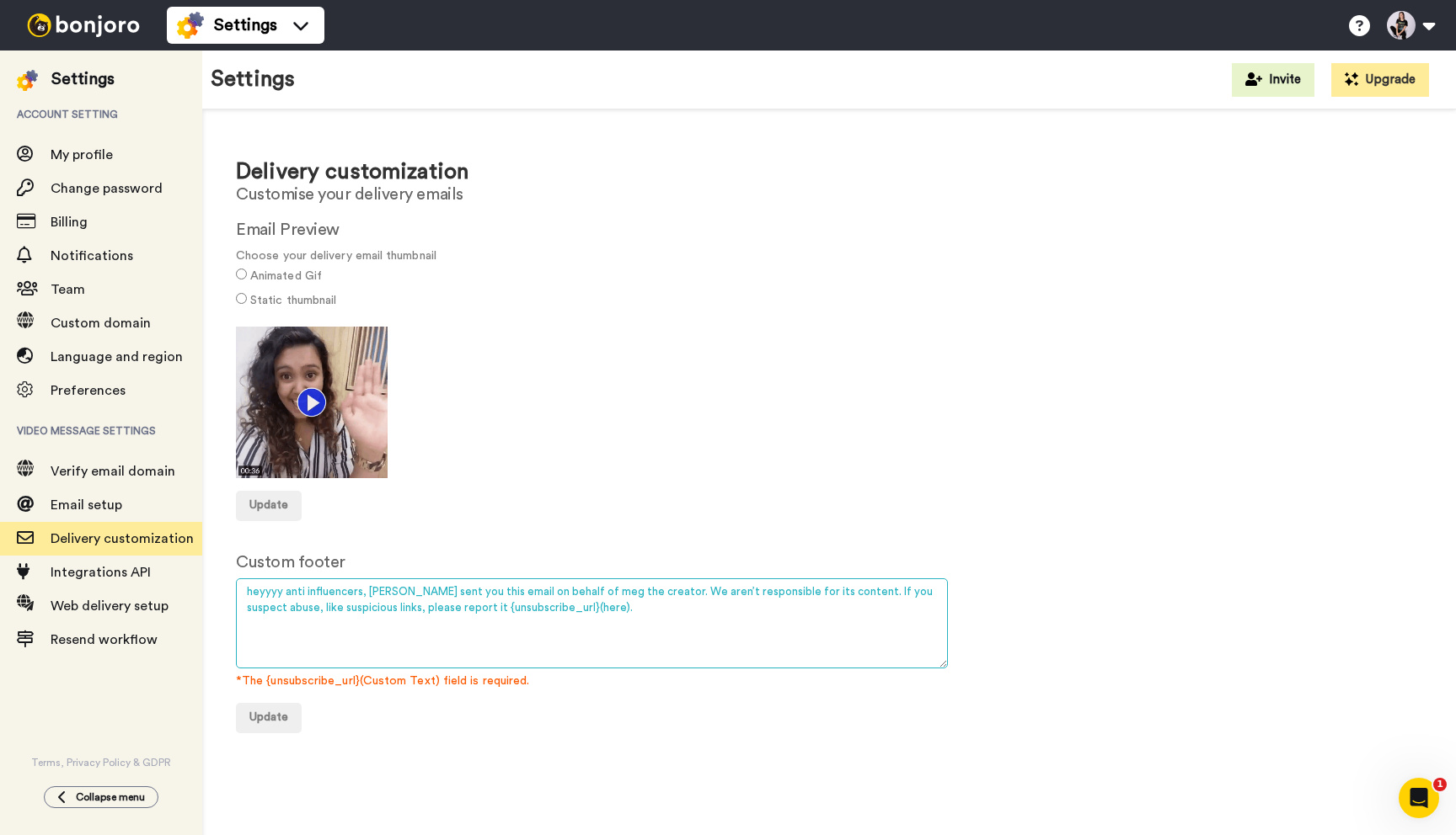
click at [654, 586] on textarea "[PERSON_NAME] sent you this email on behalf of a Bonjoro creator. We aren’t res…" at bounding box center [591, 623] width 712 height 90
drag, startPoint x: 692, startPoint y: 589, endPoint x: 655, endPoint y: 587, distance: 37.1
click at [655, 587] on textarea "[PERSON_NAME] sent you this email on behalf of a Bonjoro creator. We aren’t res…" at bounding box center [591, 623] width 712 height 90
click at [739, 581] on textarea "[PERSON_NAME] sent you this email on behalf of a Bonjoro creator. We aren’t res…" at bounding box center [591, 623] width 712 height 90
click at [738, 597] on textarea "[PERSON_NAME] sent you this email on behalf of a Bonjoro creator. We aren’t res…" at bounding box center [591, 623] width 712 height 90
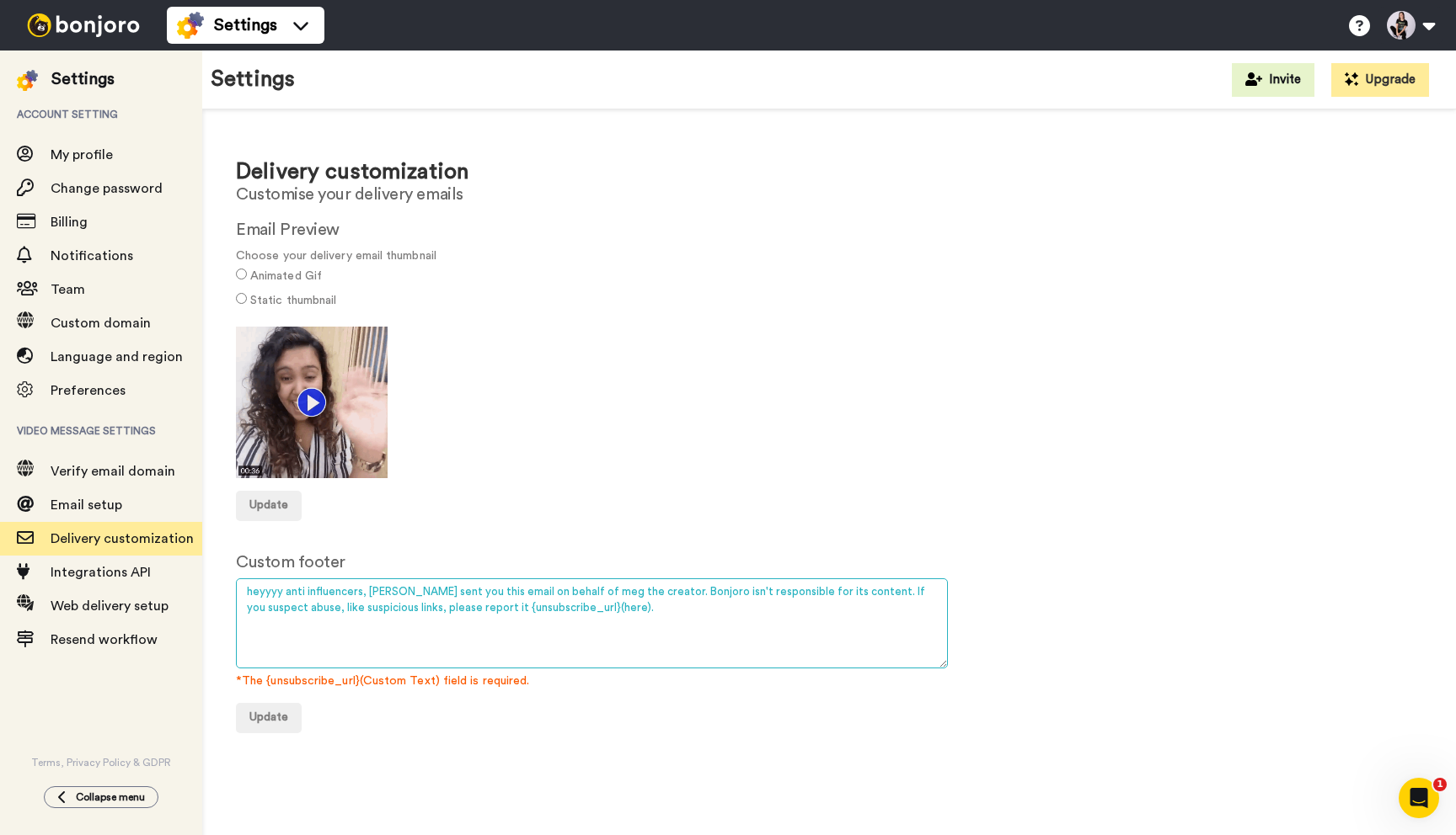
click at [837, 590] on textarea "[PERSON_NAME] sent you this email on behalf of a Bonjoro creator. We aren’t res…" at bounding box center [591, 623] width 712 height 90
click at [252, 590] on textarea "[PERSON_NAME] sent you this email on behalf of a Bonjoro creator. We aren’t res…" at bounding box center [591, 623] width 712 height 90
click at [349, 628] on textarea "[PERSON_NAME] sent you this email on behalf of a Bonjoro creator. We aren’t res…" at bounding box center [591, 623] width 712 height 90
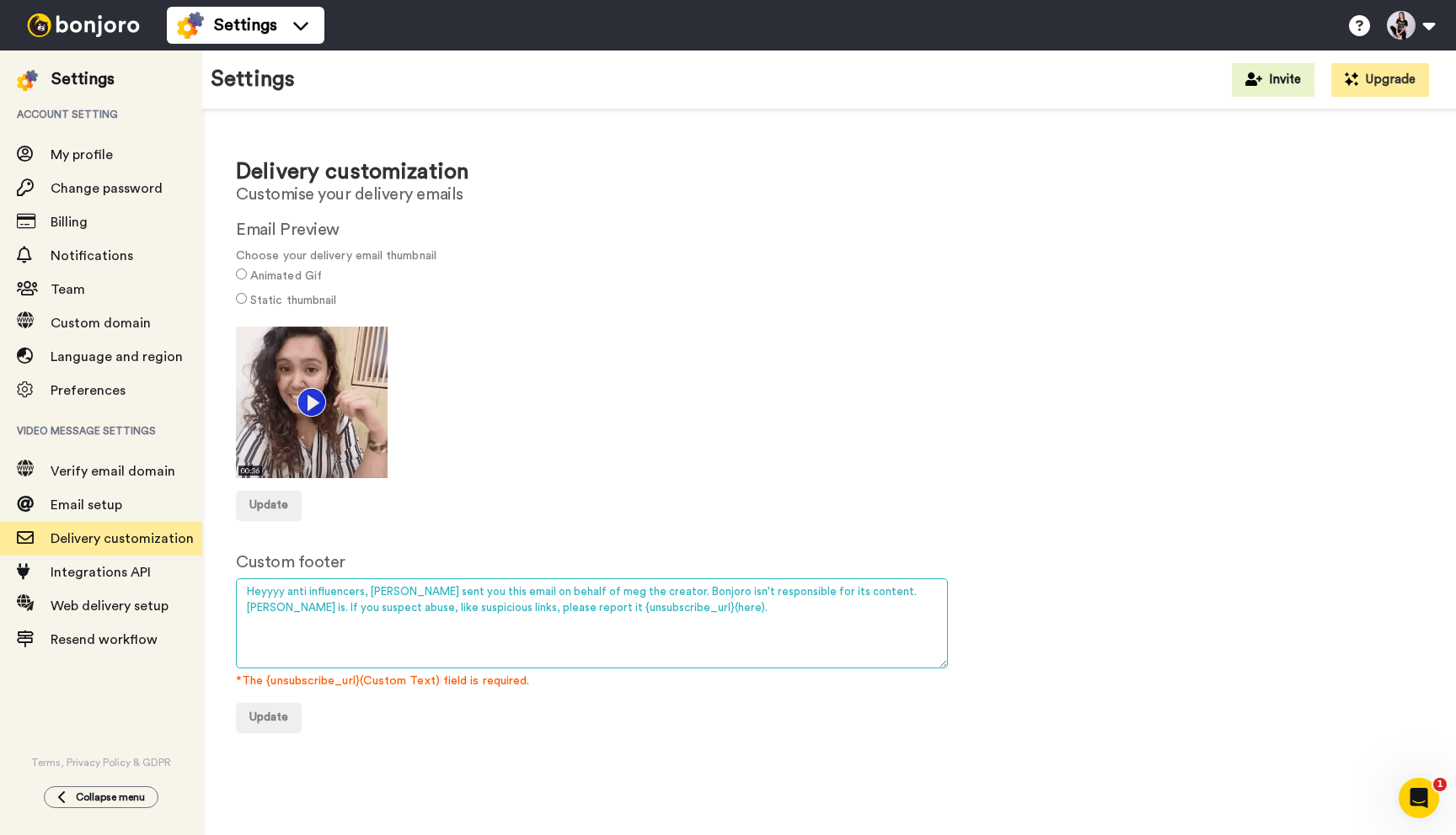
drag, startPoint x: 502, startPoint y: 608, endPoint x: 901, endPoint y: 585, distance: 399.7
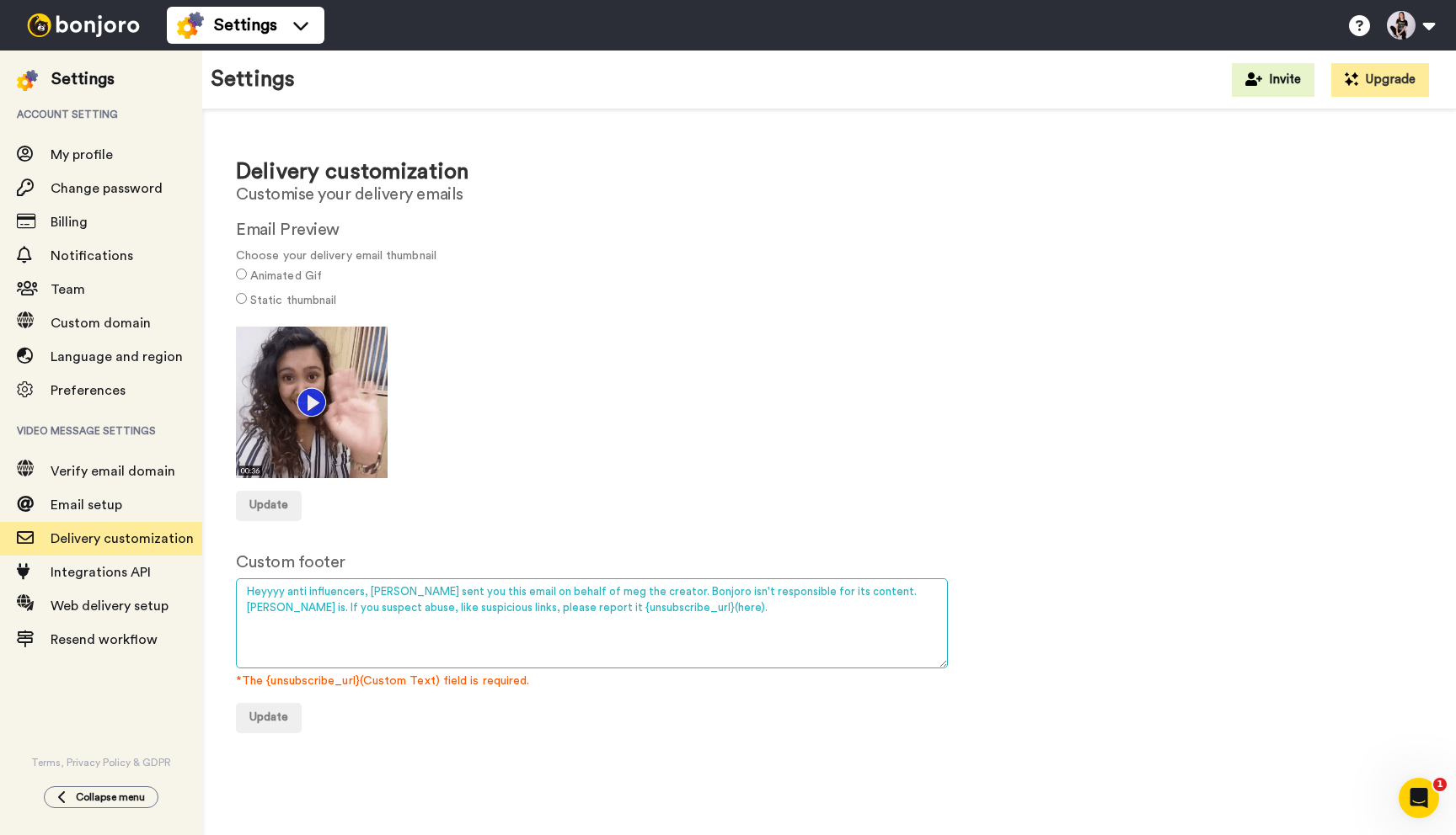
click at [901, 585] on textarea "[PERSON_NAME] sent you this email on behalf of a Bonjoro creator. We aren’t res…" at bounding box center [591, 623] width 712 height 90
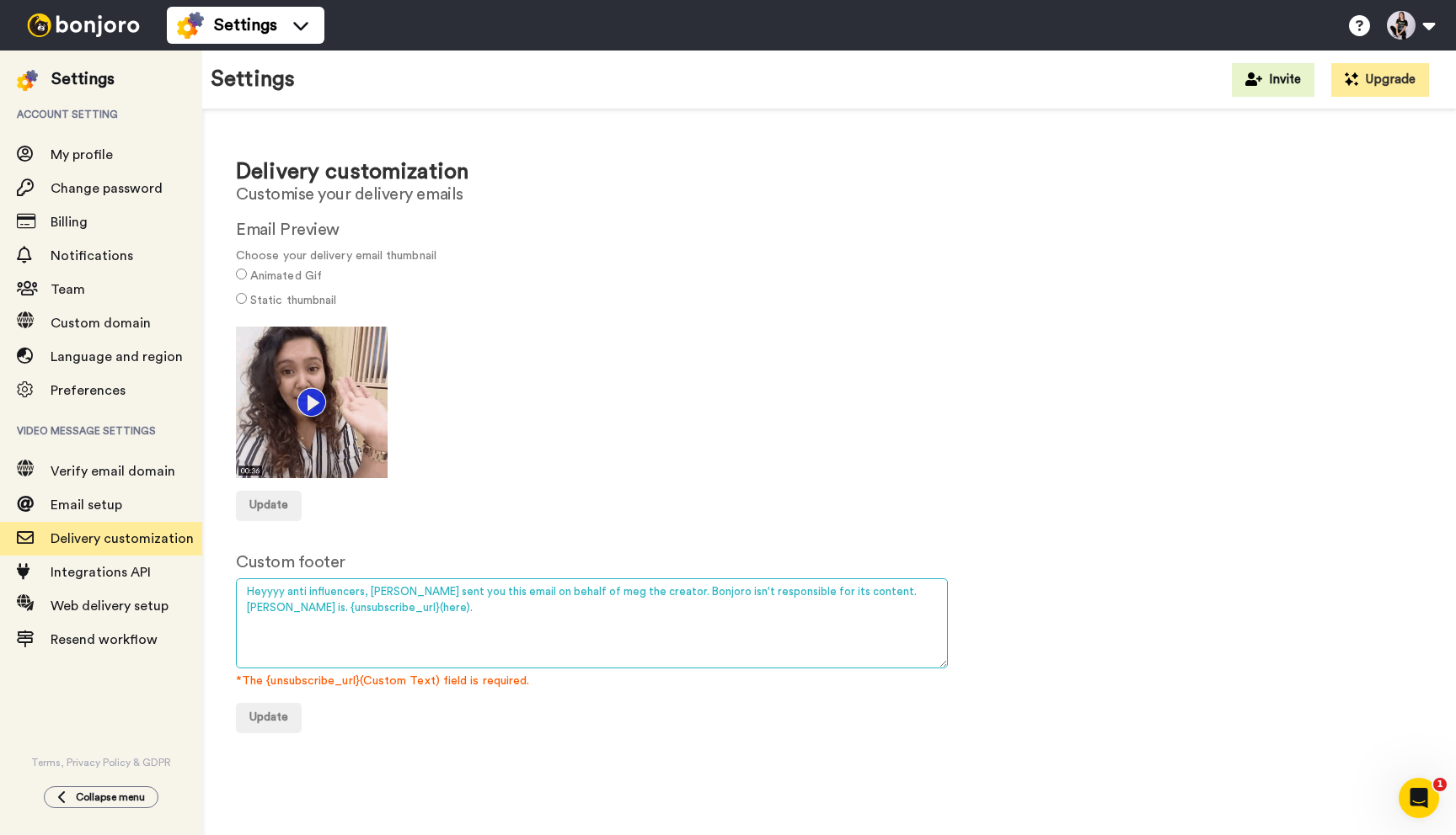
click at [900, 585] on textarea "[PERSON_NAME] sent you this email on behalf of a Bonjoro creator. We aren’t res…" at bounding box center [591, 623] width 712 height 90
click at [856, 591] on textarea "[PERSON_NAME] sent you this email on behalf of a Bonjoro creator. We aren’t res…" at bounding box center [591, 623] width 712 height 90
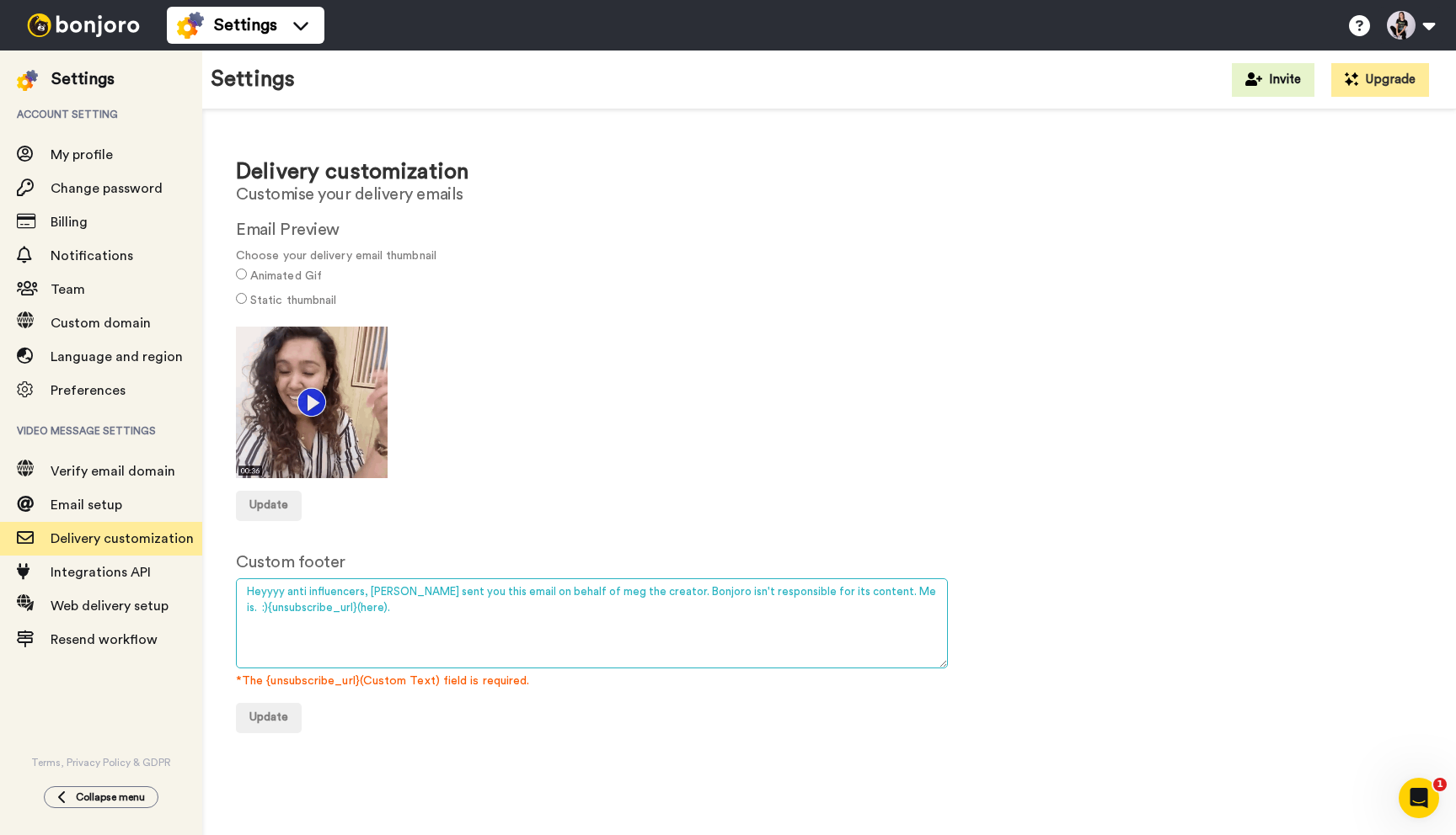
click at [263, 587] on textarea "[PERSON_NAME] sent you this email on behalf of a Bonjoro creator. We aren’t res…" at bounding box center [591, 623] width 712 height 90
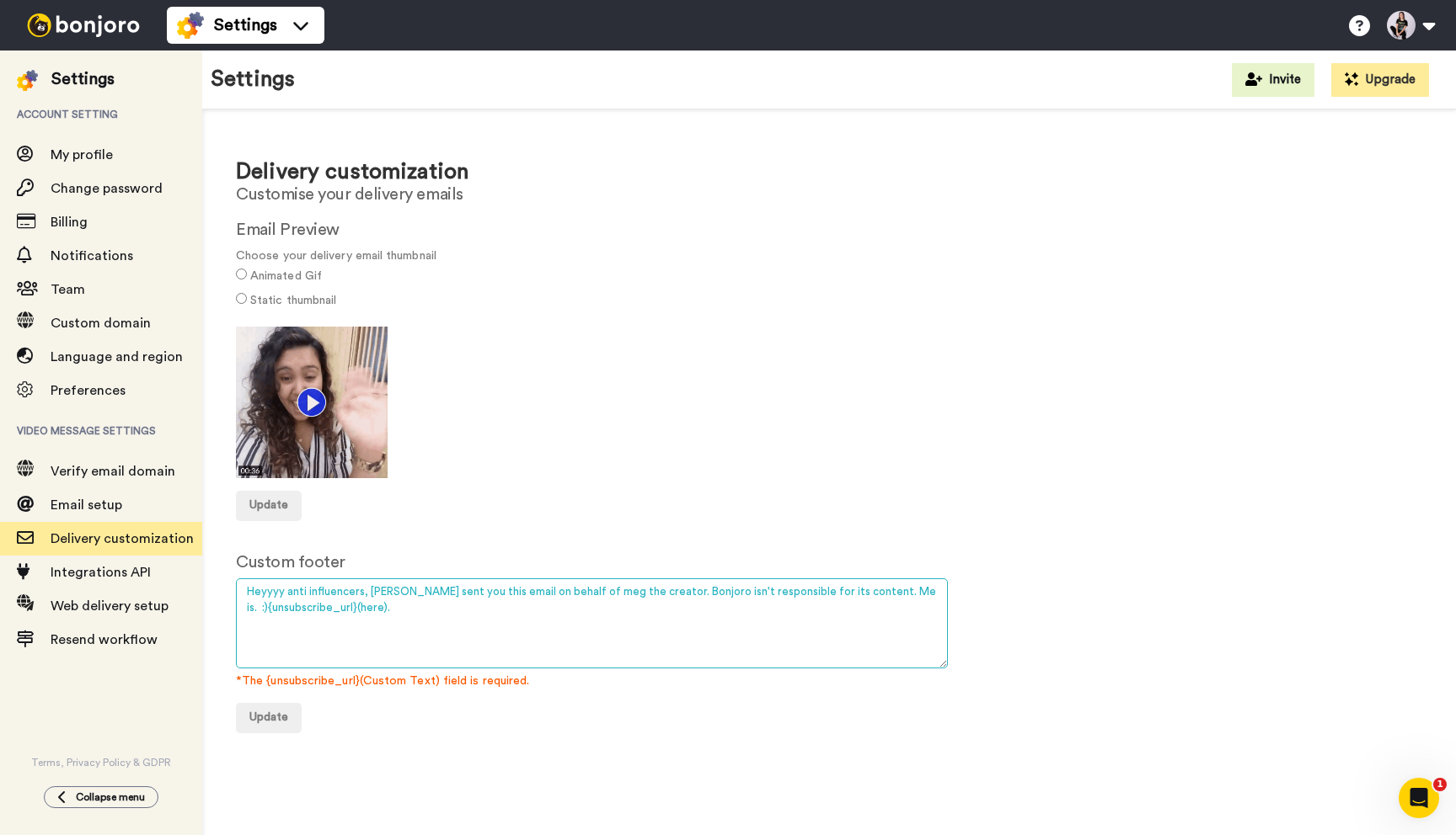
click at [263, 587] on textarea "[PERSON_NAME] sent you this email on behalf of a Bonjoro creator. We aren’t res…" at bounding box center [591, 623] width 712 height 90
click at [357, 590] on textarea "[PERSON_NAME] sent you this email on behalf of a Bonjoro creator. We aren’t res…" at bounding box center [591, 623] width 712 height 90
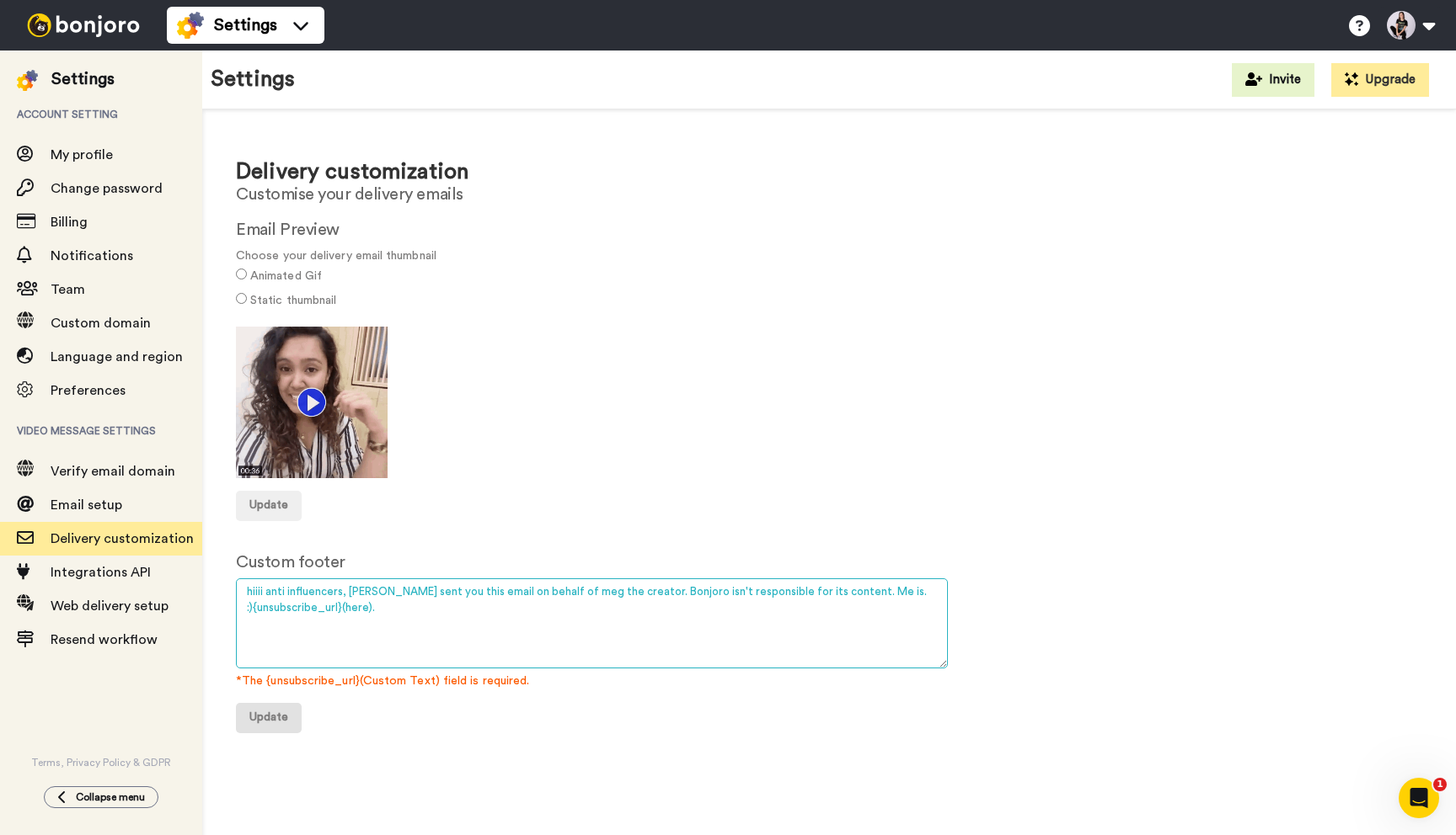
type textarea "hiiii anti influencers, [PERSON_NAME] sent you this email on behalf of meg the …"
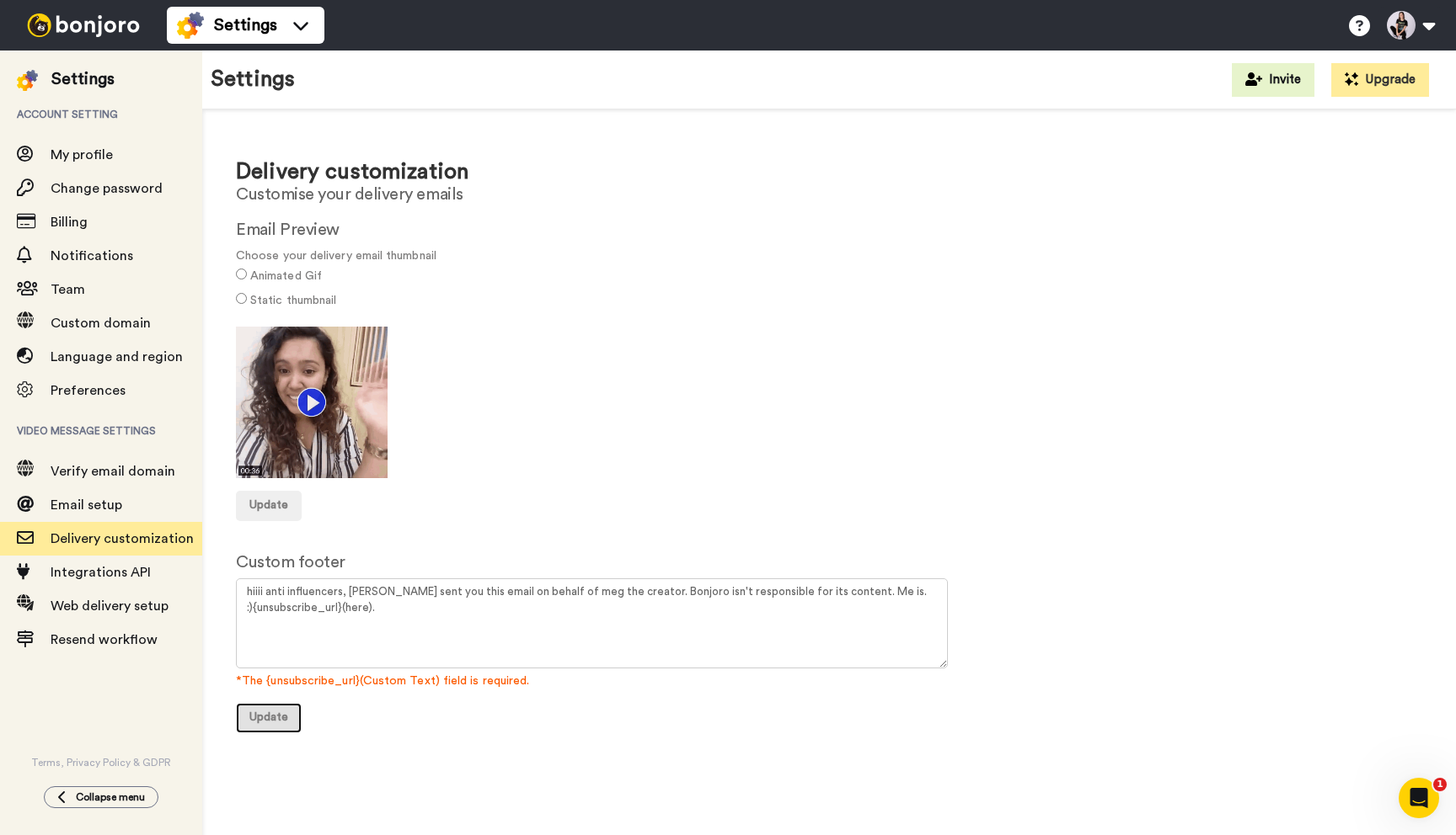
click at [279, 716] on span "Update" at bounding box center [268, 717] width 39 height 11
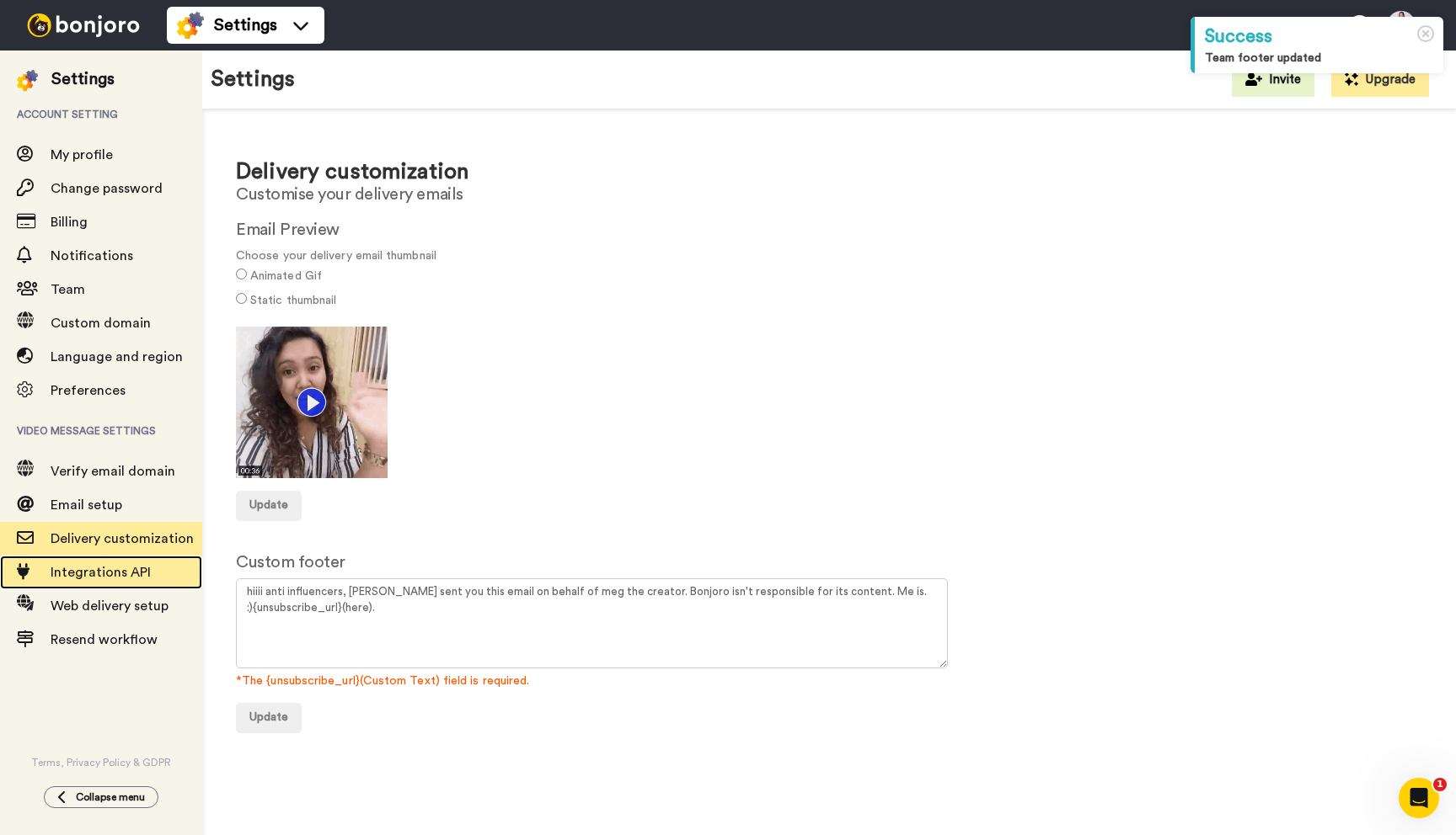
click at [110, 575] on span "Integrations API" at bounding box center [100, 573] width 100 height 13
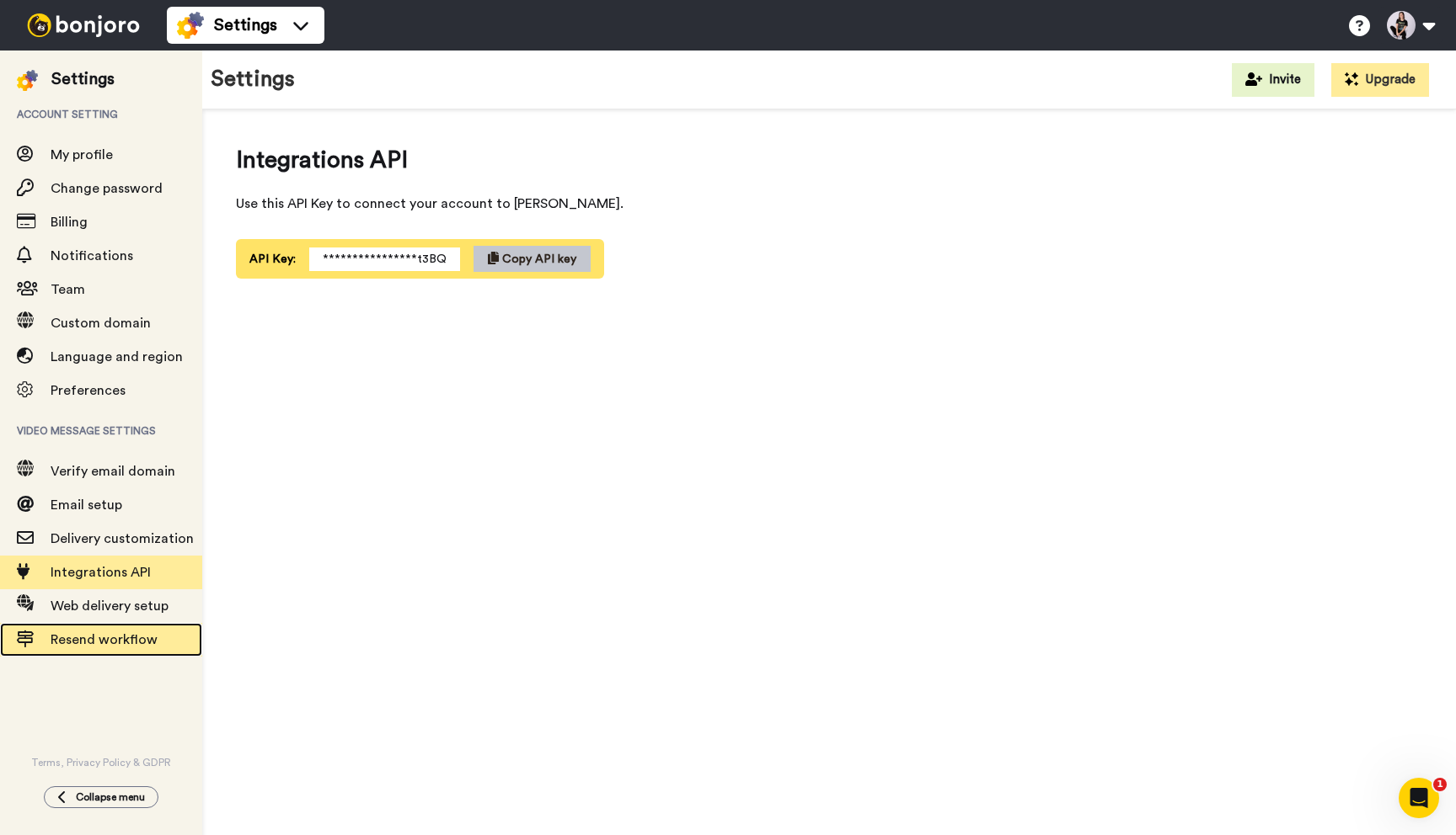
click at [113, 642] on span "Resend workflow" at bounding box center [104, 640] width 107 height 13
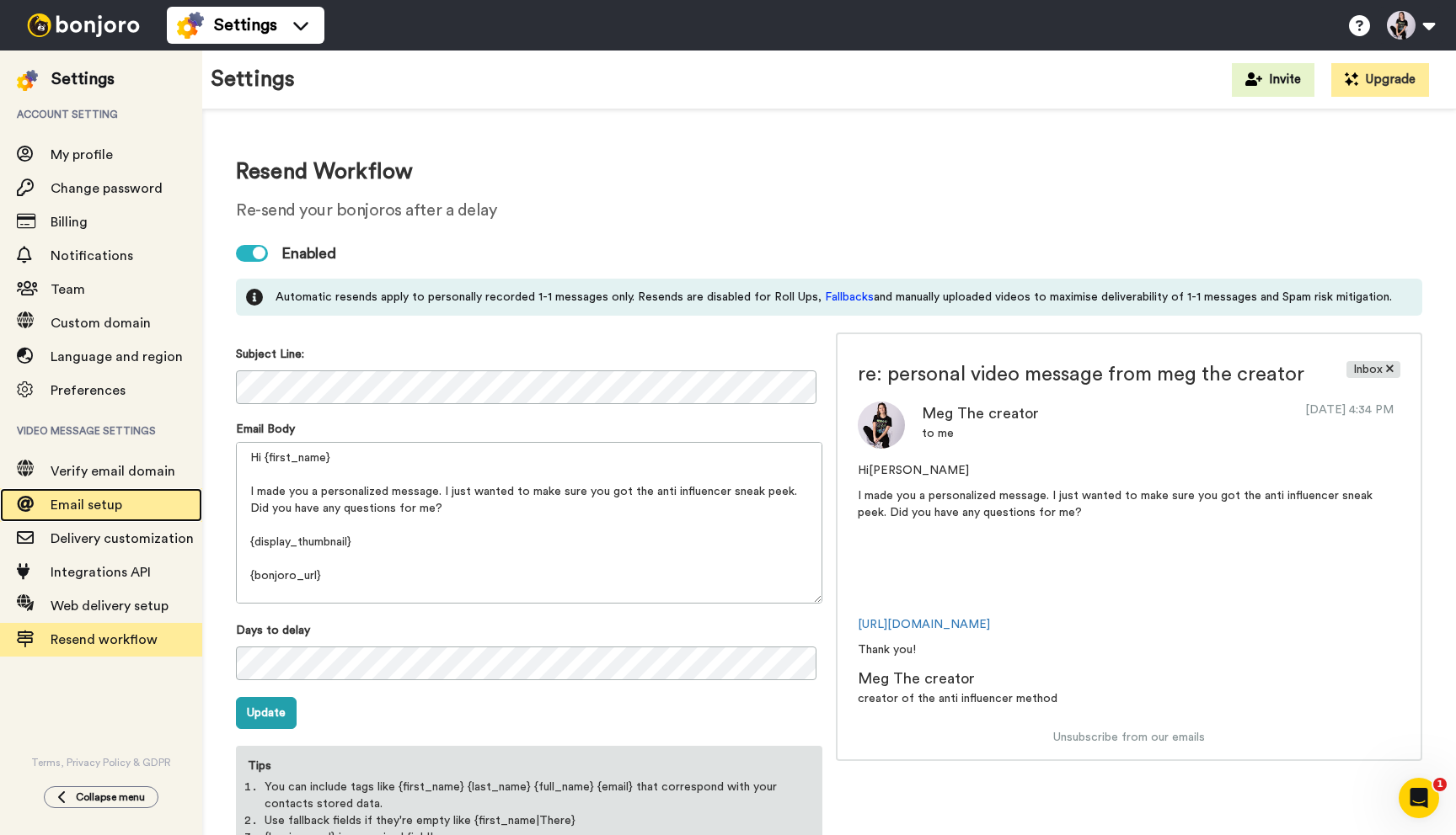
click at [130, 495] on div "Email setup" at bounding box center [101, 504] width 202 height 33
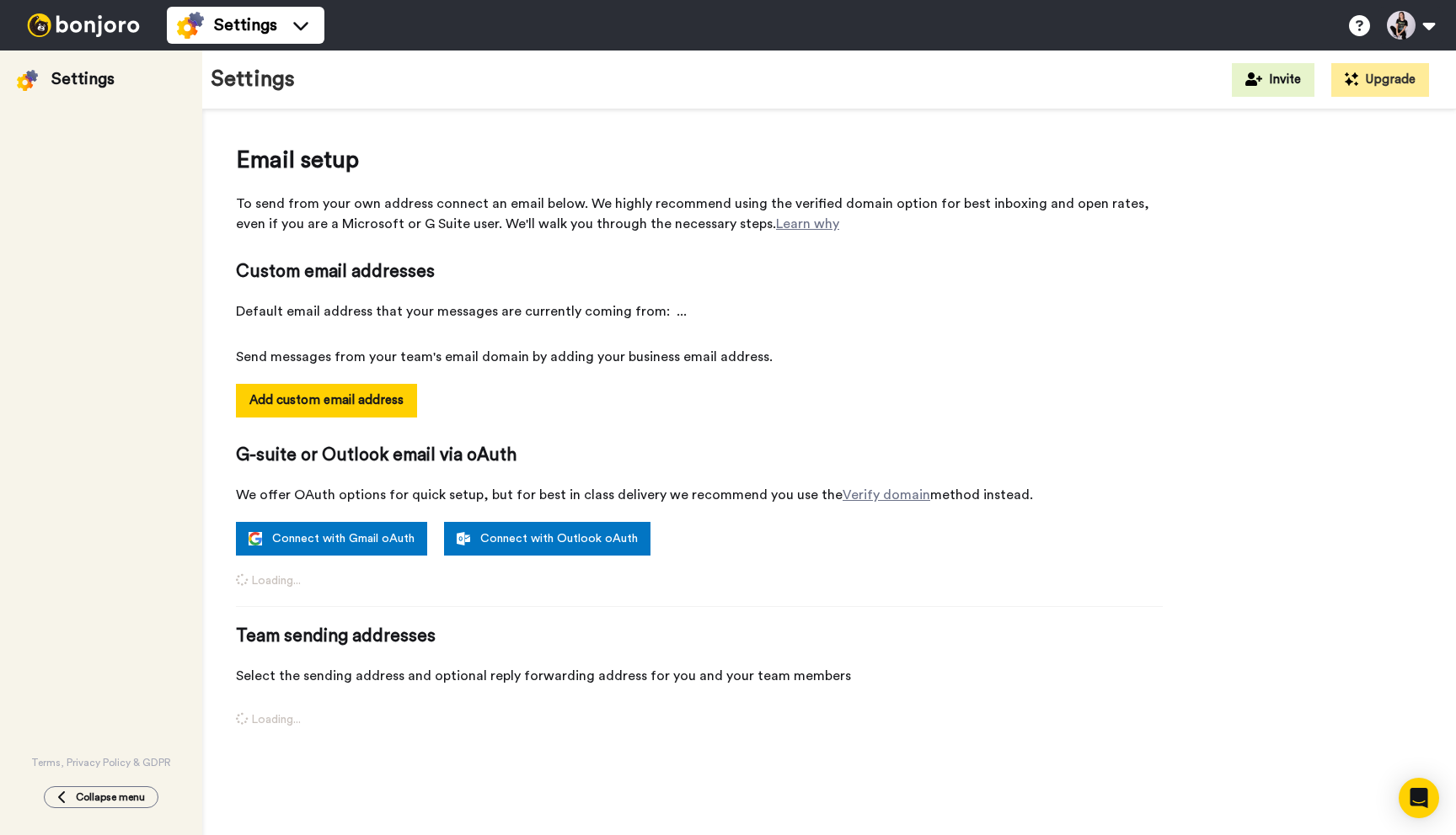
select select "163219"
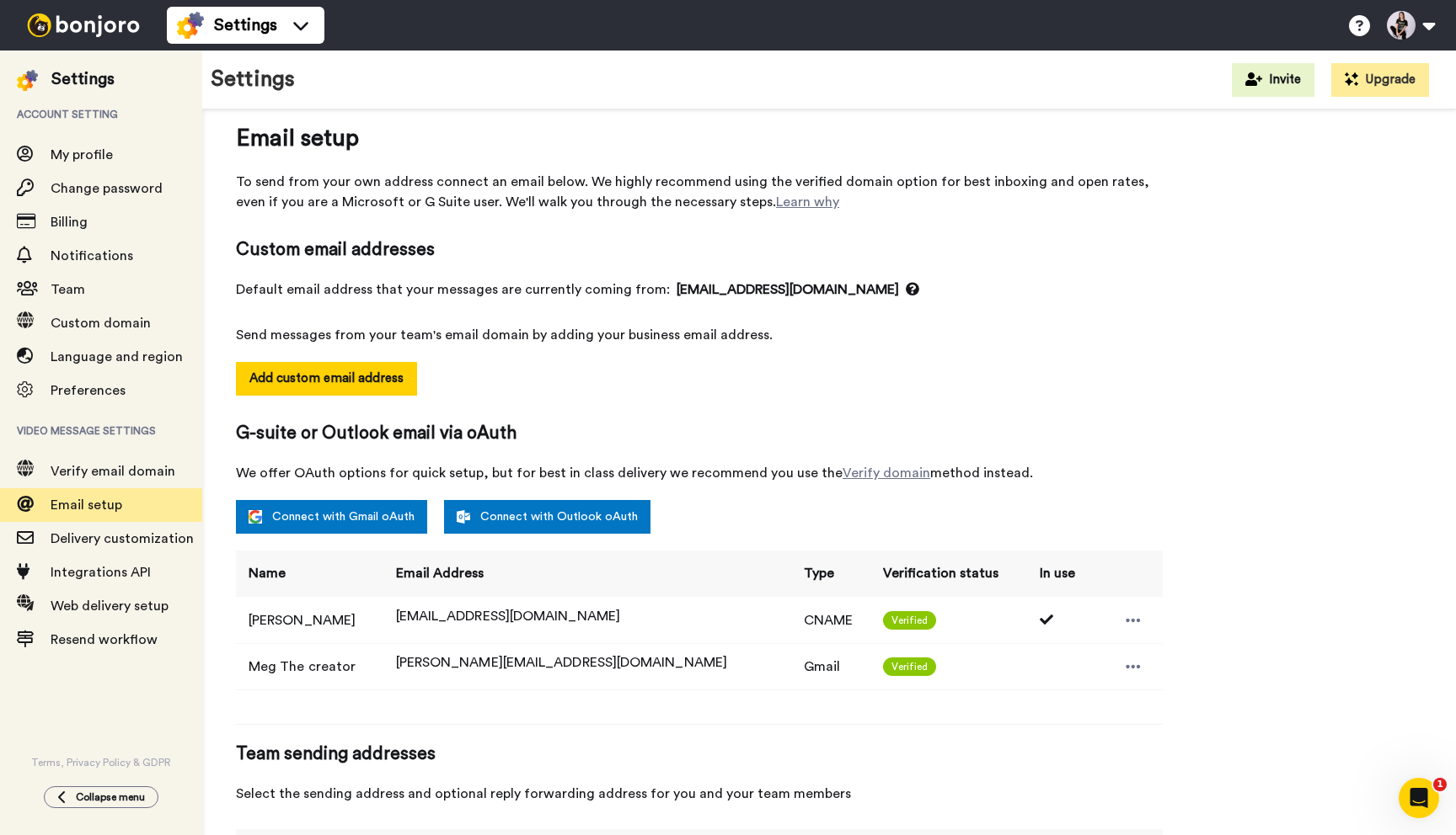
scroll to position [18, 0]
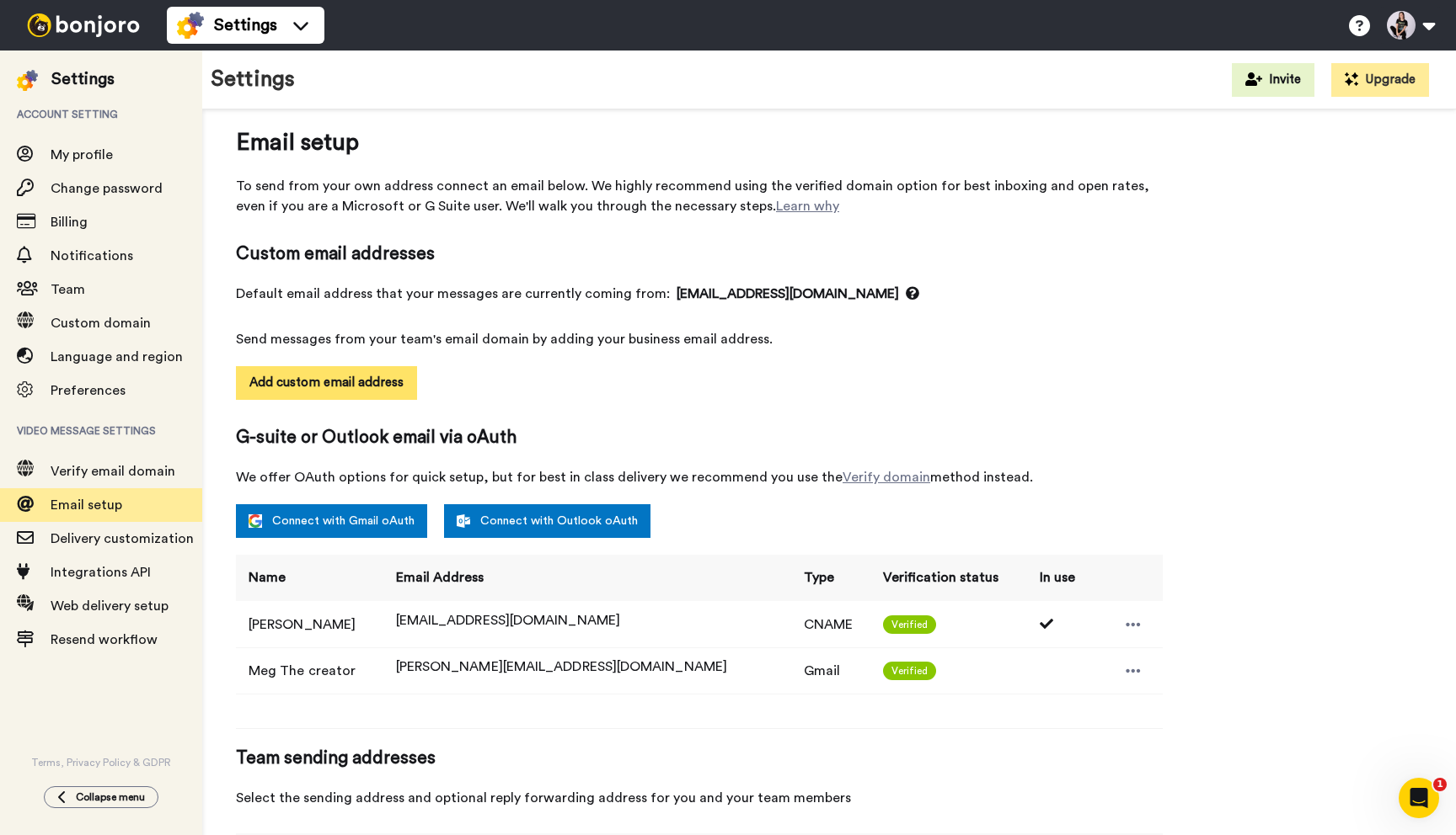
click at [337, 382] on button "Add custom email address" at bounding box center [326, 383] width 182 height 33
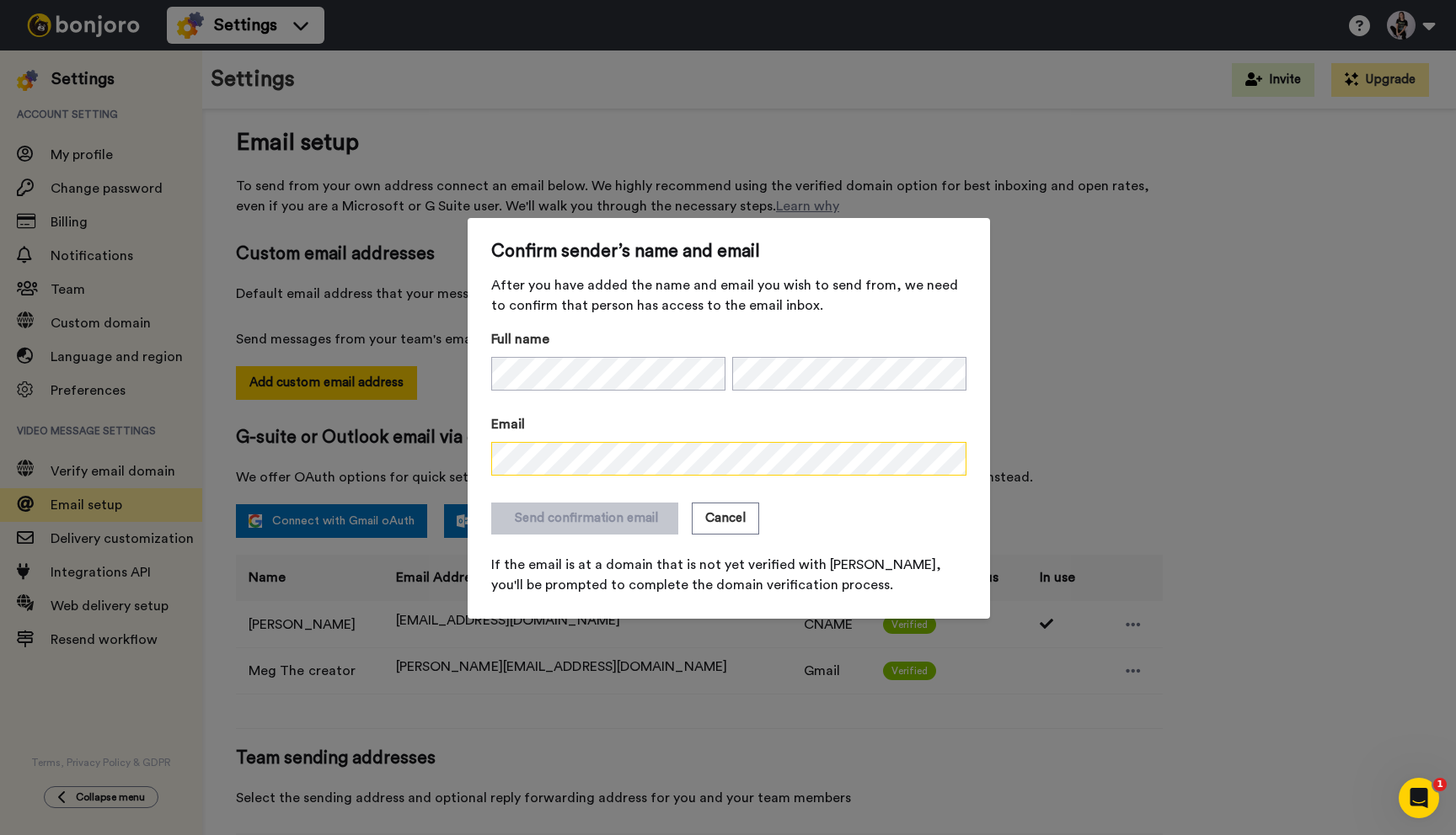
click at [674, 472] on div "Email" at bounding box center [729, 445] width 475 height 62
click at [571, 525] on button "Send confirmation email" at bounding box center [584, 519] width 187 height 32
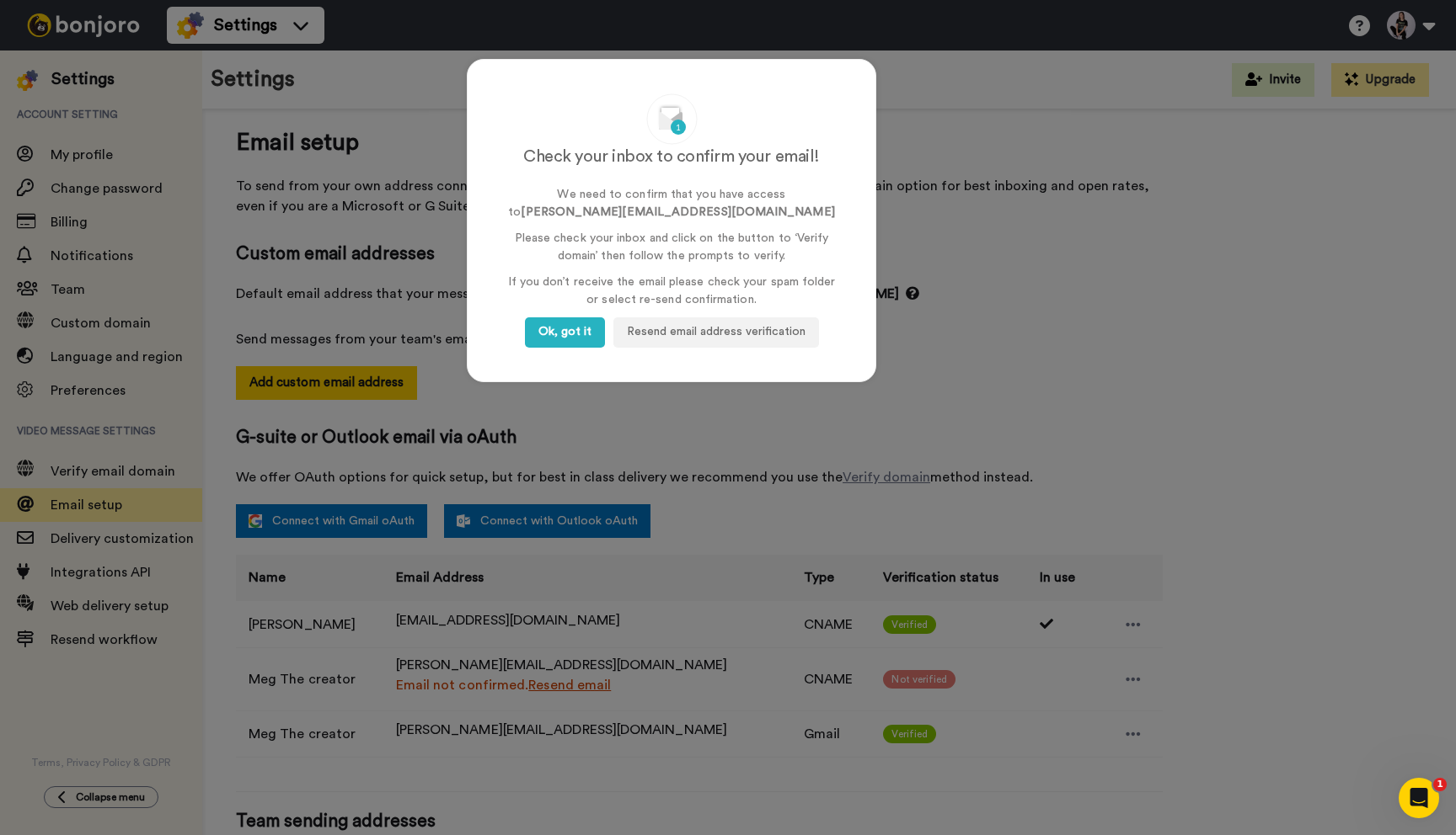
click at [569, 315] on div "Check your inbox to confirm your email! We need to confirm that you have access…" at bounding box center [671, 220] width 410 height 323
click at [569, 341] on button "Ok, got it" at bounding box center [565, 332] width 80 height 30
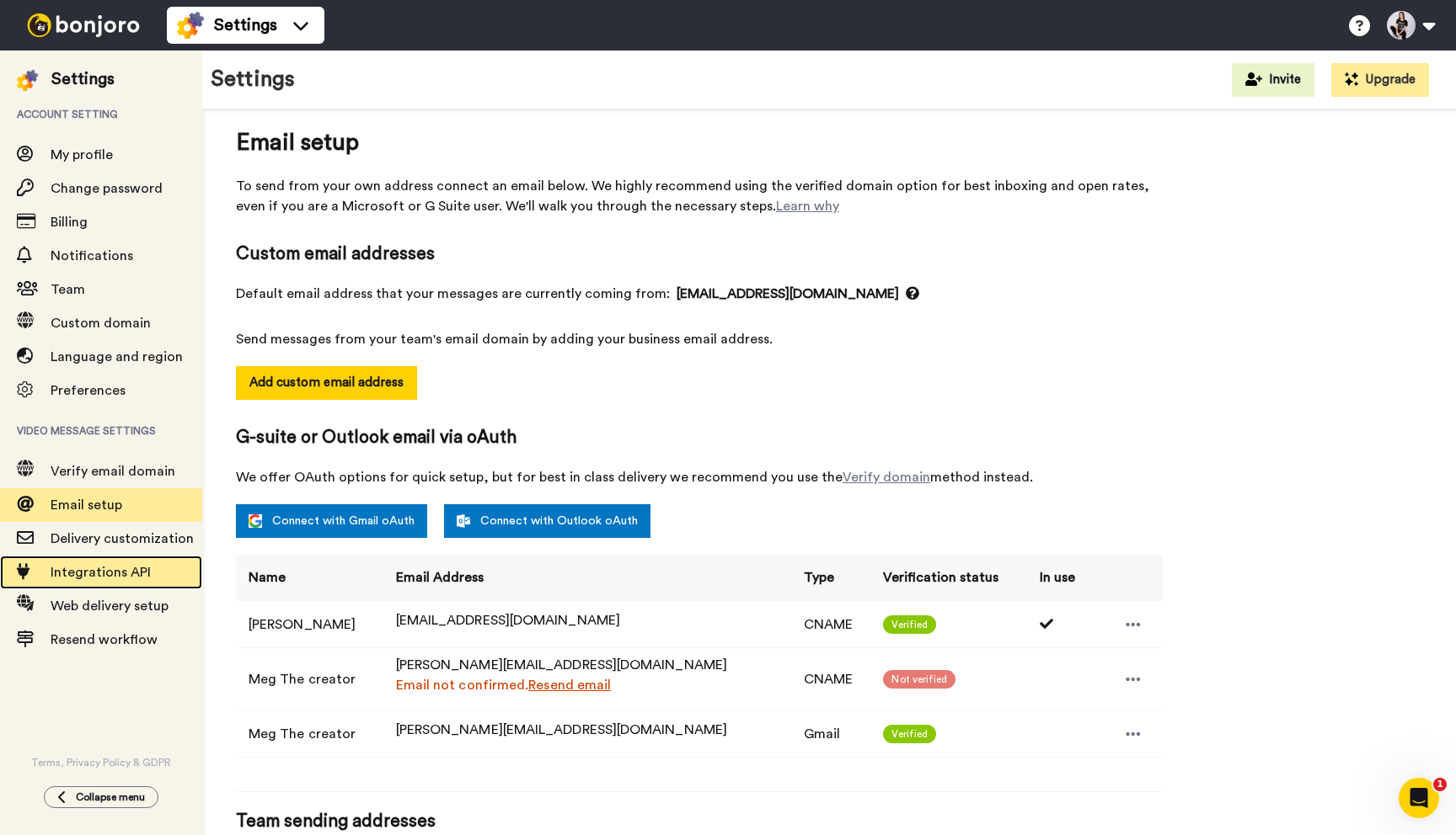
click at [107, 566] on span "Integrations API" at bounding box center [100, 573] width 100 height 13
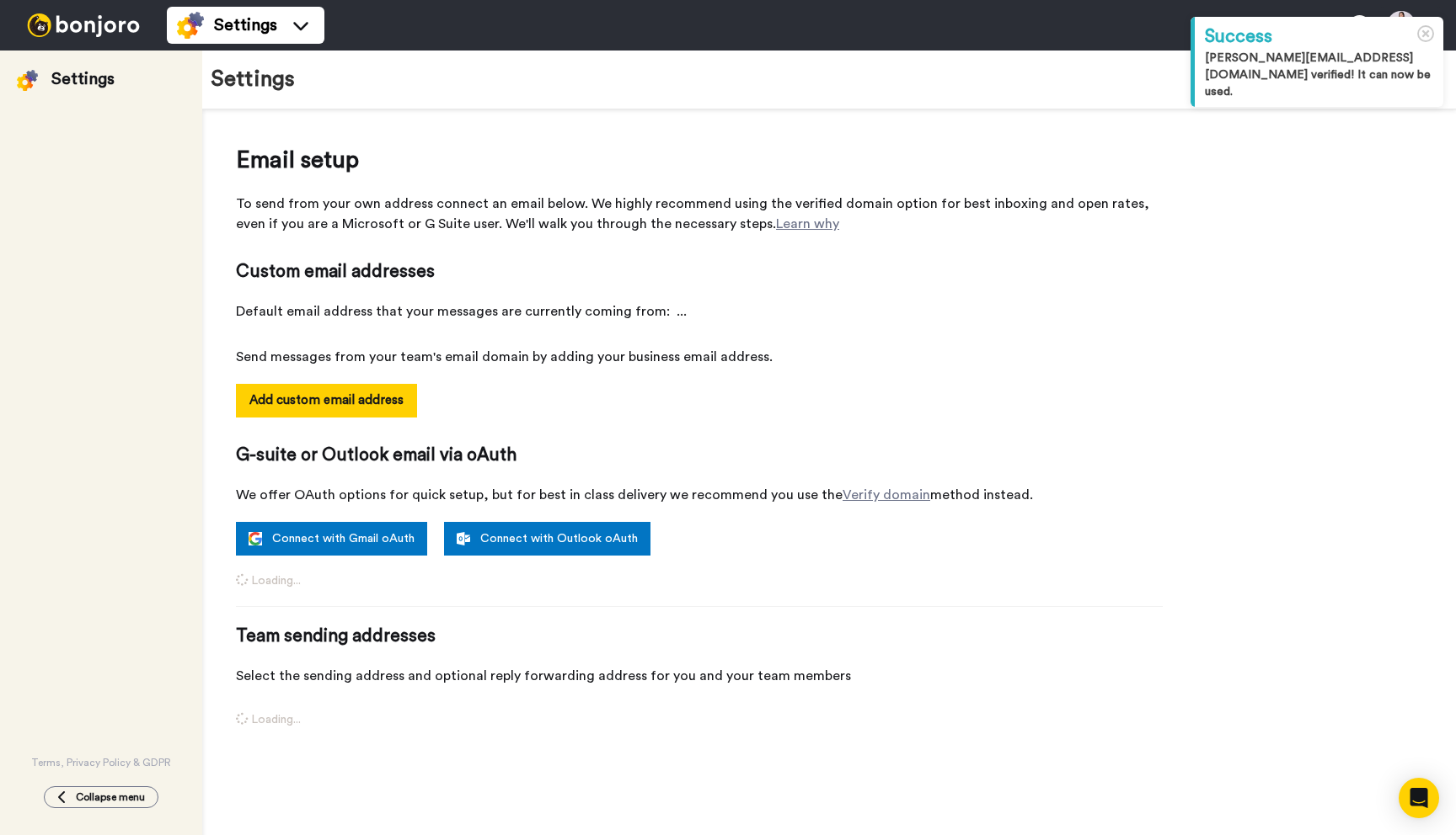
select select "163611"
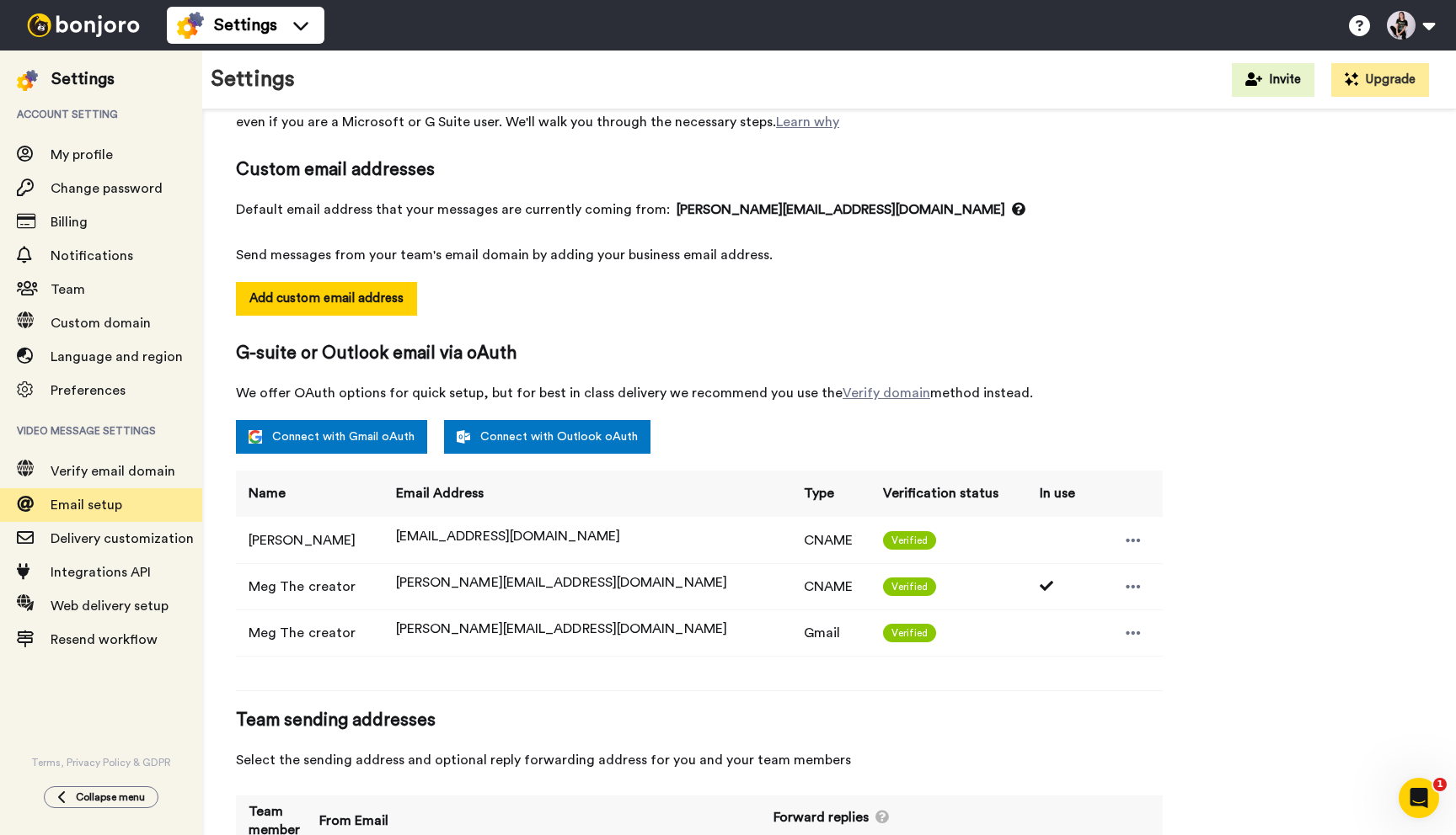
scroll to position [51, 0]
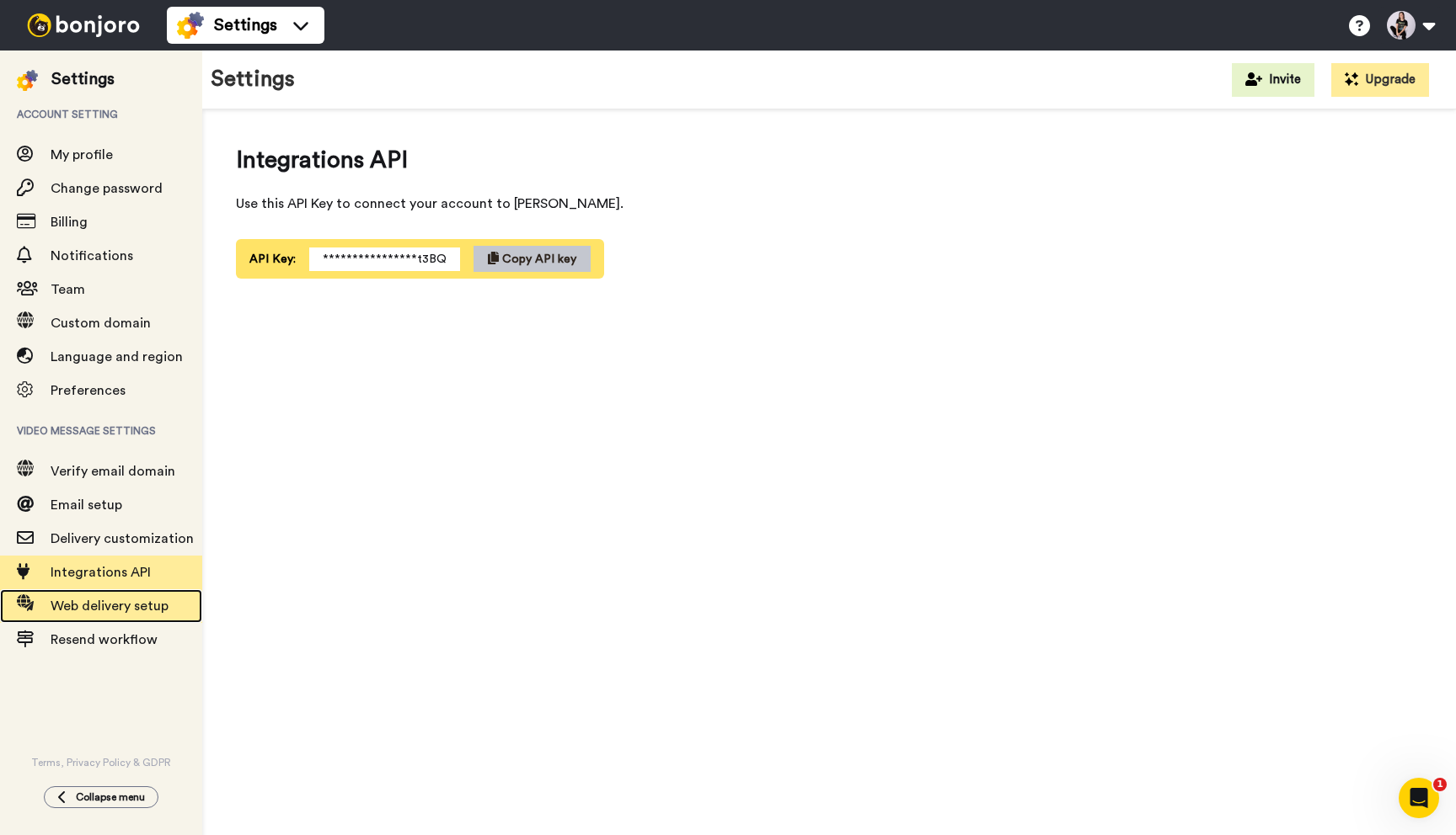
click at [116, 600] on span "Web delivery setup" at bounding box center [109, 606] width 118 height 13
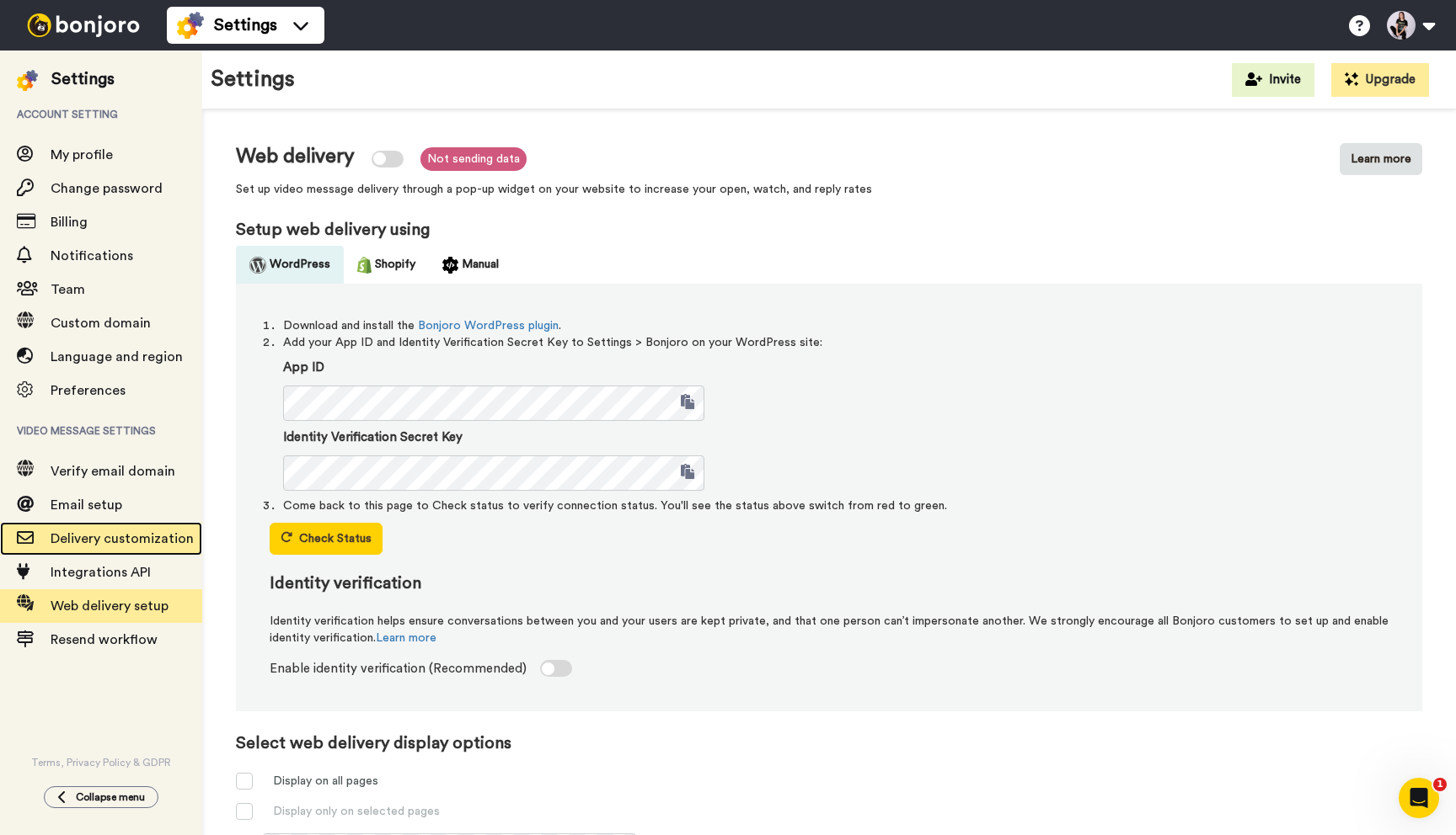
click at [137, 539] on span "Delivery customization" at bounding box center [122, 539] width 144 height 13
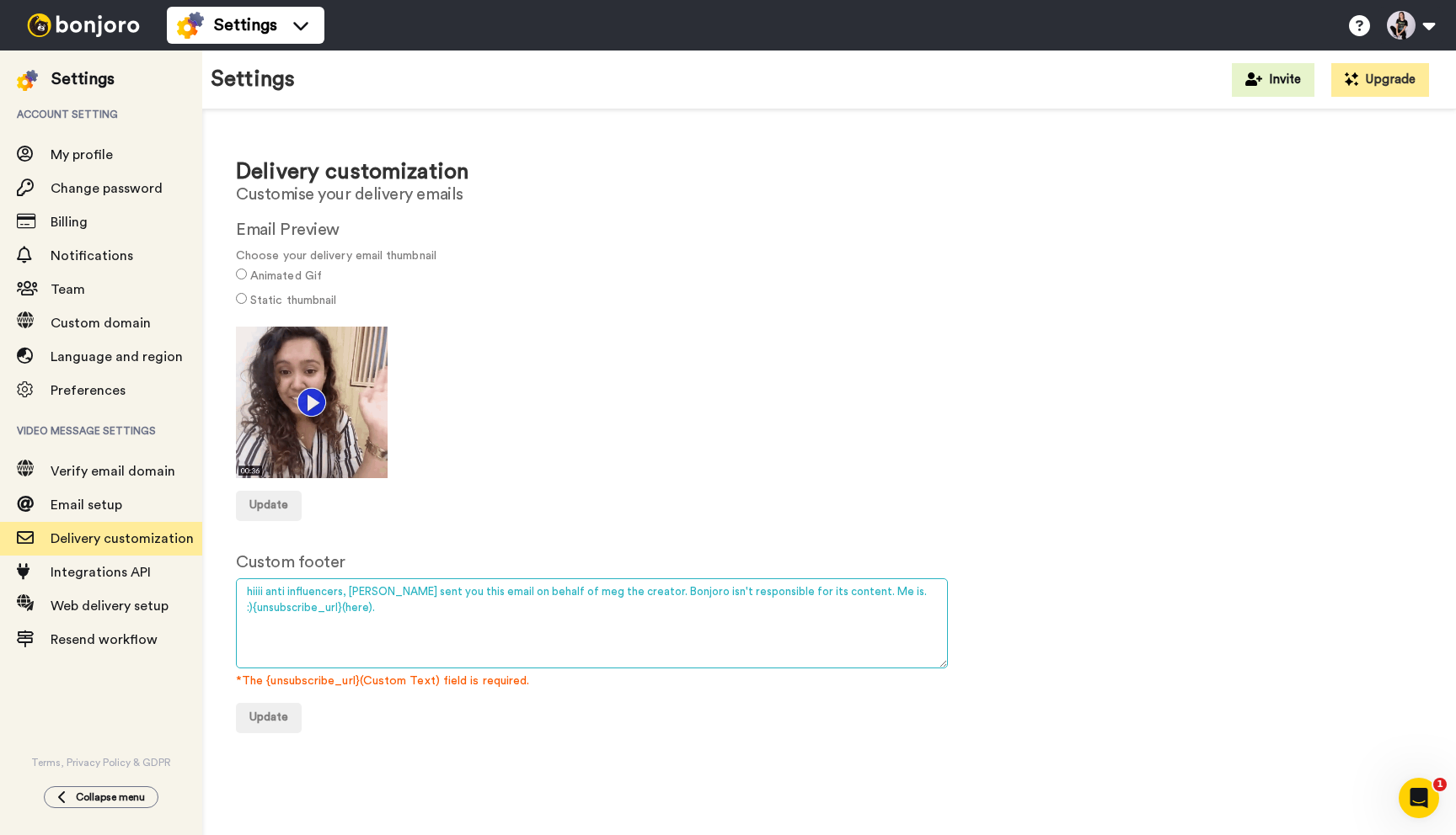
click at [250, 595] on textarea "hiiii anti influencers, Bonjoro sent you this email on behalf of meg the creato…" at bounding box center [591, 623] width 712 height 90
click at [597, 594] on textarea "hiiii anti influencers, Bonjoro sent you this email on behalf of meg the creato…" at bounding box center [591, 623] width 712 height 90
click at [783, 587] on textarea "hiiii anti influencers, Bonjoro sent you this email on behalf of meg the creato…" at bounding box center [591, 623] width 712 height 90
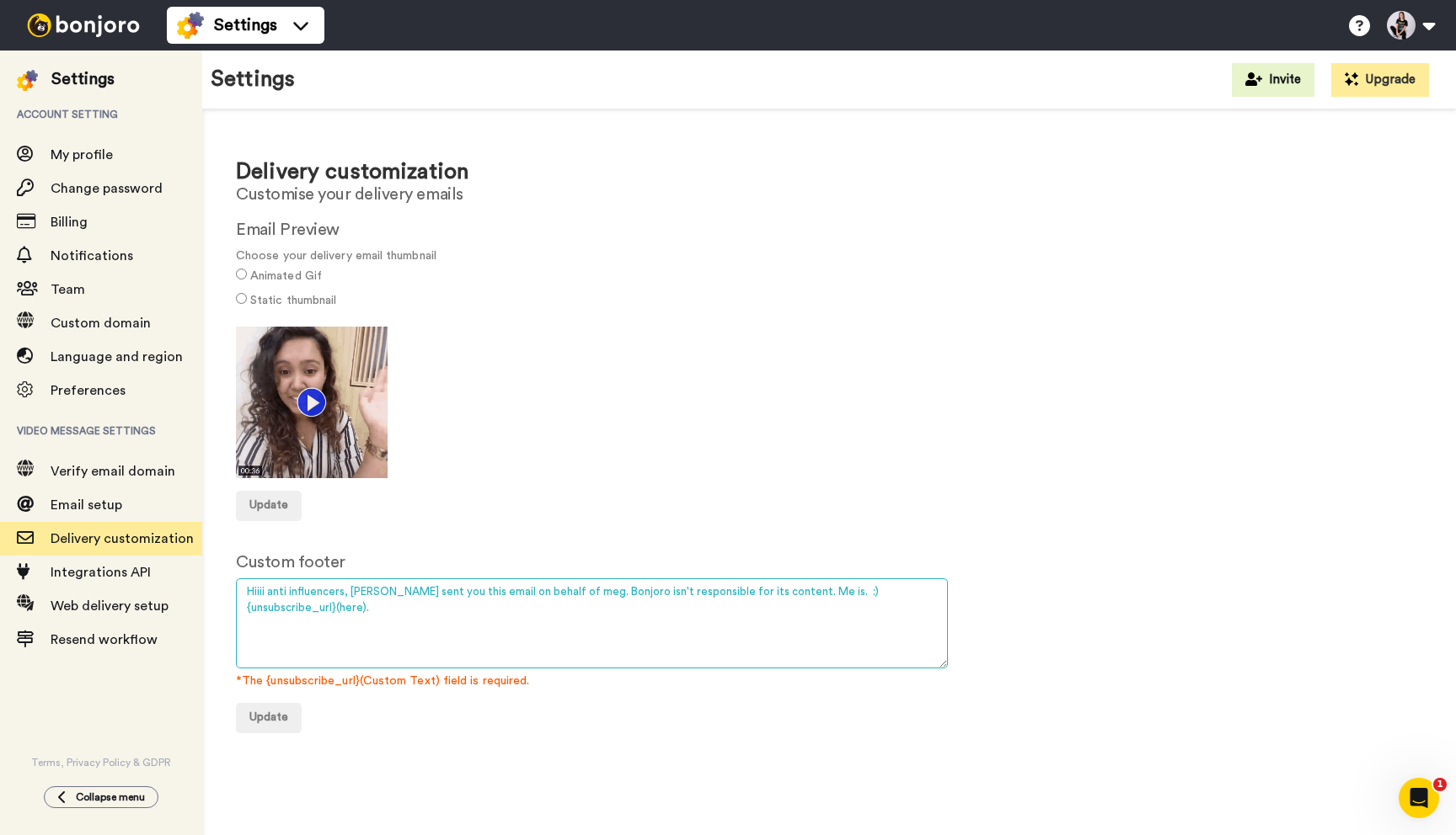
click at [783, 587] on textarea "hiiii anti influencers, Bonjoro sent you this email on behalf of meg the creato…" at bounding box center [591, 623] width 712 height 90
type textarea "Hiiii anti influencers, Bonjoro sent you this email on behalf of meg. Bonjoro i…"
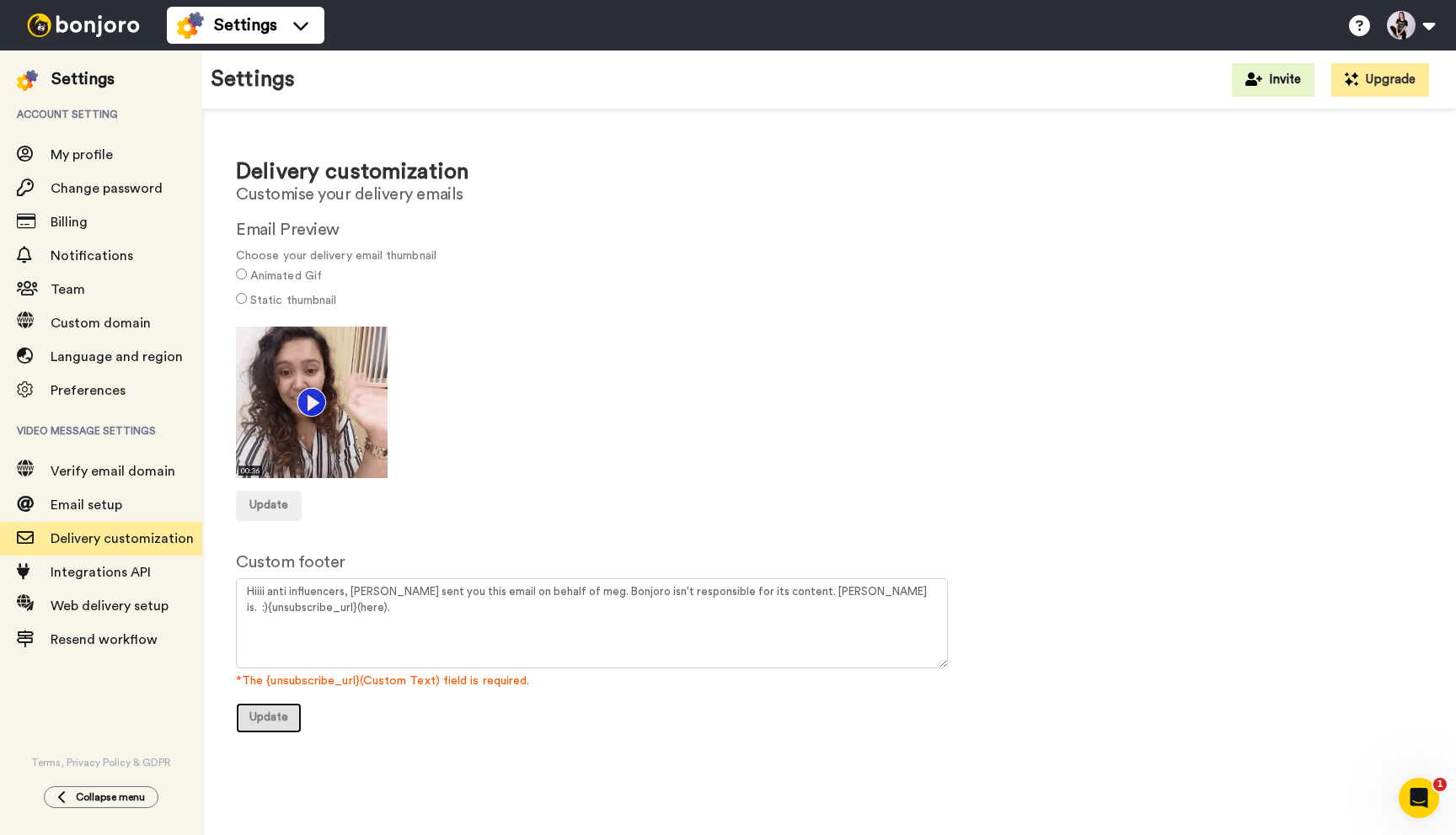
click at [285, 713] on span "Update" at bounding box center [268, 717] width 39 height 11
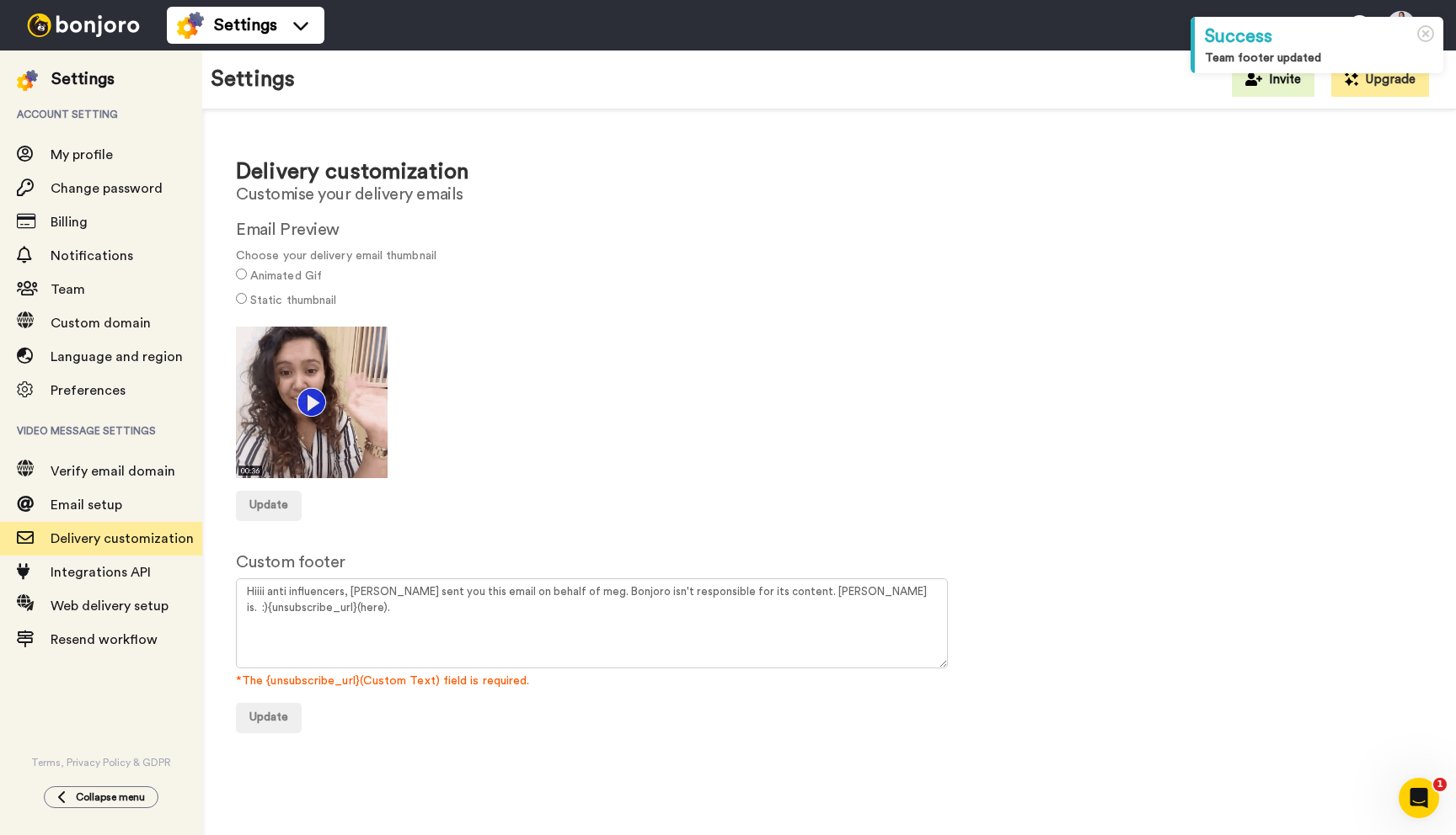
click at [77, 29] on img at bounding box center [83, 25] width 126 height 24
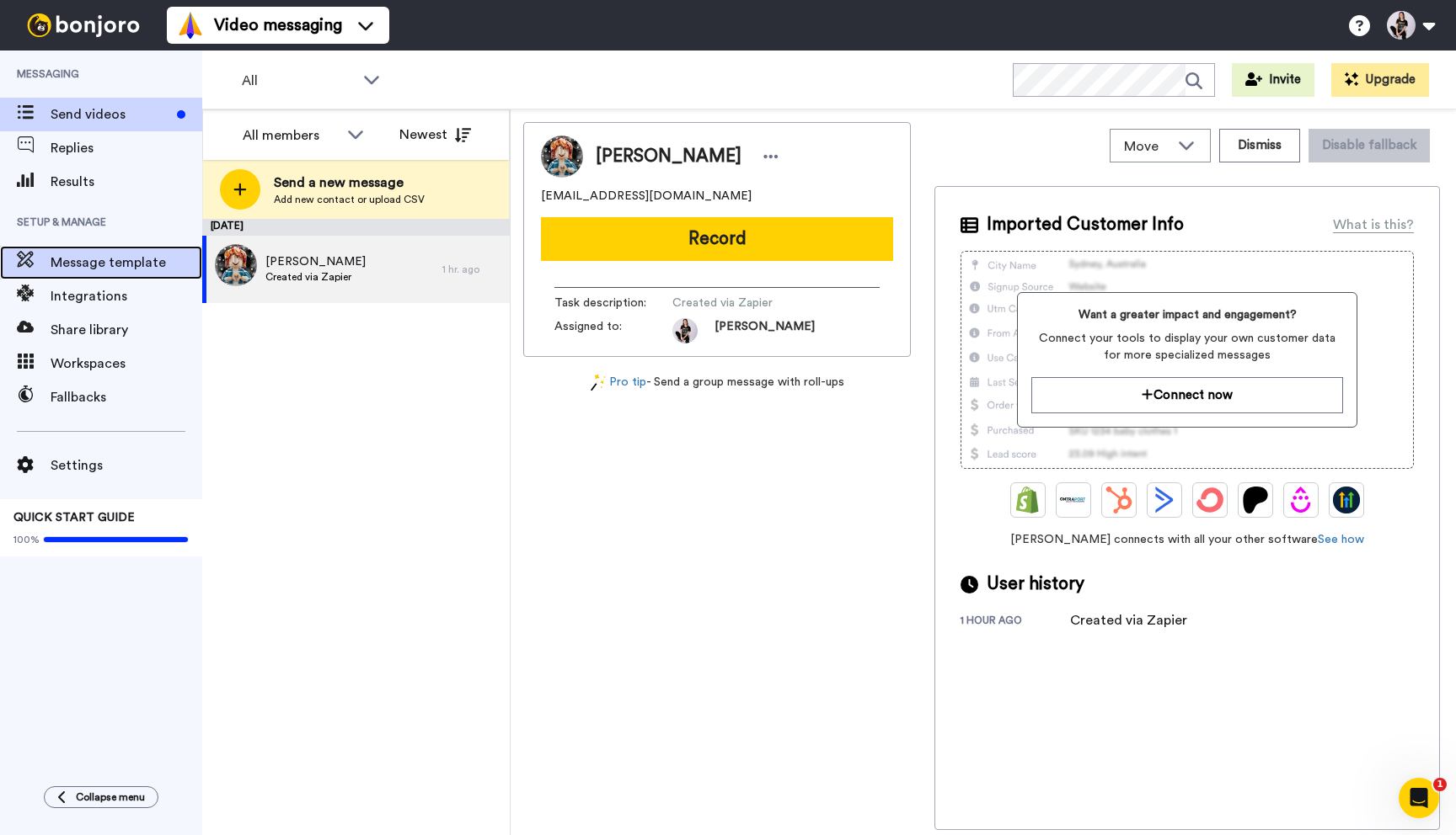
click at [103, 255] on span "Message template" at bounding box center [126, 262] width 152 height 20
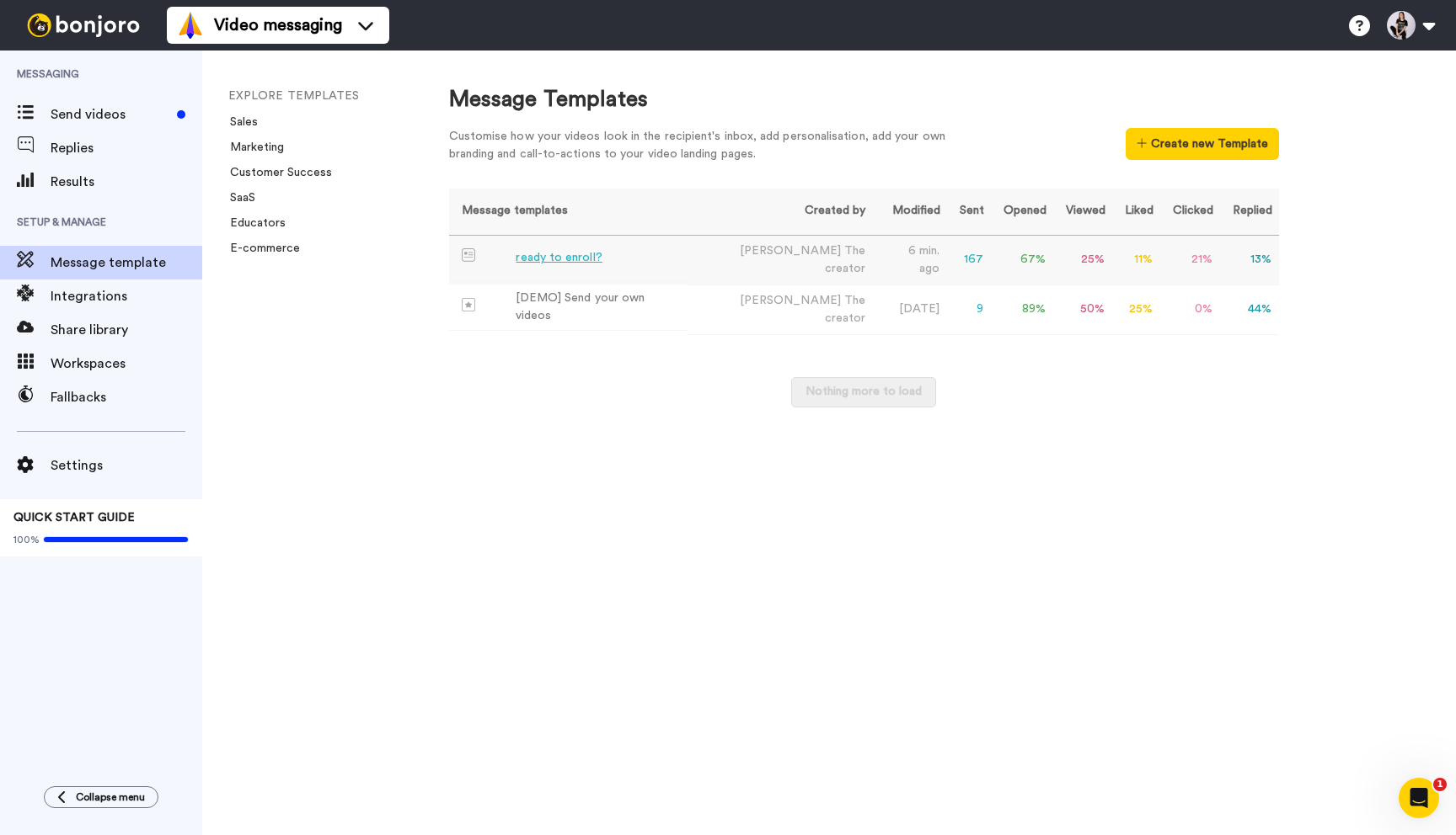
click at [610, 250] on td "ready to enroll?" at bounding box center [568, 258] width 239 height 47
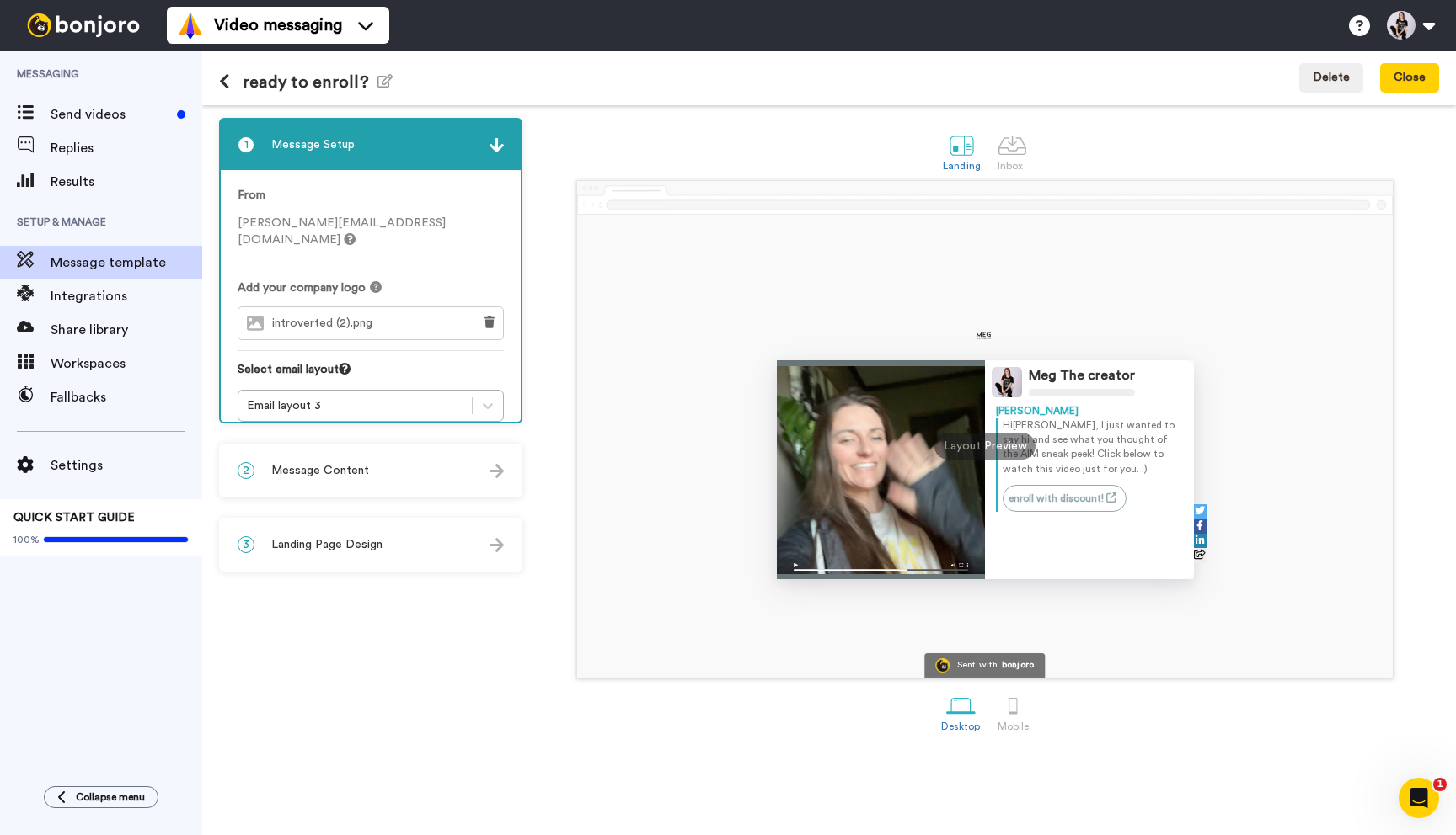
click at [357, 482] on div "2 Message Content" at bounding box center [371, 470] width 300 height 50
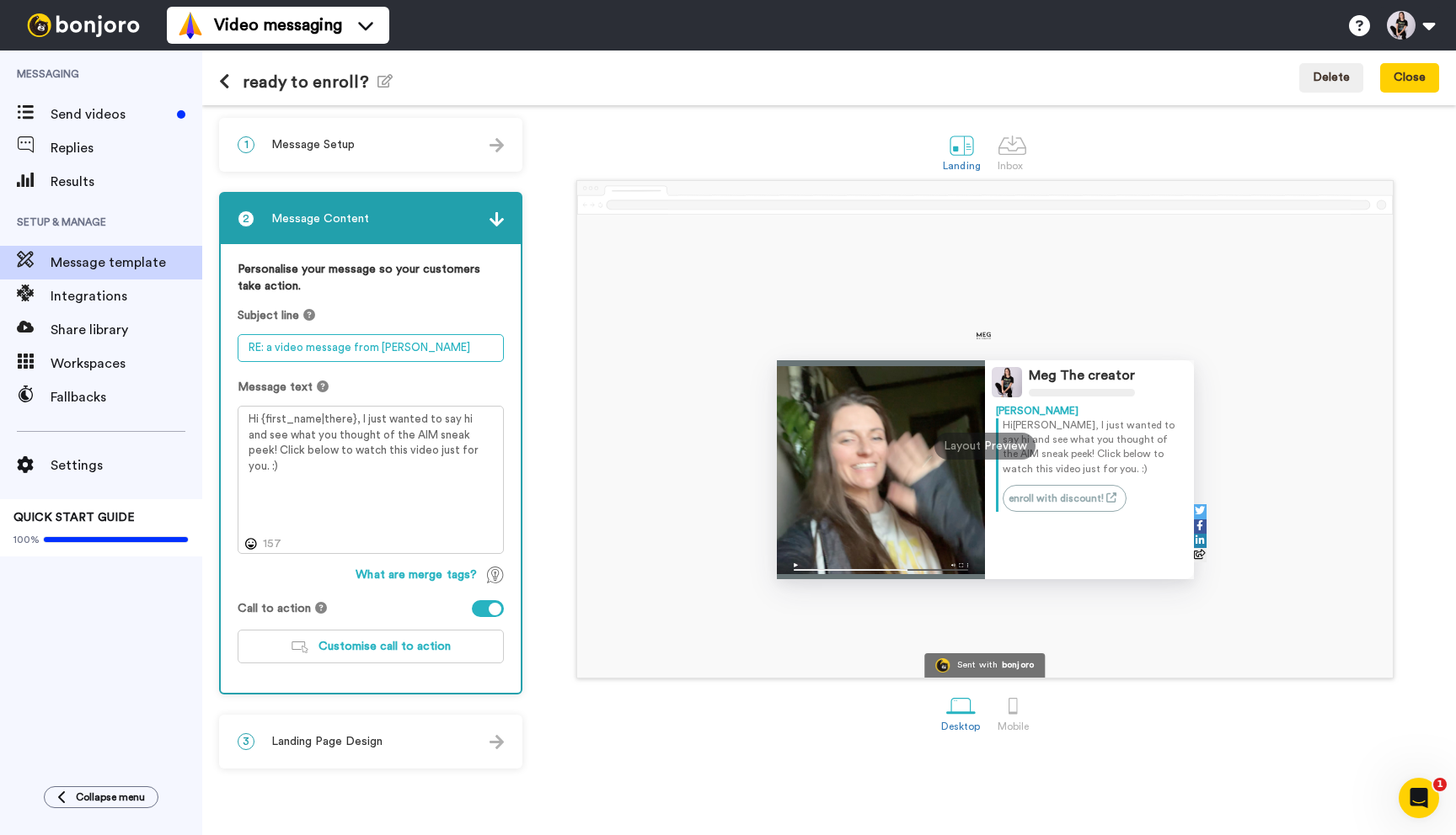
click at [417, 351] on textarea "RE: a video message from [PERSON_NAME]" at bounding box center [371, 348] width 266 height 28
type textarea "RE: a video message from meg the creator"
click at [1394, 87] on button "Save & close" at bounding box center [1391, 78] width 95 height 30
